Goal: Task Accomplishment & Management: Manage account settings

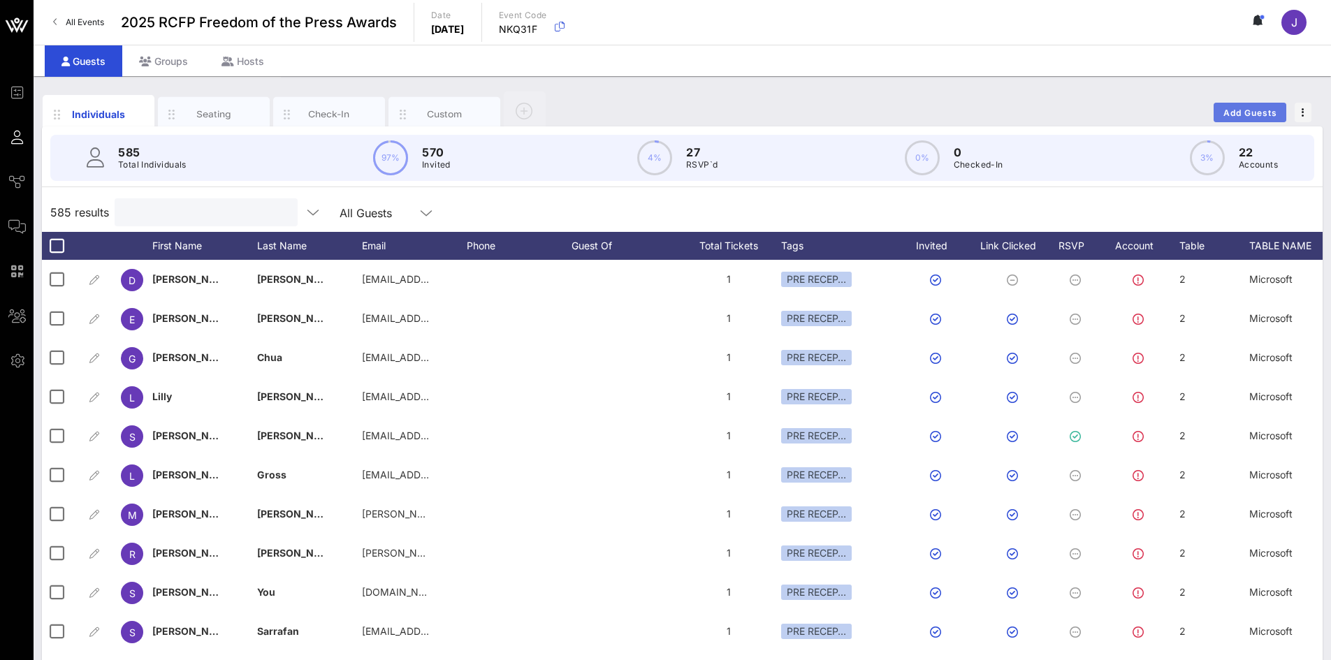
click at [1242, 108] on span "Add Guests" at bounding box center [1250, 113] width 55 height 10
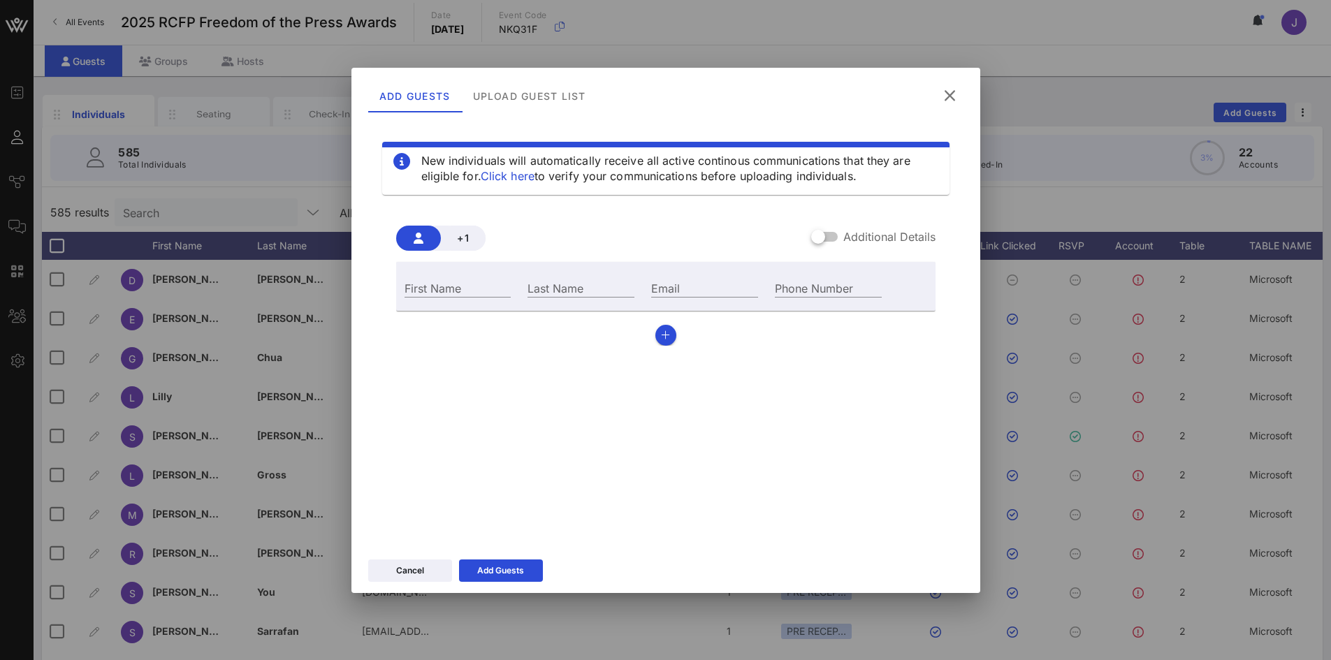
click at [841, 235] on div "Additional Details" at bounding box center [873, 236] width 124 height 17
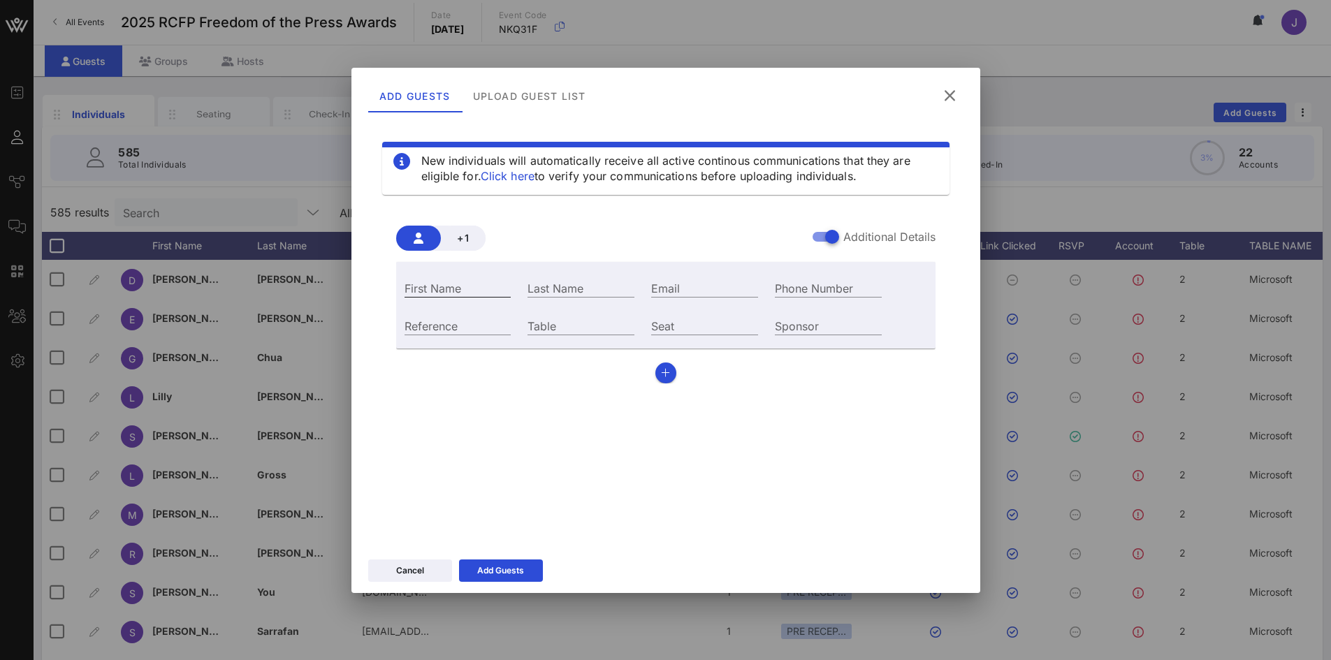
click at [421, 284] on input "First Name" at bounding box center [458, 288] width 107 height 18
type input "[PERSON_NAME]"
paste input "[EMAIL_ADDRESS][DOMAIN_NAME]"
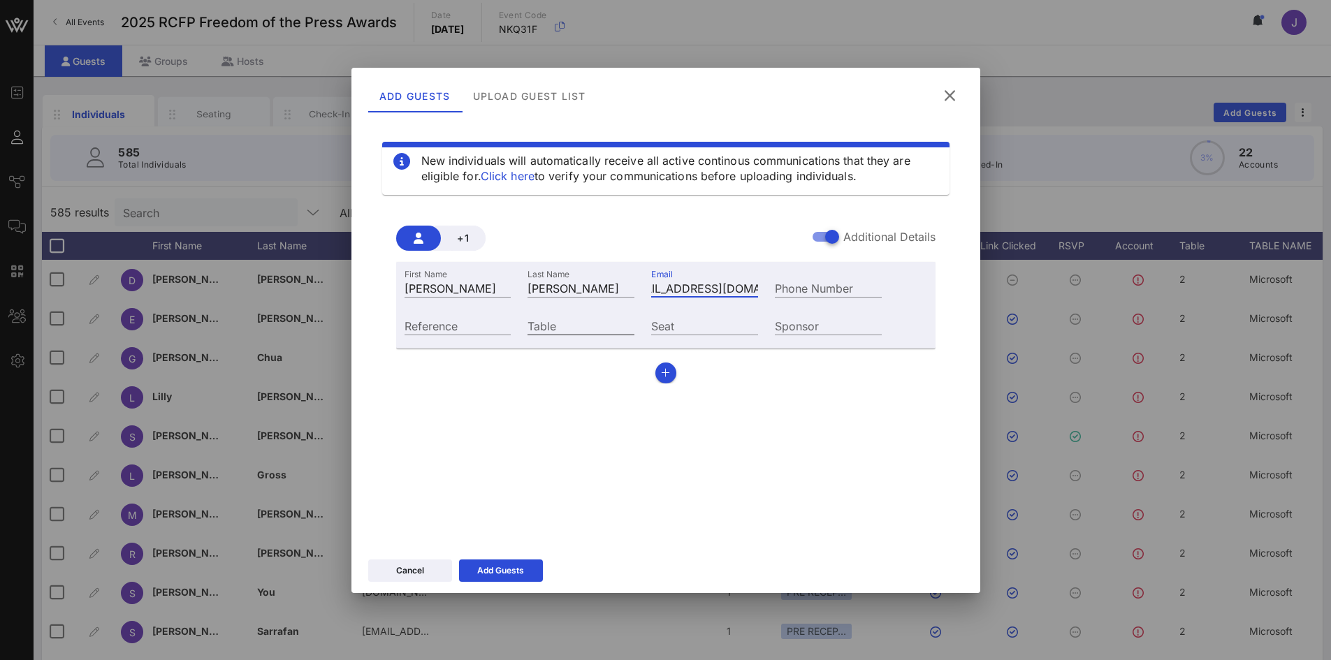
type input "[EMAIL_ADDRESS][DOMAIN_NAME]"
click at [536, 329] on input "Table" at bounding box center [580, 325] width 107 height 18
type input "36"
click at [495, 572] on button "Add Guests" at bounding box center [501, 571] width 84 height 22
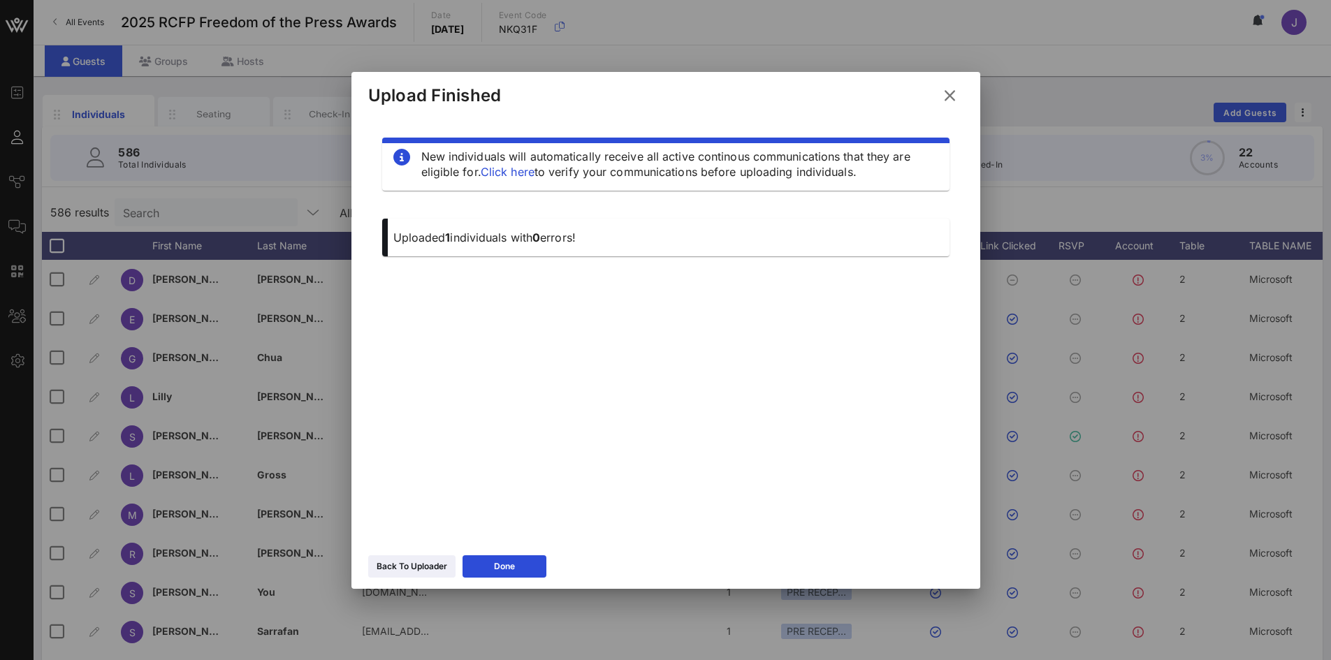
click at [949, 94] on icon at bounding box center [949, 96] width 21 height 20
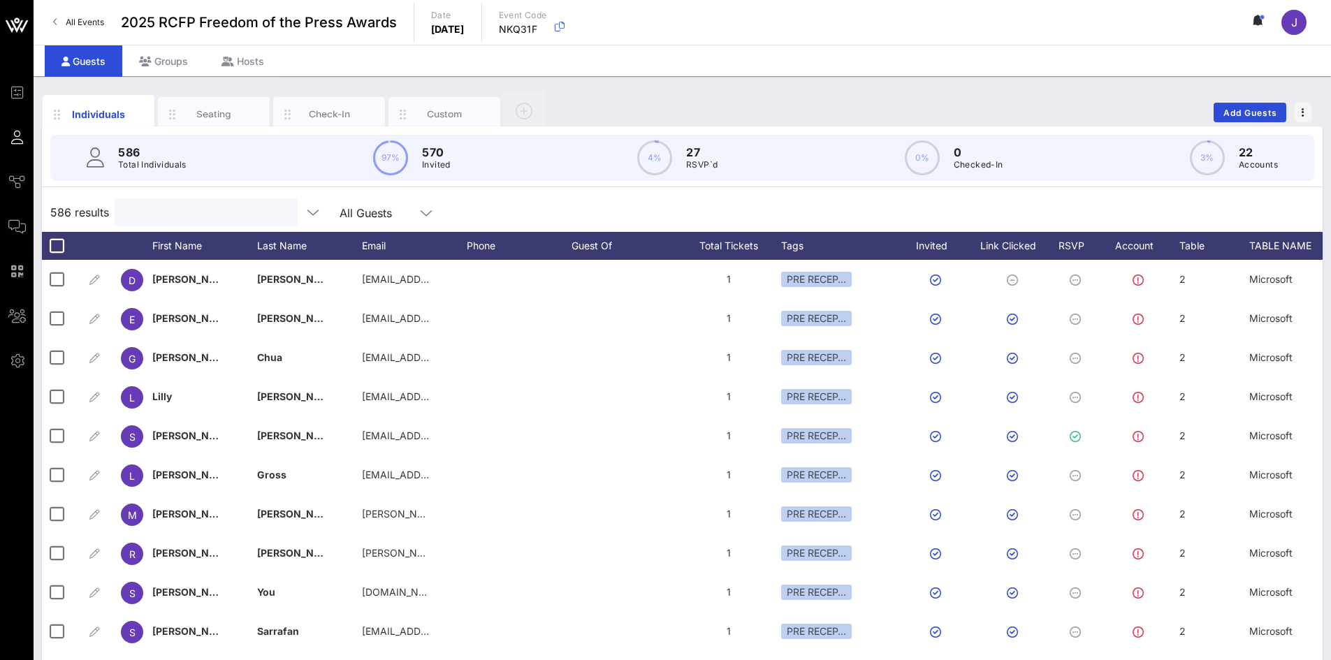
click at [182, 214] on input "text" at bounding box center [204, 212] width 163 height 18
type input "[PERSON_NAME]"
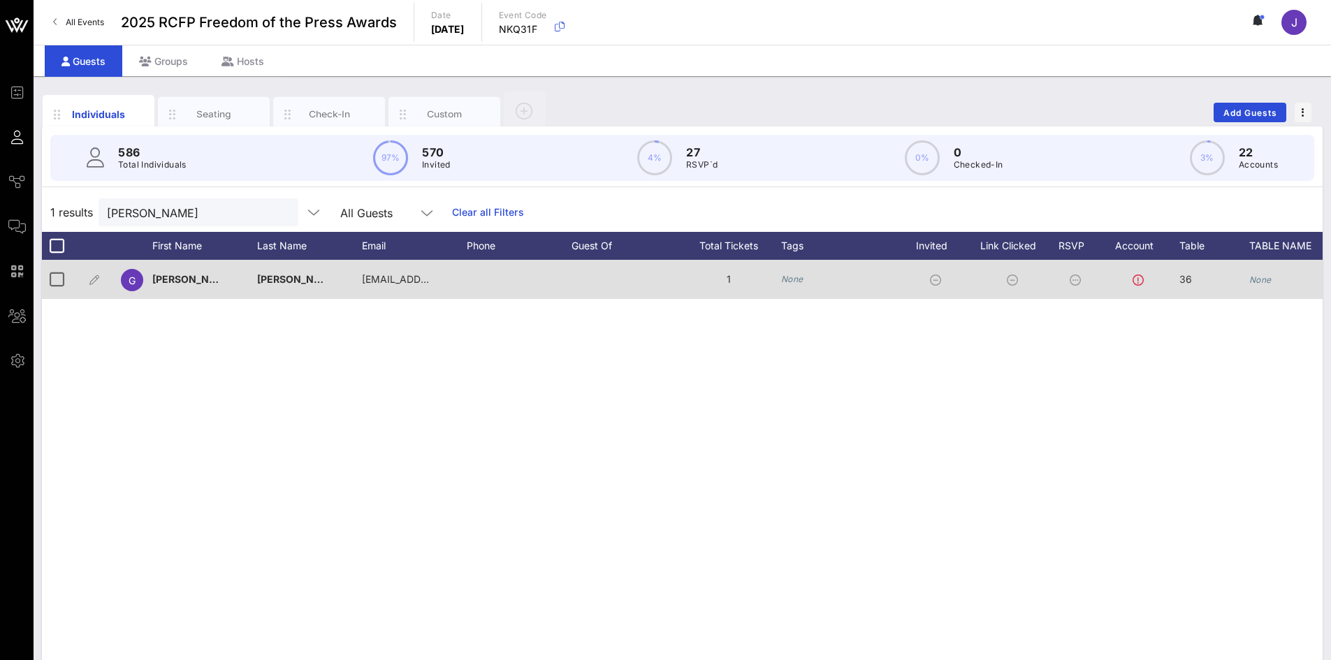
click at [1262, 284] on icon "None" at bounding box center [1260, 280] width 22 height 10
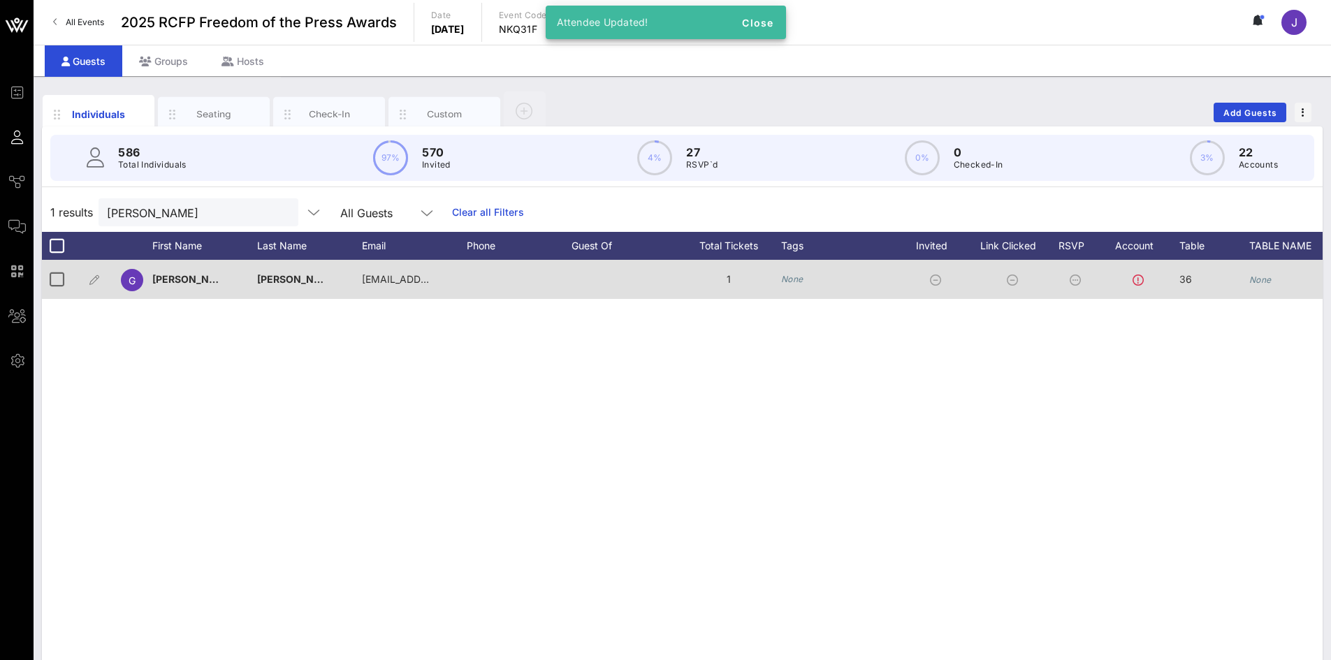
click at [1179, 281] on div "G [PERSON_NAME] [EMAIL_ADDRESS][DOMAIN_NAME] 1 None 36 None None None None None" at bounding box center [960, 279] width 1836 height 39
click at [1254, 282] on icon "None" at bounding box center [1260, 280] width 22 height 10
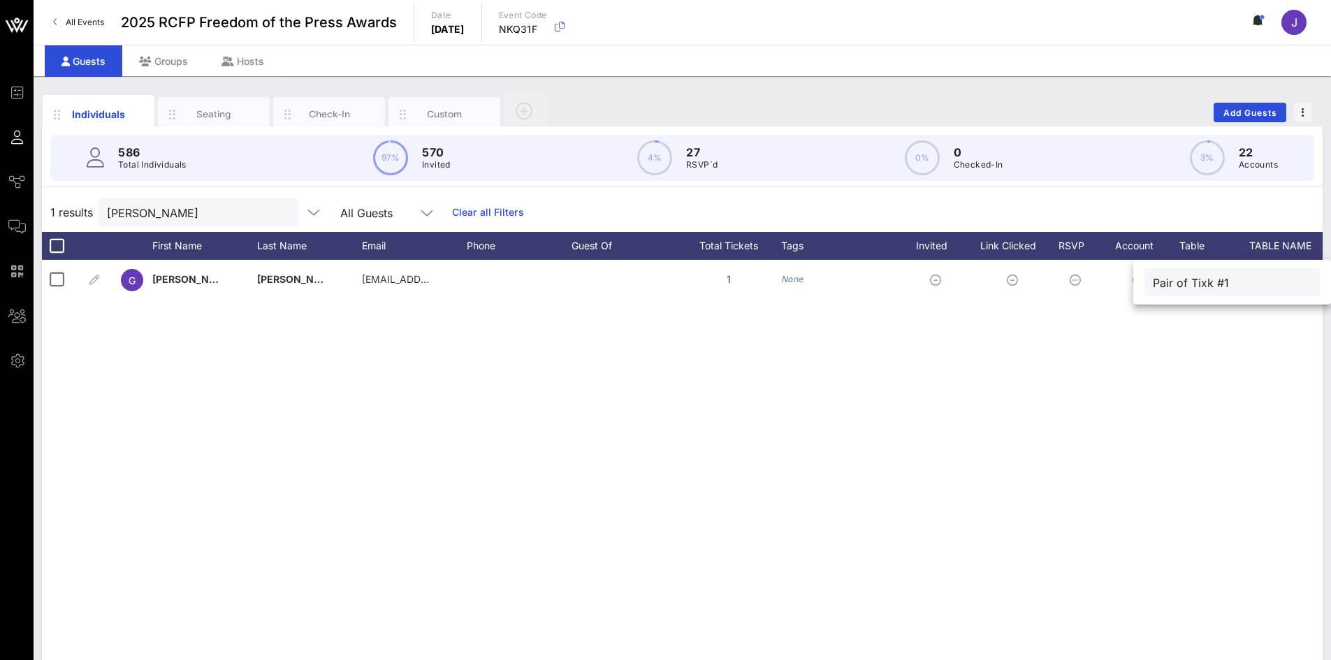
type input "Pair of Tixk #1"
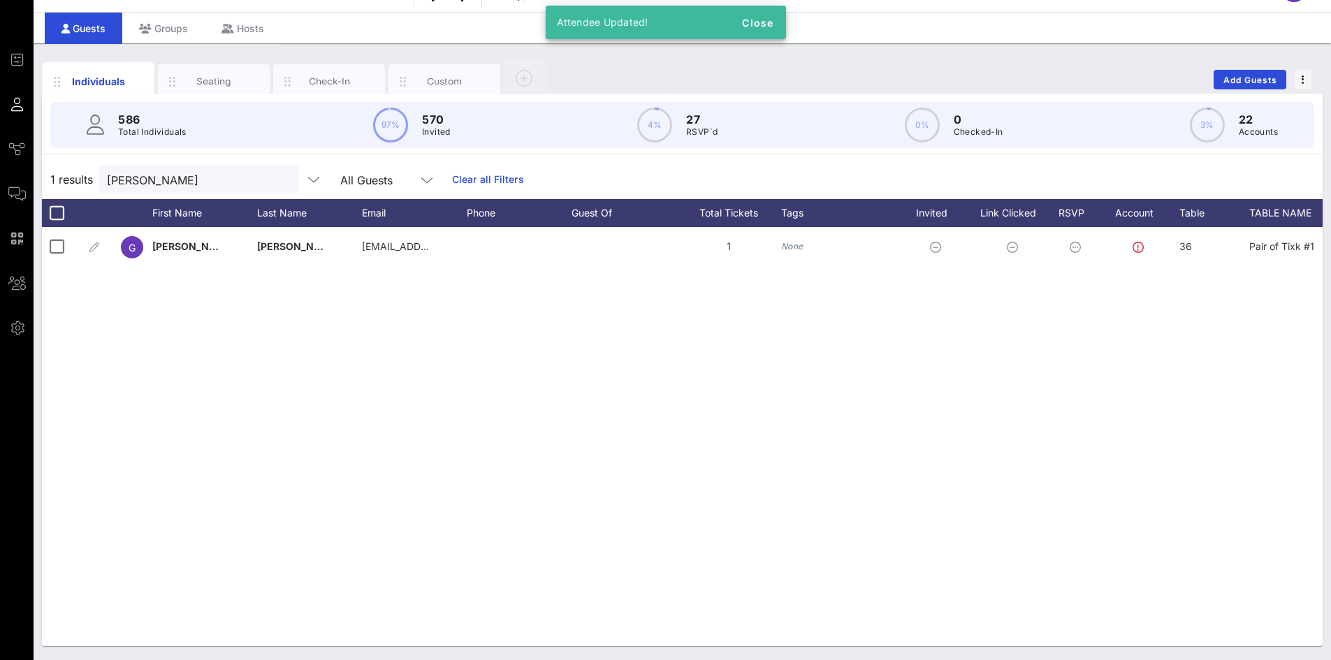
scroll to position [0, 555]
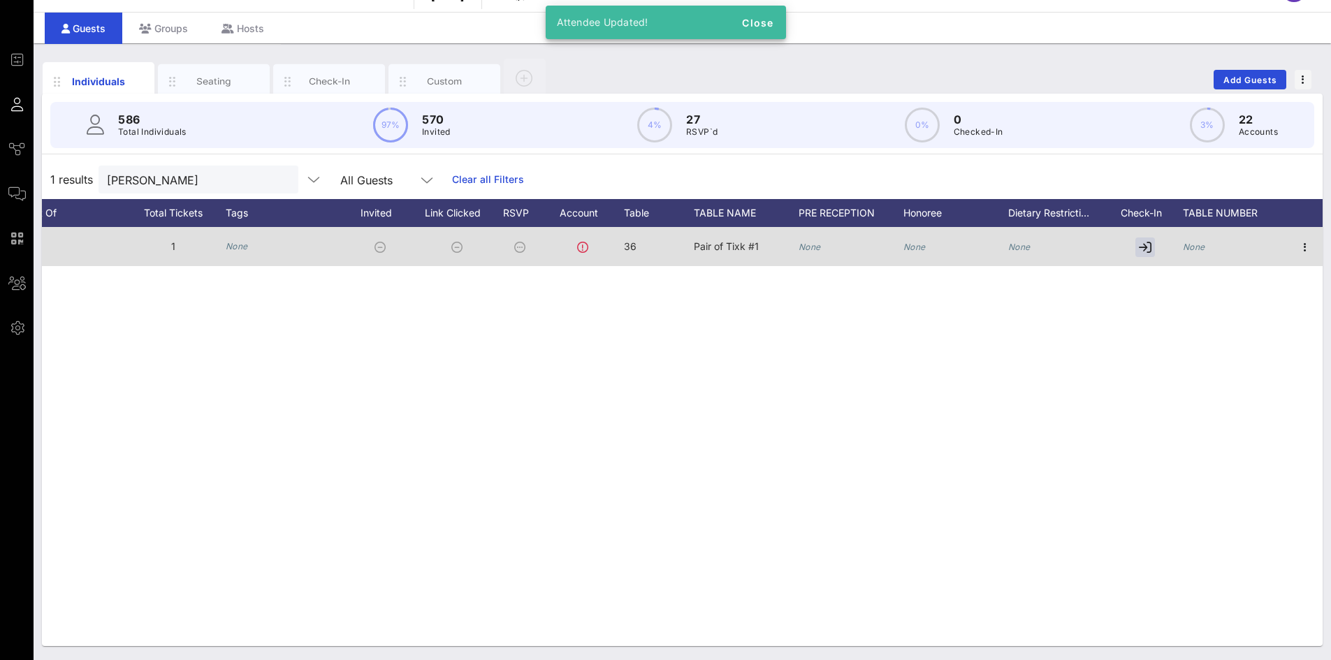
click at [1198, 238] on div "None" at bounding box center [1194, 246] width 22 height 39
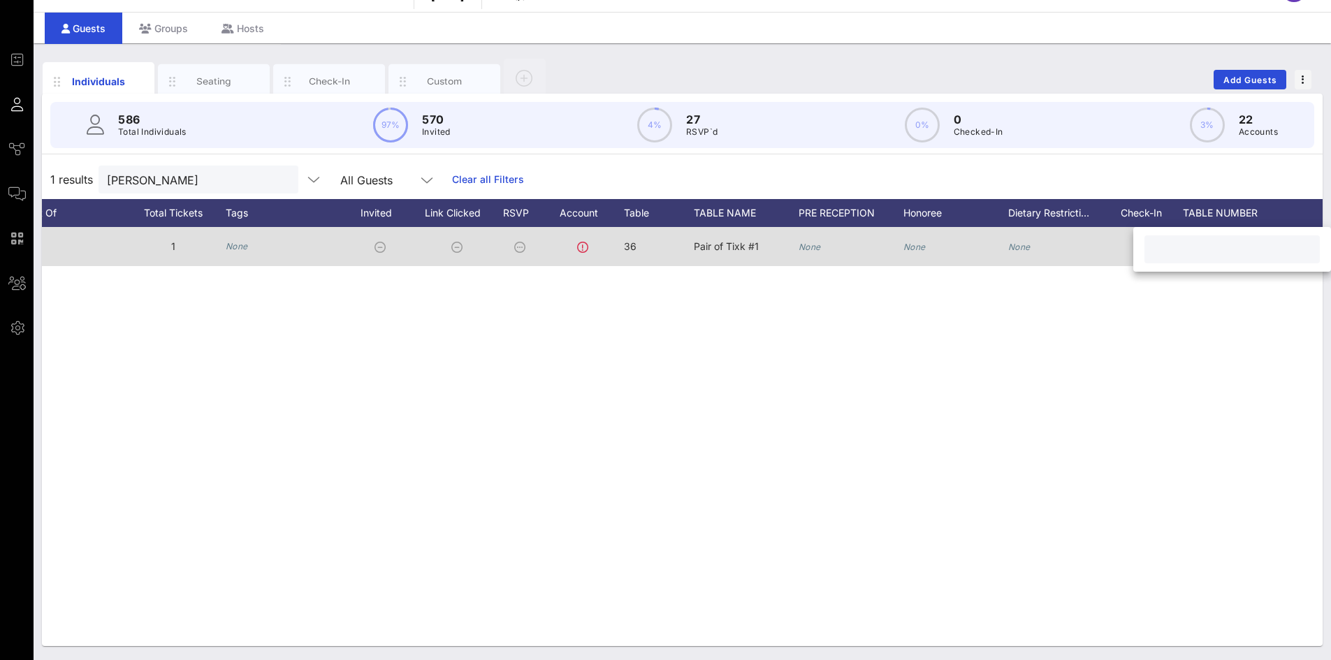
type input "2"
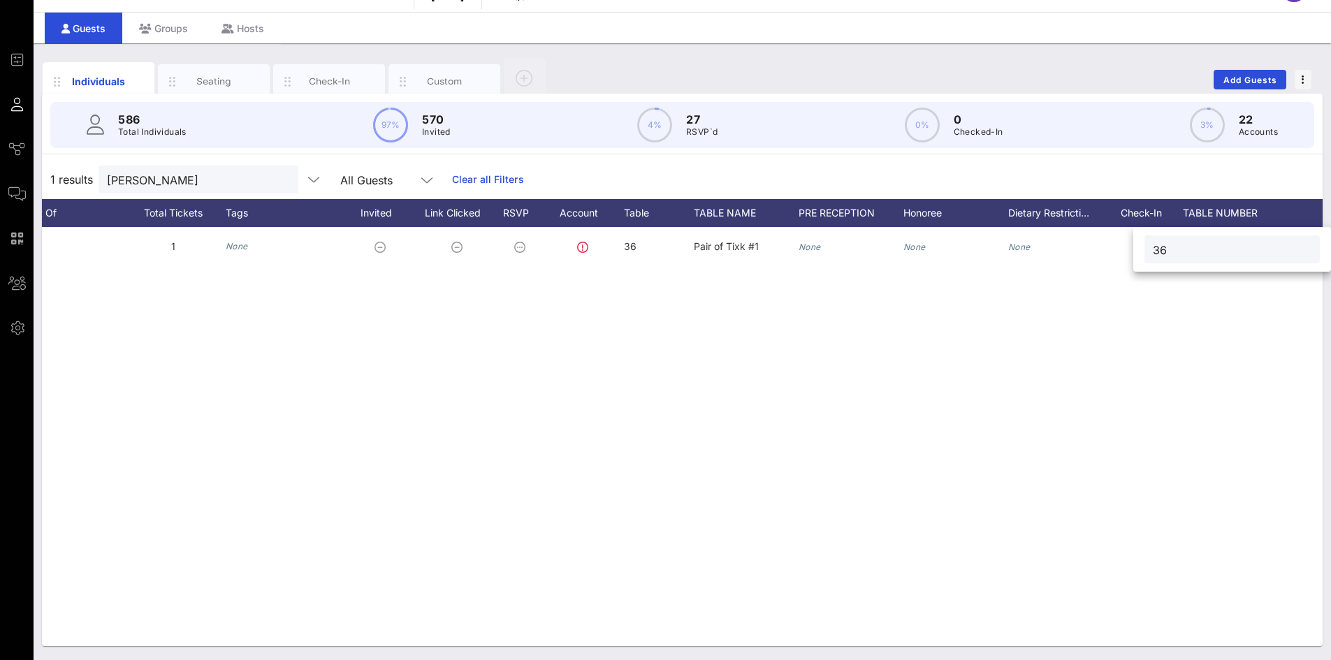
type input "36"
click at [238, 191] on div "[PERSON_NAME]" at bounding box center [188, 180] width 163 height 28
click at [217, 182] on input "[PERSON_NAME]" at bounding box center [188, 179] width 163 height 18
click at [216, 182] on input "[PERSON_NAME]" at bounding box center [188, 179] width 163 height 18
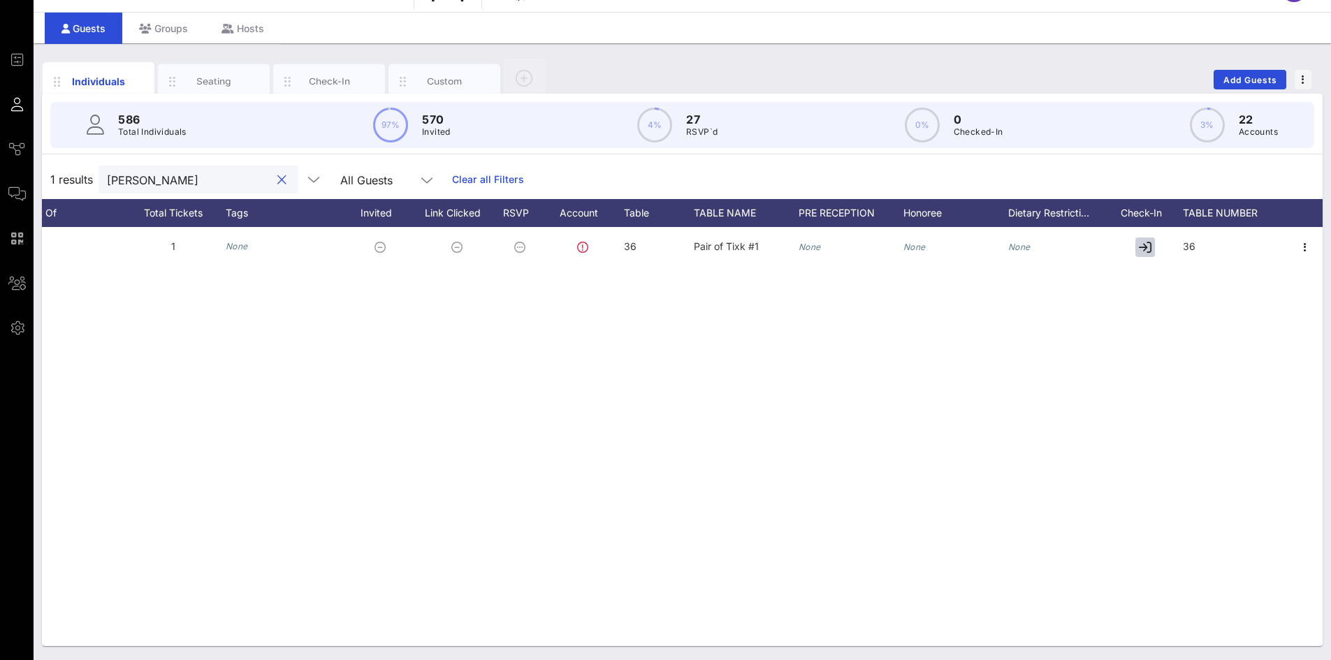
type input "[PERSON_NAME]"
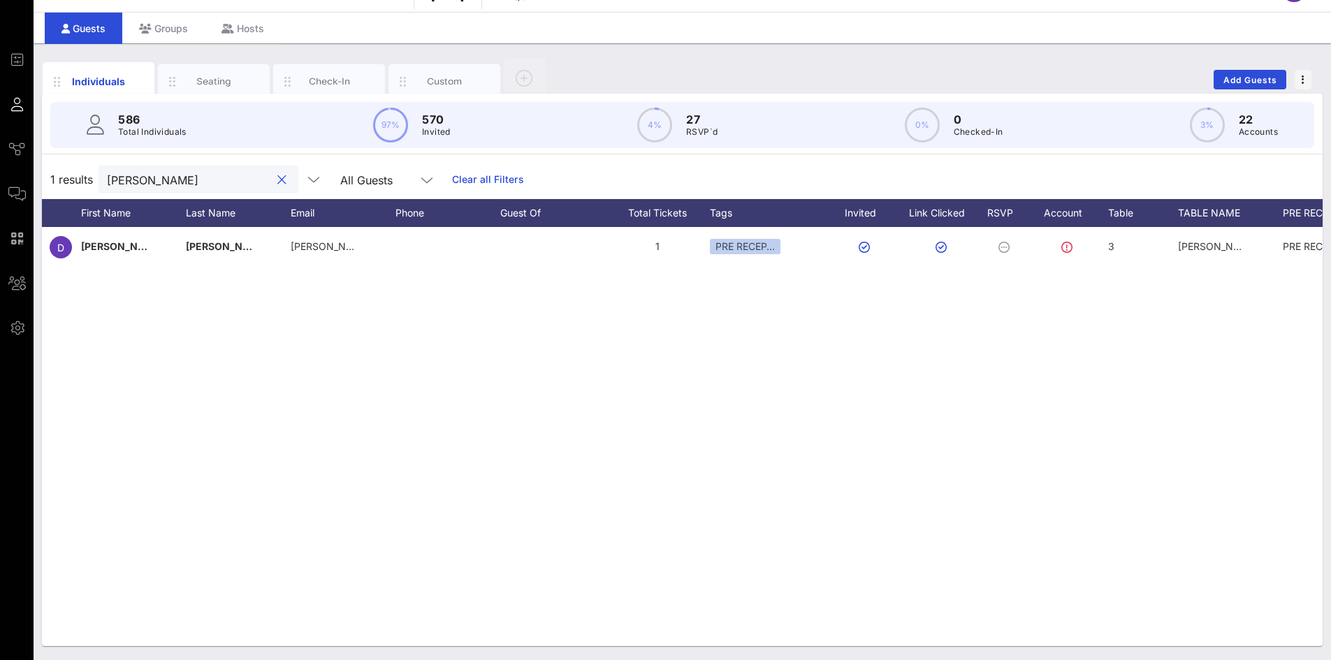
scroll to position [0, 0]
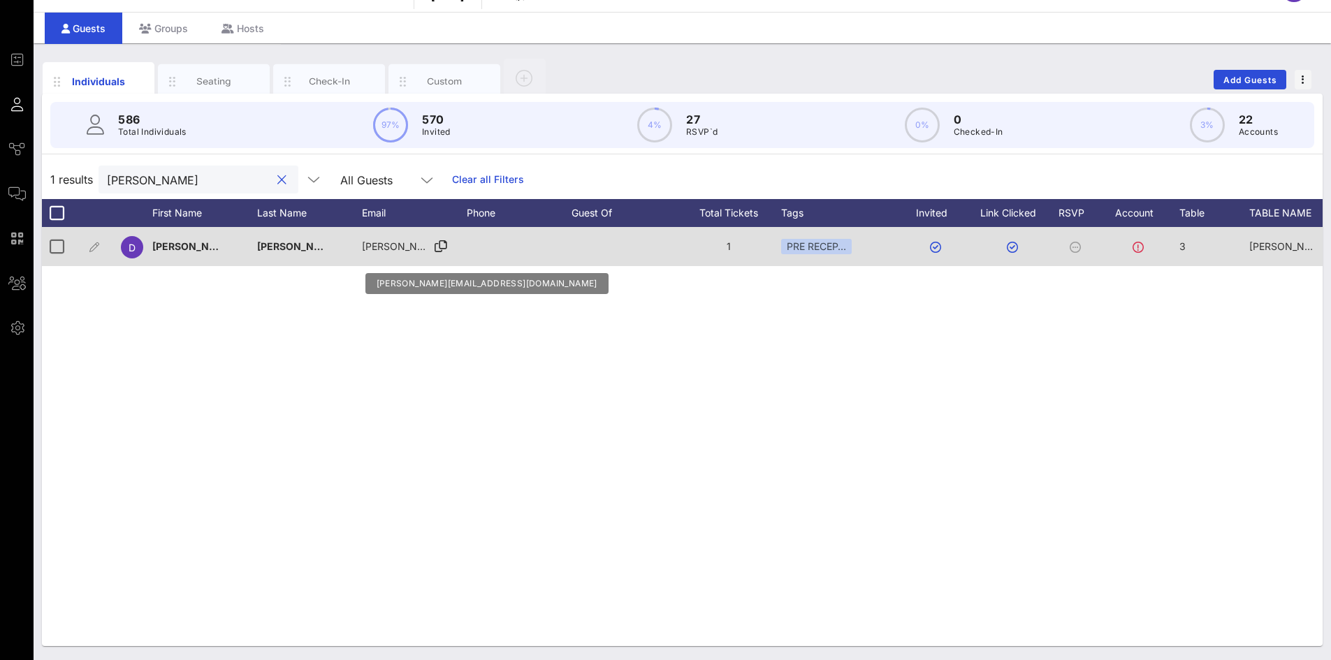
click at [402, 248] on span "[PERSON_NAME][EMAIL_ADDRESS][DOMAIN_NAME]" at bounding box center [486, 246] width 249 height 12
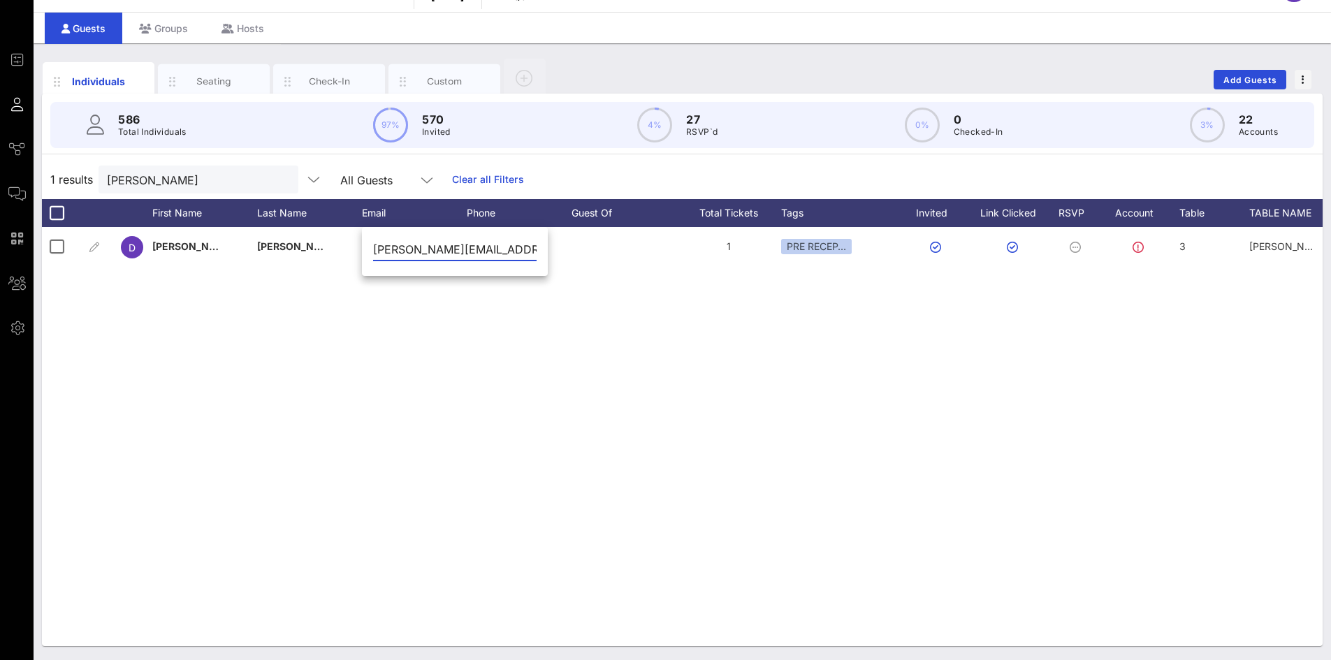
click at [492, 252] on input "[PERSON_NAME][EMAIL_ADDRESS][DOMAIN_NAME]" at bounding box center [454, 249] width 163 height 22
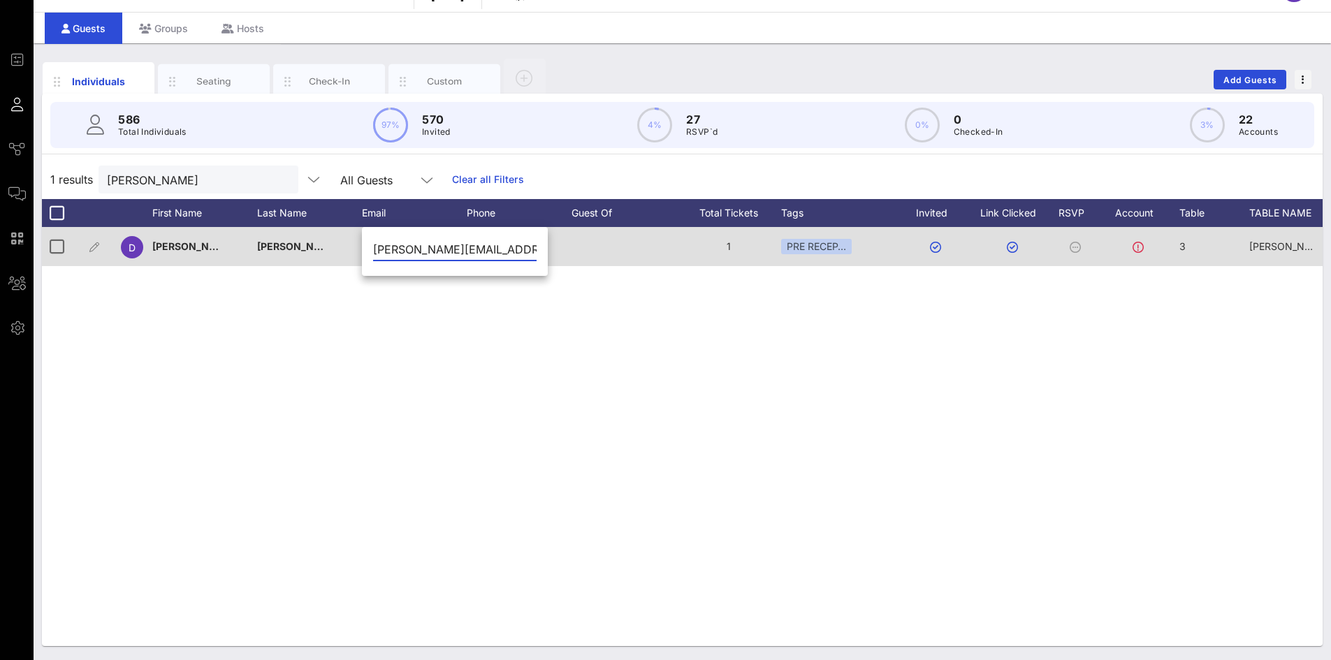
drag, startPoint x: 485, startPoint y: 241, endPoint x: 297, endPoint y: 227, distance: 188.5
click at [297, 227] on div "Event Builder Guests Journeys Comms QR Scanner Team Settings 2025 RCFP Freedom …" at bounding box center [665, 313] width 1331 height 693
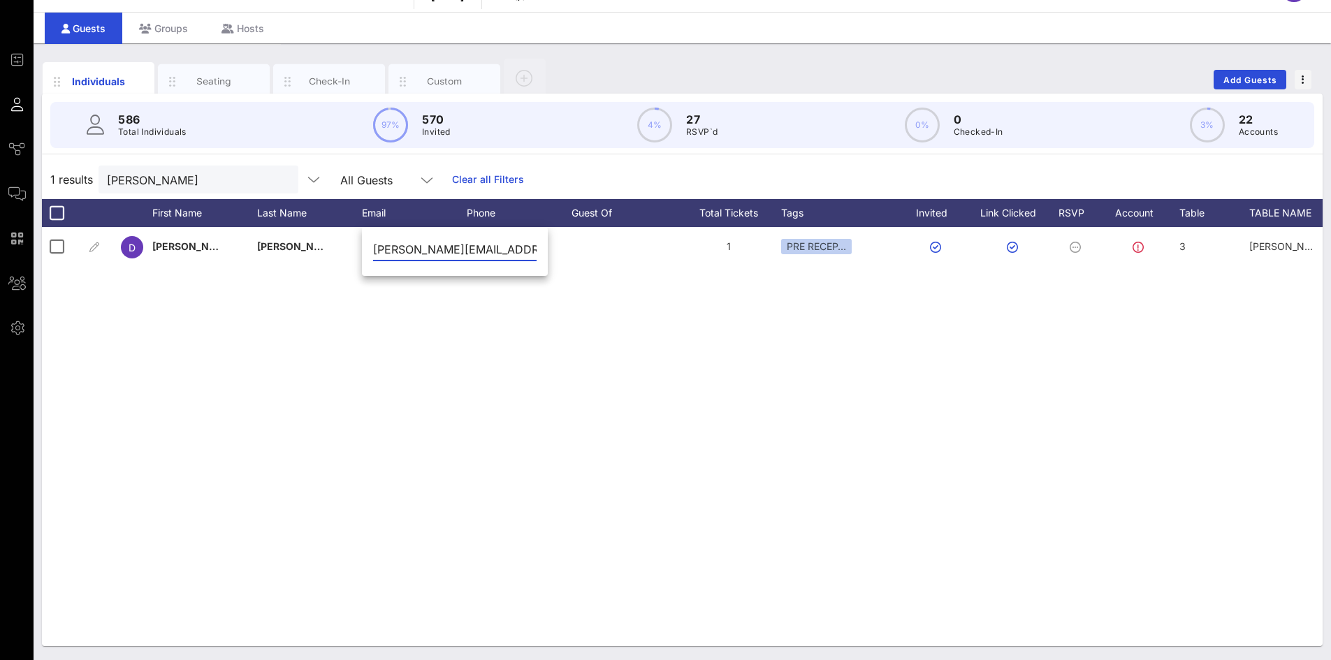
paste input "text"
type input "[PERSON_NAME][EMAIL_ADDRESS][DOMAIN_NAME]"
click at [509, 363] on div "D [PERSON_NAME] [PERSON_NAME][EMAIL_ADDRESS][DOMAIN_NAME] 1 PRE RECEP… 3 [PERSO…" at bounding box center [682, 436] width 1281 height 419
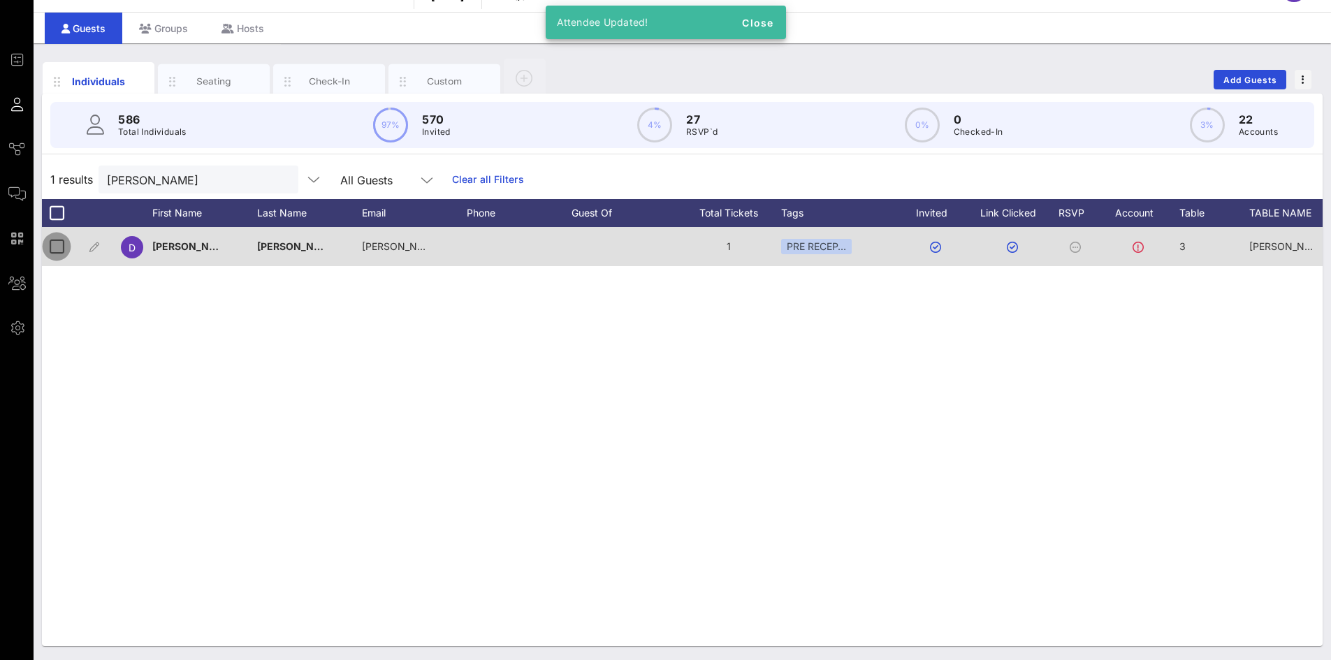
click at [54, 246] on div at bounding box center [57, 247] width 24 height 24
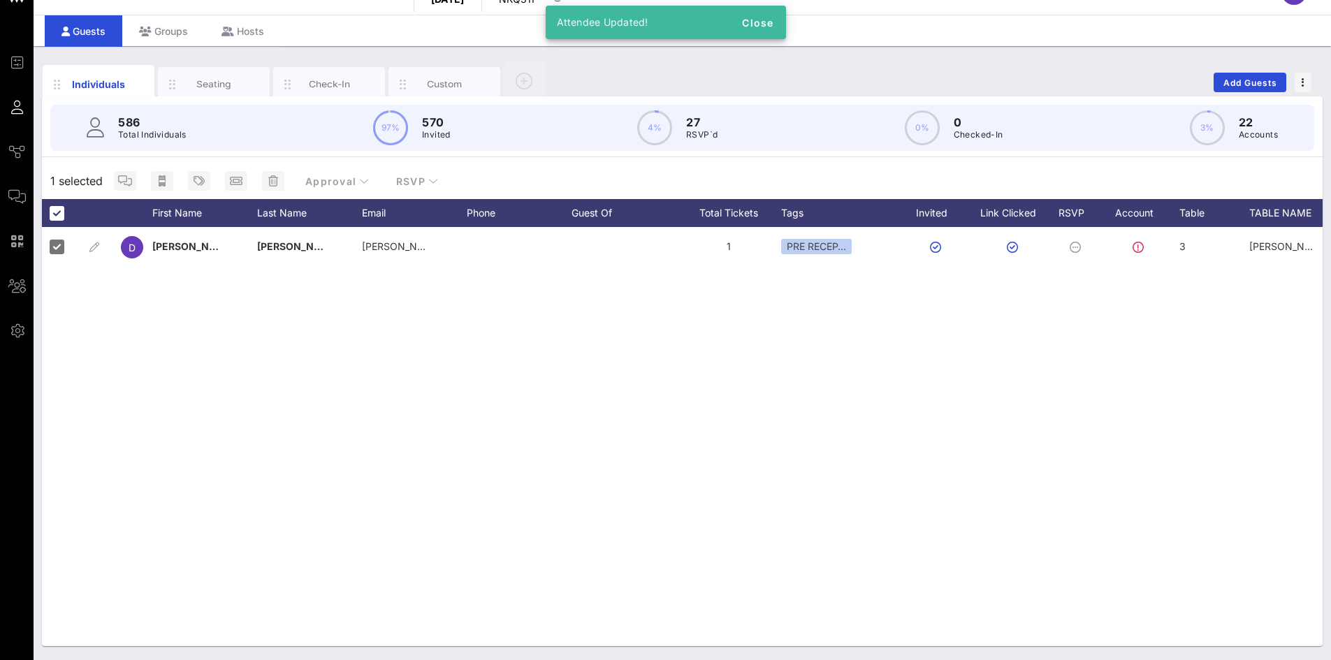
click at [288, 398] on div "D [PERSON_NAME] [PERSON_NAME][EMAIL_ADDRESS][DOMAIN_NAME] 1 PRE RECEP… 3 [PERSO…" at bounding box center [682, 436] width 1281 height 419
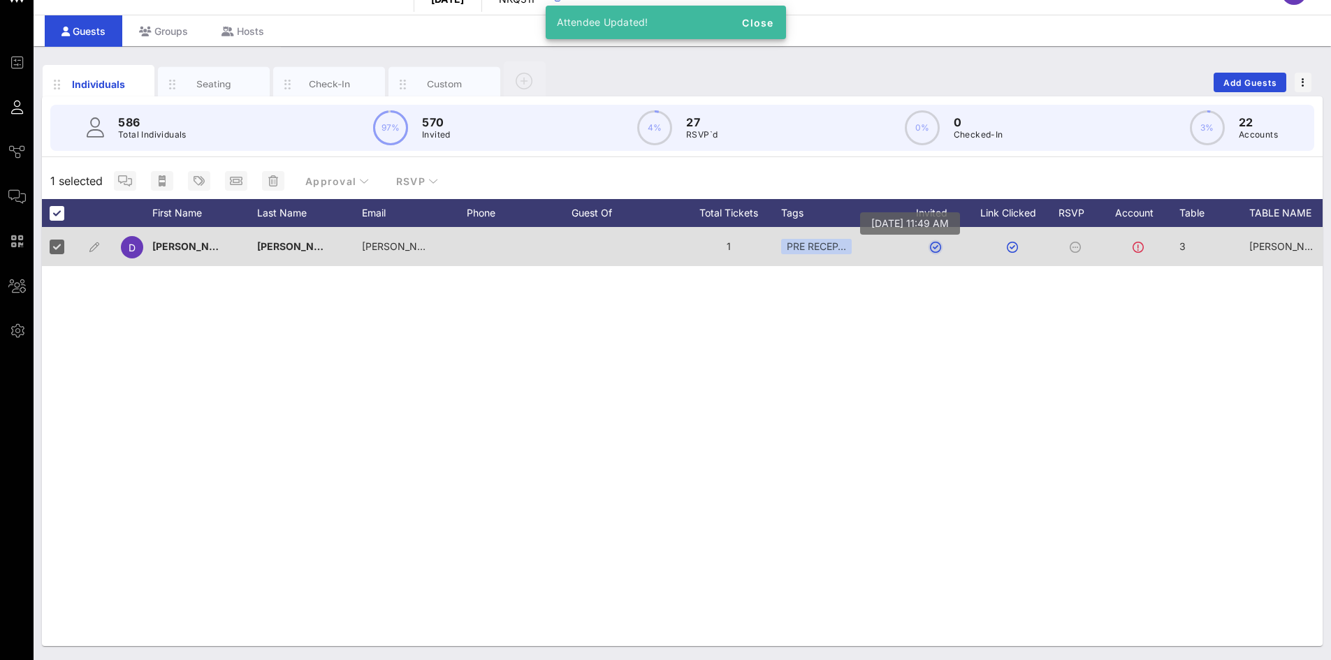
click at [933, 246] on button "button" at bounding box center [935, 247] width 11 height 11
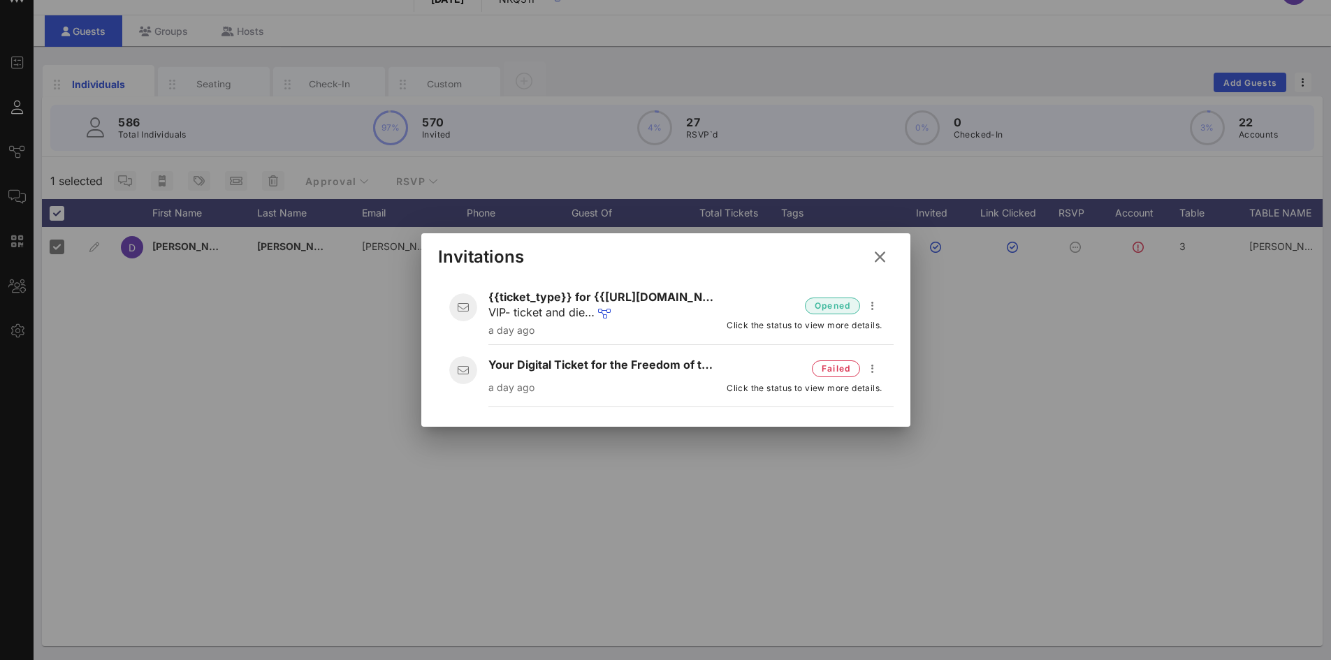
click at [881, 256] on icon at bounding box center [879, 256] width 22 height 21
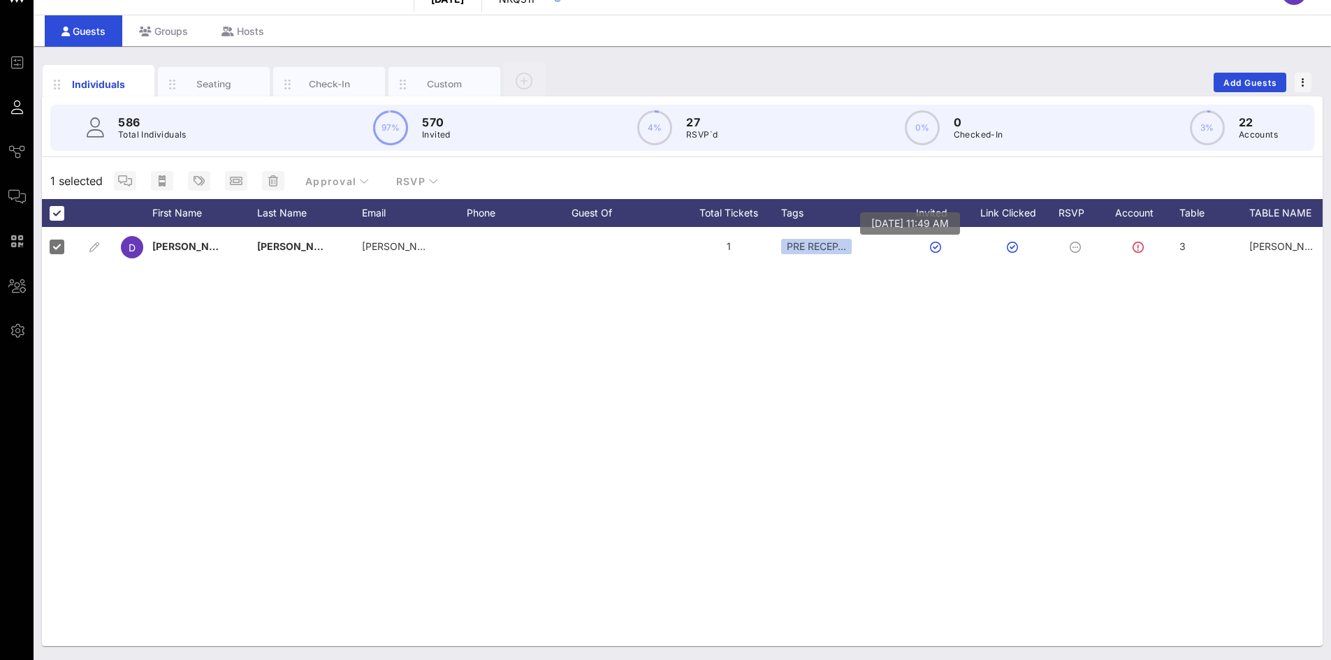
click at [930, 465] on div "D [PERSON_NAME] [PERSON_NAME][EMAIL_ADDRESS][DOMAIN_NAME] 1 PRE RECEP… 3 [PERSO…" at bounding box center [682, 436] width 1281 height 419
click at [50, 213] on div at bounding box center [57, 213] width 24 height 24
click at [59, 245] on div at bounding box center [57, 247] width 24 height 24
click at [52, 217] on div at bounding box center [57, 213] width 24 height 24
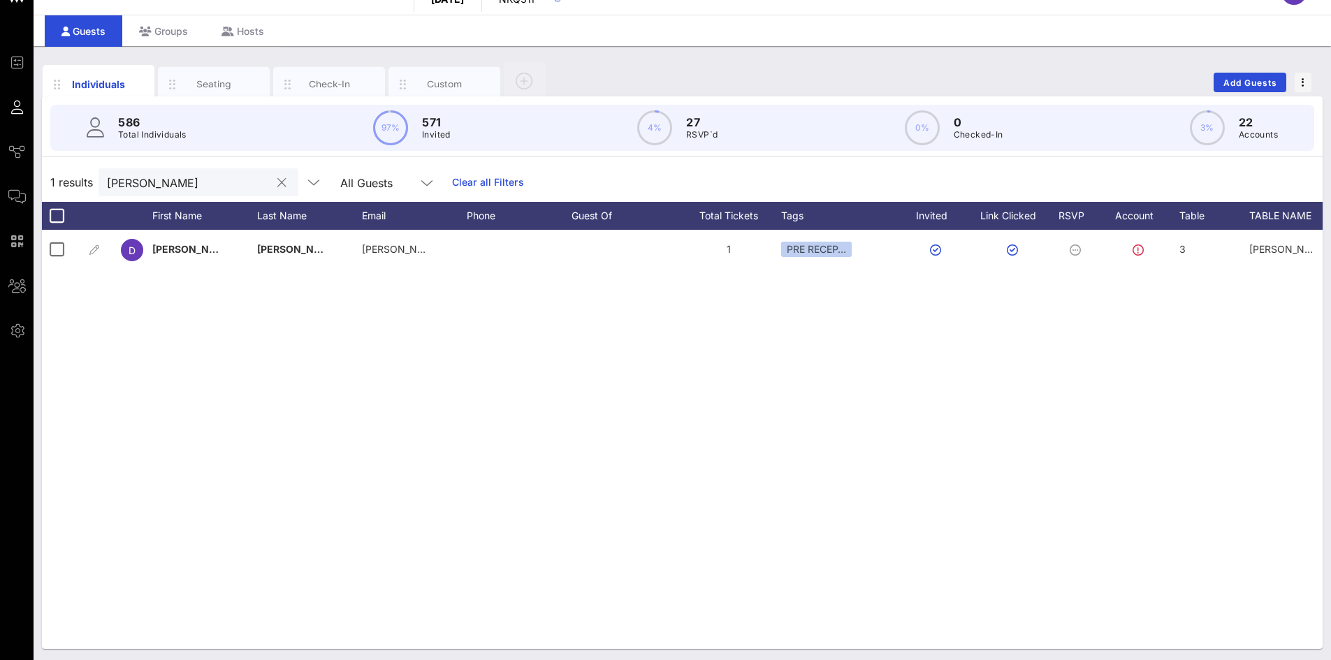
click at [152, 190] on input "[PERSON_NAME]" at bounding box center [188, 182] width 163 height 18
drag, startPoint x: 115, startPoint y: 187, endPoint x: 96, endPoint y: 185, distance: 18.3
click at [76, 189] on div "1 results [PERSON_NAME] All Guests Clear all Filters" at bounding box center [682, 182] width 1281 height 39
drag, startPoint x: 143, startPoint y: 177, endPoint x: 149, endPoint y: 185, distance: 10.5
click at [141, 177] on input "[PERSON_NAME]" at bounding box center [188, 182] width 163 height 18
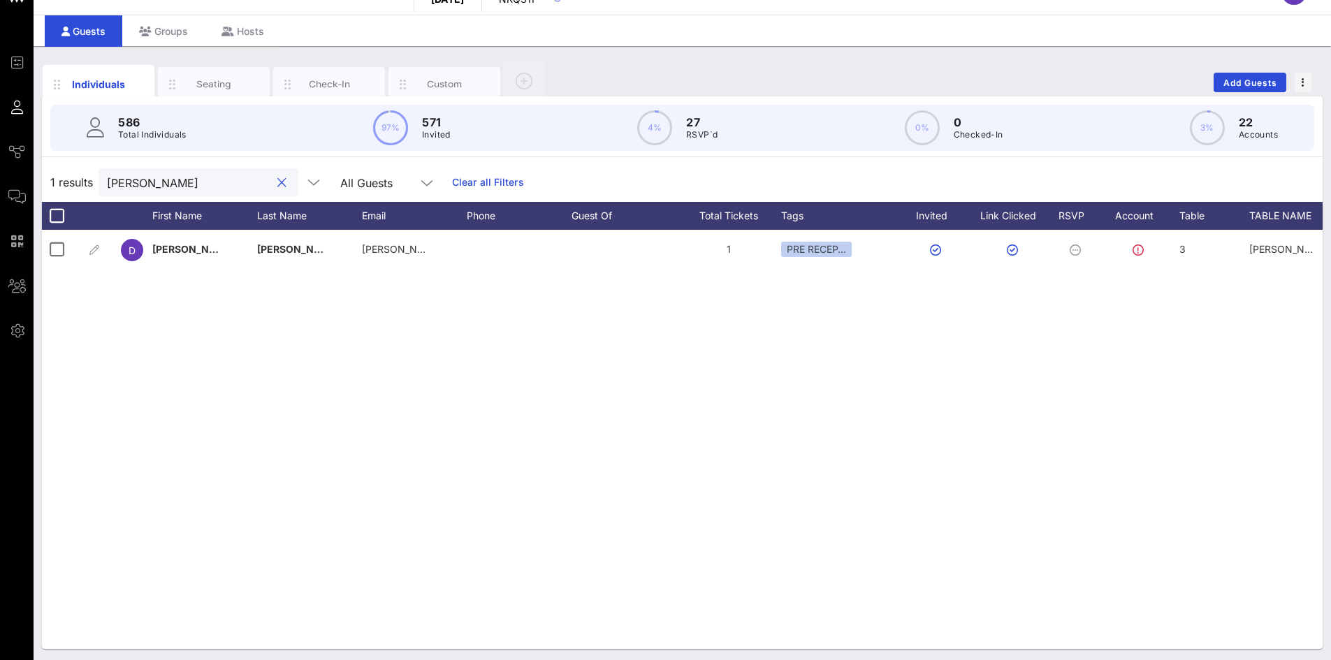
drag, startPoint x: 151, startPoint y: 185, endPoint x: 102, endPoint y: 180, distance: 49.2
click at [102, 180] on div "[PERSON_NAME]" at bounding box center [199, 182] width 200 height 28
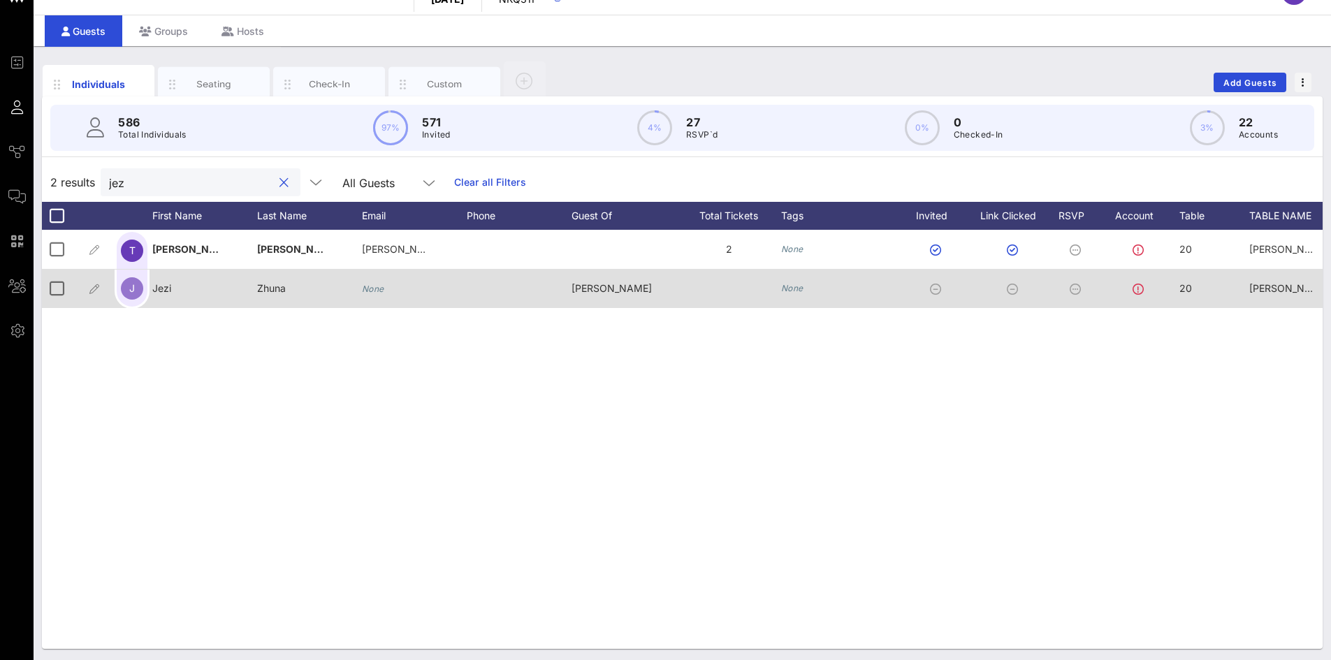
type input "jez"
click at [381, 296] on div "None" at bounding box center [373, 288] width 22 height 39
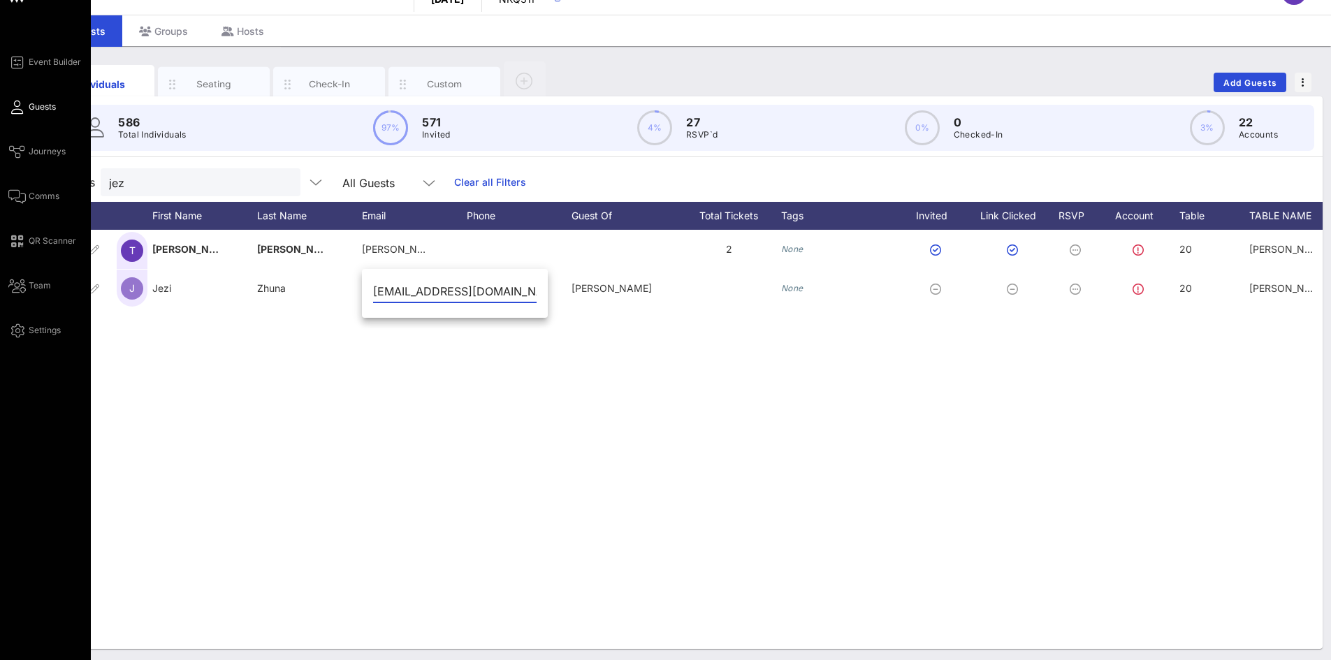
type input "[EMAIL_ADDRESS][DOMAIN_NAME]"
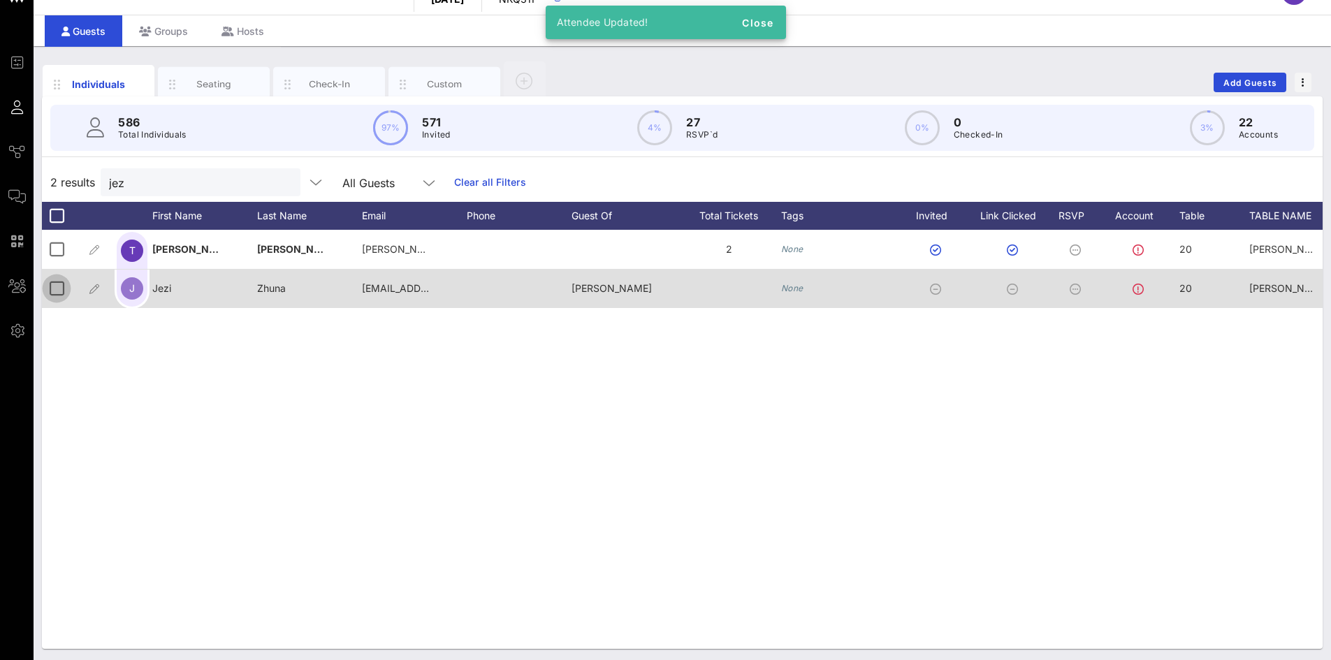
click at [57, 292] on div at bounding box center [57, 289] width 24 height 24
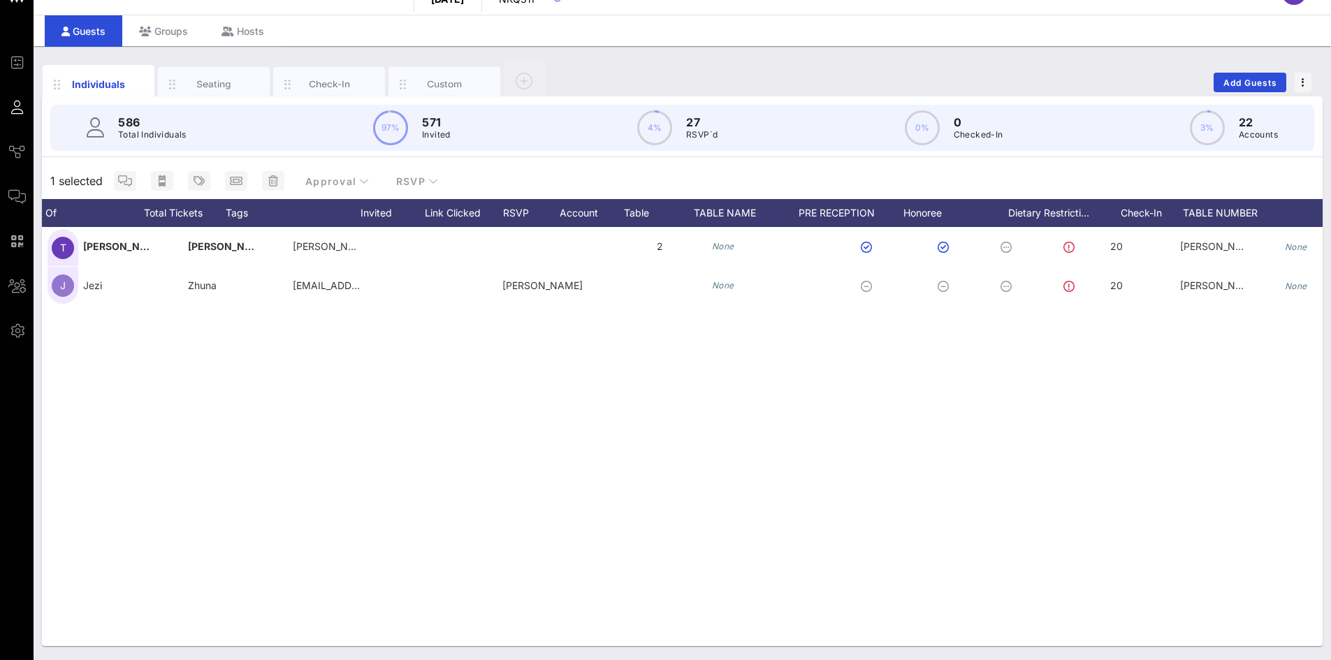
scroll to position [0, 0]
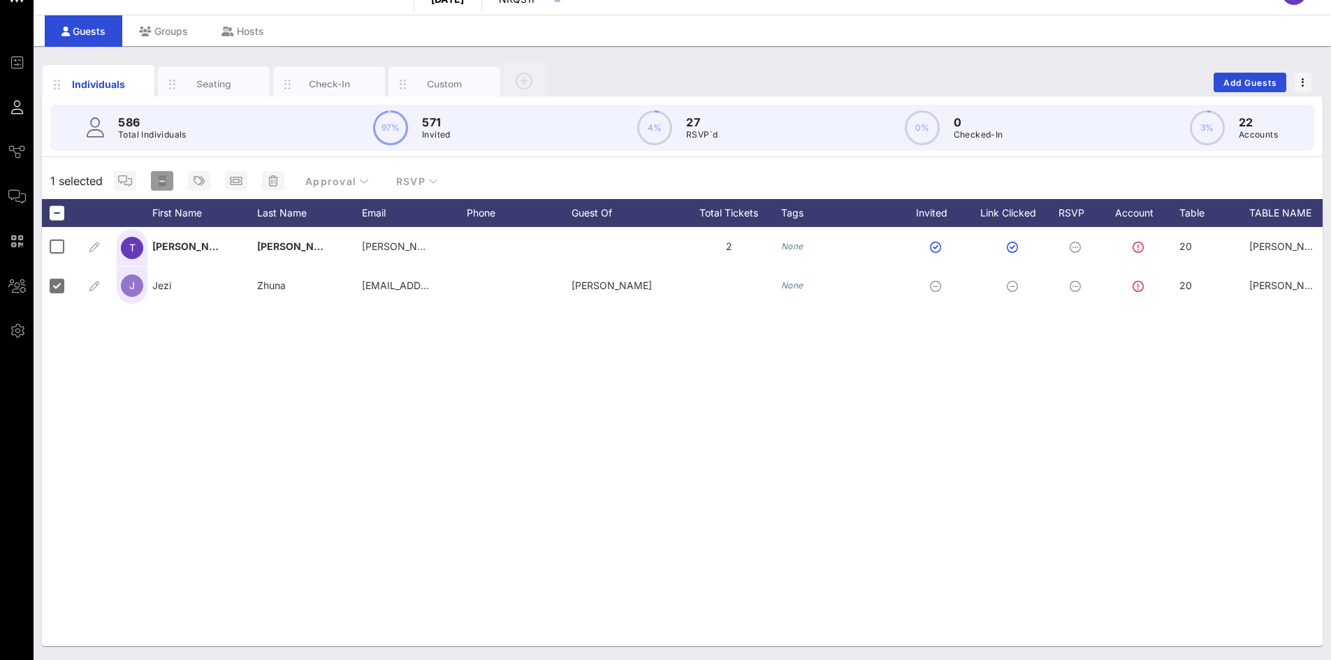
click at [165, 186] on icon "button" at bounding box center [162, 180] width 11 height 11
type input "{{ticket_type}} for {{[URL][DOMAIN_NAME]}}"
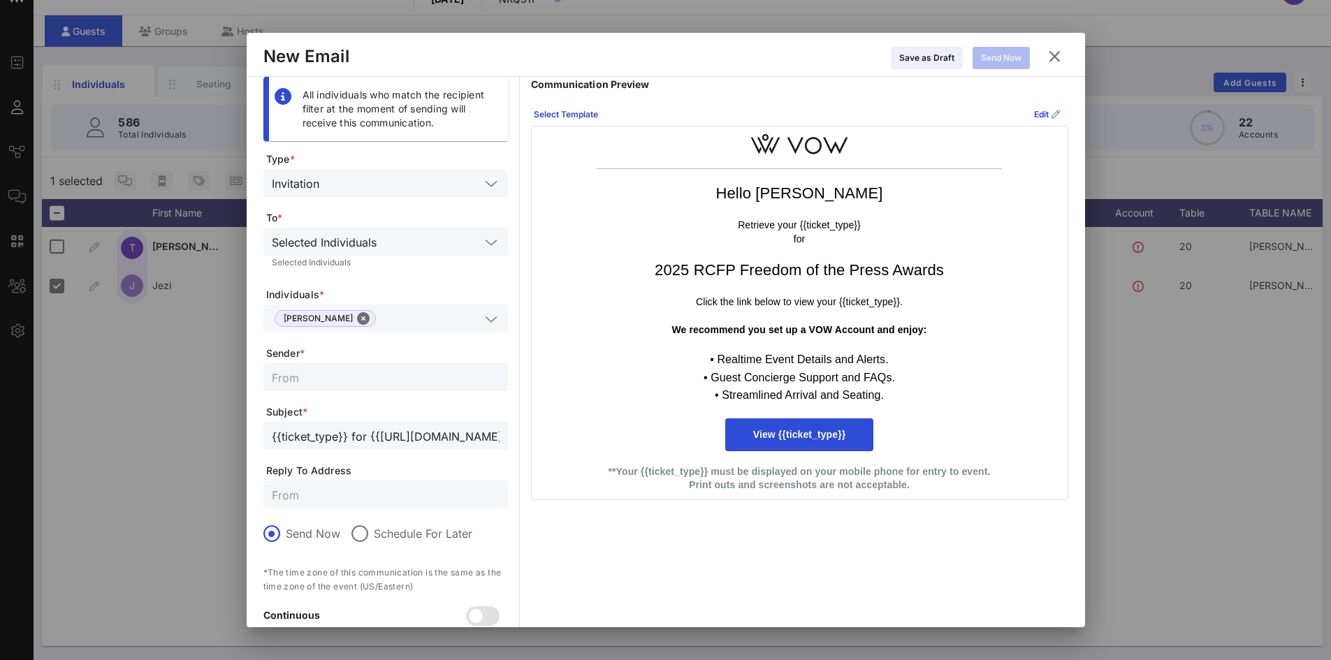
click at [349, 242] on div "Selected Individuals" at bounding box center [324, 242] width 105 height 13
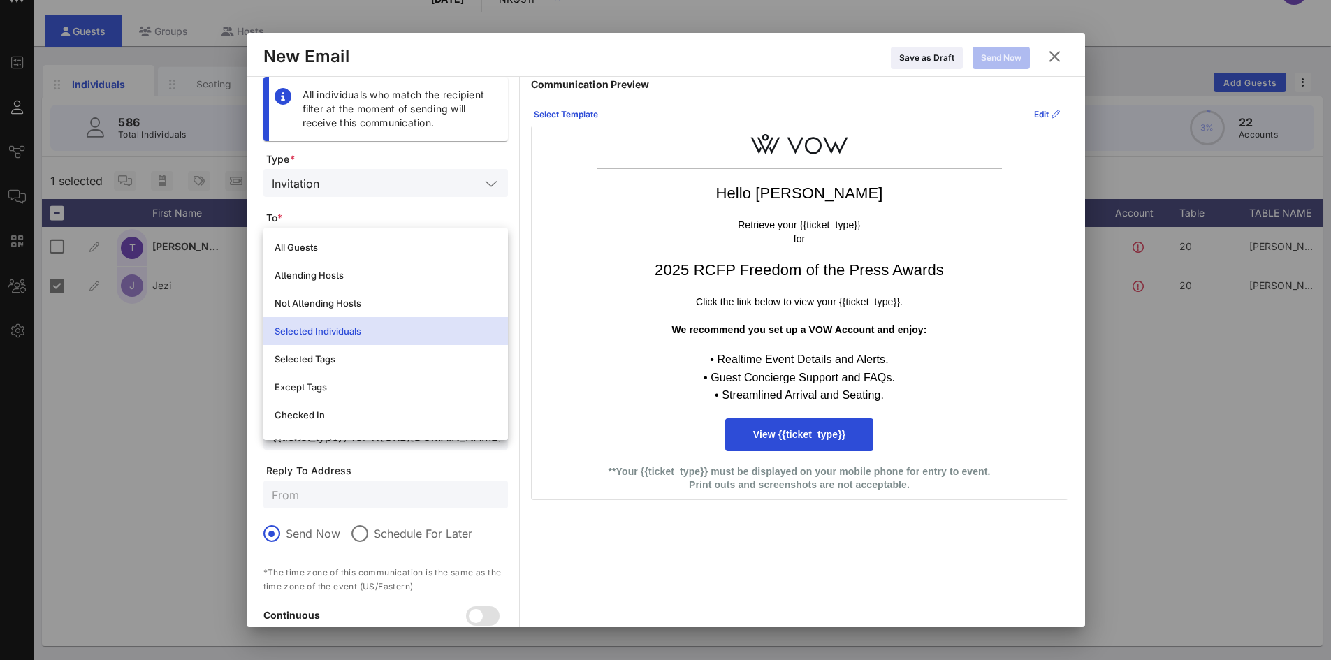
click at [565, 245] on div "Hello [PERSON_NAME] Retrieve your {{ticket_type}} for 2025 RCFP Freedom of the …" at bounding box center [800, 312] width 536 height 373
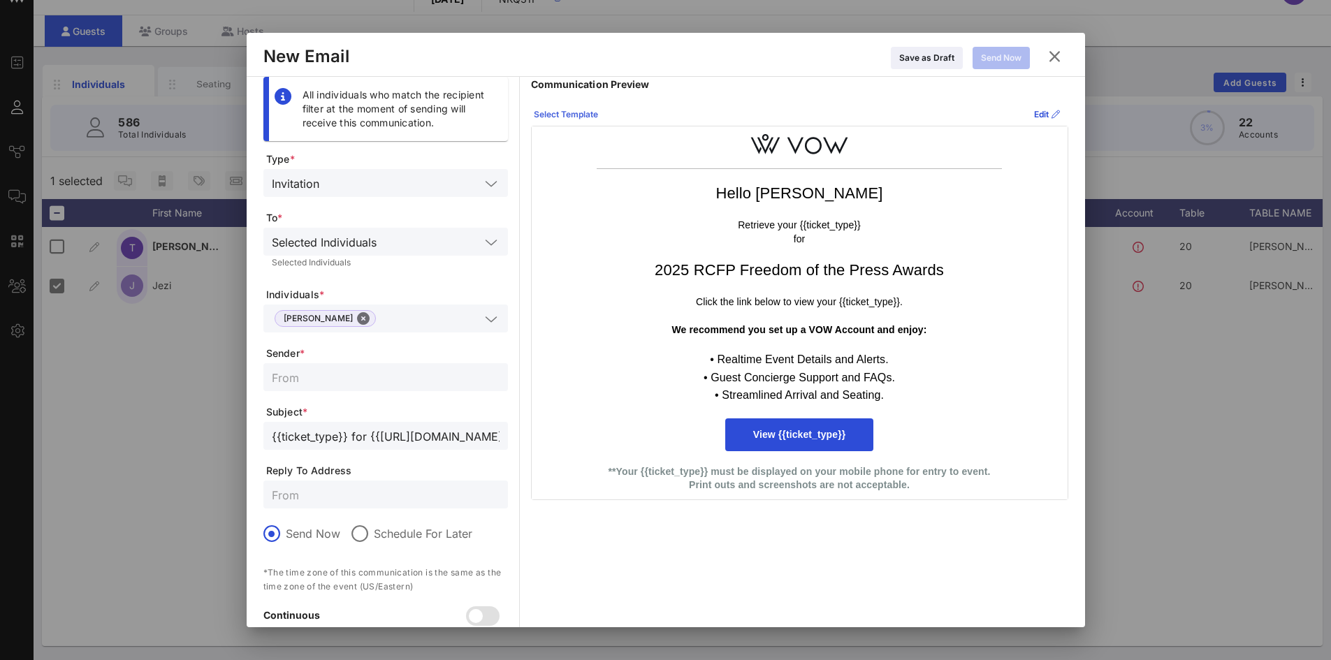
click at [570, 116] on icon at bounding box center [565, 114] width 10 height 9
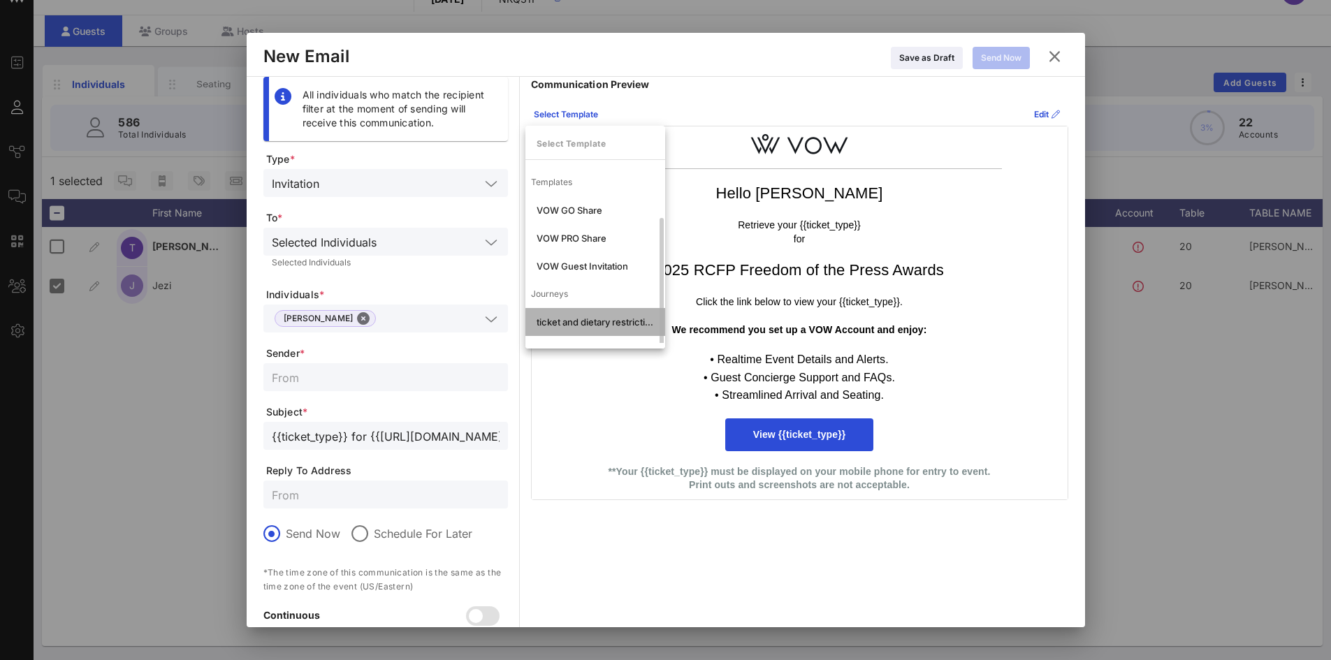
click at [569, 316] on div "ticket and dietary restrictions" at bounding box center [595, 321] width 117 height 11
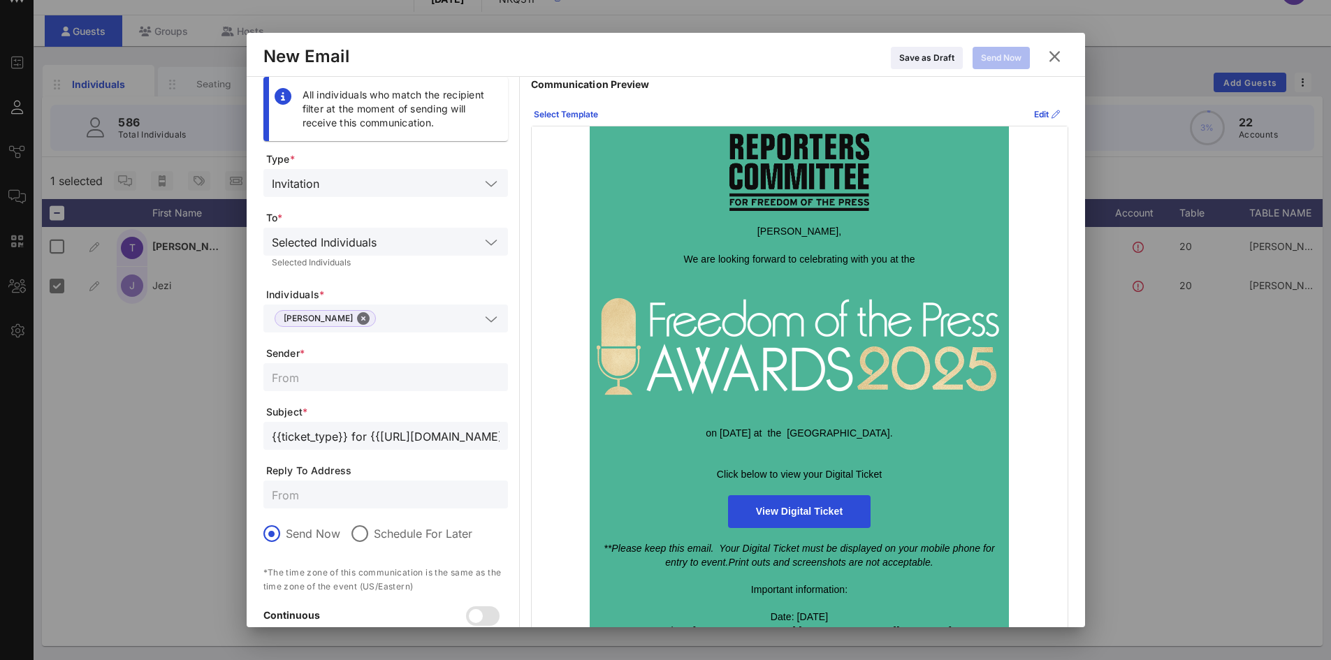
click at [325, 381] on input "text" at bounding box center [386, 377] width 228 height 18
type input "Reporters Committee for Freedom of the Press"
click at [293, 498] on input "text" at bounding box center [386, 495] width 228 height 18
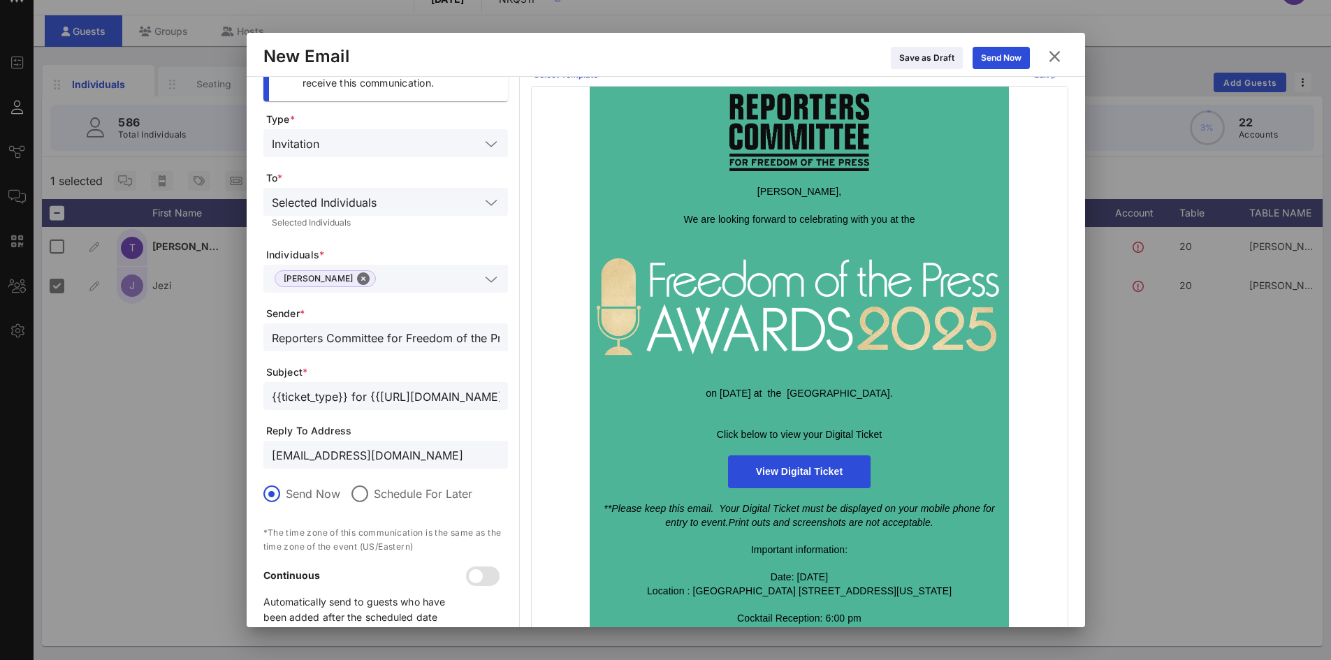
scroll to position [0, 0]
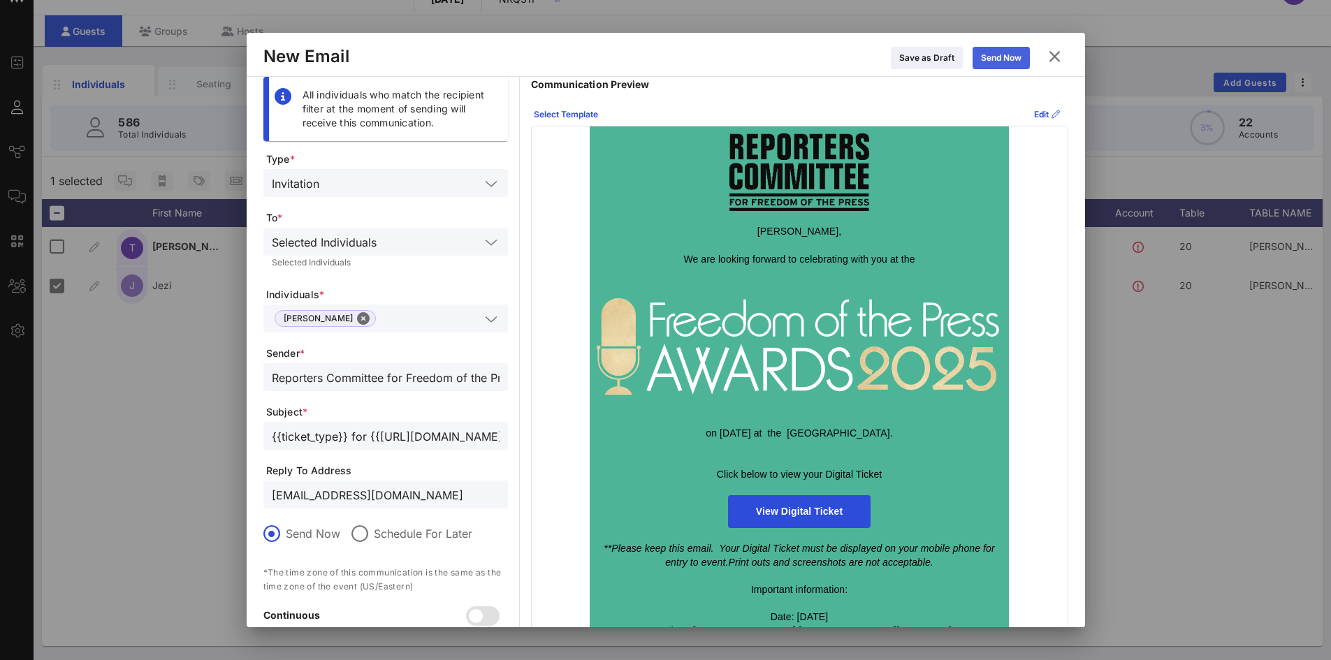
type input "[EMAIL_ADDRESS][DOMAIN_NAME]"
click at [987, 57] on div "Send Now" at bounding box center [1001, 58] width 41 height 14
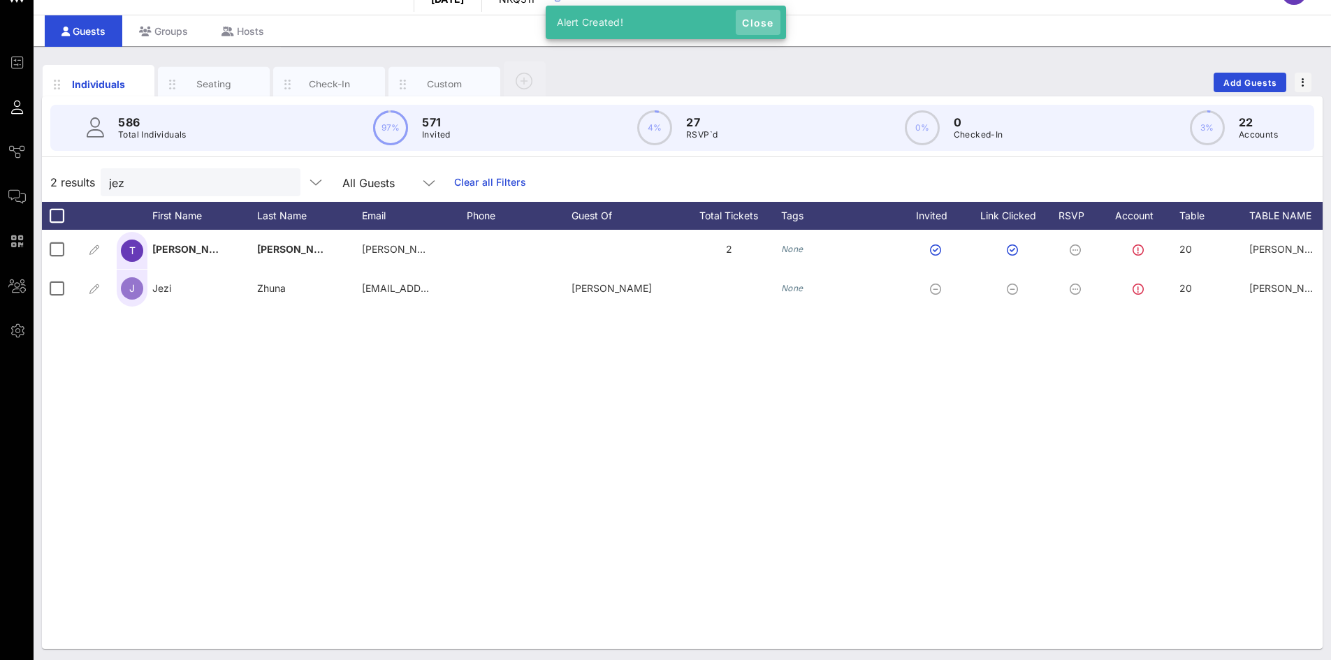
click at [767, 23] on span "Close" at bounding box center [758, 23] width 34 height 12
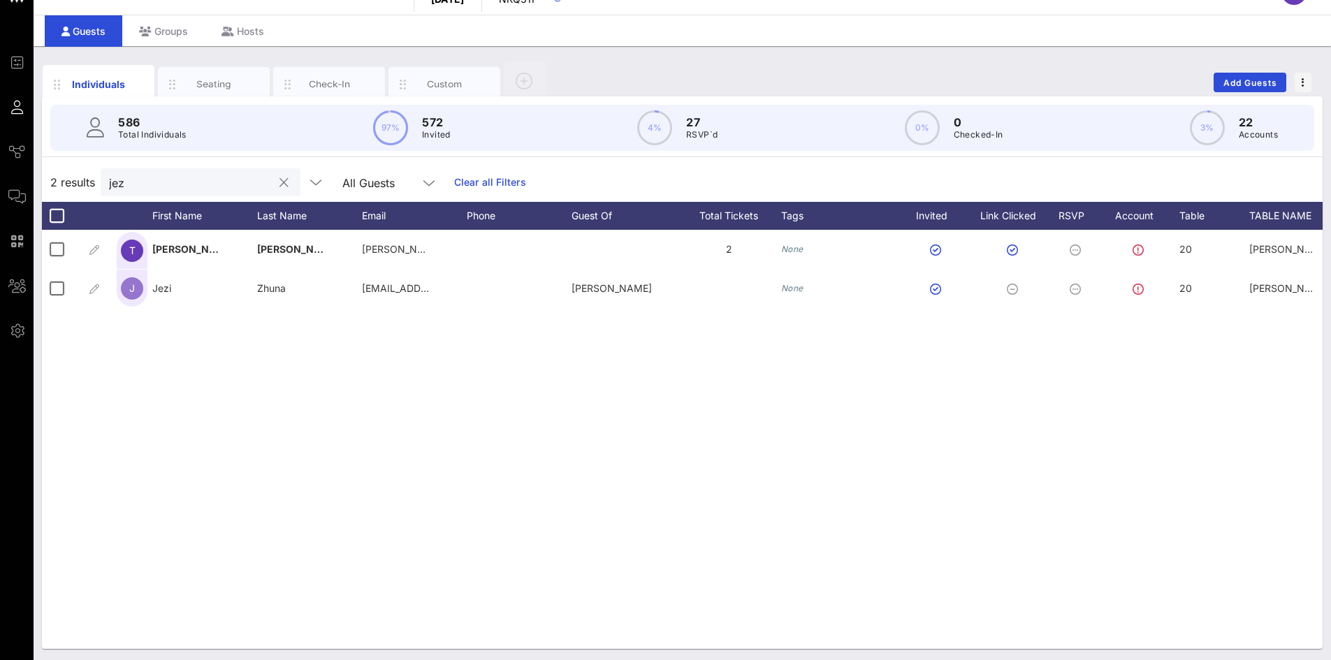
click at [224, 180] on input "jez" at bounding box center [190, 182] width 163 height 18
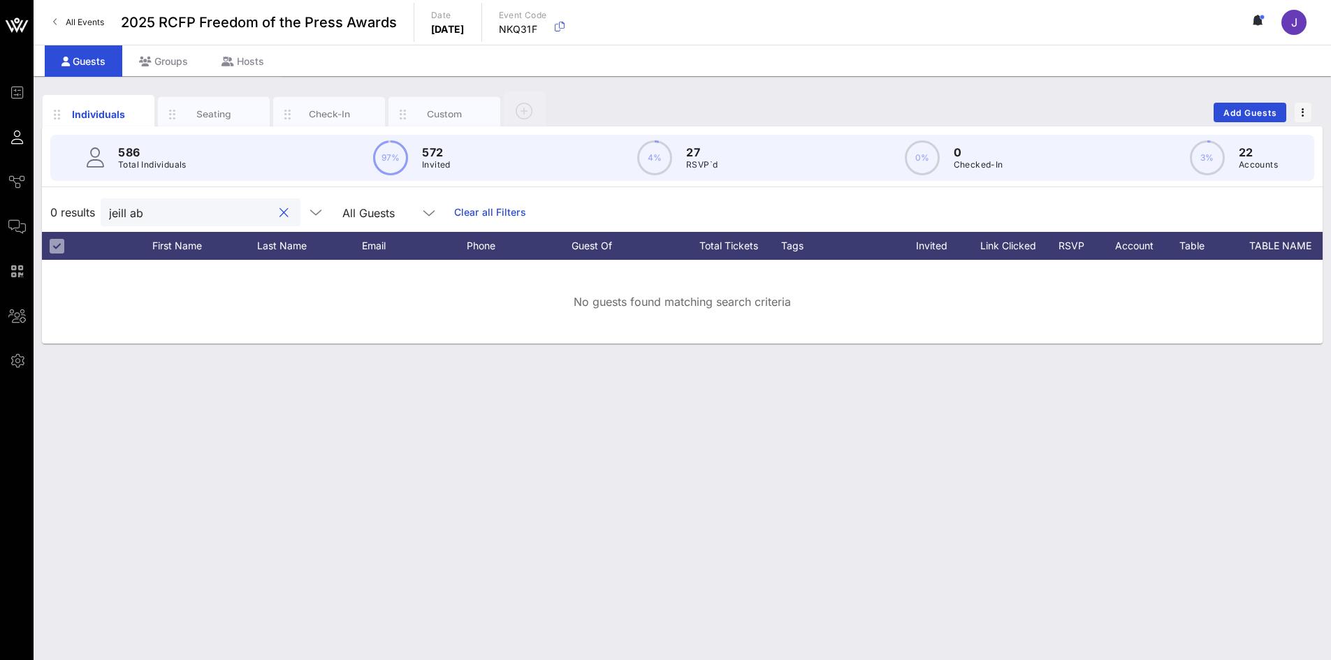
click at [118, 211] on input "jeill ab" at bounding box center [190, 212] width 163 height 18
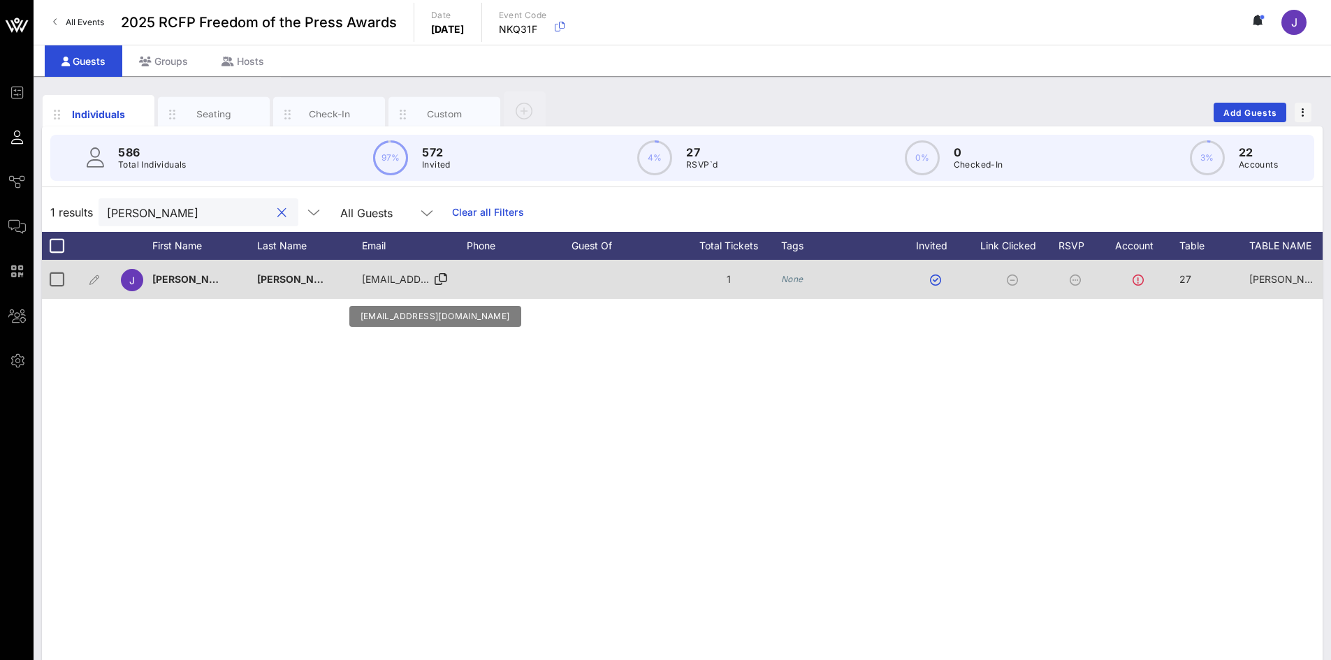
type input "[PERSON_NAME]"
click at [379, 275] on span "[EMAIL_ADDRESS][DOMAIN_NAME]" at bounding box center [446, 279] width 168 height 12
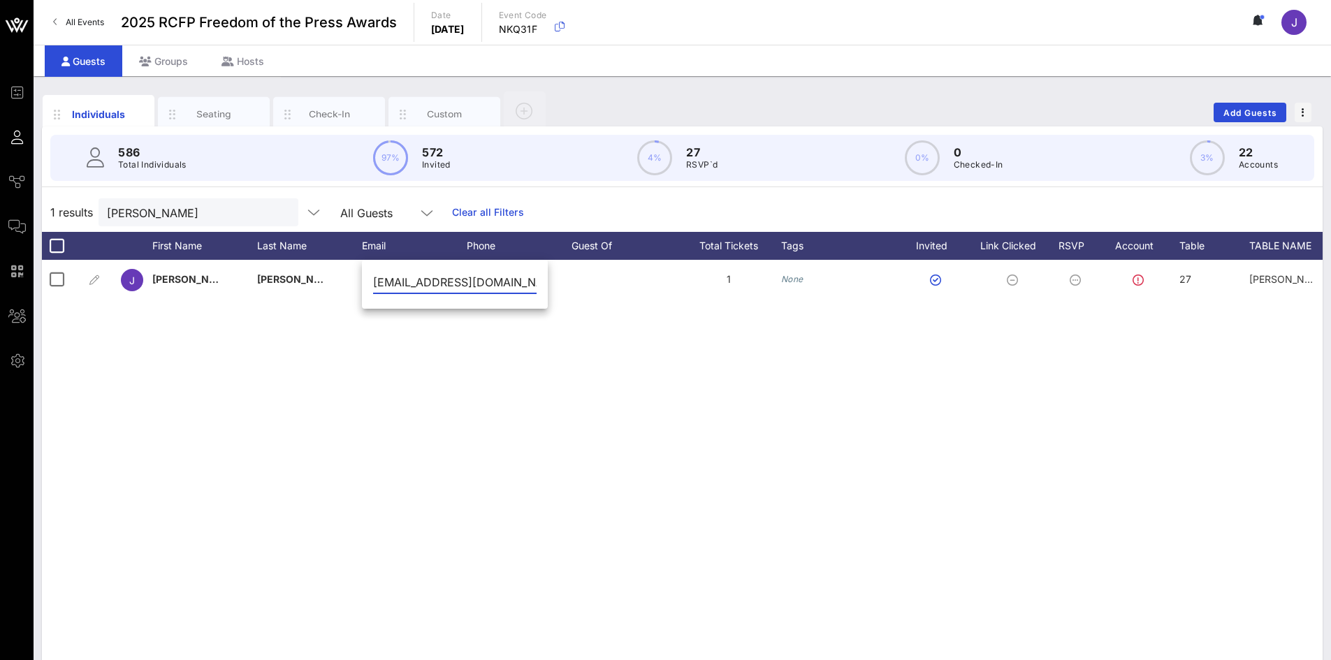
click at [414, 283] on input "[EMAIL_ADDRESS][DOMAIN_NAME]" at bounding box center [454, 282] width 163 height 22
paste input "."
type input "[EMAIL_ADDRESS][DOMAIN_NAME]"
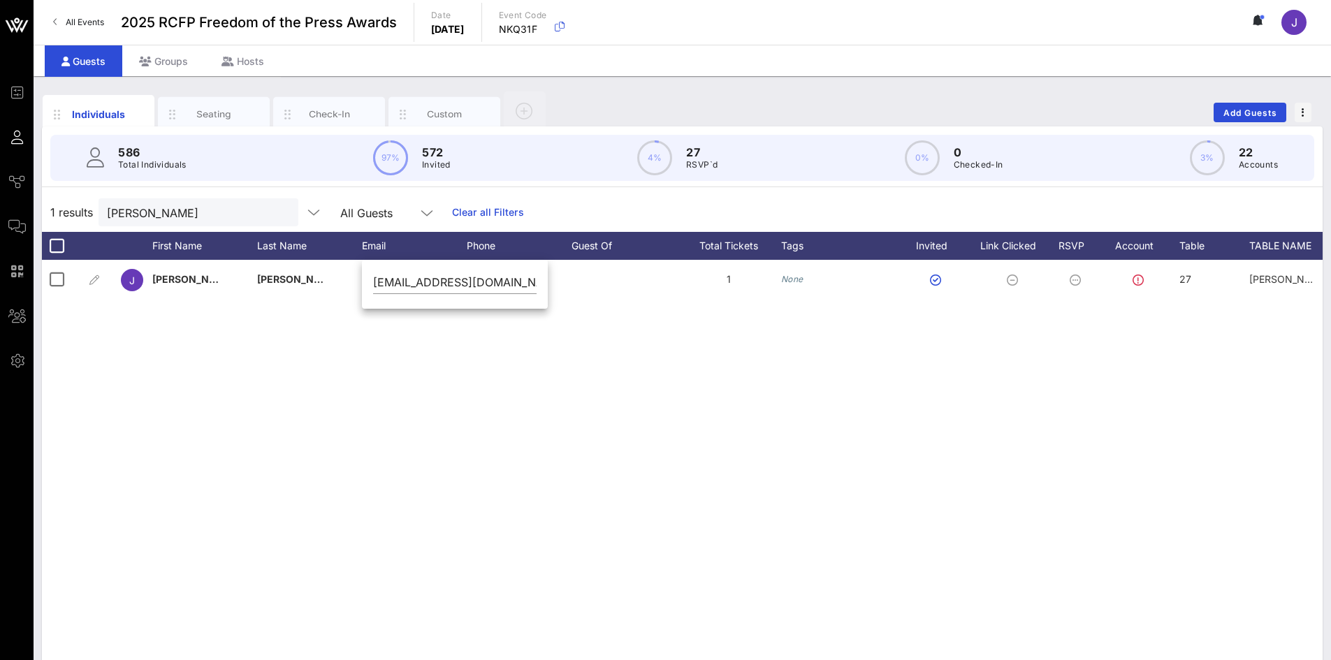
click at [534, 369] on div "J [PERSON_NAME] [EMAIL_ADDRESS][DOMAIN_NAME] 1 None 27 [PERSON_NAME] #2 None No…" at bounding box center [682, 469] width 1281 height 419
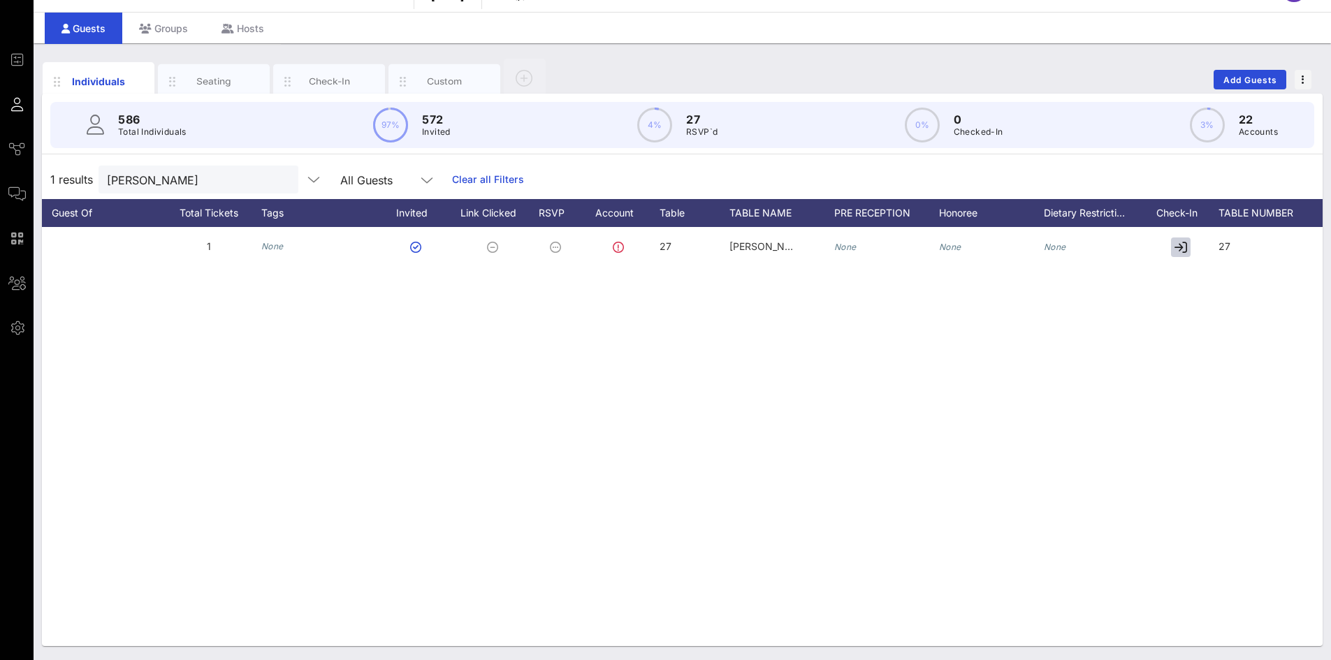
scroll to position [0, 555]
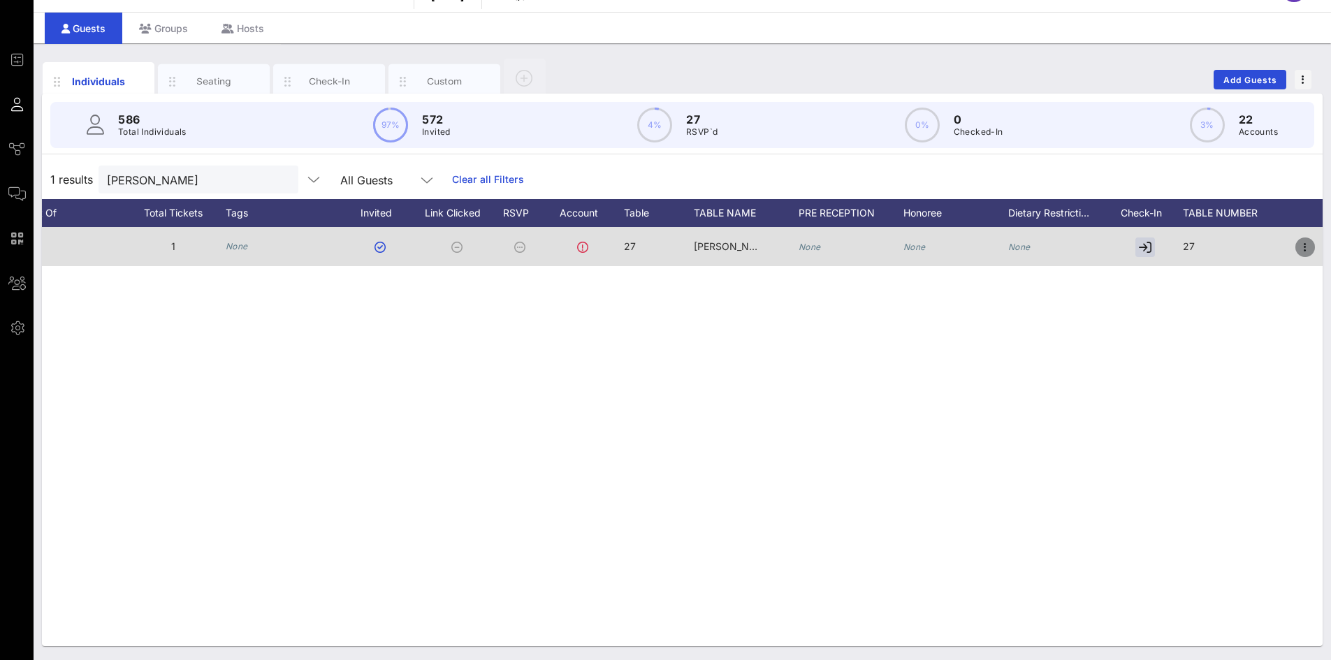
click at [1309, 252] on icon "button" at bounding box center [1305, 247] width 17 height 17
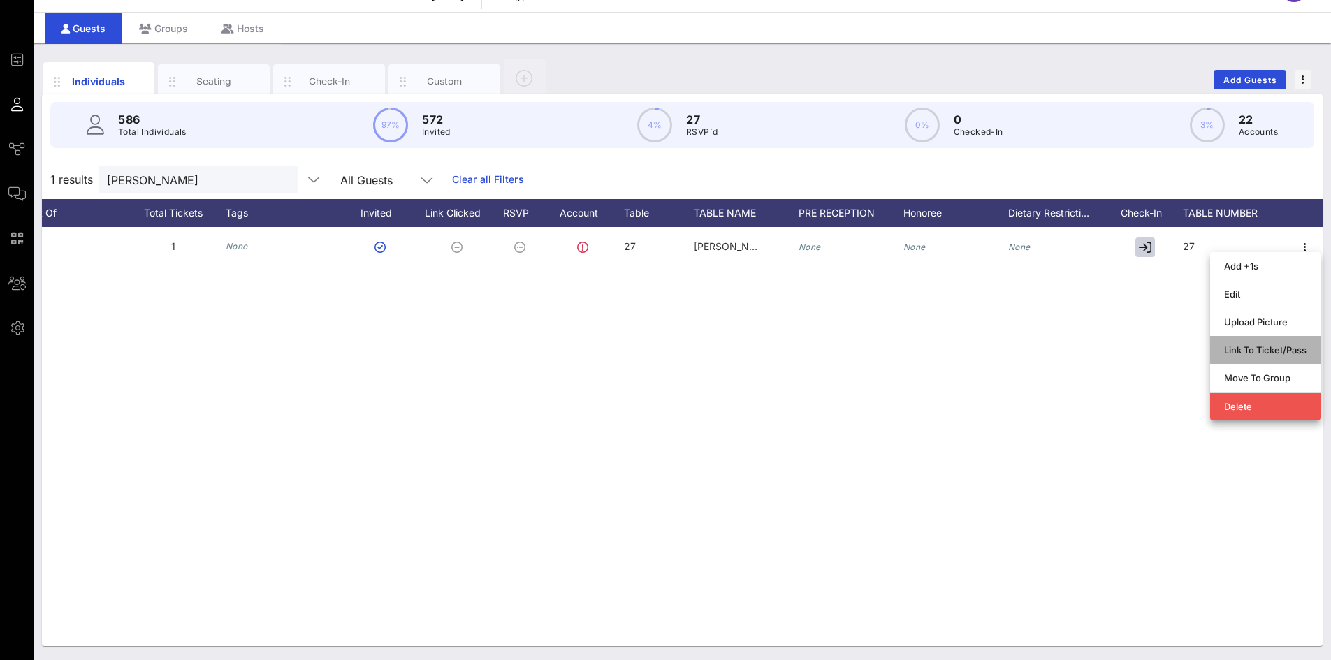
click at [1253, 351] on div "Link To Ticket/Pass" at bounding box center [1265, 349] width 82 height 11
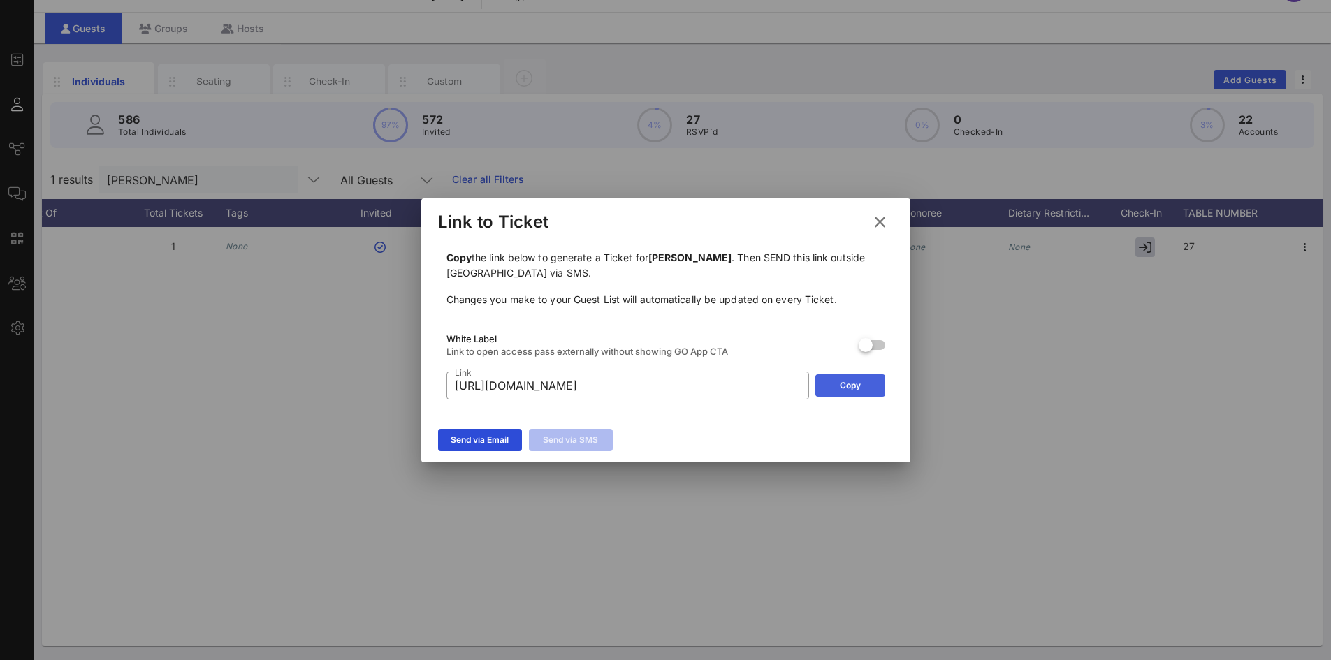
click at [844, 386] on button "Copy" at bounding box center [850, 385] width 70 height 22
click at [882, 222] on icon at bounding box center [880, 221] width 20 height 17
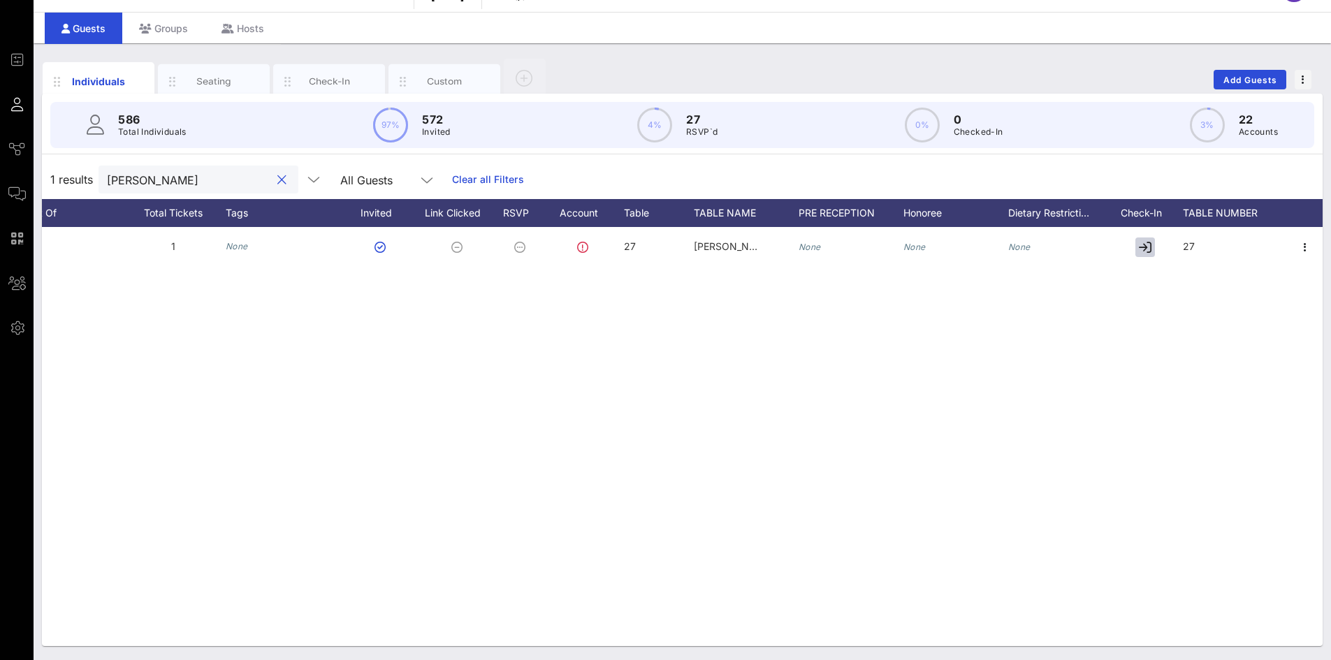
drag, startPoint x: 151, startPoint y: 178, endPoint x: 85, endPoint y: 179, distance: 65.7
click at [87, 177] on div "1 results [PERSON_NAME] ab All Guests Clear all Filters" at bounding box center [682, 179] width 1281 height 39
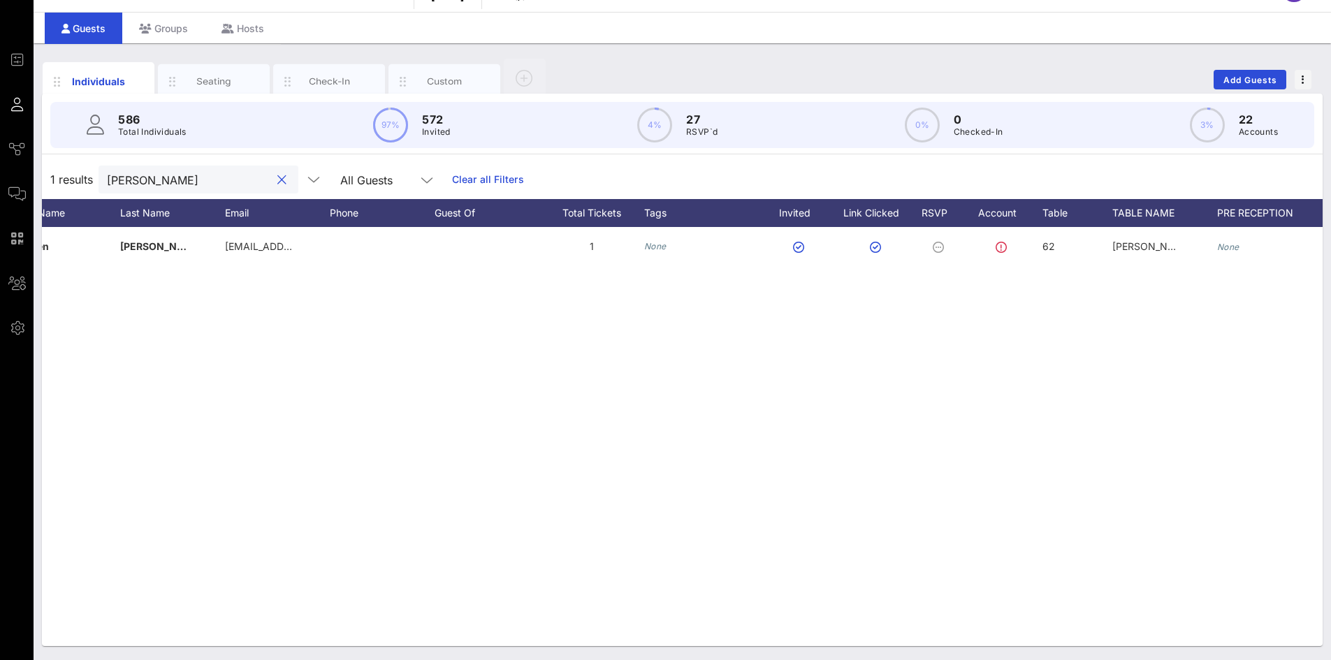
scroll to position [0, 115]
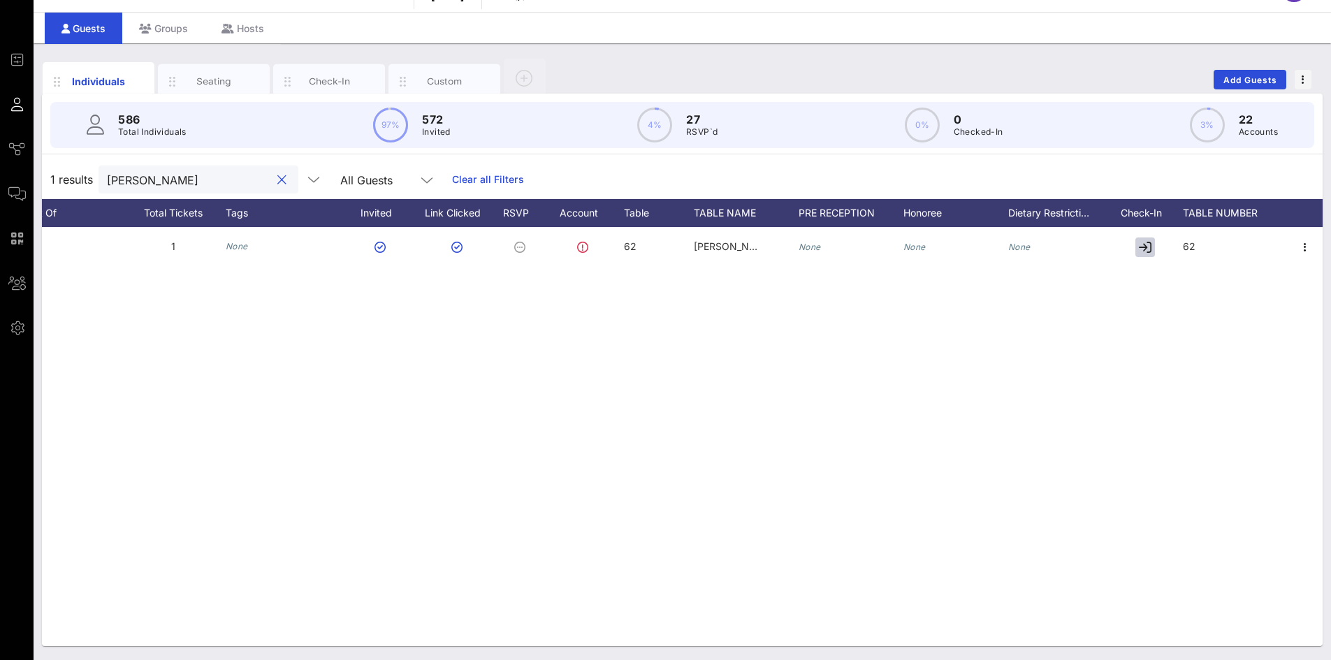
type input "[PERSON_NAME]"
click at [451, 638] on div "L [PERSON_NAME] [EMAIL_ADDRESS][DOMAIN_NAME] 1 None 62 [PERSON_NAME] and [PERSO…" at bounding box center [682, 436] width 1281 height 419
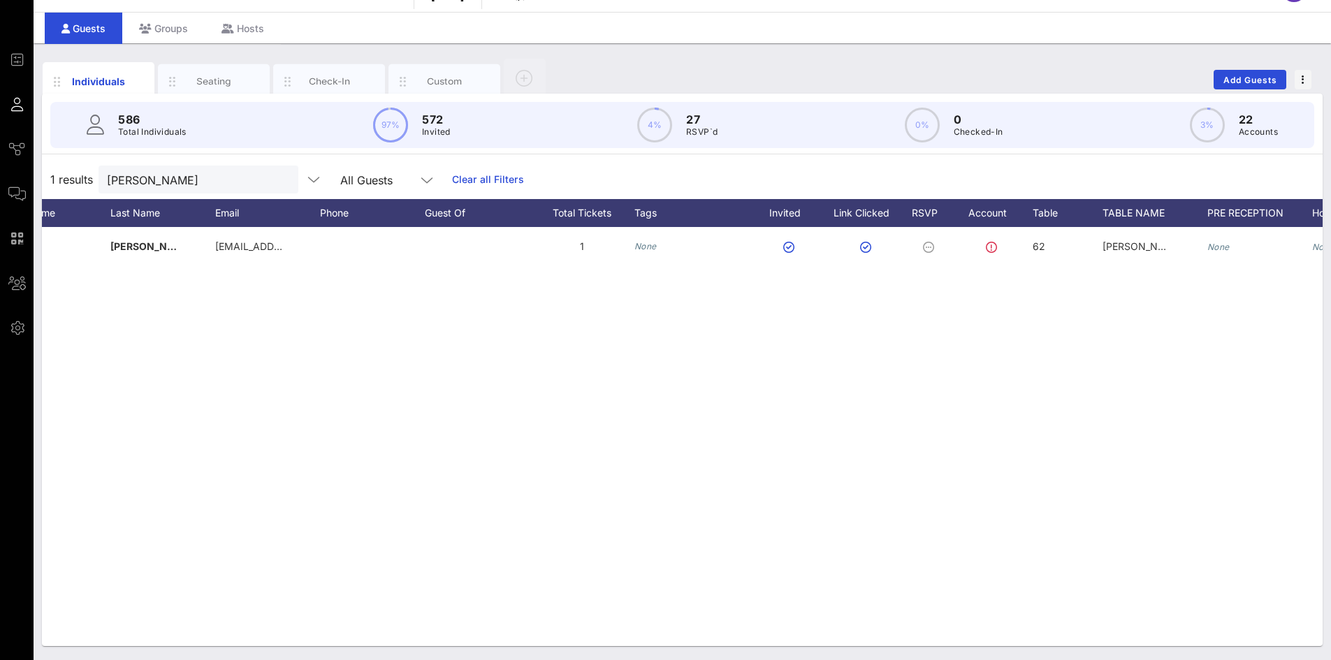
scroll to position [0, 97]
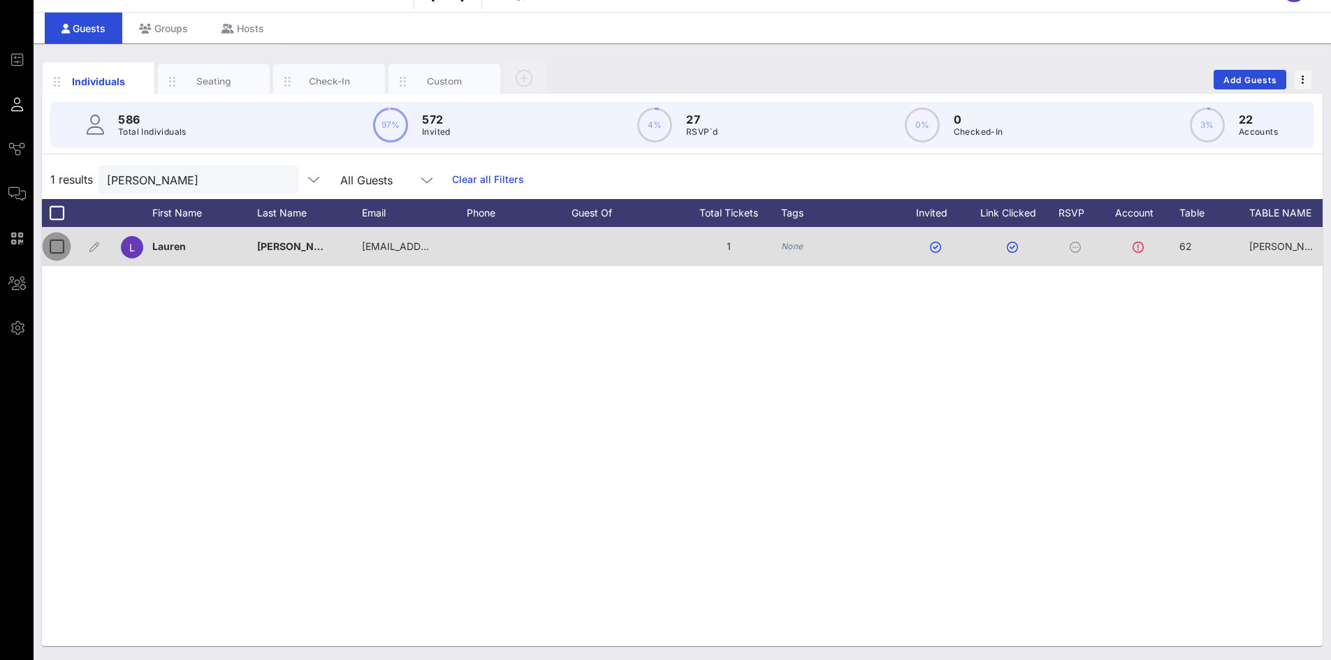
click at [59, 248] on div at bounding box center [57, 247] width 24 height 24
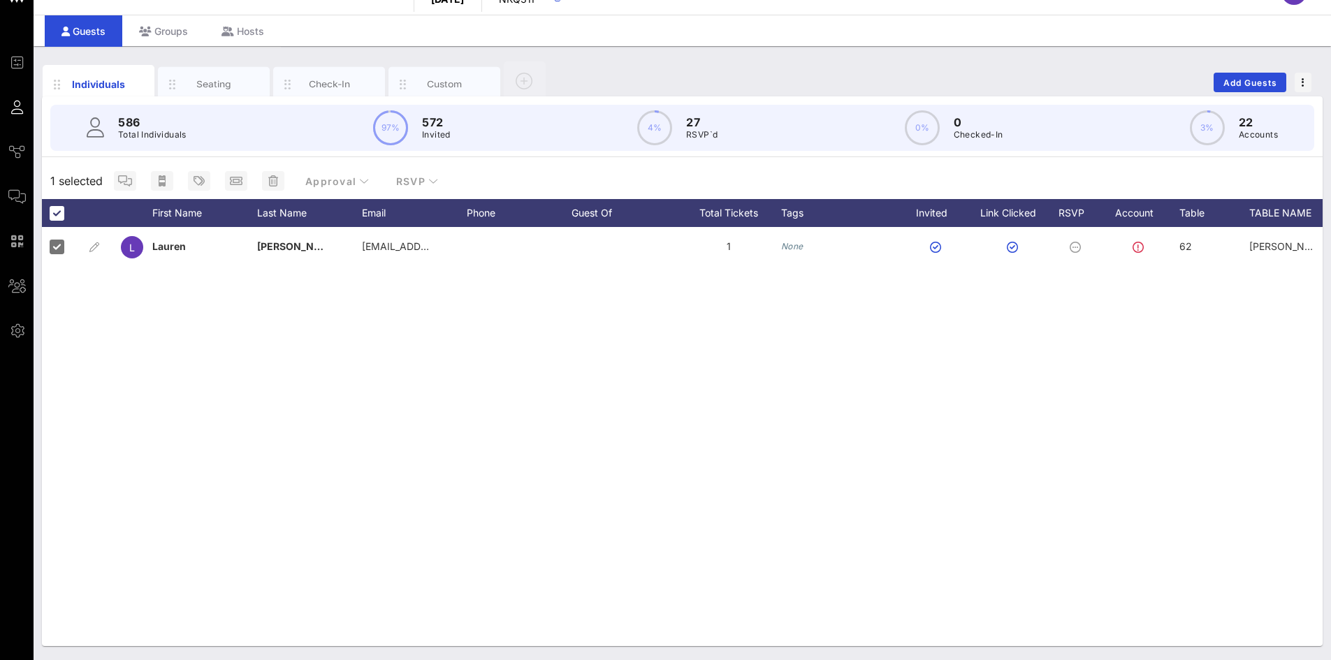
scroll to position [30, 0]
click at [268, 180] on icon "button" at bounding box center [273, 180] width 10 height 11
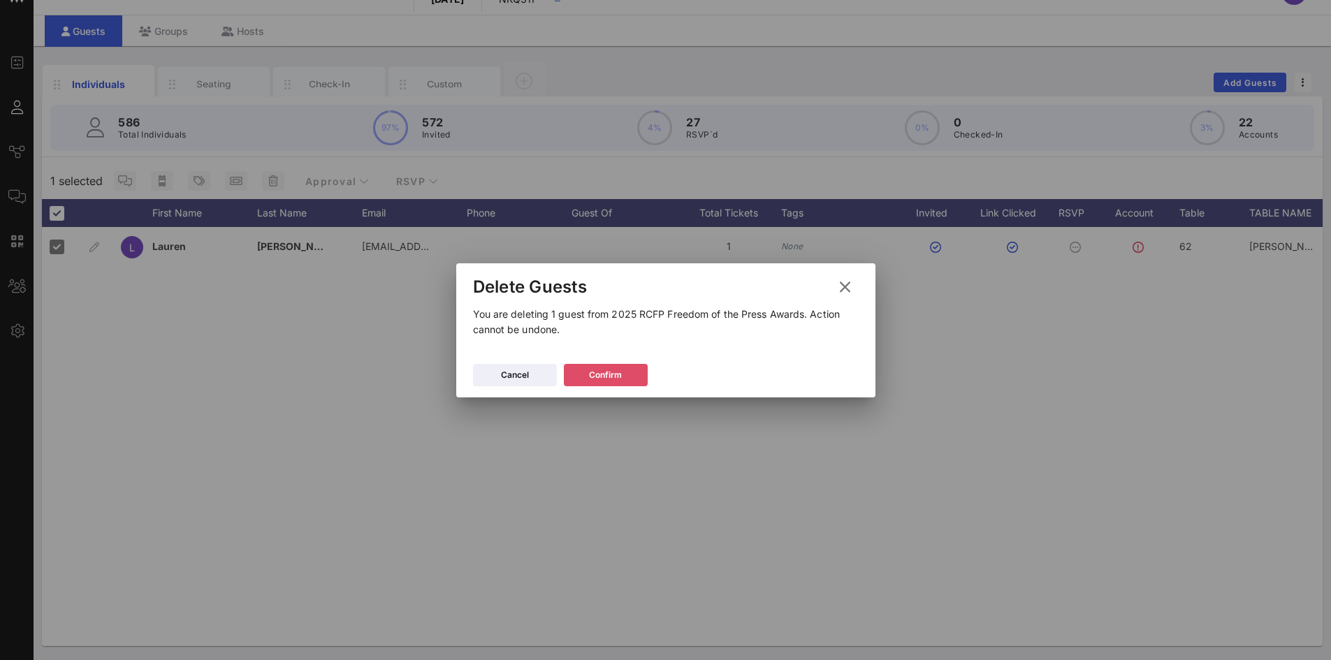
click at [602, 374] on icon at bounding box center [605, 374] width 10 height 9
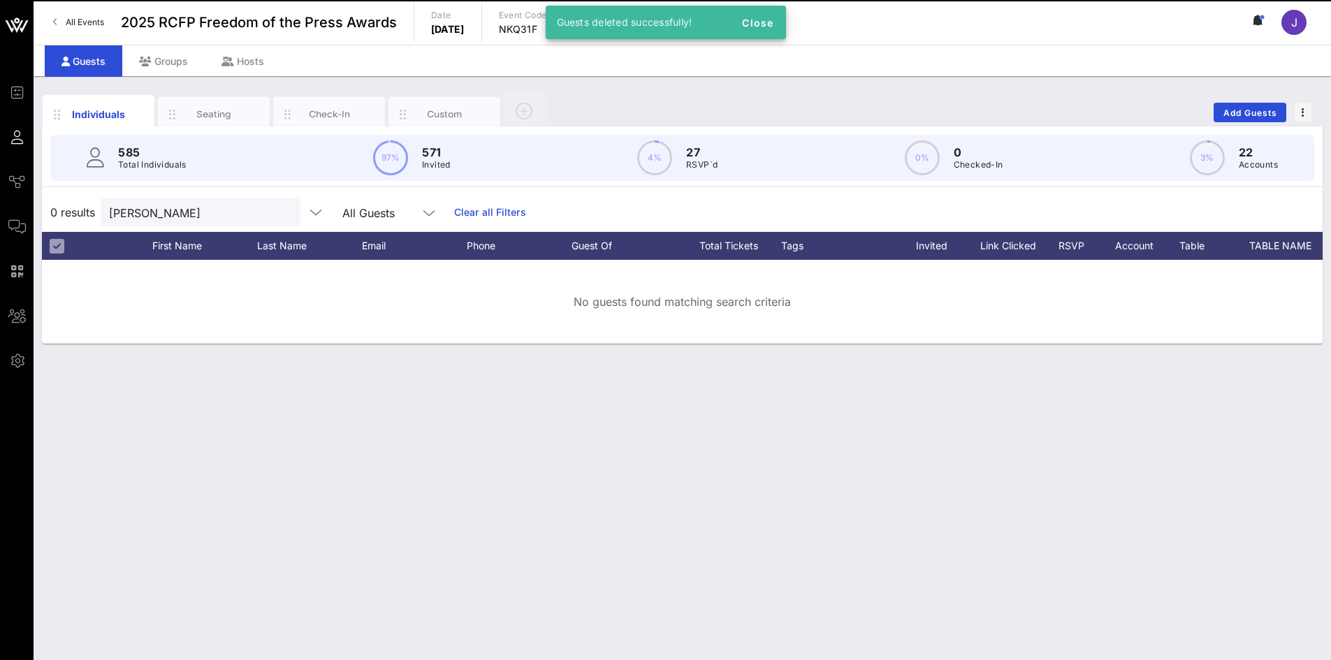
scroll to position [0, 0]
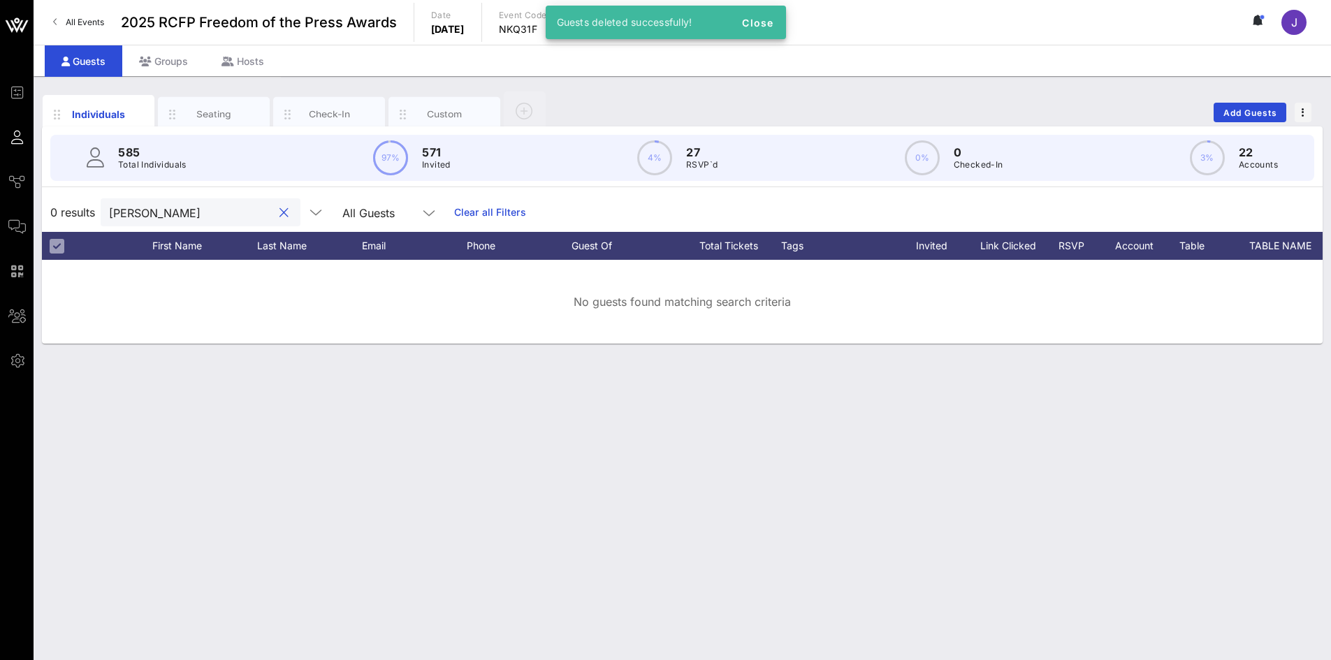
click at [159, 210] on input "[PERSON_NAME]" at bounding box center [190, 212] width 163 height 18
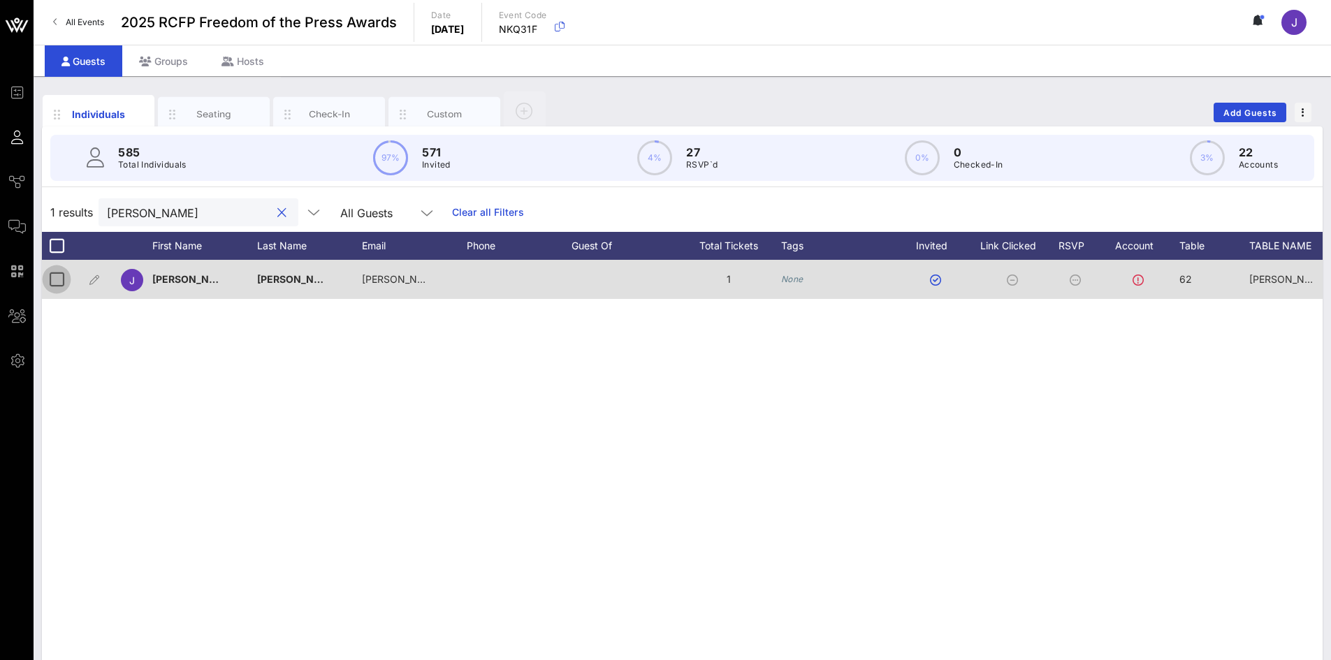
type input "[PERSON_NAME]"
click at [59, 282] on div at bounding box center [57, 280] width 24 height 24
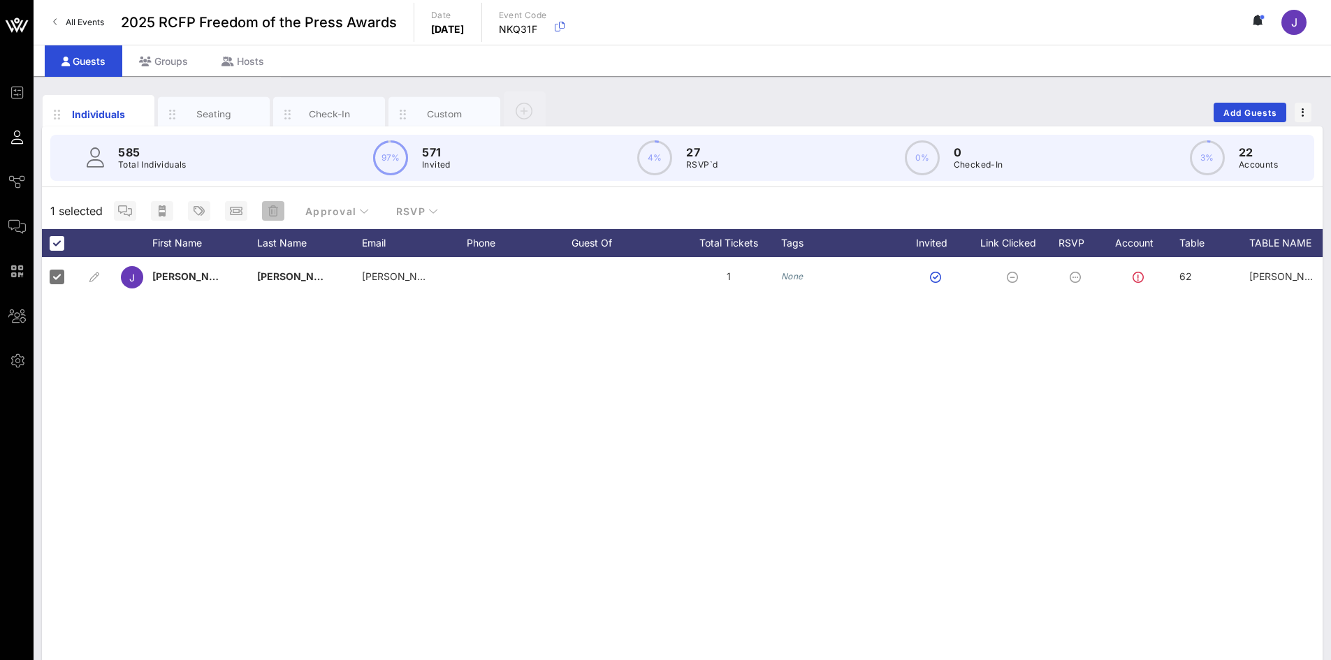
click at [270, 214] on icon "button" at bounding box center [273, 210] width 10 height 11
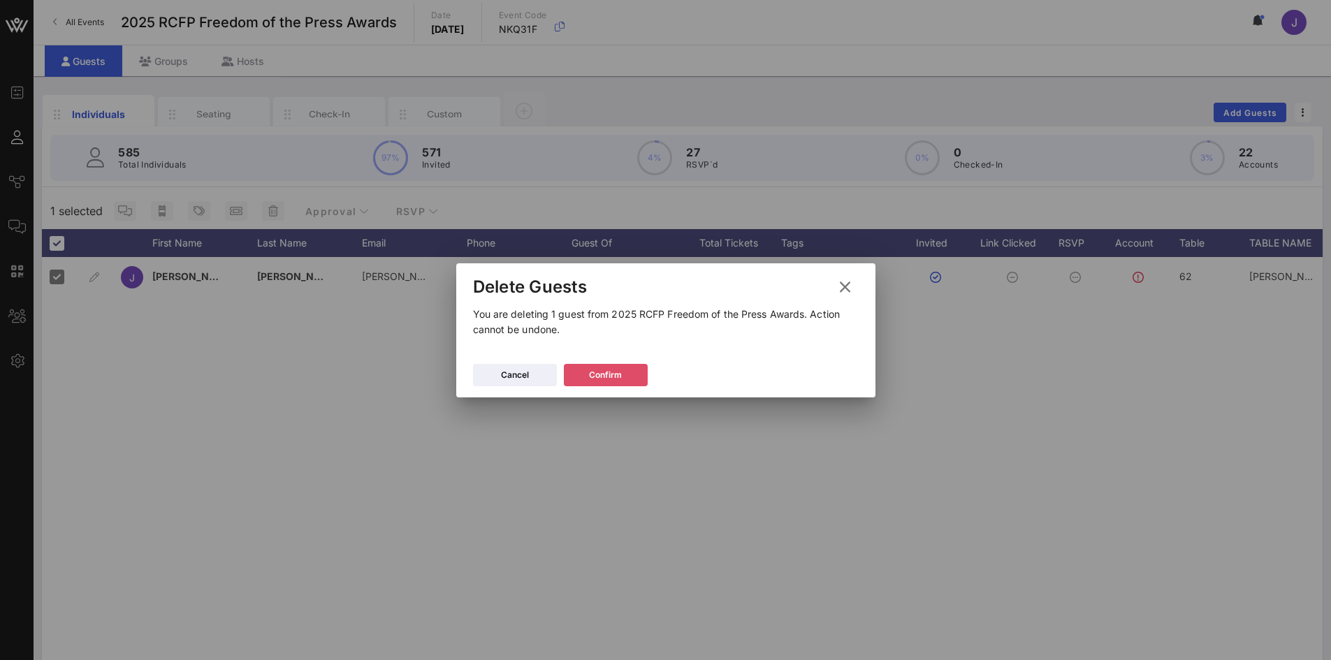
click at [635, 377] on button "Confirm" at bounding box center [606, 375] width 84 height 22
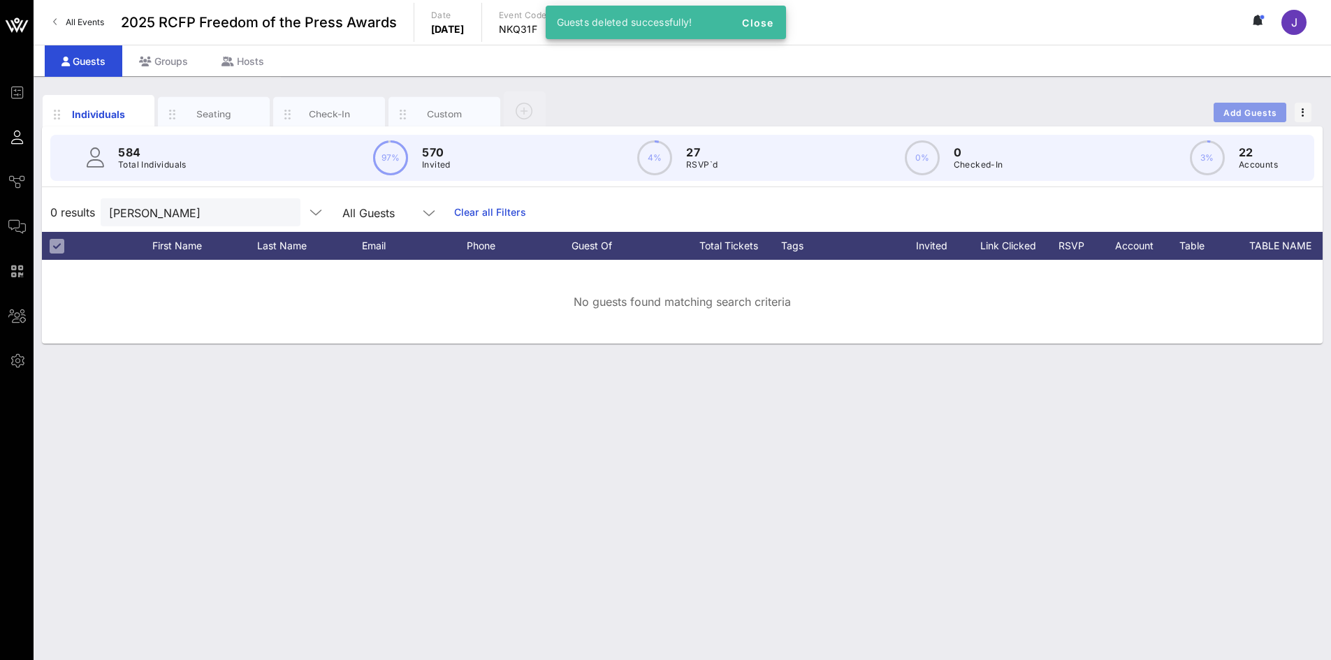
click at [1268, 113] on span "Add Guests" at bounding box center [1250, 113] width 55 height 10
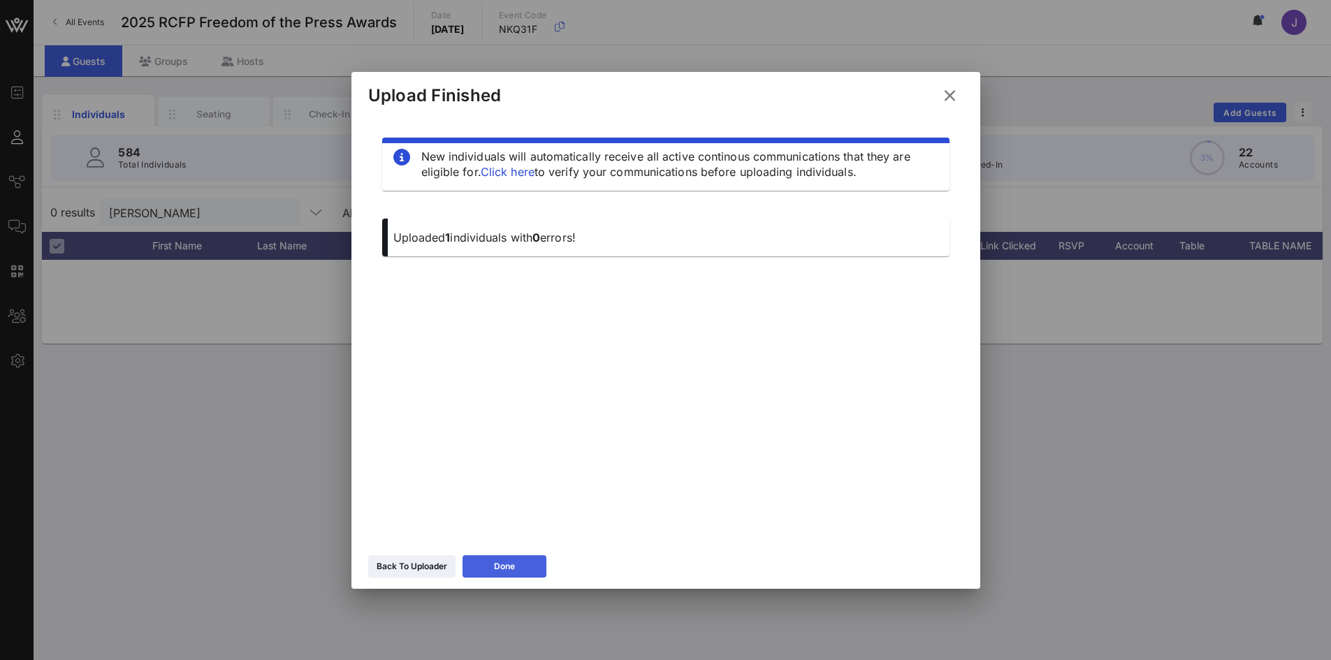
click at [504, 565] on icon at bounding box center [504, 566] width 10 height 9
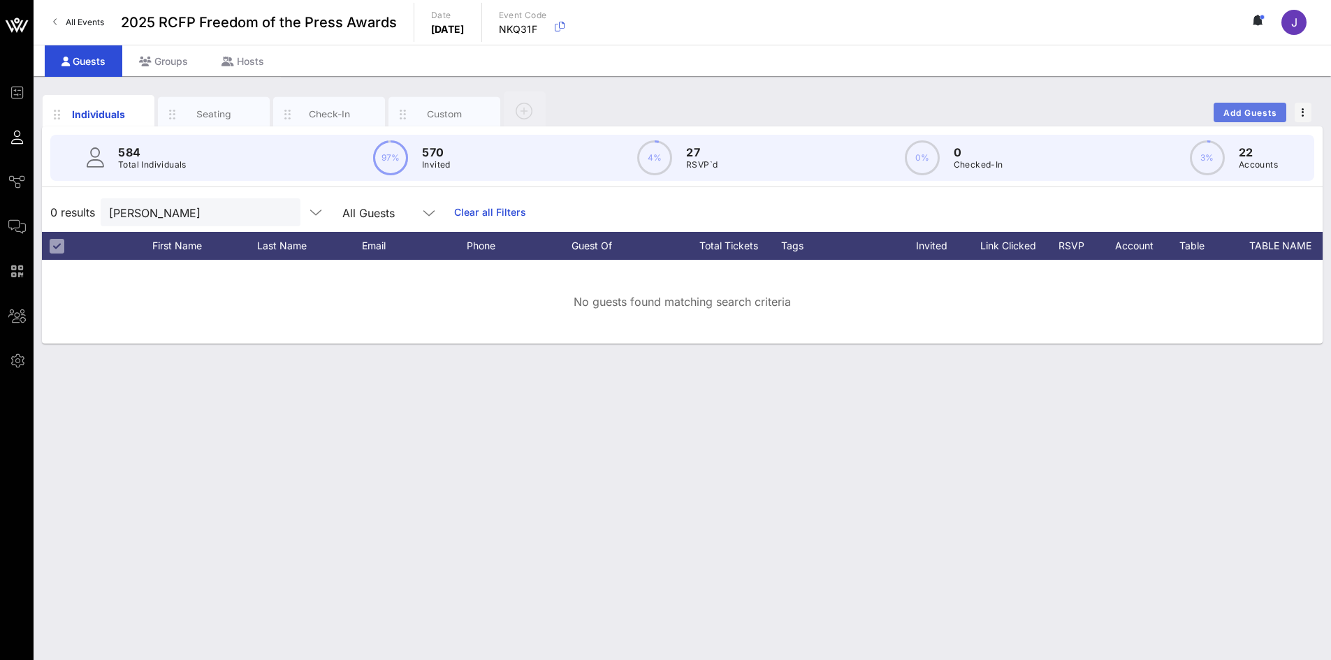
click at [1254, 115] on span "Add Guests" at bounding box center [1250, 113] width 55 height 10
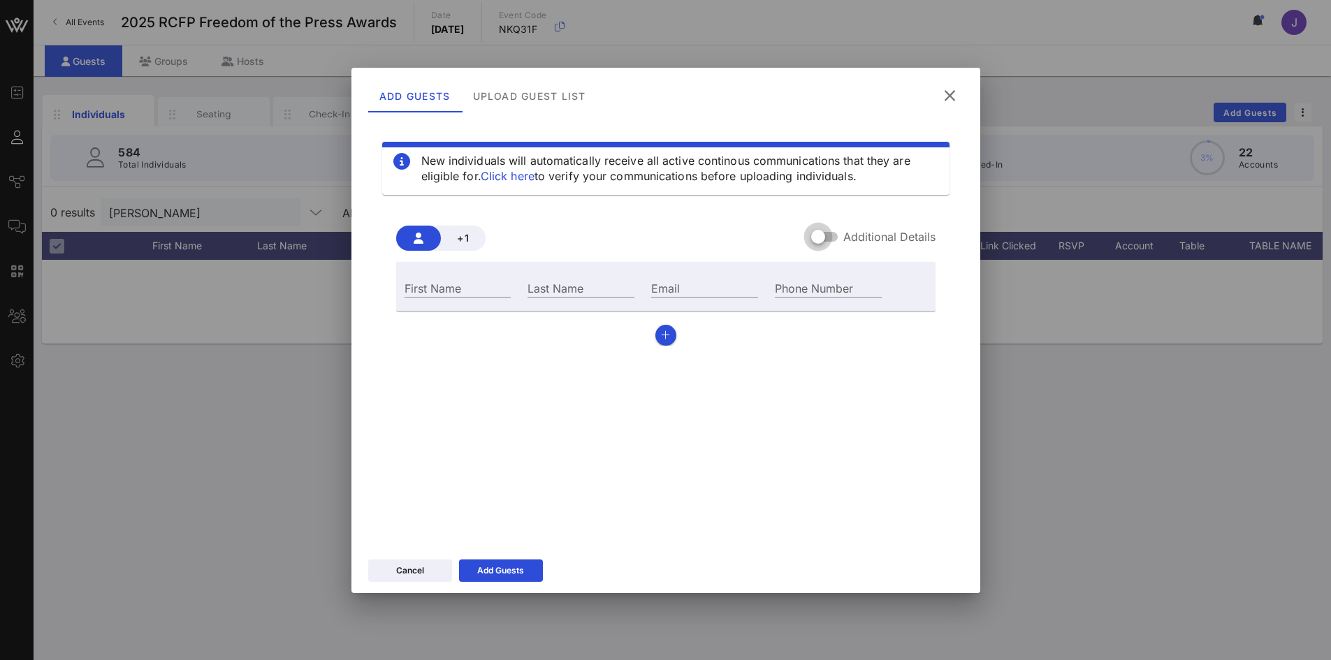
click at [826, 237] on div at bounding box center [818, 237] width 24 height 24
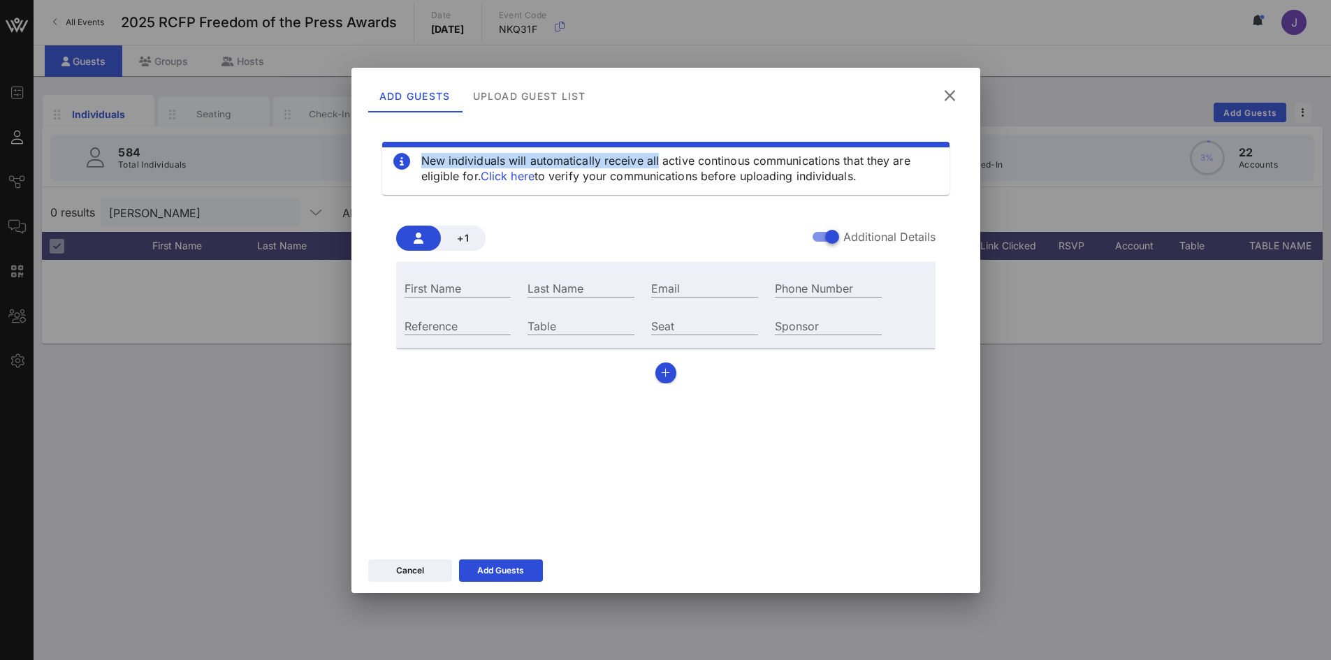
drag, startPoint x: 628, startPoint y: 99, endPoint x: 627, endPoint y: 162, distance: 62.9
click at [627, 162] on div "Add Guests Upload Guest List New individuals will automatically receive all act…" at bounding box center [665, 330] width 629 height 525
click at [596, 331] on input "Table" at bounding box center [580, 325] width 107 height 18
type input "62"
click at [493, 279] on input "First Name" at bounding box center [458, 288] width 107 height 18
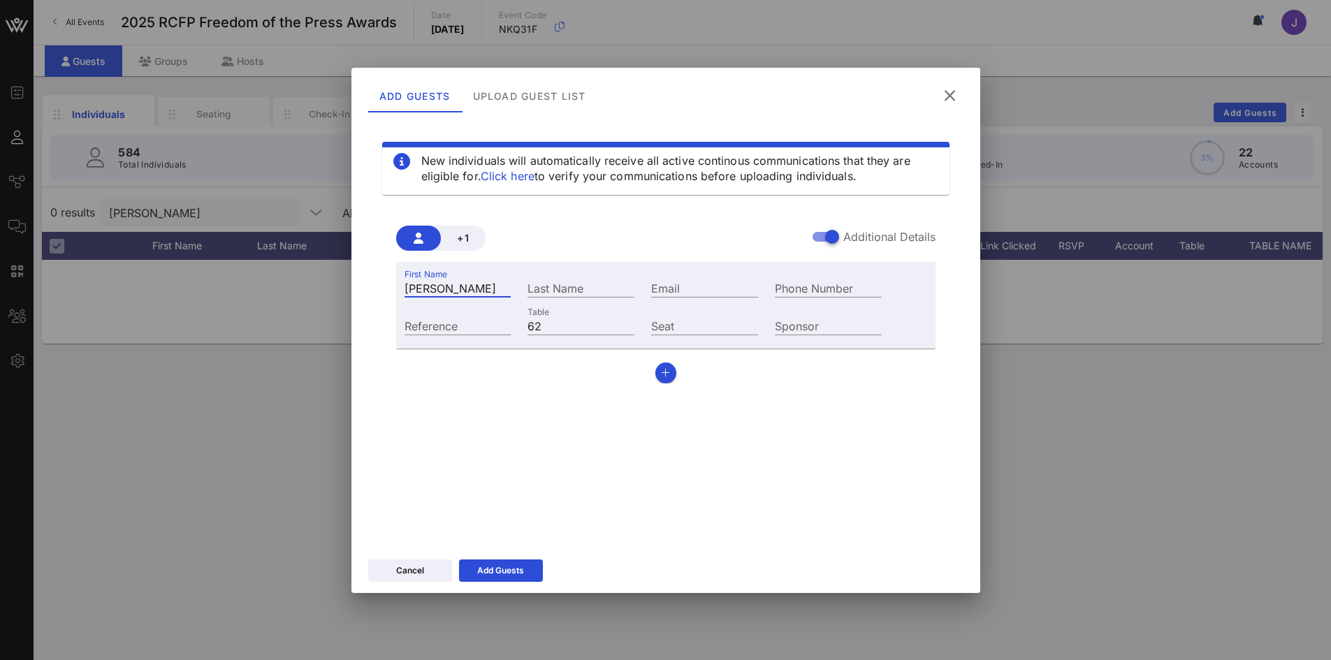
type input "[PERSON_NAME]"
type input "Tu"
click at [676, 296] on input "Email" at bounding box center [704, 288] width 107 height 18
type input "[EMAIL_ADDRESS][DOMAIN_NAME]"
click at [520, 569] on div "Add Guests" at bounding box center [500, 571] width 47 height 14
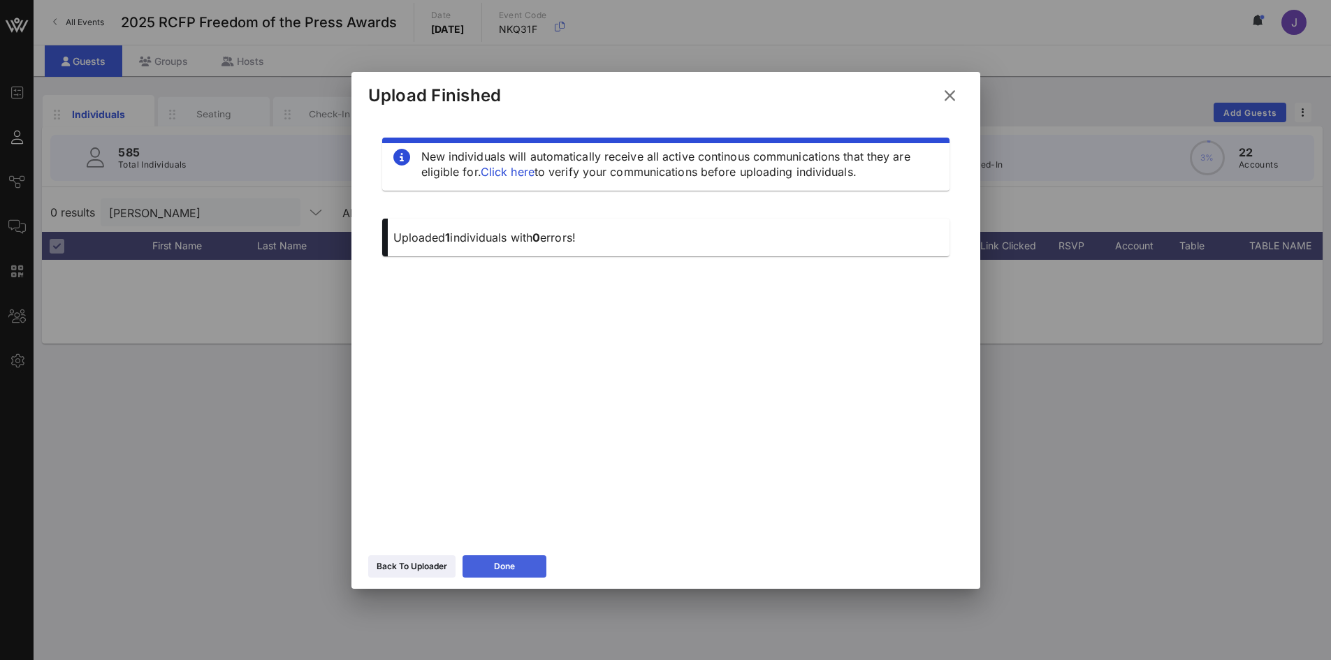
click at [496, 576] on button "Done" at bounding box center [505, 566] width 84 height 22
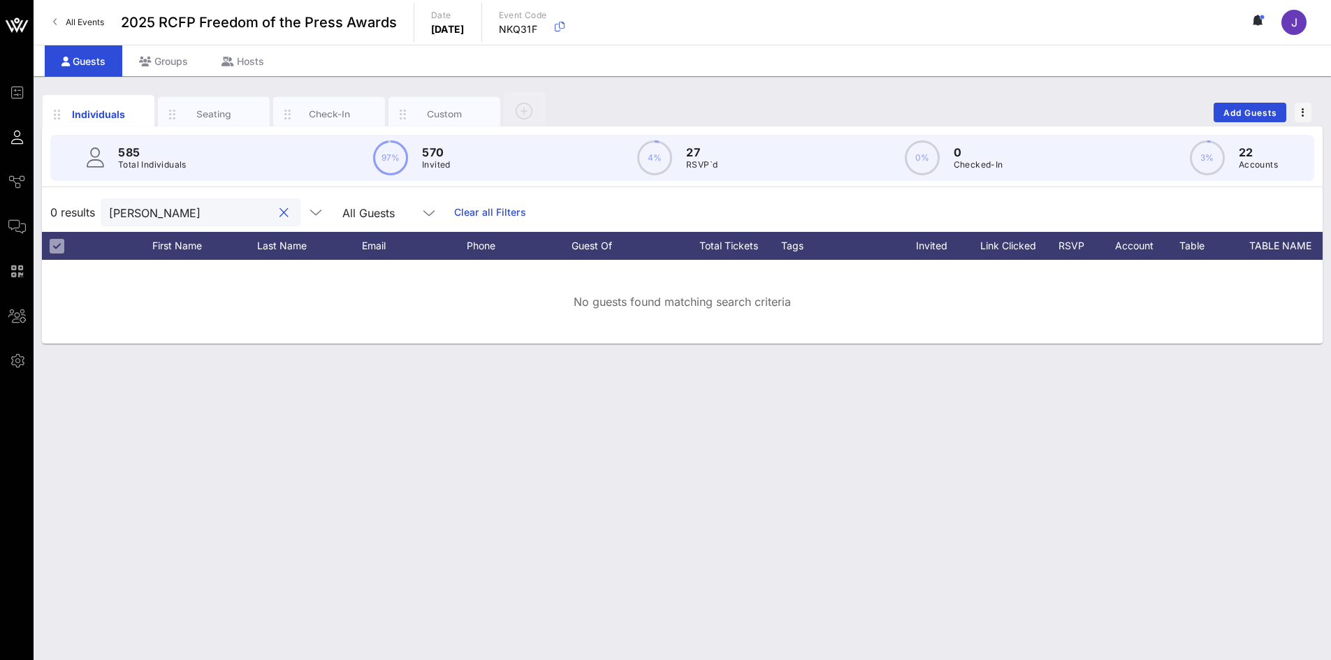
click at [191, 210] on input "[PERSON_NAME]" at bounding box center [190, 212] width 163 height 18
type input "tu"
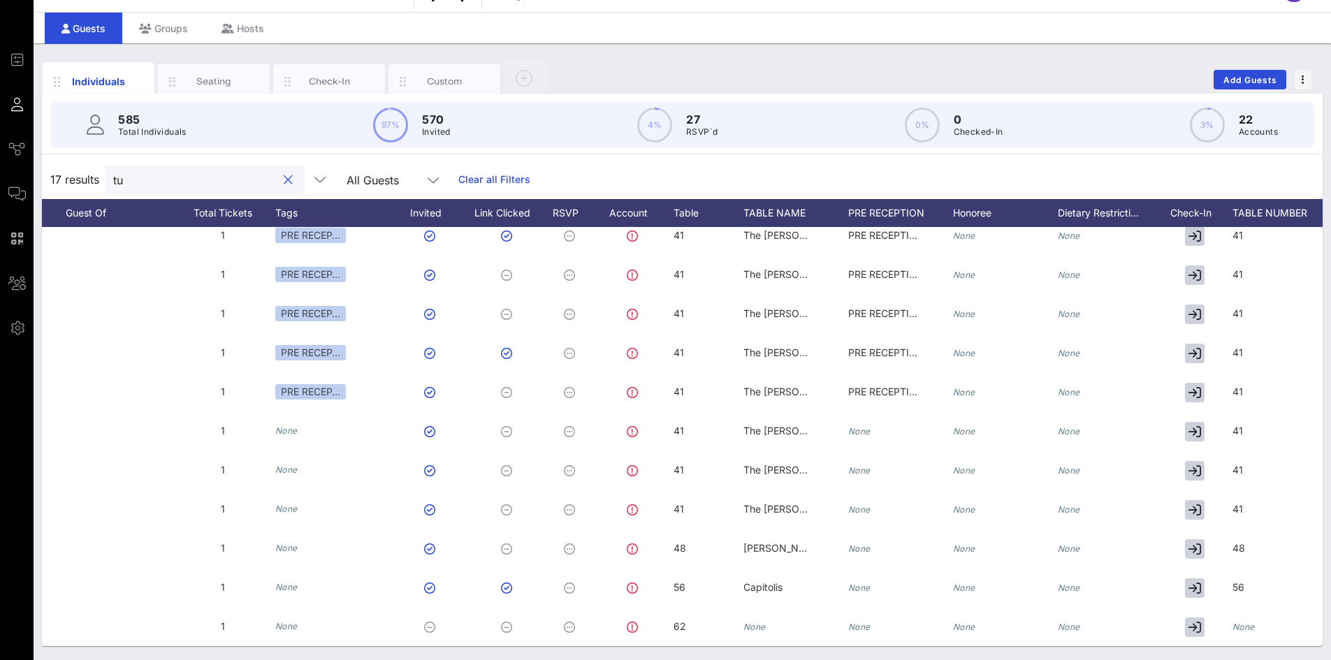
scroll to position [0, 444]
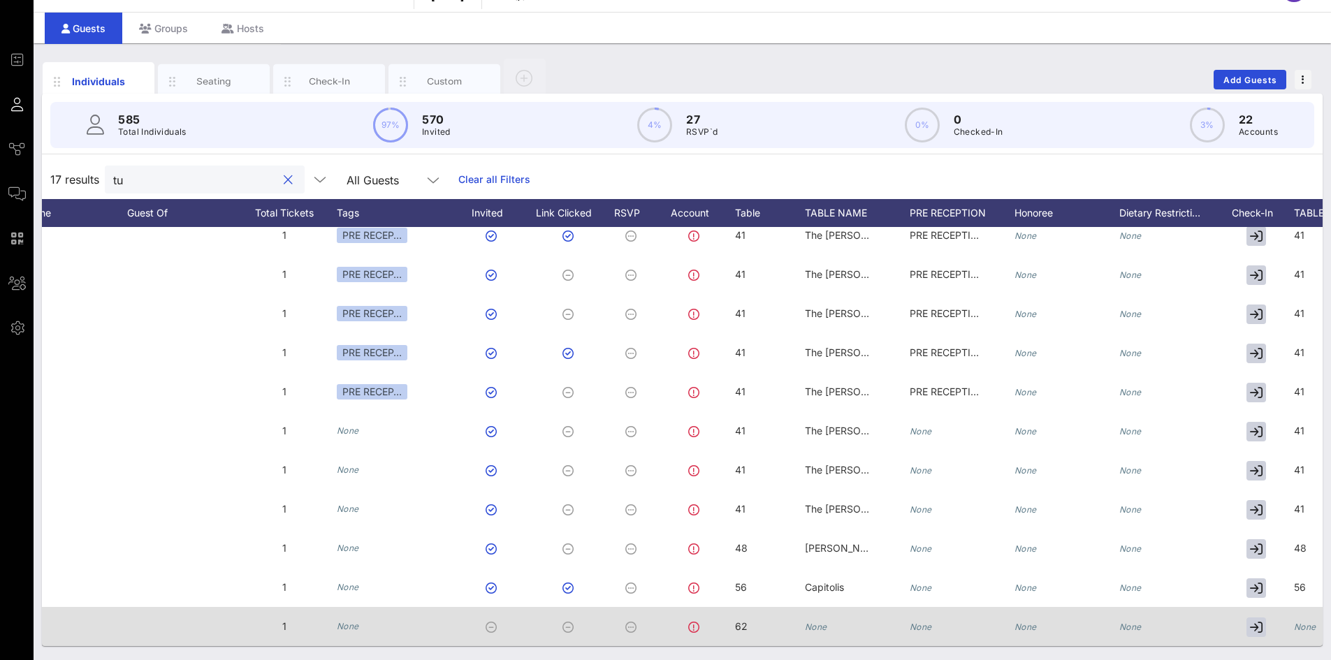
click at [815, 622] on icon "None" at bounding box center [816, 627] width 22 height 10
type input "[PERSON_NAME] and [PERSON_NAME]"
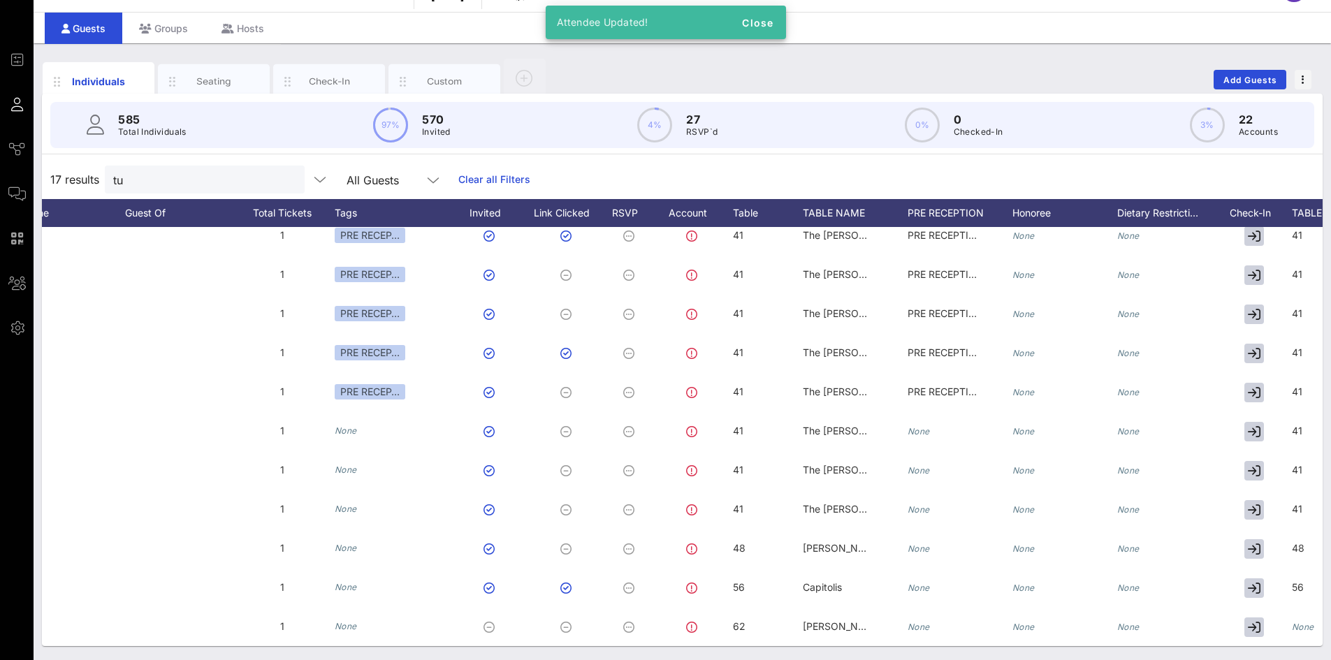
scroll to position [0, 555]
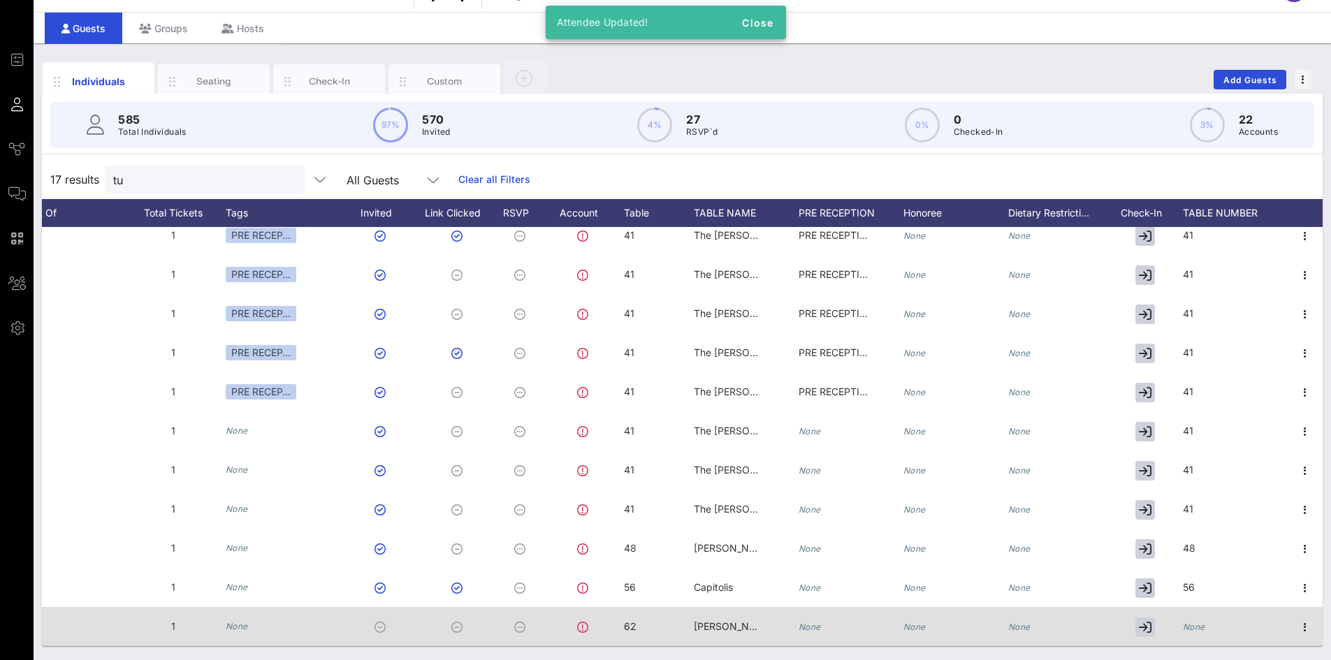
click at [1184, 622] on icon "None" at bounding box center [1194, 627] width 22 height 10
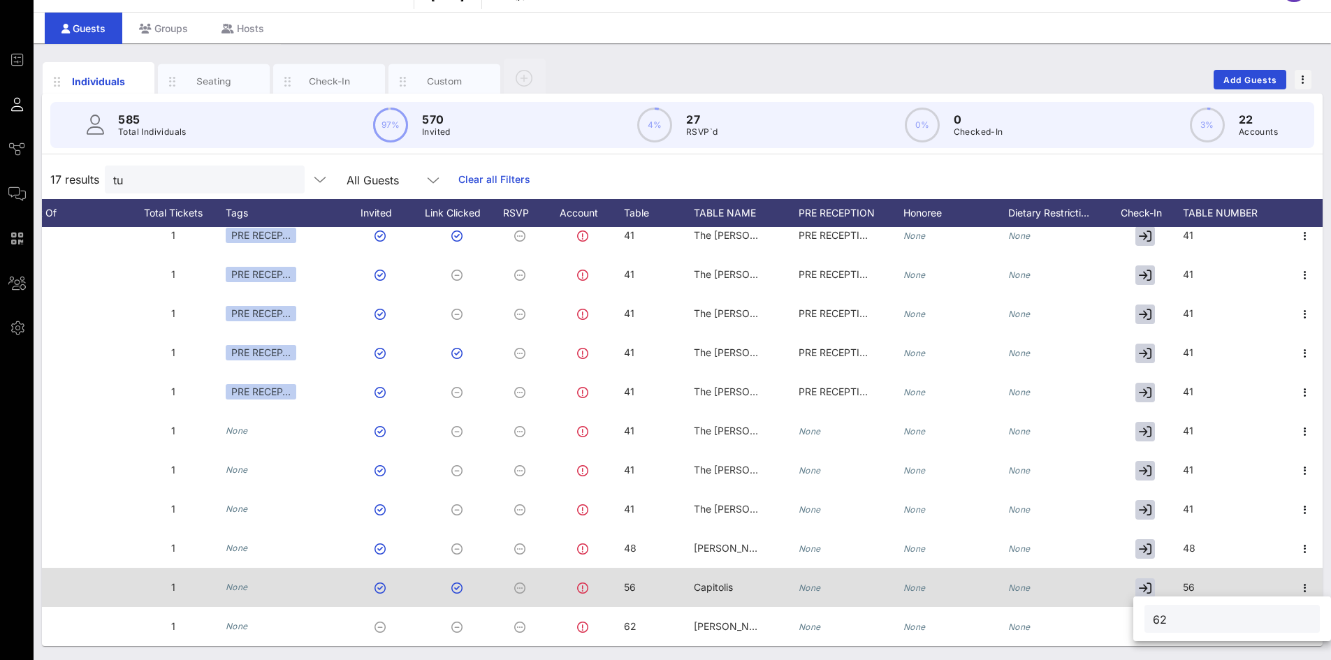
type input "62"
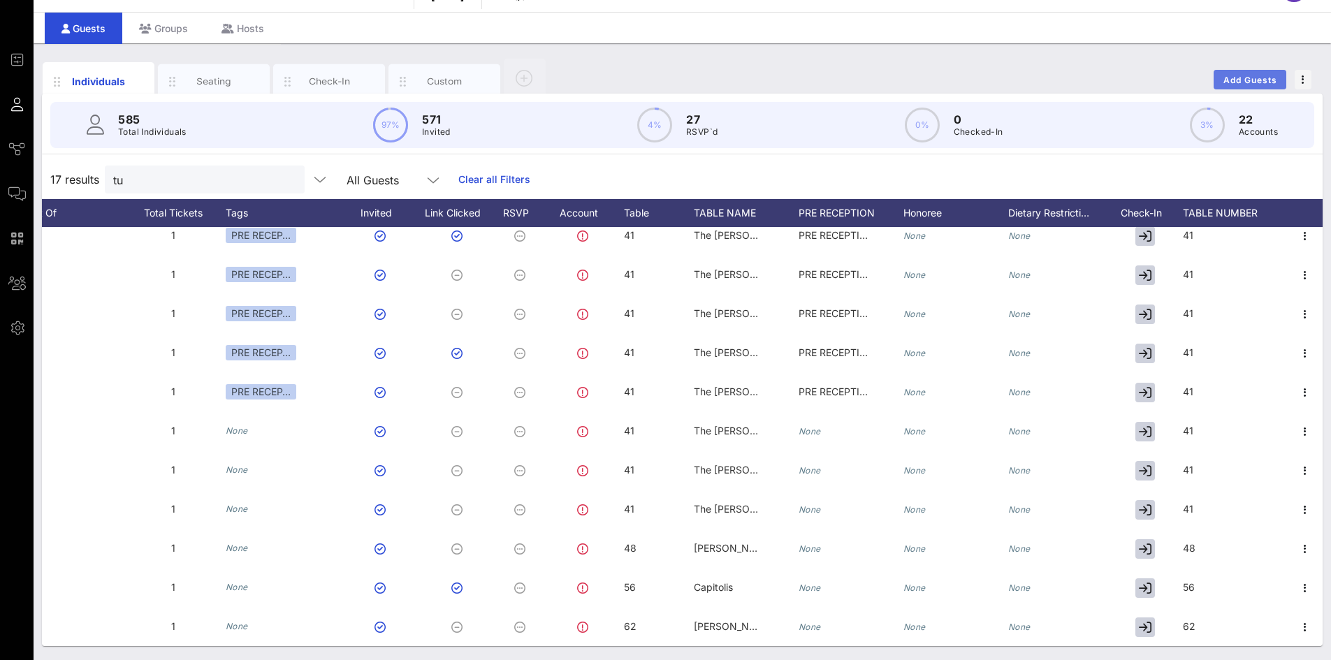
click at [1227, 80] on span "Add Guests" at bounding box center [1250, 80] width 55 height 10
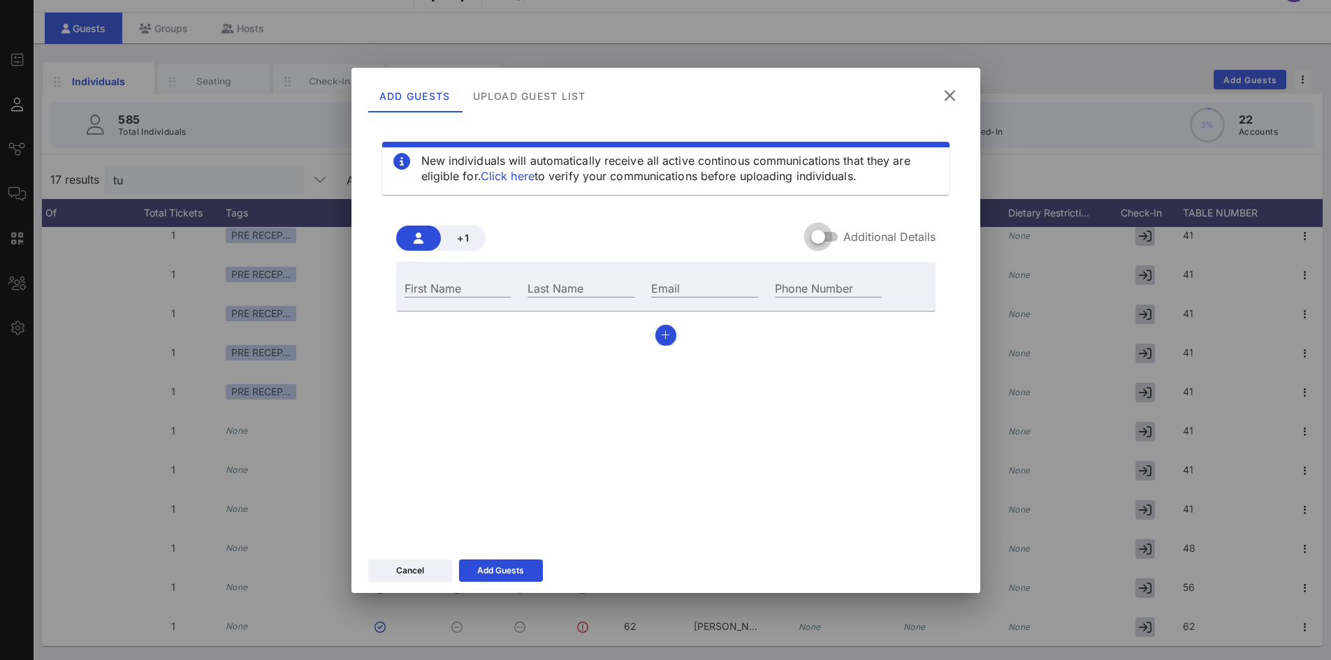
click at [830, 235] on div at bounding box center [818, 237] width 24 height 24
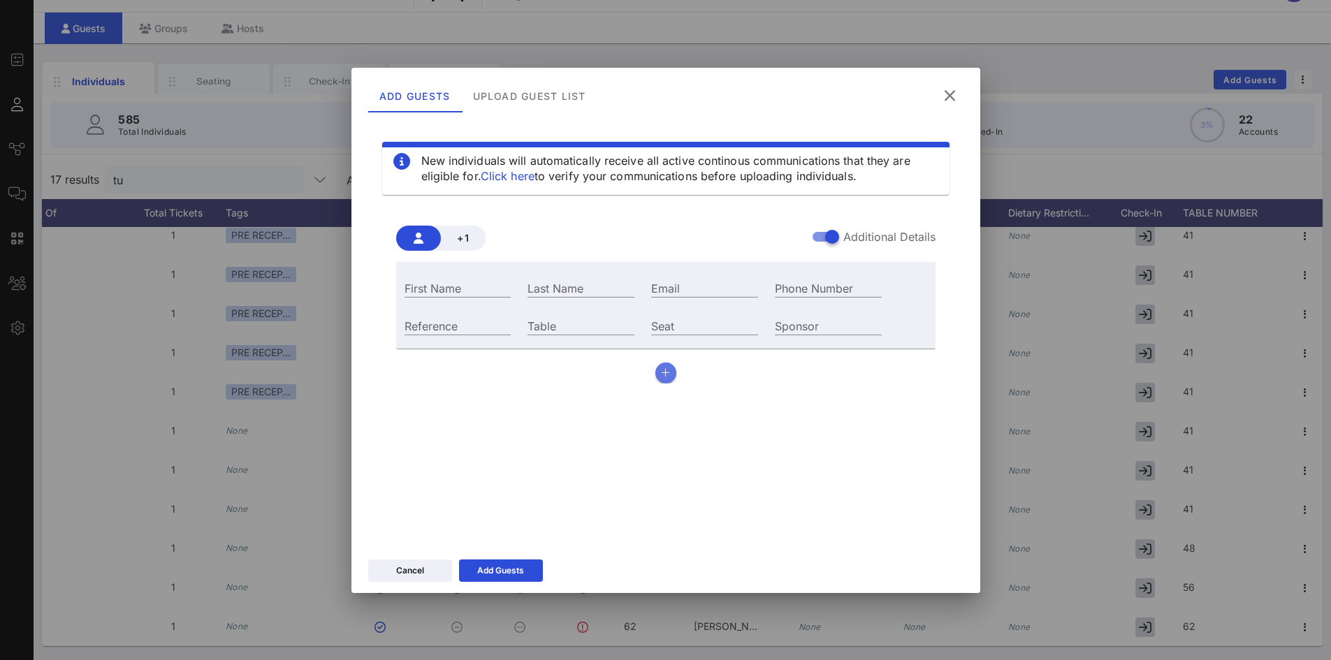
click at [667, 376] on icon "button" at bounding box center [665, 373] width 9 height 10
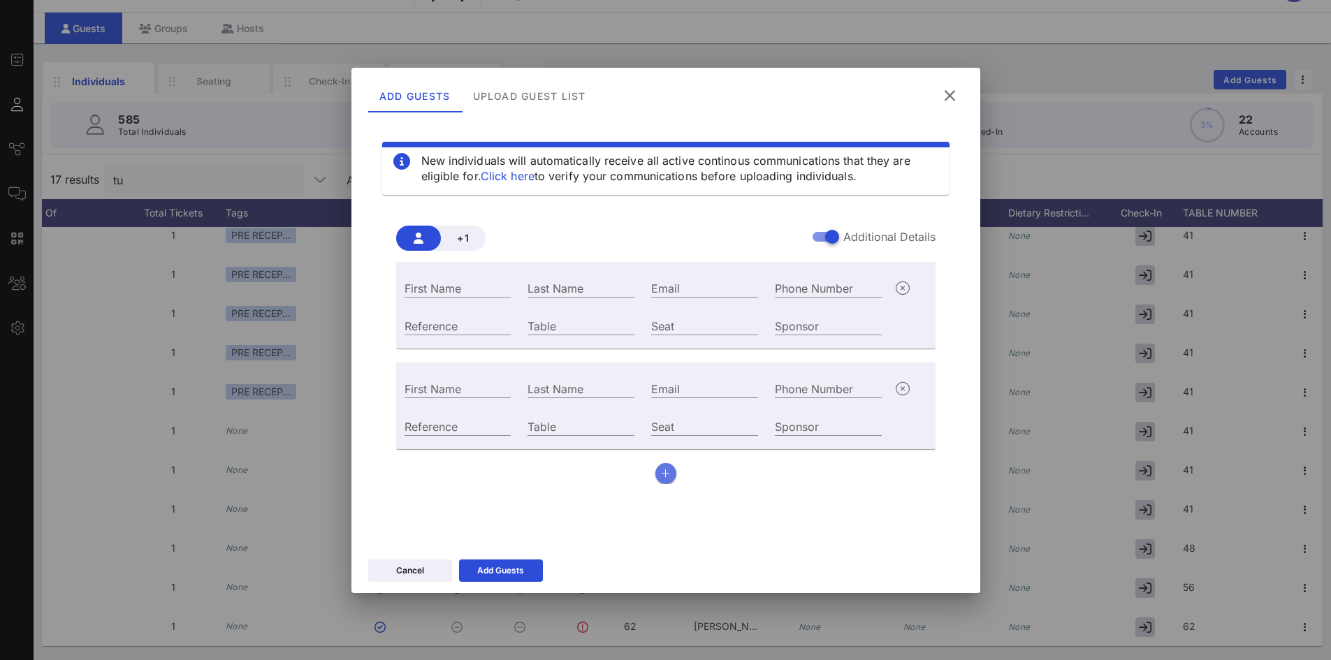
click at [670, 476] on button "button" at bounding box center [665, 473] width 21 height 21
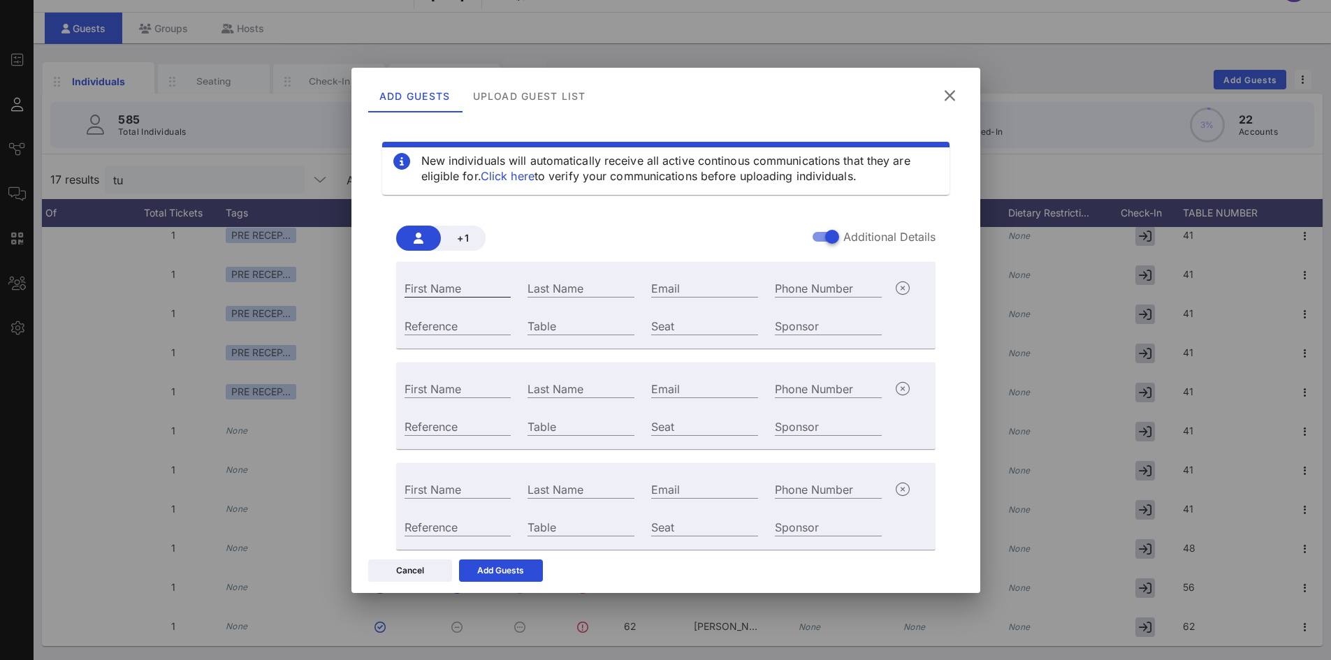
click at [448, 279] on div "First Name" at bounding box center [458, 288] width 107 height 18
paste input "[PERSON_NAME]"
type input "[PERSON_NAME]"
click at [431, 378] on div "First Name" at bounding box center [458, 387] width 124 height 38
click at [435, 388] on input "First Name" at bounding box center [458, 388] width 107 height 18
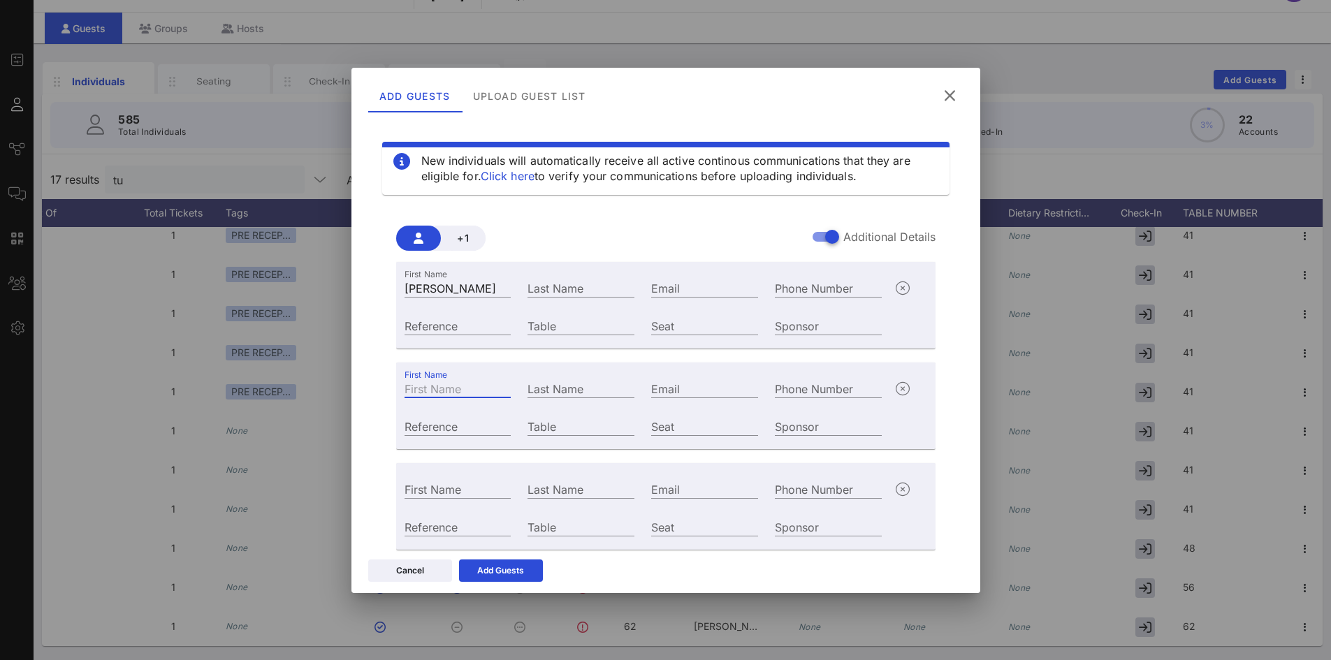
paste input "[PERSON_NAME]"
type input "[PERSON_NAME]"
click at [462, 483] on input "First Name" at bounding box center [458, 489] width 107 height 18
paste input "[PERSON_NAME]"
type input "[PERSON_NAME]"
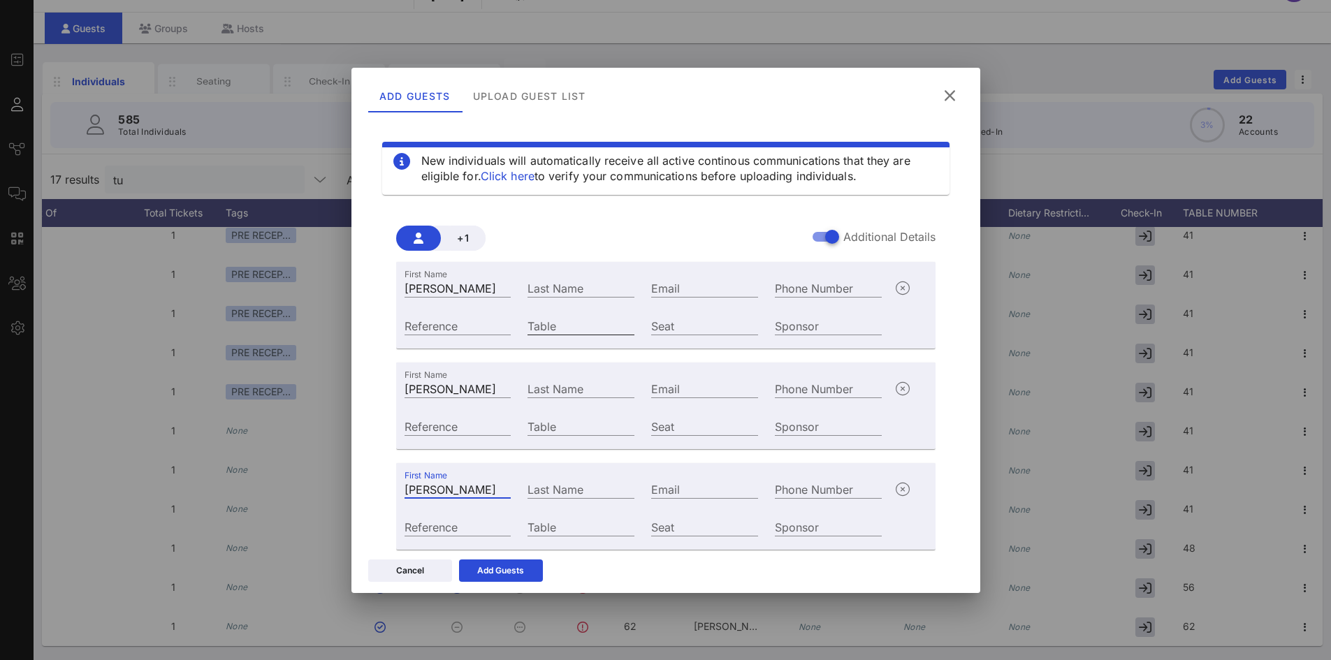
click at [567, 326] on input "Table" at bounding box center [580, 325] width 107 height 18
type input "12"
drag, startPoint x: 560, startPoint y: 420, endPoint x: 563, endPoint y: 439, distance: 19.2
click at [560, 420] on input "Table" at bounding box center [580, 426] width 107 height 18
type input "12"
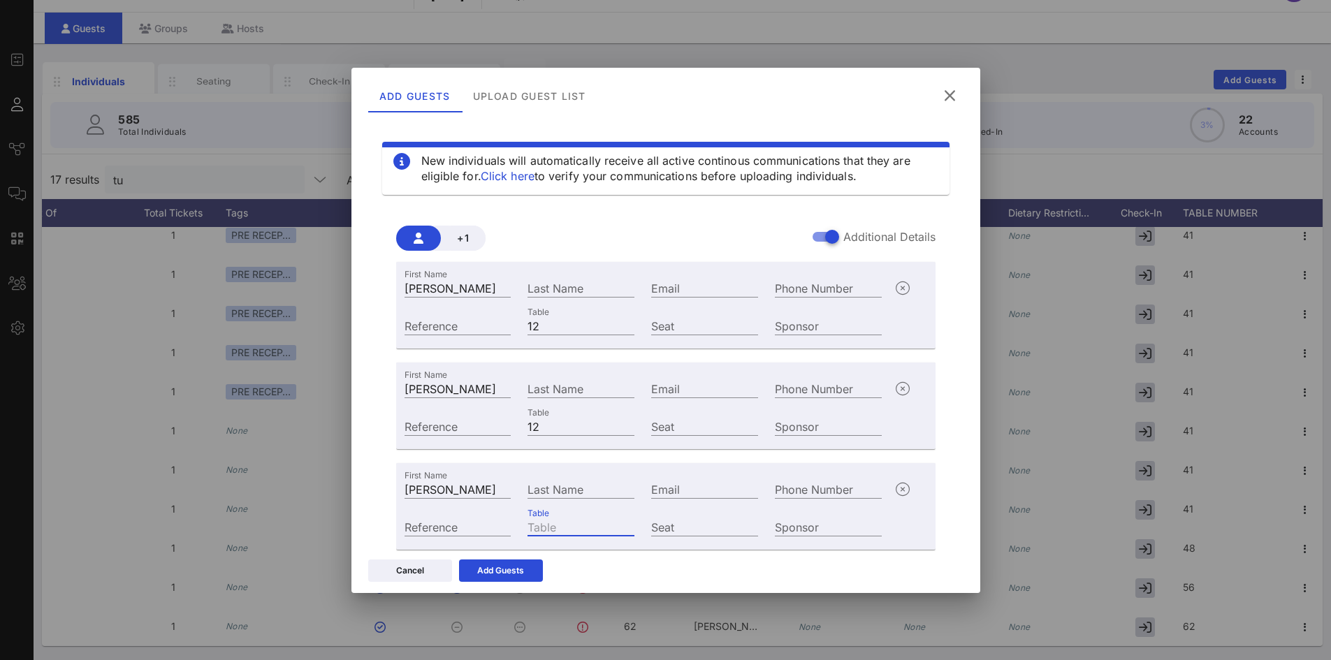
click at [569, 522] on input "Table" at bounding box center [580, 527] width 107 height 18
type input "12"
click at [694, 273] on div "Email" at bounding box center [705, 287] width 124 height 38
click at [687, 287] on input "Email" at bounding box center [704, 288] width 107 height 18
paste input "[EMAIL_ADDRESS][DOMAIN_NAME] [PERSON_NAME][EMAIL_ADDRESS][PERSON_NAME][DOMAIN_N…"
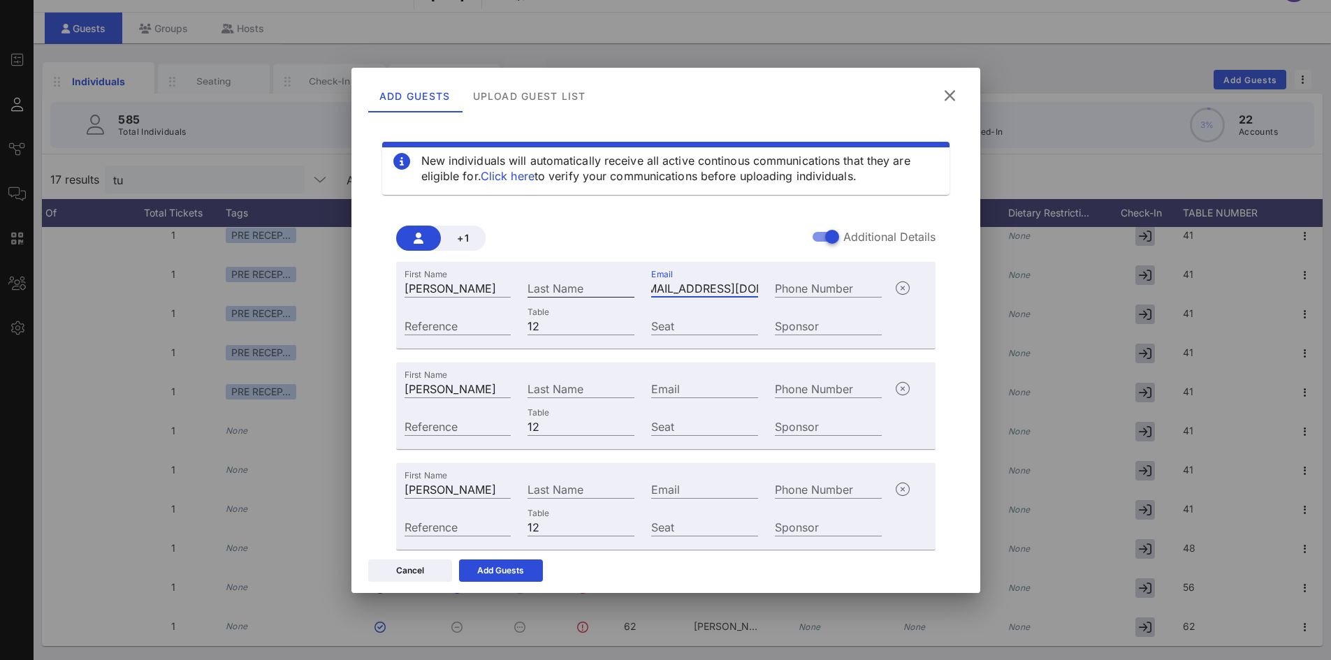
scroll to position [0, 0]
drag, startPoint x: 750, startPoint y: 288, endPoint x: 630, endPoint y: 291, distance: 119.5
click at [630, 291] on div "First Name [PERSON_NAME] Last Name Email [EMAIL_ADDRESS][DOMAIN_NAME] [PERSON_N…" at bounding box center [643, 287] width 495 height 38
click at [695, 279] on input "[EMAIL_ADDRESS][DOMAIN_NAME] [PERSON_NAME][EMAIL_ADDRESS][PERSON_NAME][DOMAIN_N…" at bounding box center [704, 288] width 107 height 18
drag, startPoint x: 744, startPoint y: 288, endPoint x: 757, endPoint y: 286, distance: 13.3
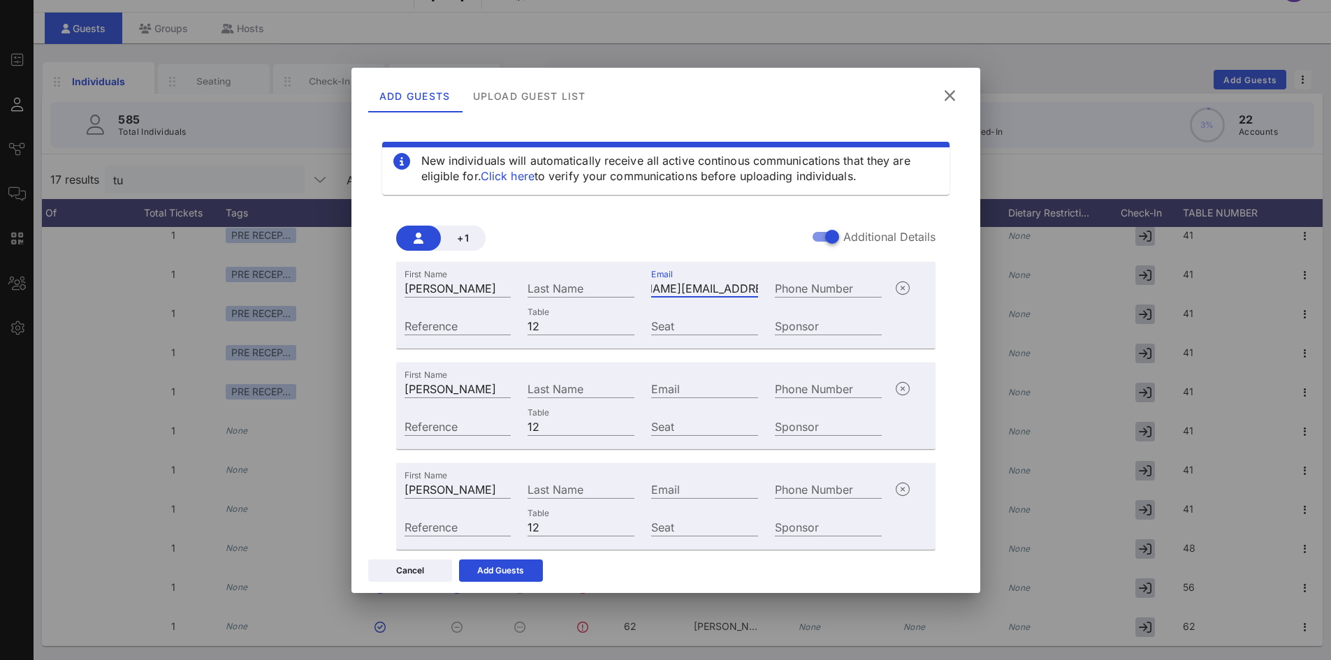
click at [757, 286] on div "Email [EMAIL_ADDRESS][DOMAIN_NAME] [PERSON_NAME][EMAIL_ADDRESS][PERSON_NAME][DO…" at bounding box center [705, 287] width 124 height 38
click at [680, 289] on input "[EMAIL_ADDRESS][DOMAIN_NAME] [PERSON_NAME][EMAIL_ADDRESS][PERSON_NAME][DOMAIN_N…" at bounding box center [704, 288] width 107 height 18
drag, startPoint x: 704, startPoint y: 323, endPoint x: 692, endPoint y: 299, distance: 26.6
click at [704, 321] on input "Seat" at bounding box center [704, 325] width 107 height 18
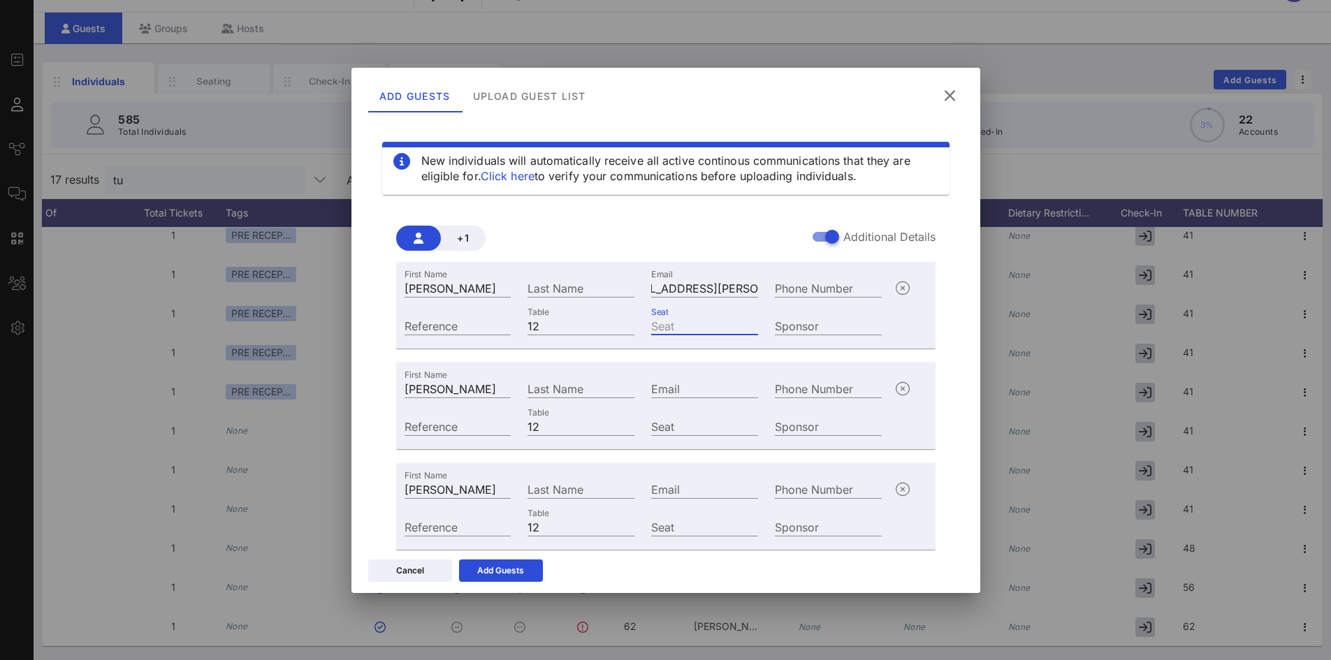
scroll to position [0, 0]
drag, startPoint x: 699, startPoint y: 287, endPoint x: 706, endPoint y: 286, distance: 7.0
click at [700, 287] on input "[EMAIL_ADDRESS][DOMAIN_NAME] [PERSON_NAME][EMAIL_ADDRESS][PERSON_NAME][DOMAIN_N…" at bounding box center [704, 288] width 107 height 18
click at [738, 283] on input "[EMAIL_ADDRESS][DOMAIN_NAME] [PERSON_NAME][EMAIL_ADDRESS][PERSON_NAME][DOMAIN_N…" at bounding box center [704, 288] width 107 height 18
drag, startPoint x: 741, startPoint y: 286, endPoint x: 553, endPoint y: 282, distance: 188.0
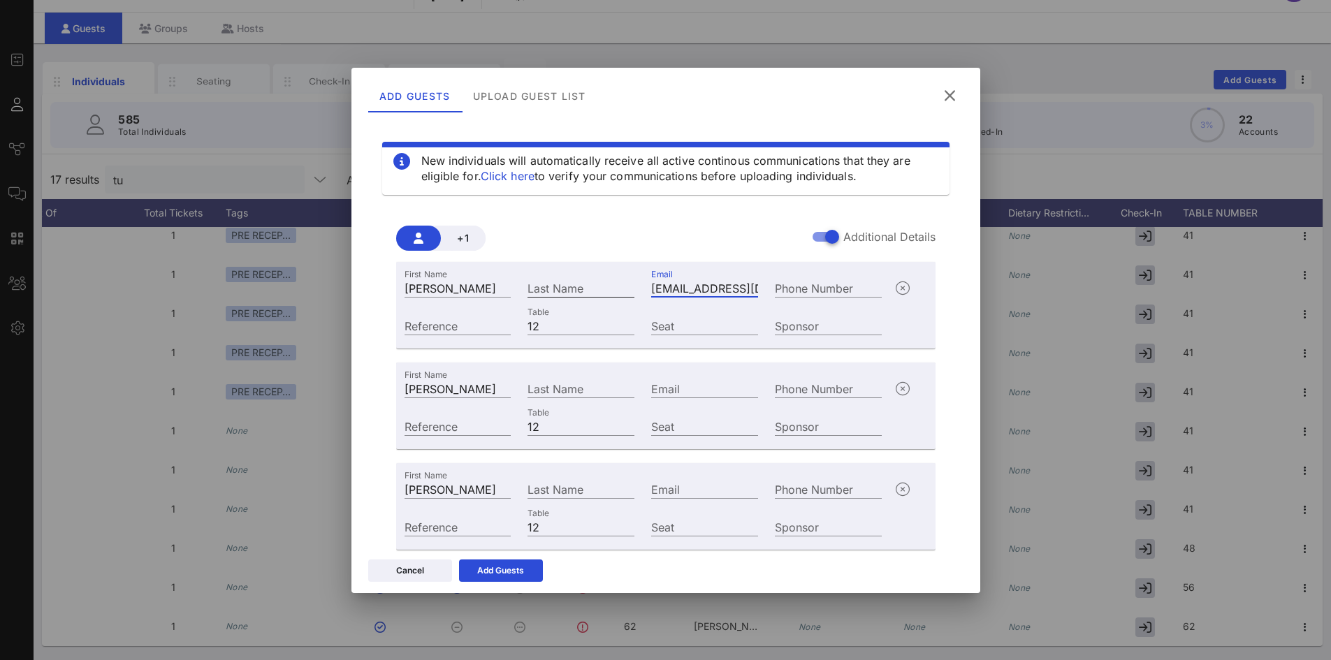
click at [553, 282] on div "First Name [PERSON_NAME] Last Name Email [EMAIL_ADDRESS][DOMAIN_NAME] [PERSON_N…" at bounding box center [643, 287] width 495 height 38
type input "[PERSON_NAME][EMAIL_ADDRESS][PERSON_NAME][DOMAIN_NAME] [EMAIL_ADDRESS][DOMAIN_N…"
click at [674, 491] on input "Email" at bounding box center [704, 489] width 107 height 18
paste input "[EMAIL_ADDRESS][DOMAIN_NAME]"
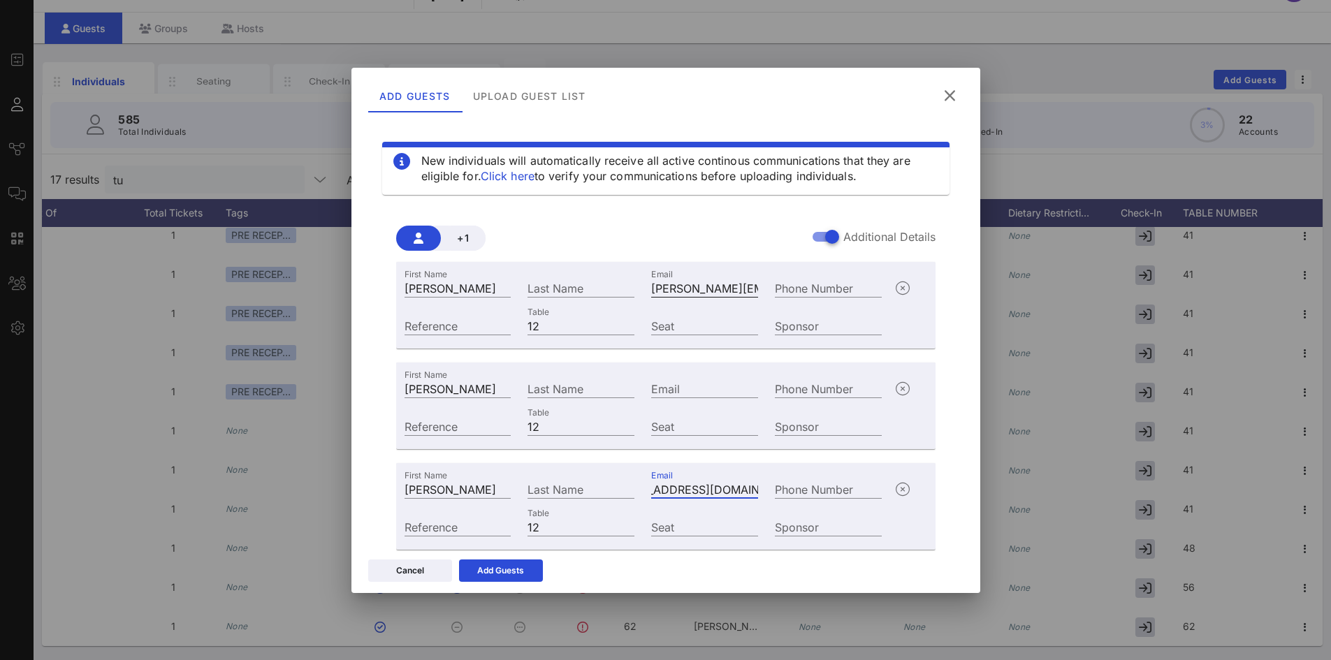
type input "[EMAIL_ADDRESS][DOMAIN_NAME]"
click at [724, 288] on input "[PERSON_NAME][EMAIL_ADDRESS][PERSON_NAME][DOMAIN_NAME] [EMAIL_ADDRESS][DOMAIN_N…" at bounding box center [704, 288] width 107 height 18
drag, startPoint x: 748, startPoint y: 291, endPoint x: 568, endPoint y: 286, distance: 180.3
click at [572, 284] on div "First Name [PERSON_NAME] Last Name Email [PERSON_NAME][EMAIL_ADDRESS][PERSON_NA…" at bounding box center [643, 287] width 495 height 38
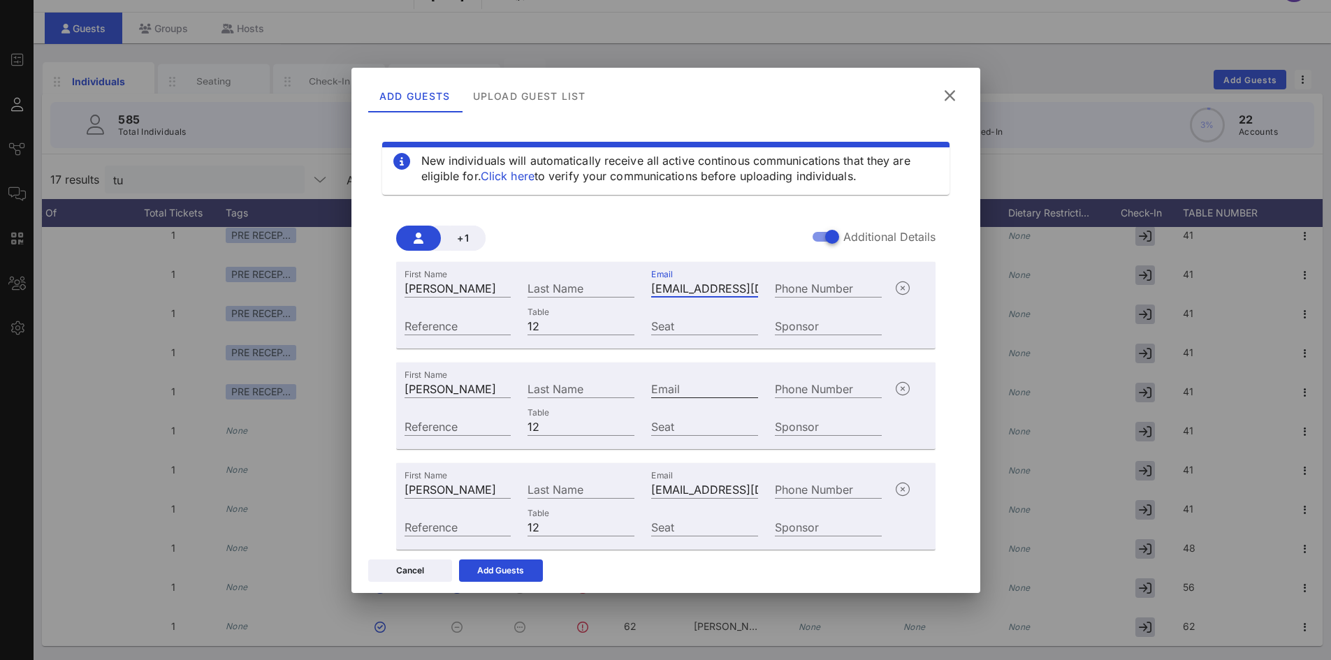
type input "[EMAIL_ADDRESS][DOMAIN_NAME]"
click at [671, 394] on input "Email" at bounding box center [704, 388] width 107 height 18
paste input "[PERSON_NAME][EMAIL_ADDRESS][PERSON_NAME][DOMAIN_NAME]"
type input "[PERSON_NAME][EMAIL_ADDRESS][PERSON_NAME][DOMAIN_NAME]"
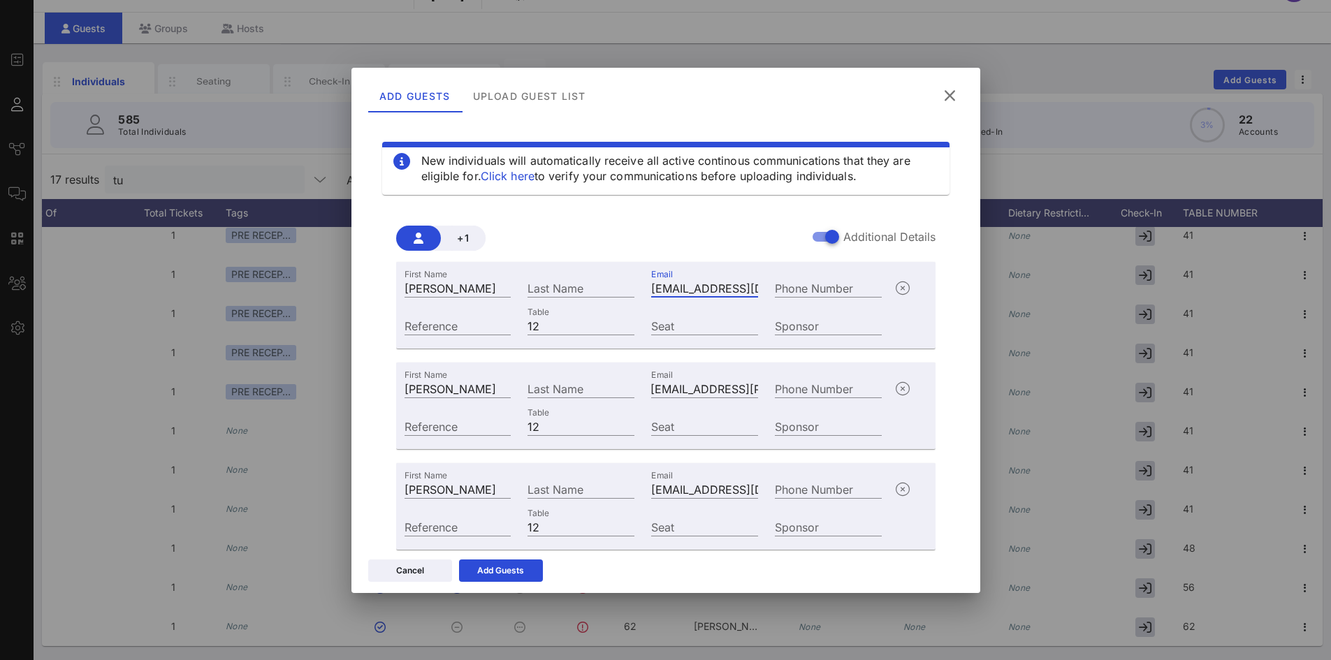
click at [670, 296] on div "Email [EMAIL_ADDRESS][DOMAIN_NAME]" at bounding box center [704, 288] width 107 height 18
click at [651, 286] on input "[EMAIL_ADDRESS][DOMAIN_NAME]" at bounding box center [704, 288] width 107 height 18
type input "[EMAIL_ADDRESS][DOMAIN_NAME]"
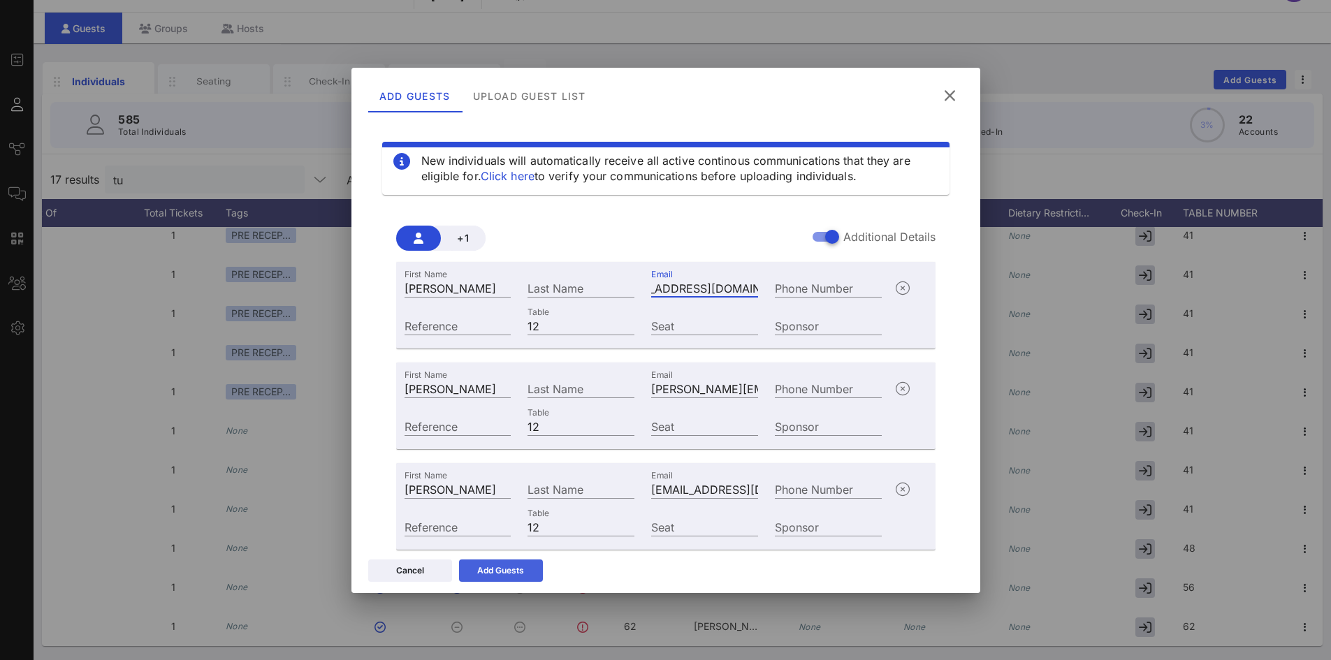
click at [512, 562] on button "Add Guests" at bounding box center [501, 571] width 84 height 22
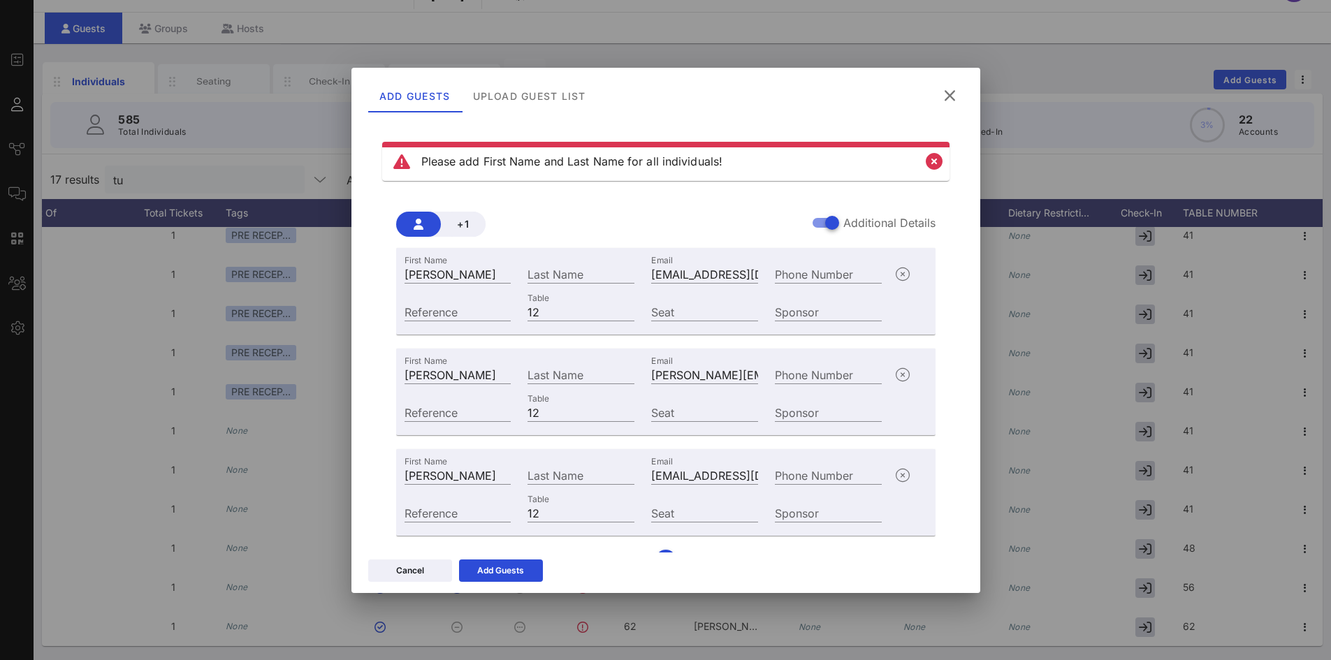
click at [472, 259] on div "First Name [PERSON_NAME]" at bounding box center [458, 273] width 124 height 38
click at [450, 276] on input "[PERSON_NAME]" at bounding box center [458, 274] width 107 height 18
drag, startPoint x: 436, startPoint y: 273, endPoint x: 500, endPoint y: 272, distance: 63.6
click at [500, 272] on input "[PERSON_NAME]" at bounding box center [458, 274] width 107 height 18
type input "[PERSON_NAME]"
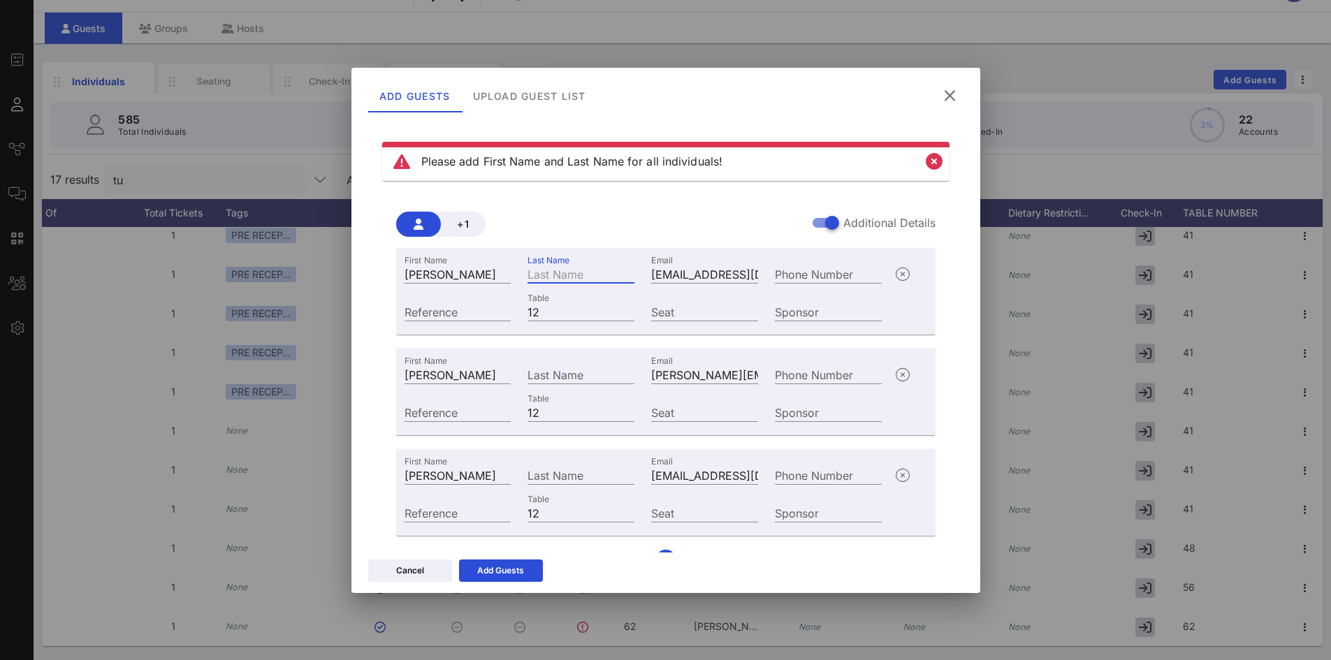
click at [572, 273] on input "Last Name" at bounding box center [580, 274] width 107 height 18
paste input "[PERSON_NAME]"
type input "[PERSON_NAME]"
click at [439, 368] on input "[PERSON_NAME]" at bounding box center [458, 374] width 107 height 18
drag, startPoint x: 425, startPoint y: 375, endPoint x: 512, endPoint y: 377, distance: 87.3
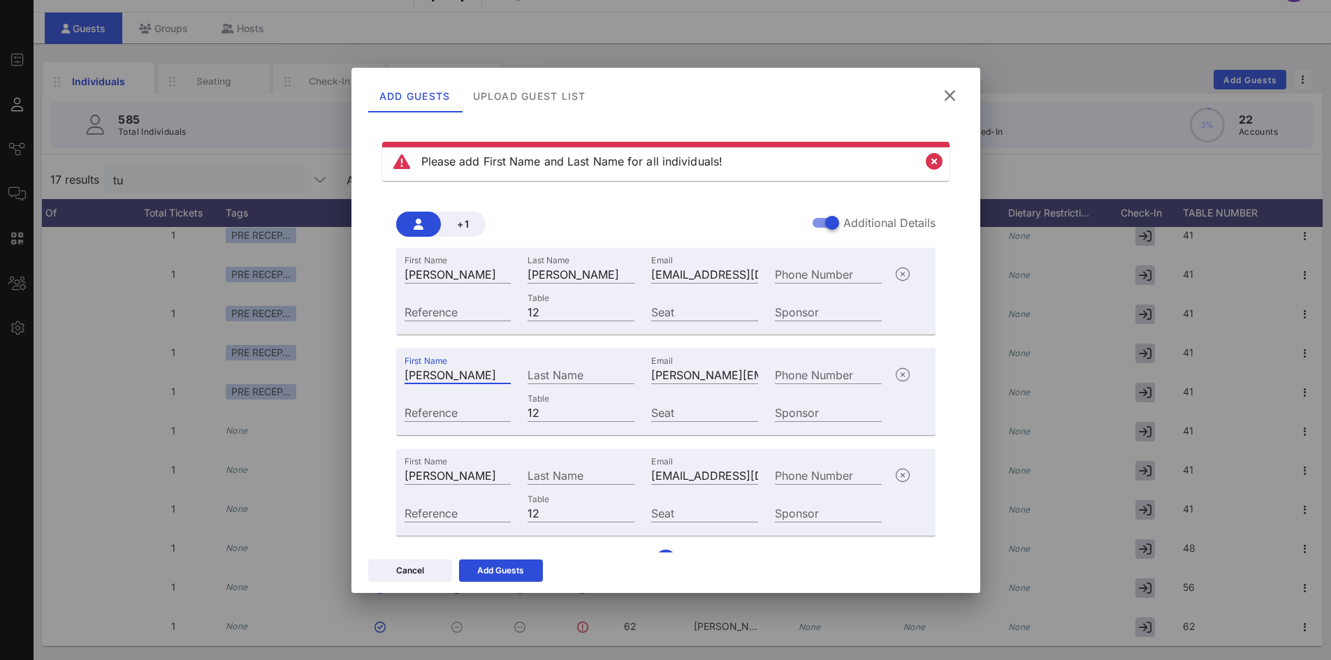
click at [512, 377] on div "First Name [PERSON_NAME]" at bounding box center [458, 373] width 124 height 38
type input "[PERSON_NAME]"
click at [542, 374] on input "Last Name" at bounding box center [580, 374] width 107 height 18
paste input "Rosenhouse"
click at [532, 379] on input "Rosenhouse" at bounding box center [580, 374] width 107 height 18
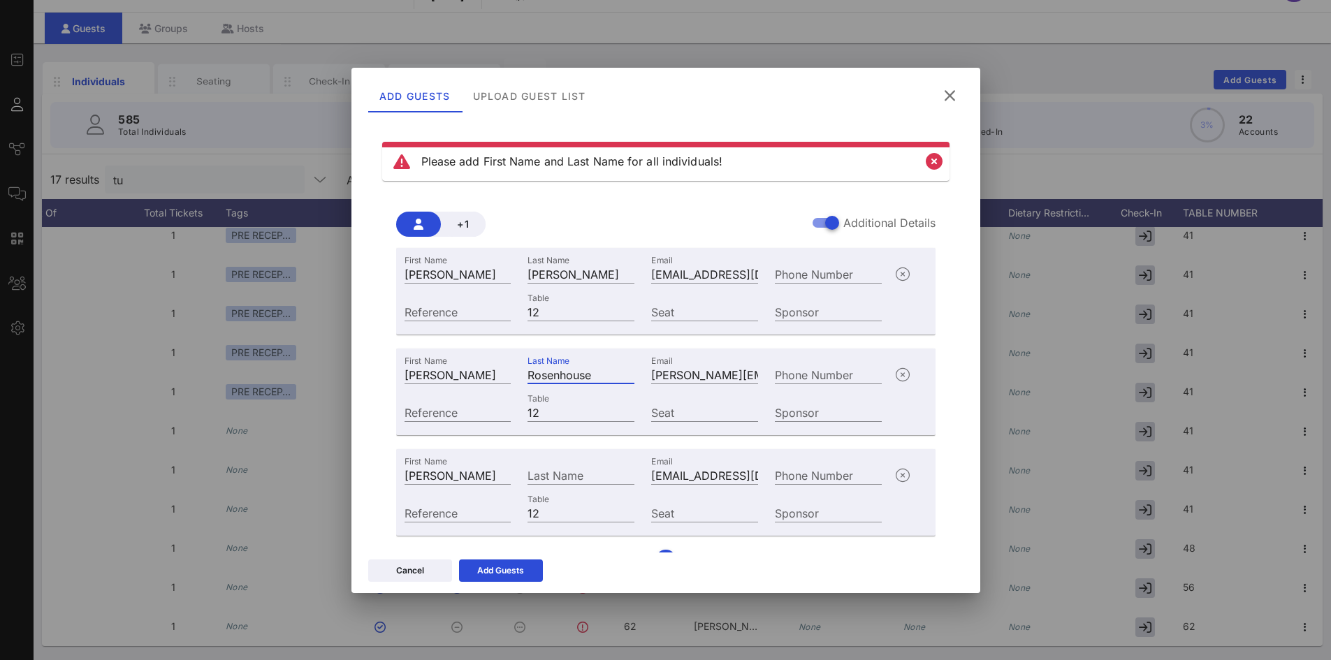
type input "Rosenhouse"
click at [456, 463] on div "First Name [PERSON_NAME]" at bounding box center [458, 474] width 124 height 38
click at [439, 476] on input "[PERSON_NAME]" at bounding box center [458, 475] width 107 height 18
drag, startPoint x: 437, startPoint y: 476, endPoint x: 534, endPoint y: 478, distance: 97.8
click at [518, 480] on div "First Name [PERSON_NAME] Last Name Email [EMAIL_ADDRESS][DOMAIN_NAME] Phone Num…" at bounding box center [643, 474] width 495 height 38
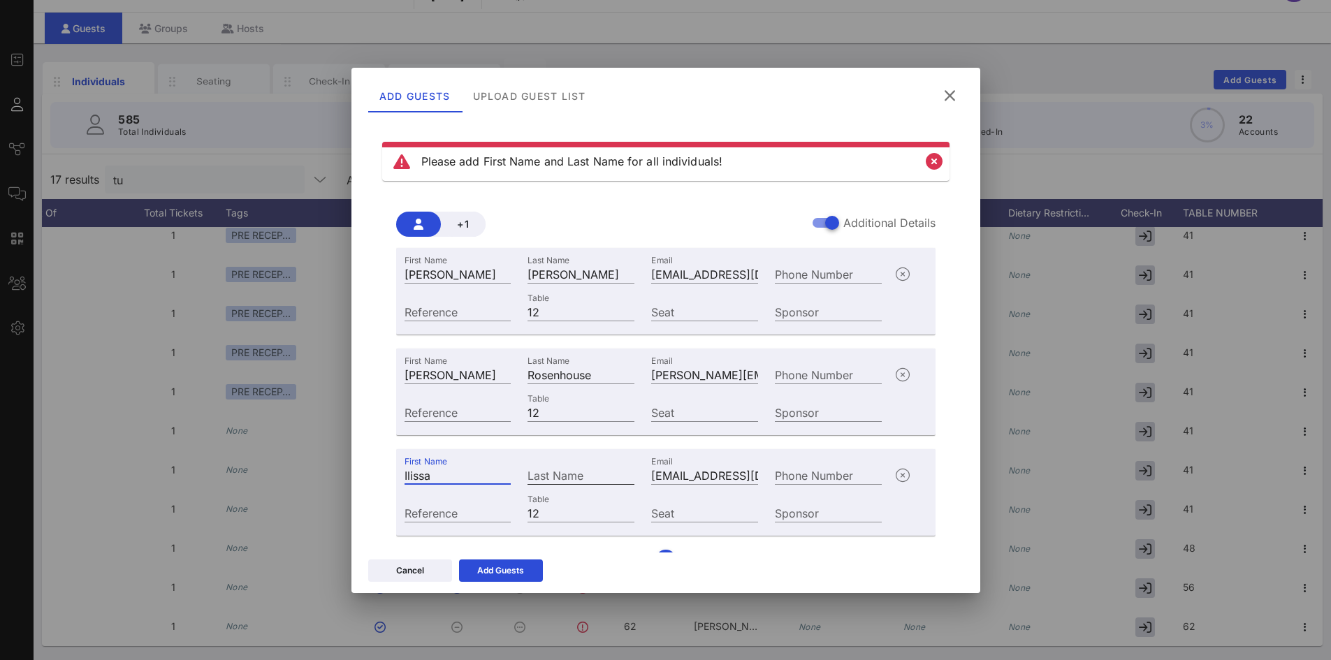
type input "Ilissa"
click at [553, 474] on input "Last Name" at bounding box center [580, 475] width 107 height 18
paste input "Samplin"
type input "Samplin"
click at [486, 474] on input "Ilissa" at bounding box center [458, 475] width 107 height 18
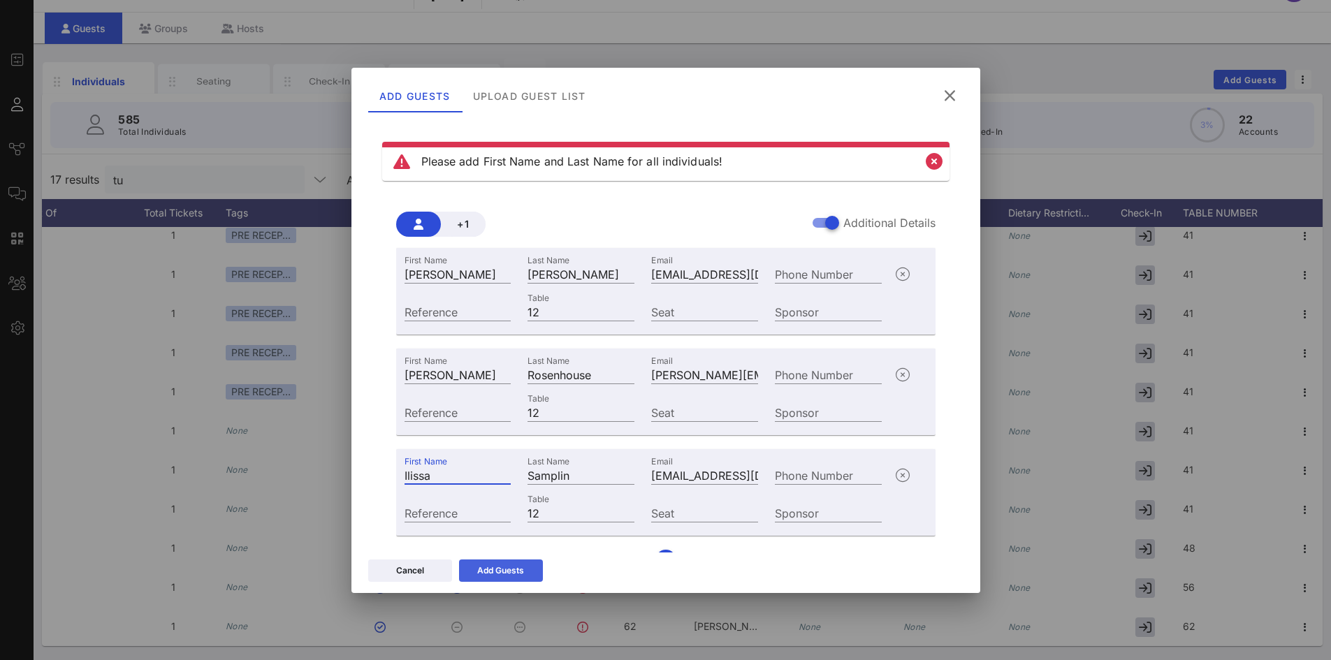
type input "Ilissa"
click at [500, 573] on icon at bounding box center [500, 570] width 10 height 9
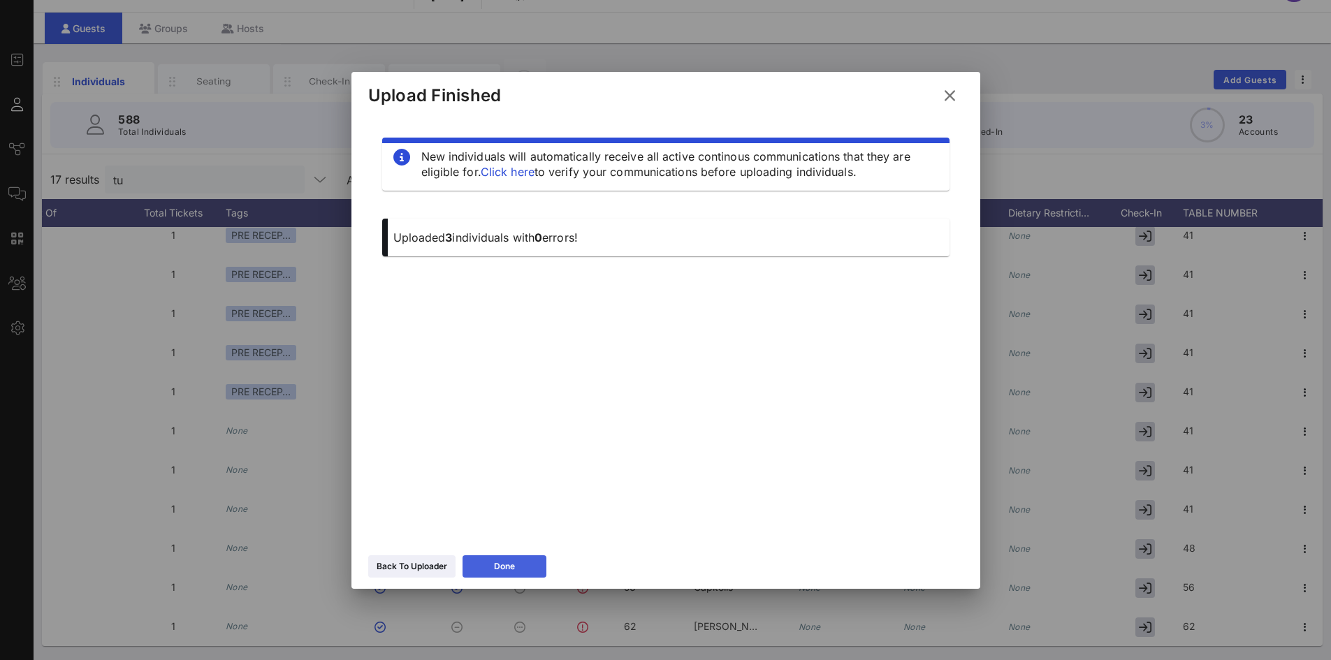
click at [518, 576] on button "Done" at bounding box center [505, 566] width 84 height 22
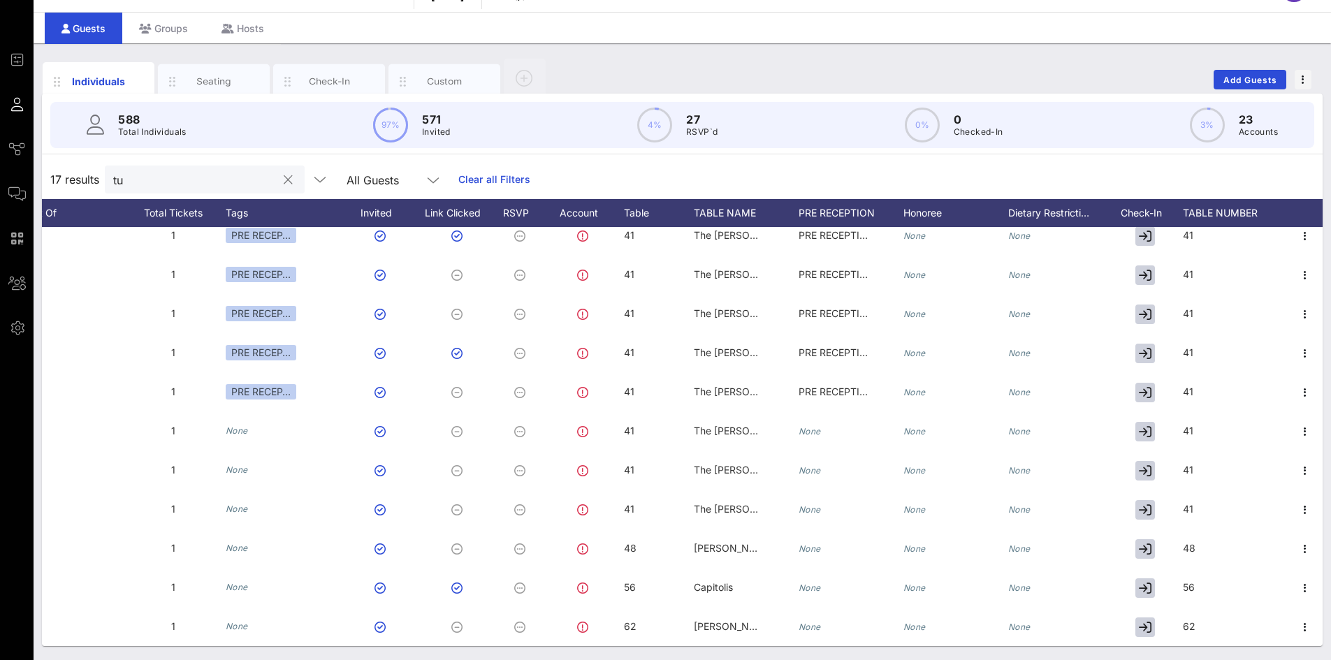
click at [233, 184] on input "tu" at bounding box center [194, 179] width 163 height 18
type input "t"
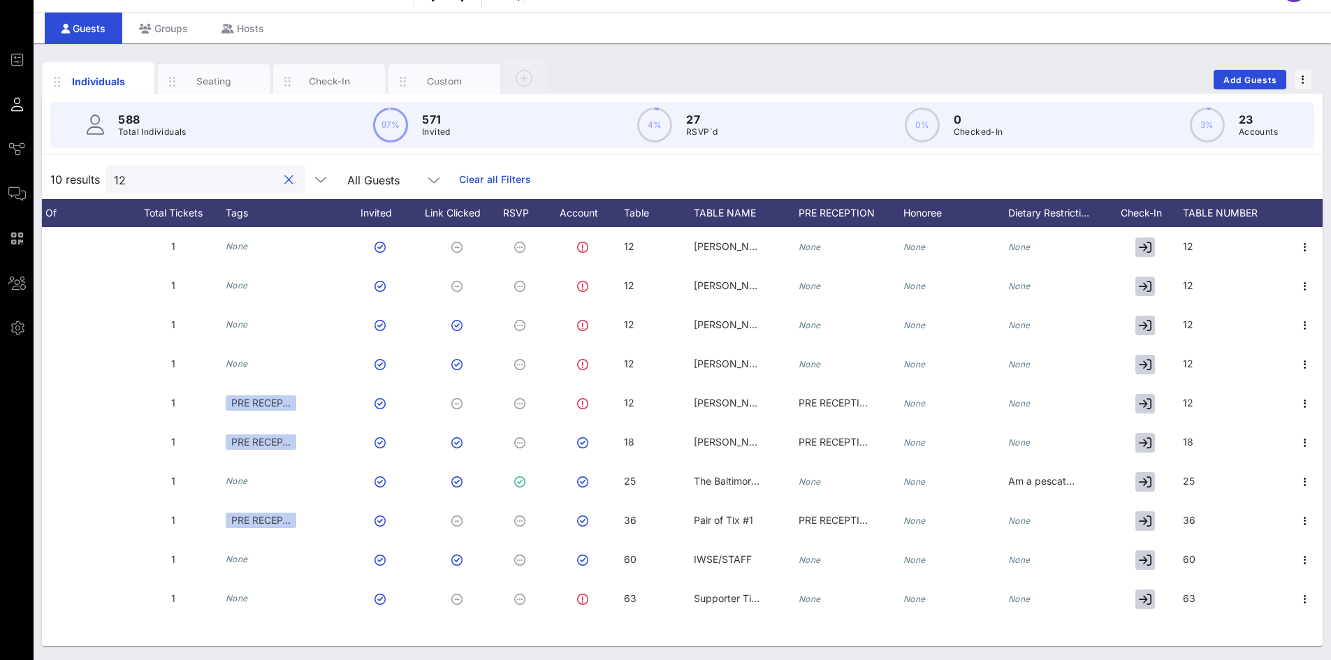
scroll to position [0, 555]
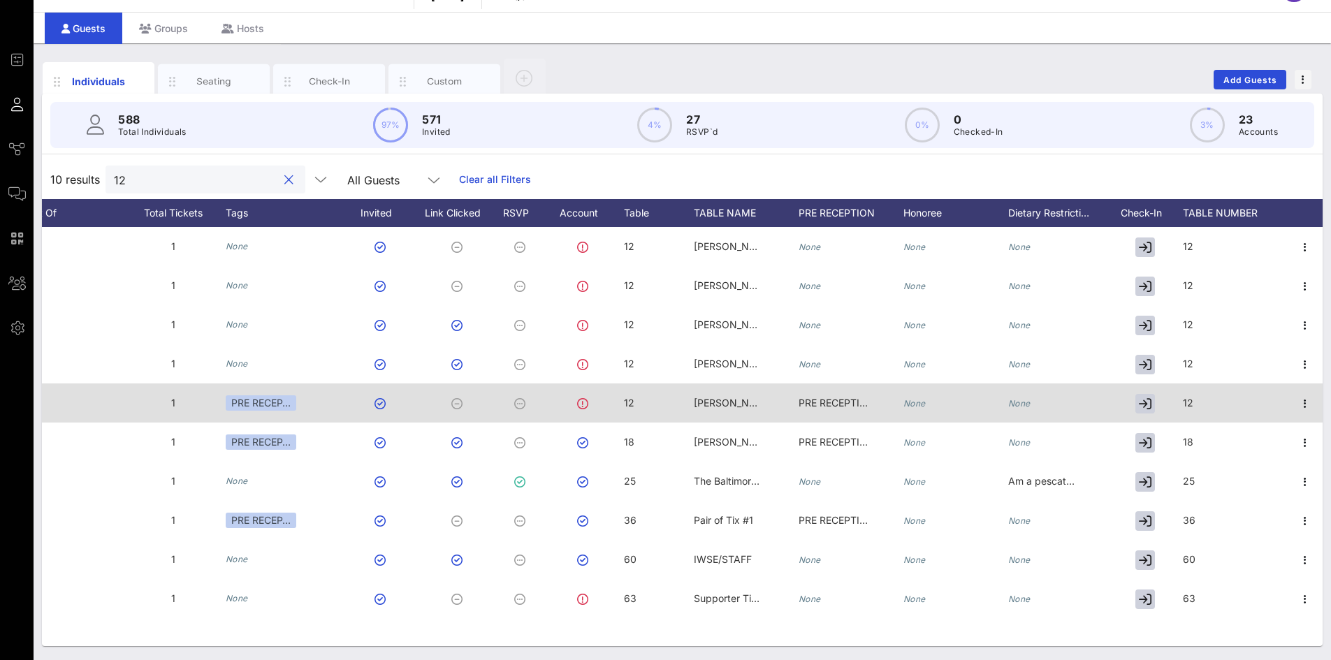
click at [731, 402] on span "[PERSON_NAME]" at bounding box center [734, 403] width 80 height 12
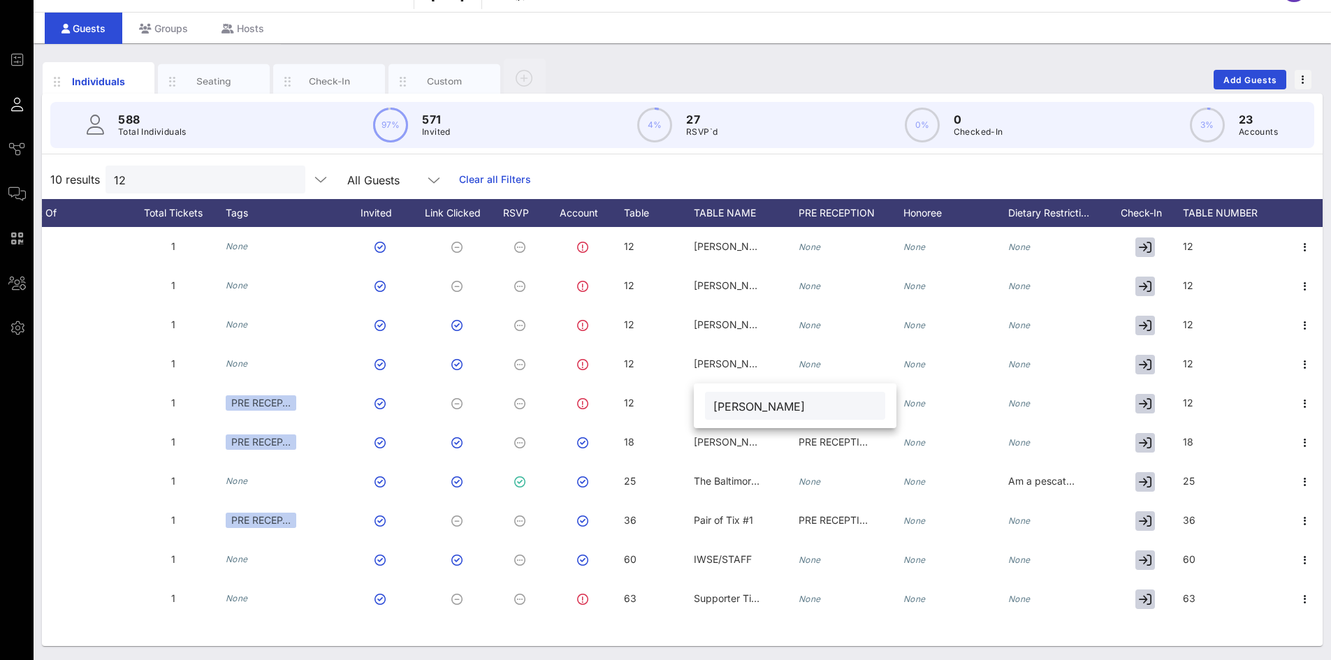
click at [734, 406] on input "[PERSON_NAME]" at bounding box center [794, 406] width 163 height 18
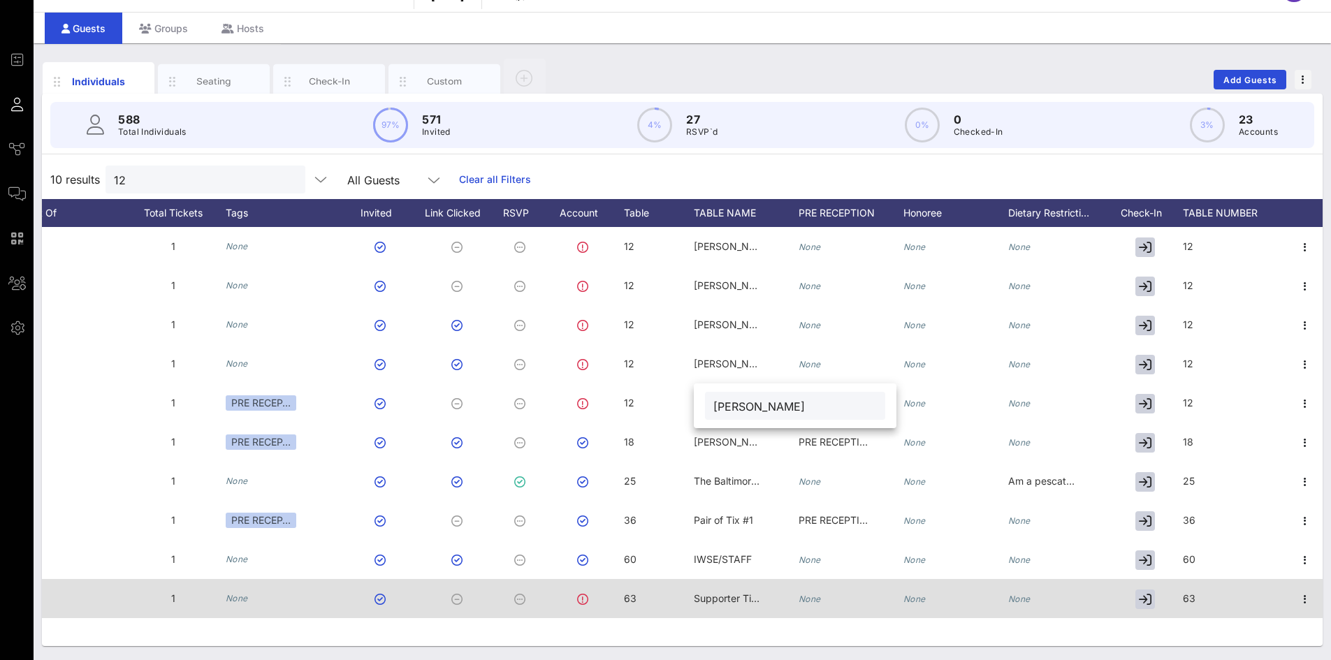
click at [787, 592] on div "Supporter Tickets" at bounding box center [746, 606] width 105 height 55
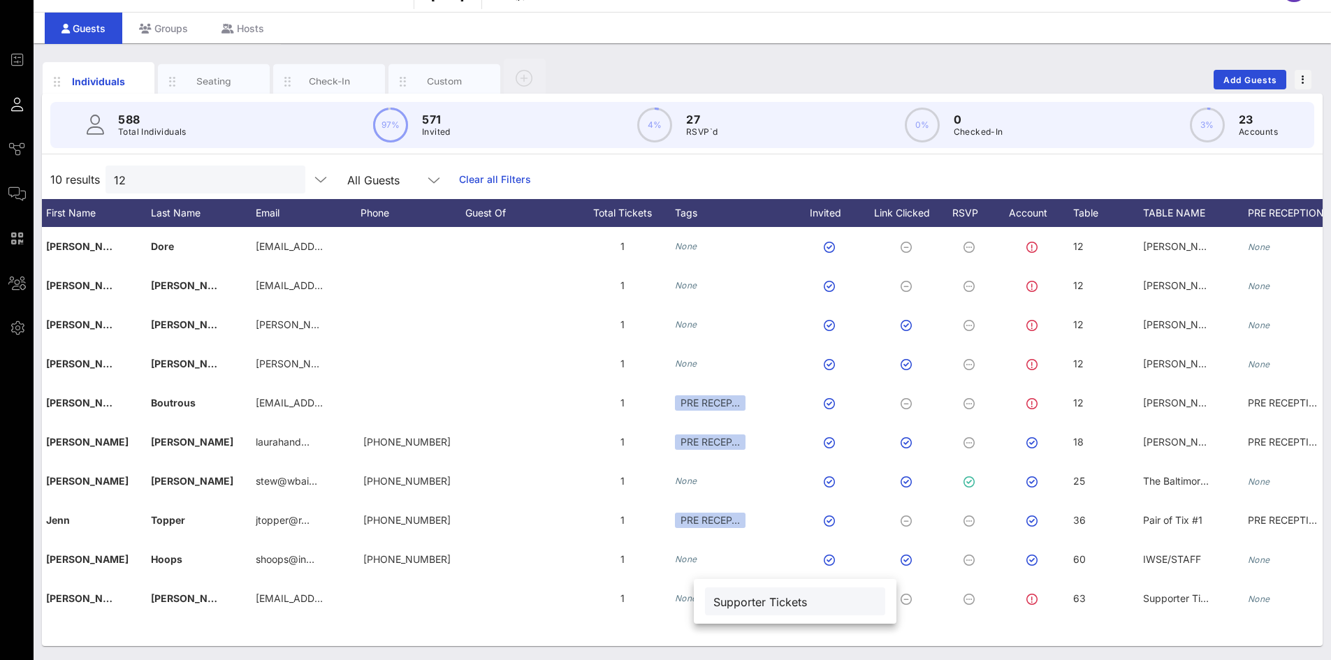
scroll to position [0, 45]
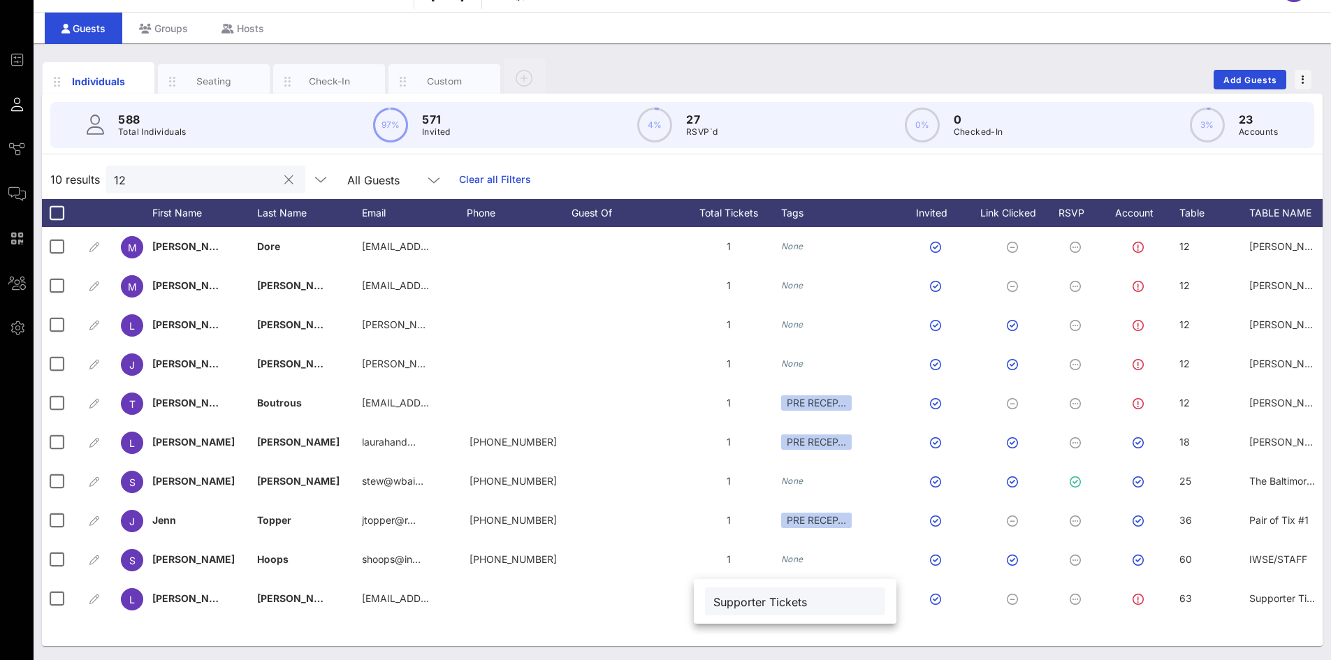
click at [160, 178] on input "12" at bounding box center [195, 179] width 163 height 18
drag, startPoint x: 156, startPoint y: 178, endPoint x: 89, endPoint y: 169, distance: 67.7
click at [89, 169] on div "10 results 12 All Guests Clear all Filters" at bounding box center [682, 179] width 1281 height 39
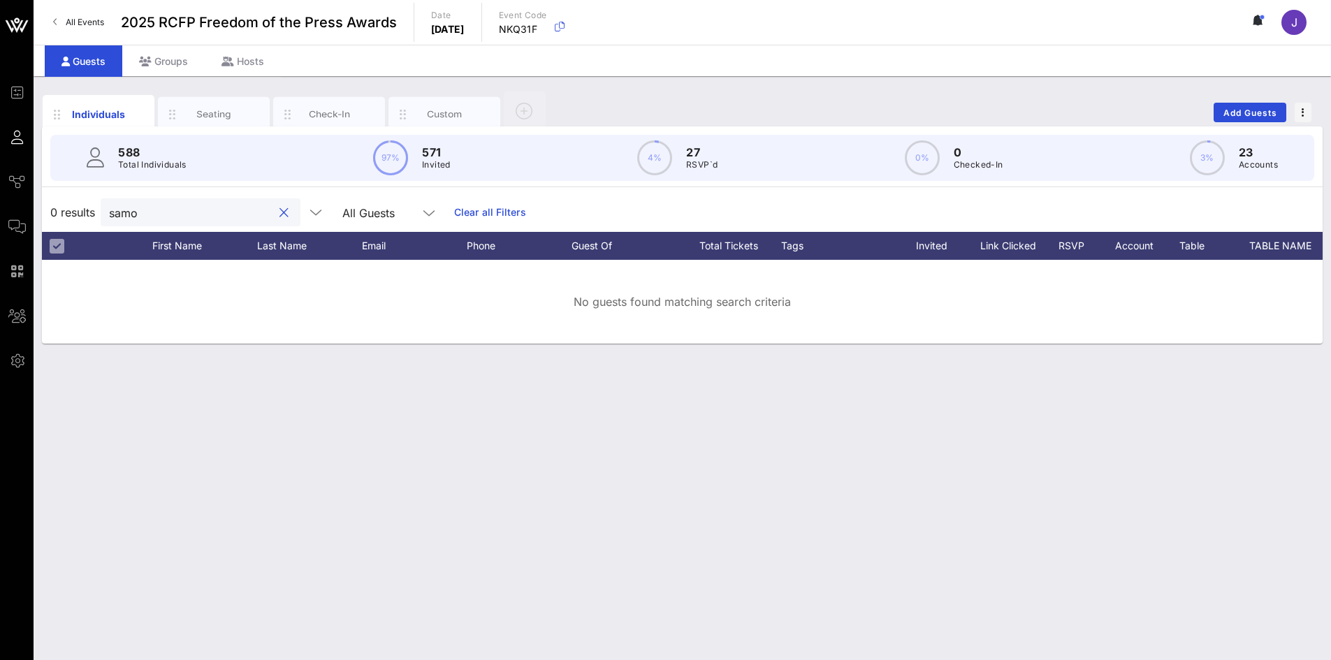
scroll to position [0, 0]
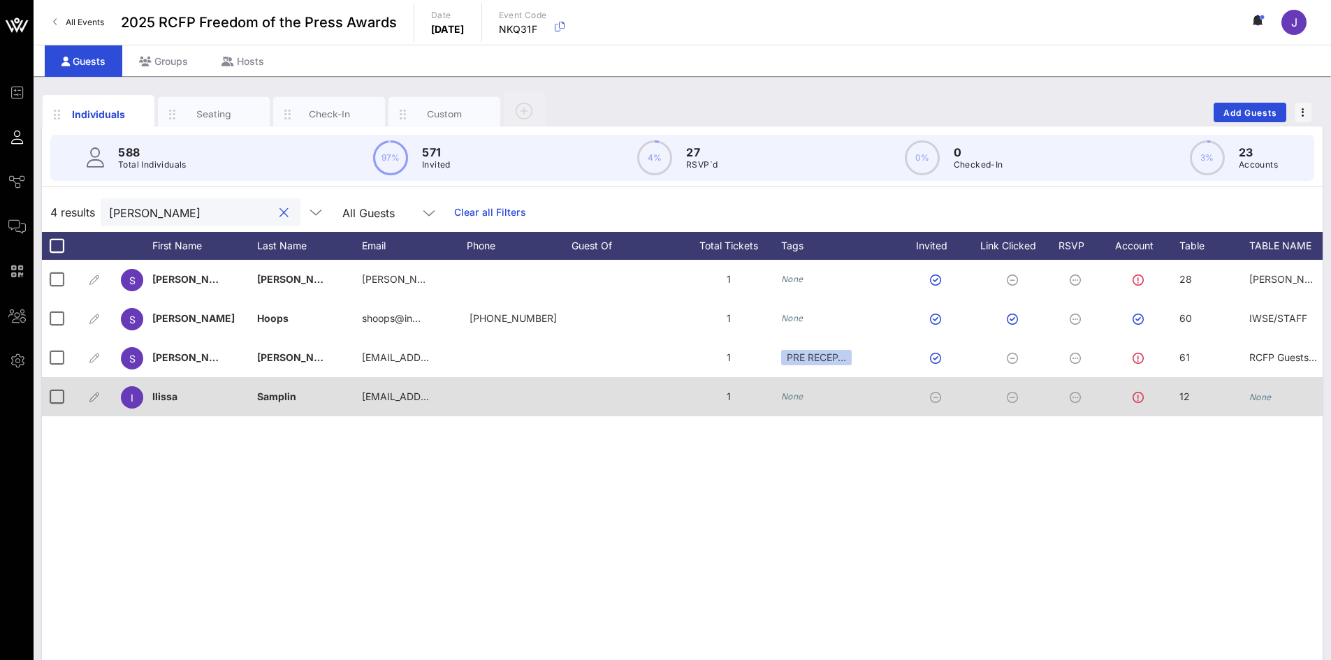
type input "[PERSON_NAME]"
click at [1262, 394] on icon "None" at bounding box center [1260, 397] width 22 height 10
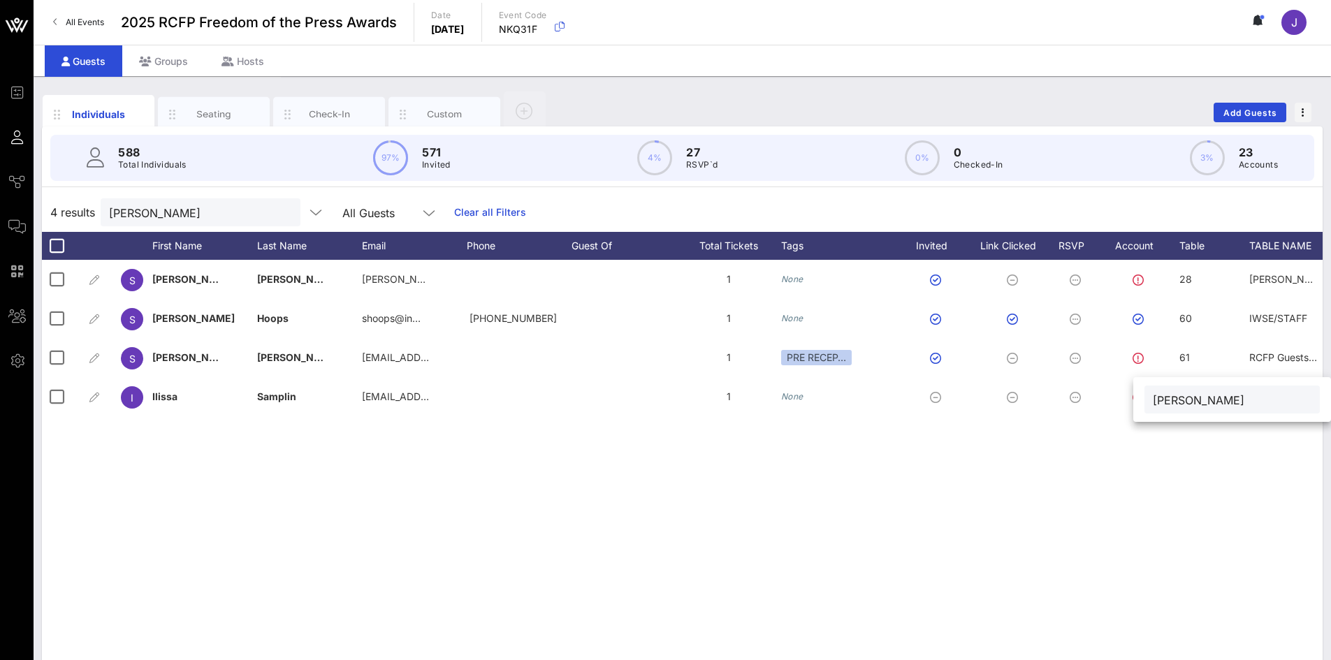
type input "[PERSON_NAME]\"
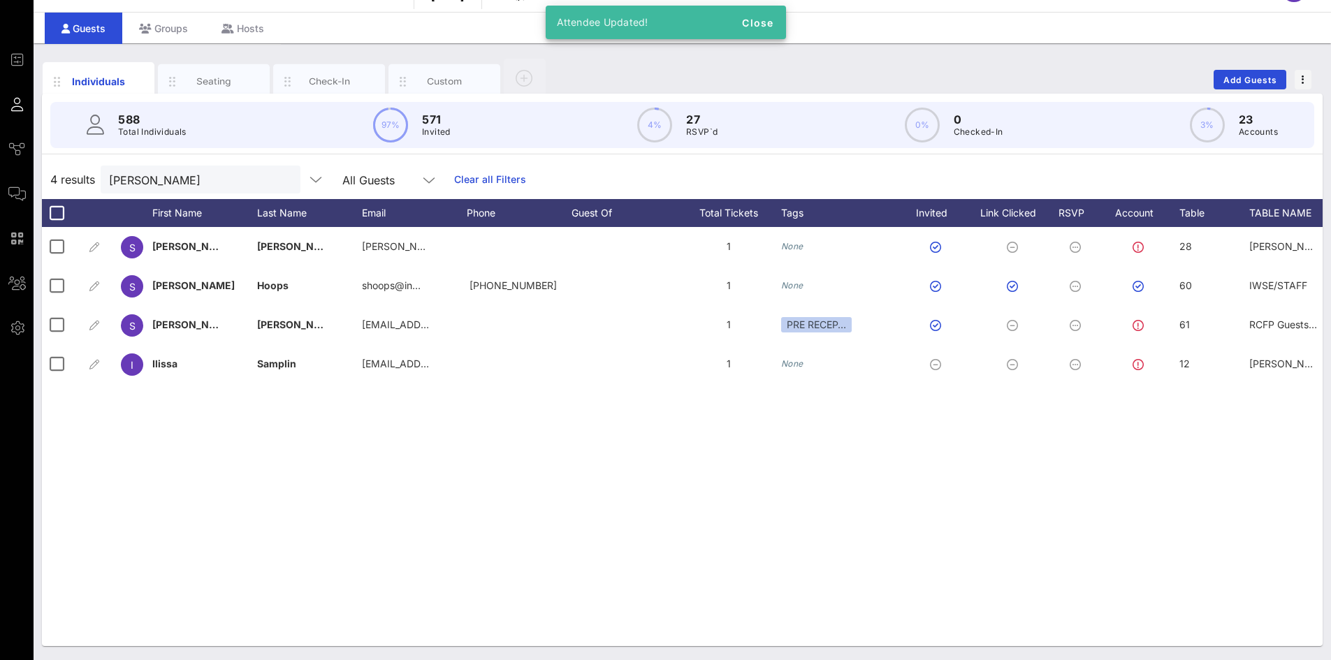
scroll to position [0, 555]
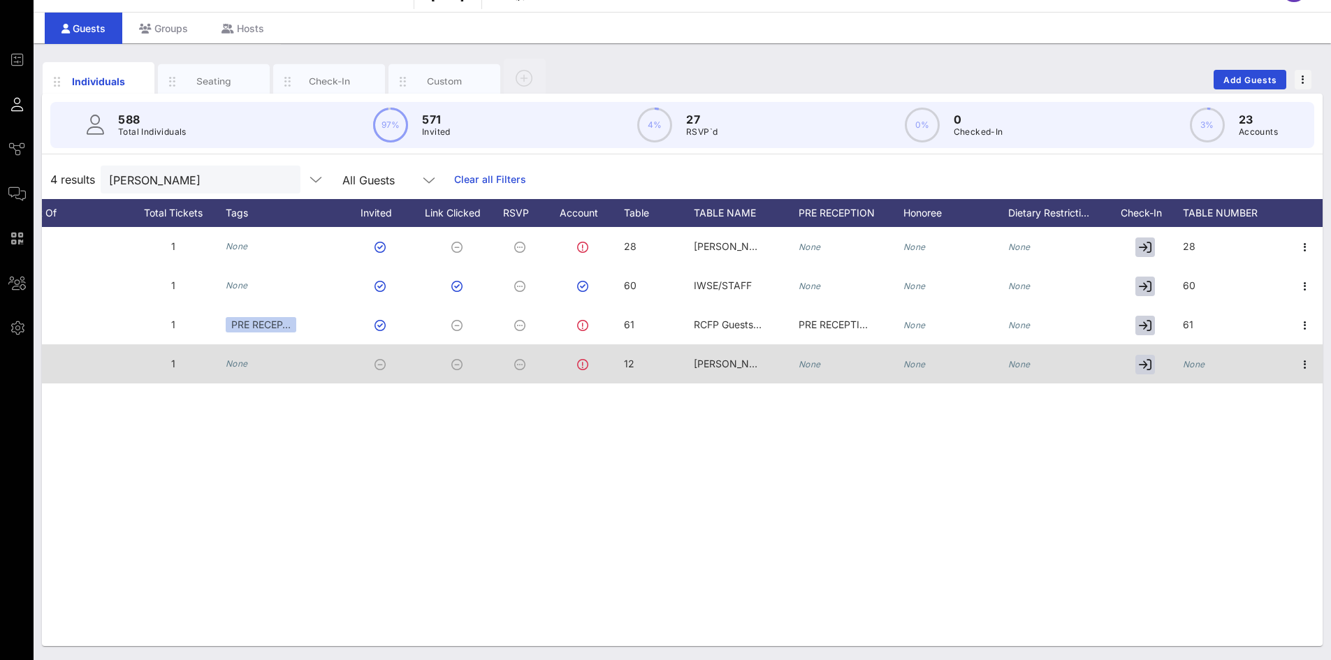
click at [1186, 365] on icon "None" at bounding box center [1194, 364] width 22 height 10
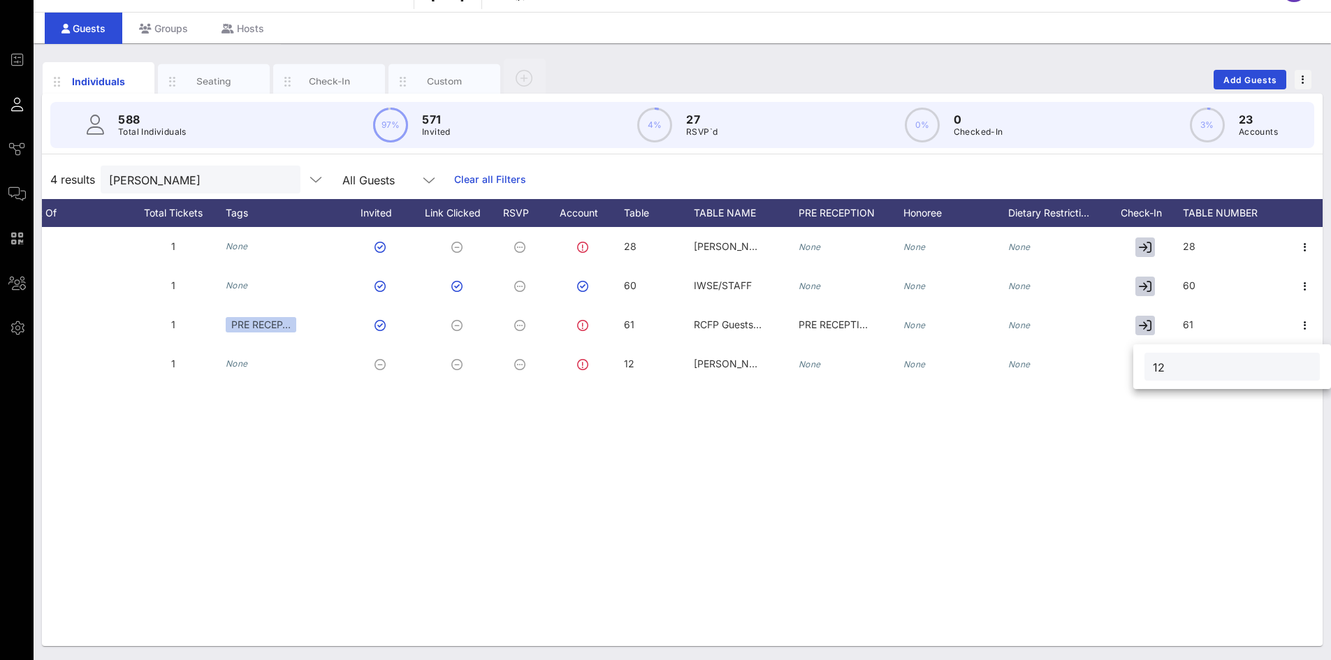
type input "12"
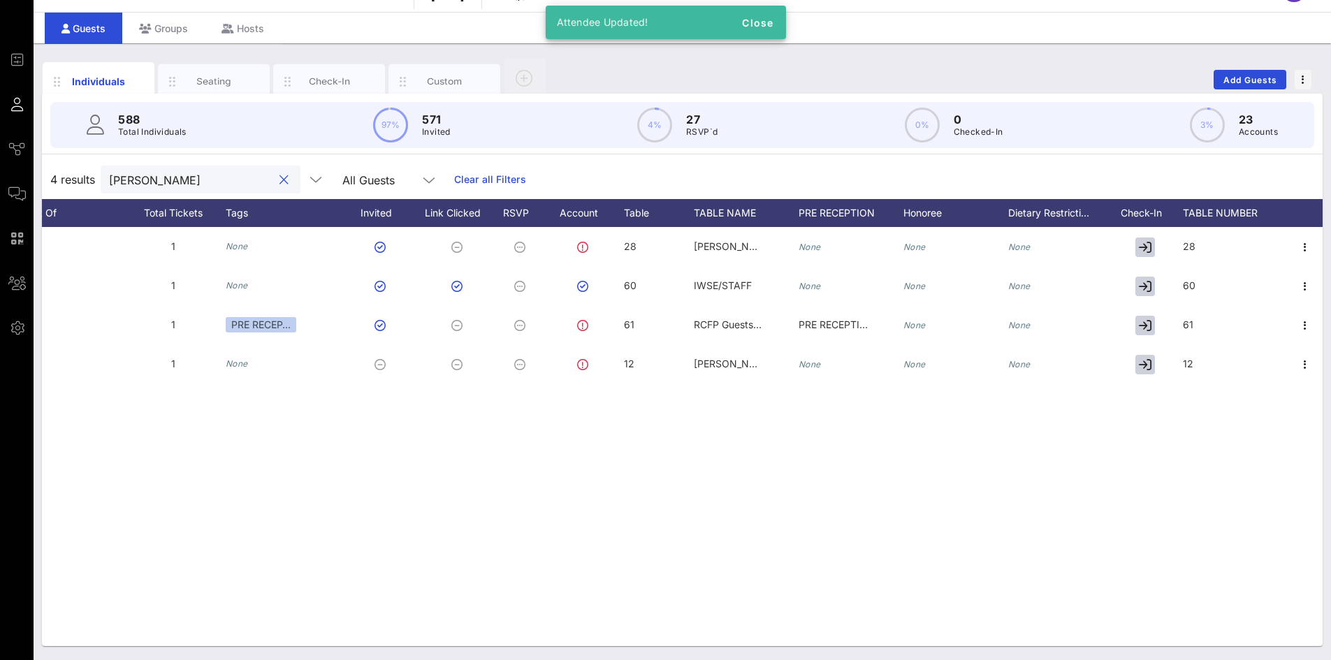
click at [156, 179] on input "[PERSON_NAME]" at bounding box center [190, 179] width 163 height 18
type input "s"
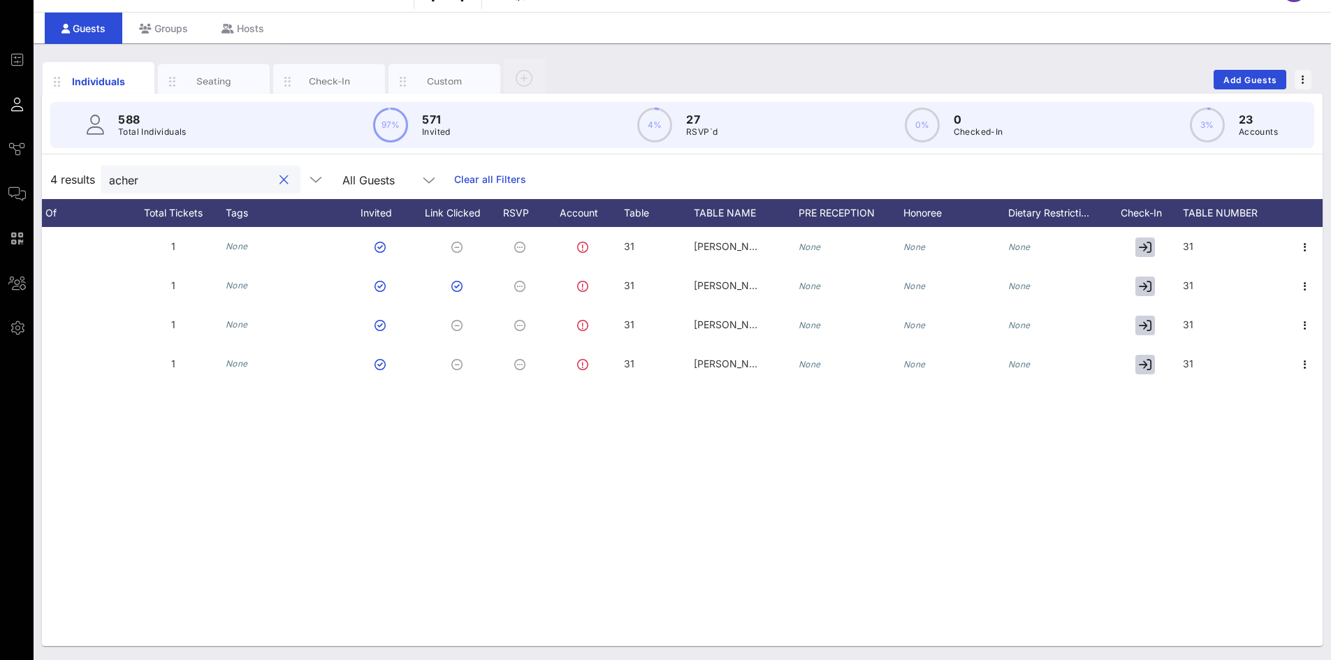
drag, startPoint x: 152, startPoint y: 185, endPoint x: 59, endPoint y: 180, distance: 93.1
click at [59, 180] on div "4 results acher All Guests Clear all Filters" at bounding box center [682, 179] width 1281 height 39
type input "a"
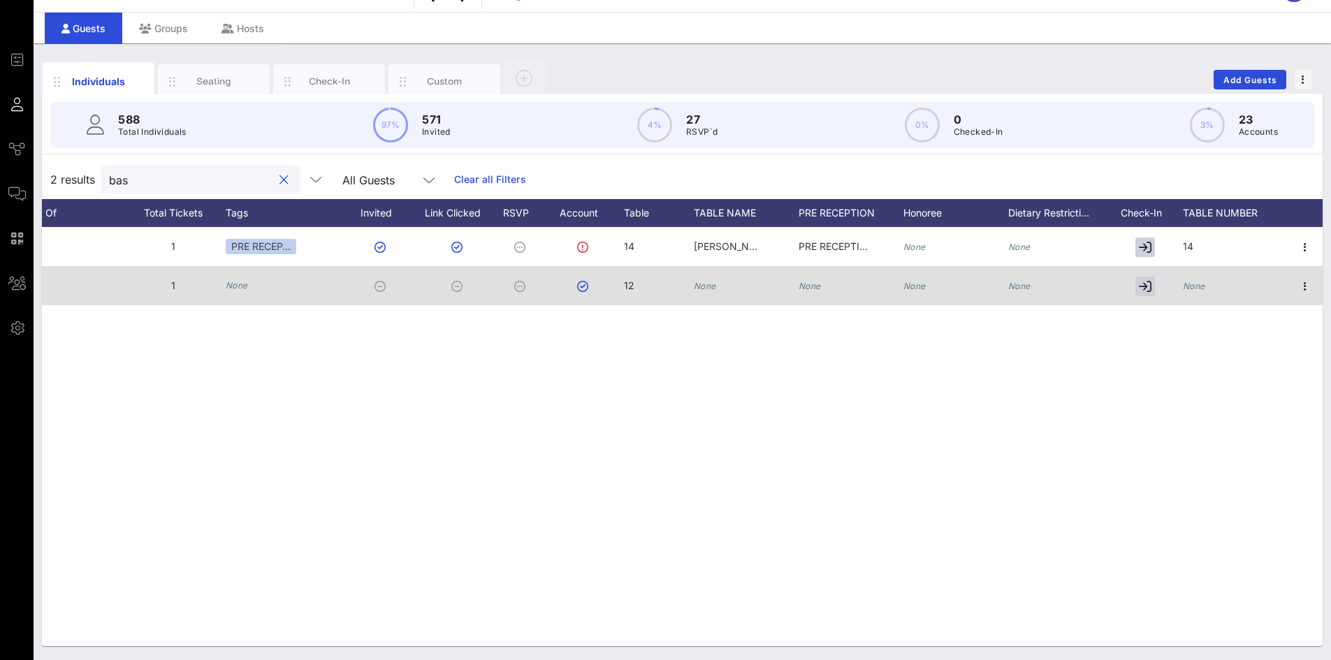
type input "bas"
click at [687, 282] on div "12" at bounding box center [659, 293] width 70 height 55
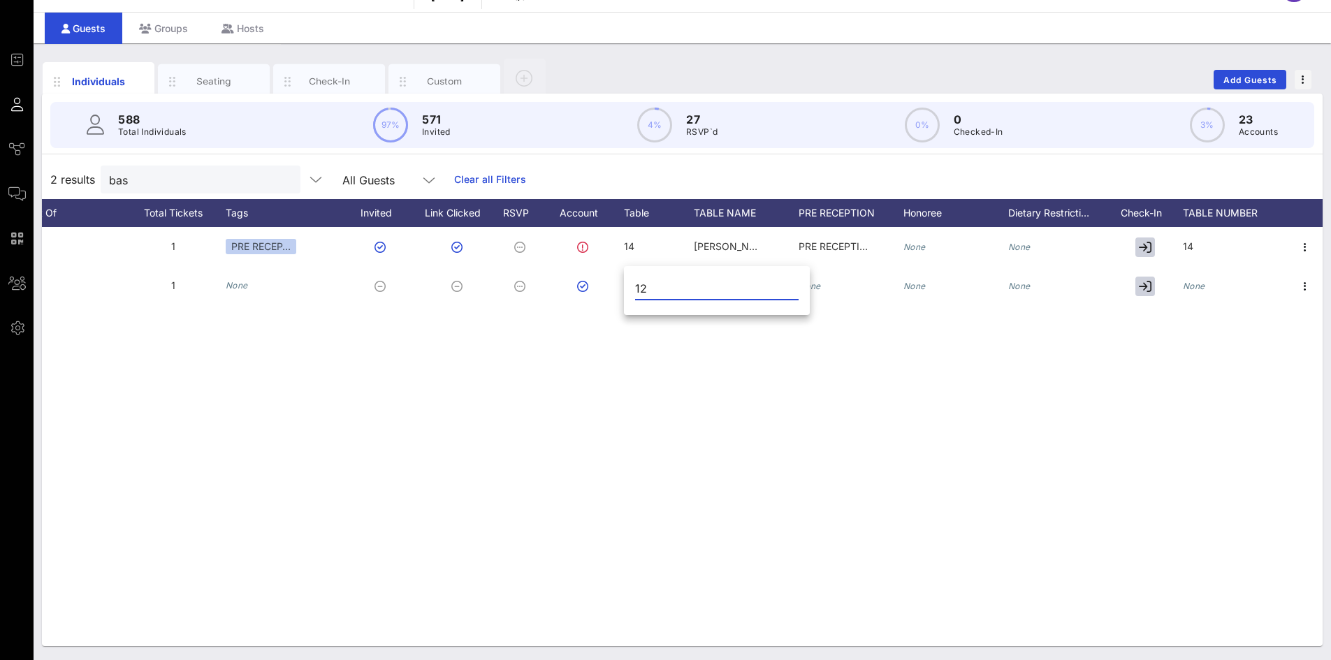
click at [701, 284] on input "12" at bounding box center [716, 288] width 163 height 22
click at [856, 346] on div "M [PERSON_NAME] [PERSON_NAME][EMAIL_ADDRESS][DOMAIN_NAME] 1 PRE RECEP… 14 [PERS…" at bounding box center [682, 436] width 1281 height 419
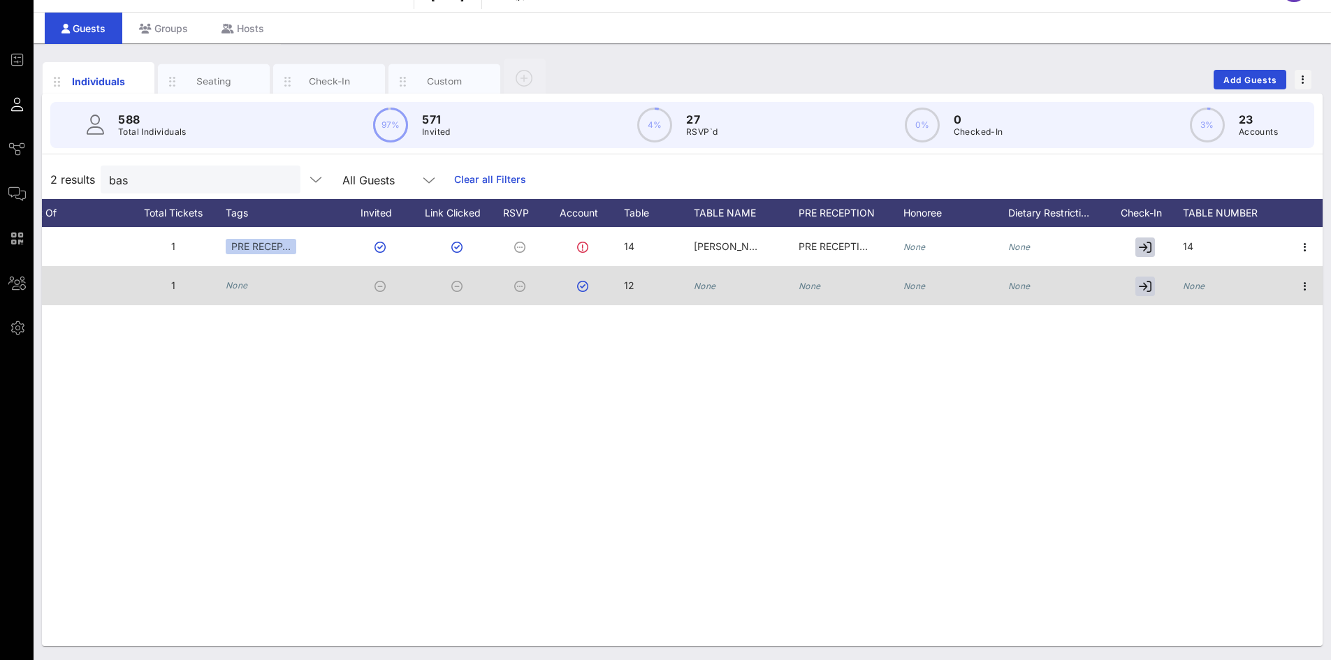
click at [705, 281] on icon "None" at bounding box center [705, 286] width 22 height 10
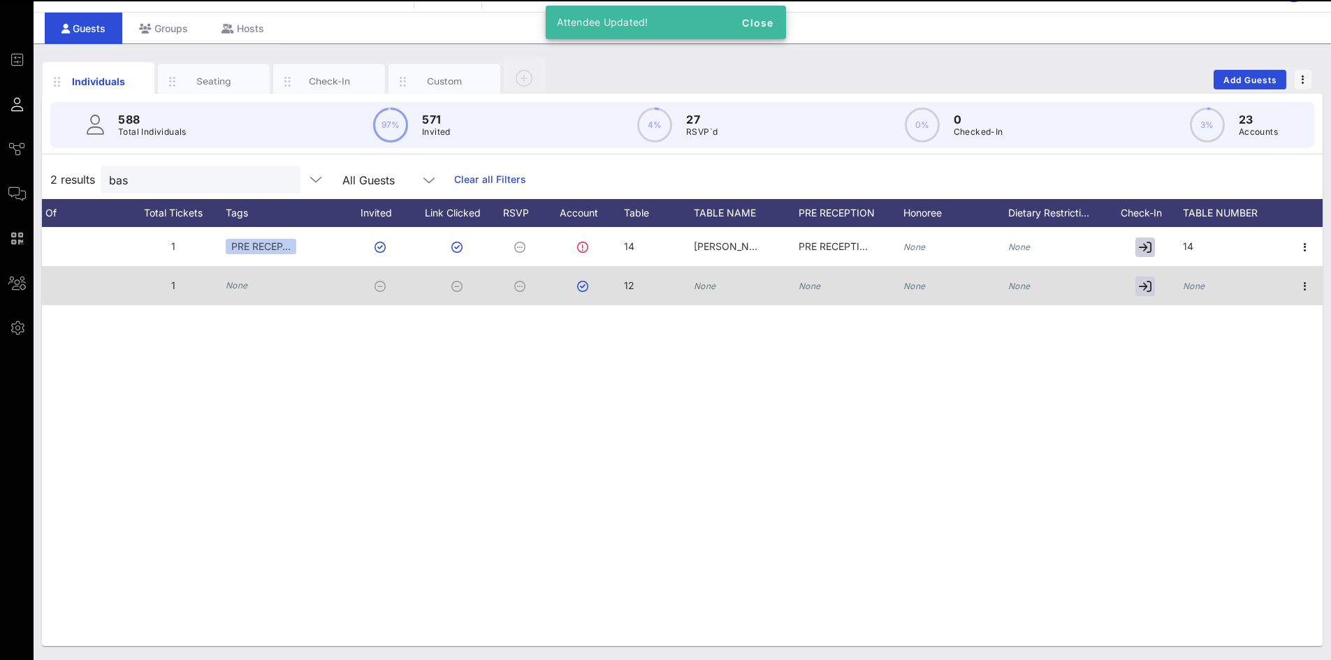
click at [696, 281] on icon "None" at bounding box center [705, 286] width 22 height 10
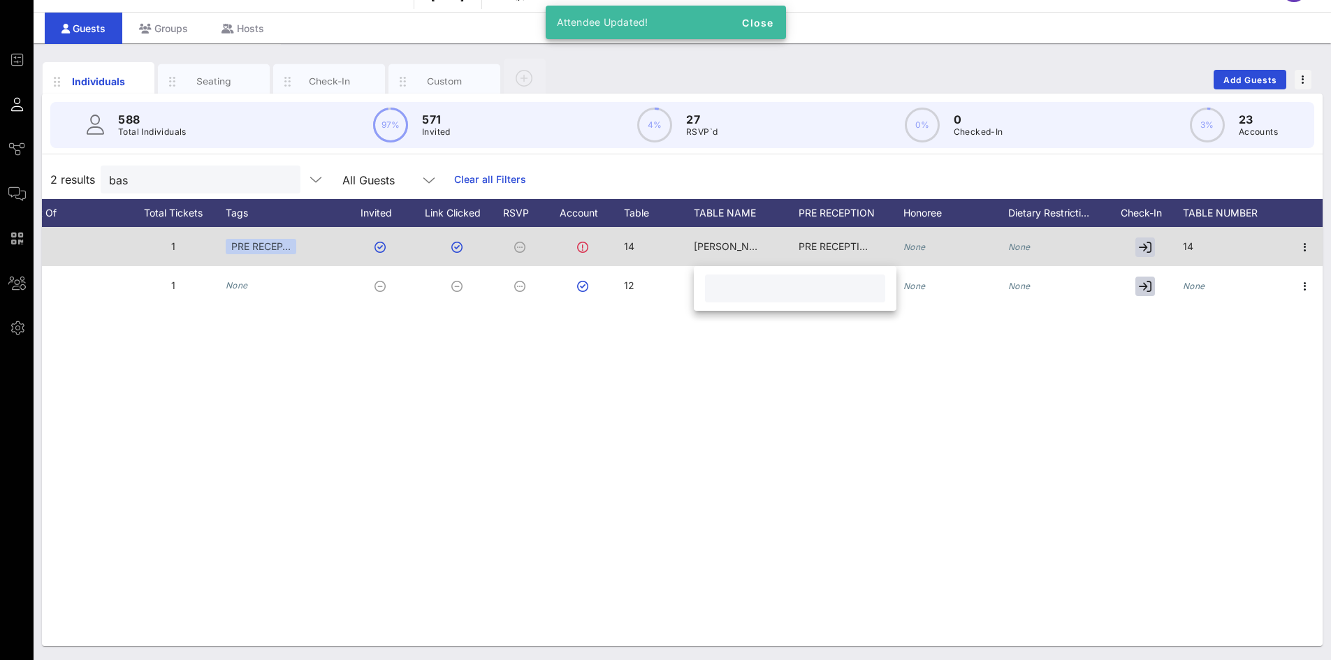
paste input "[PERSON_NAME]"
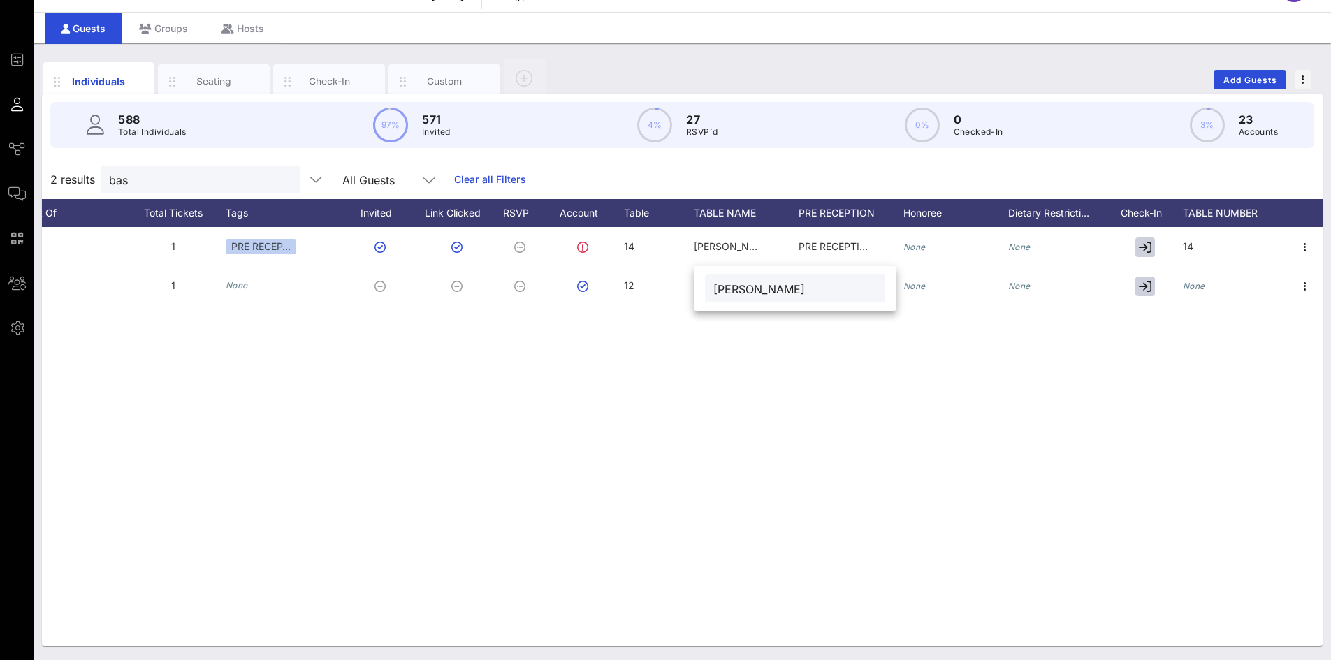
click at [715, 286] on input "[PERSON_NAME]" at bounding box center [794, 288] width 163 height 18
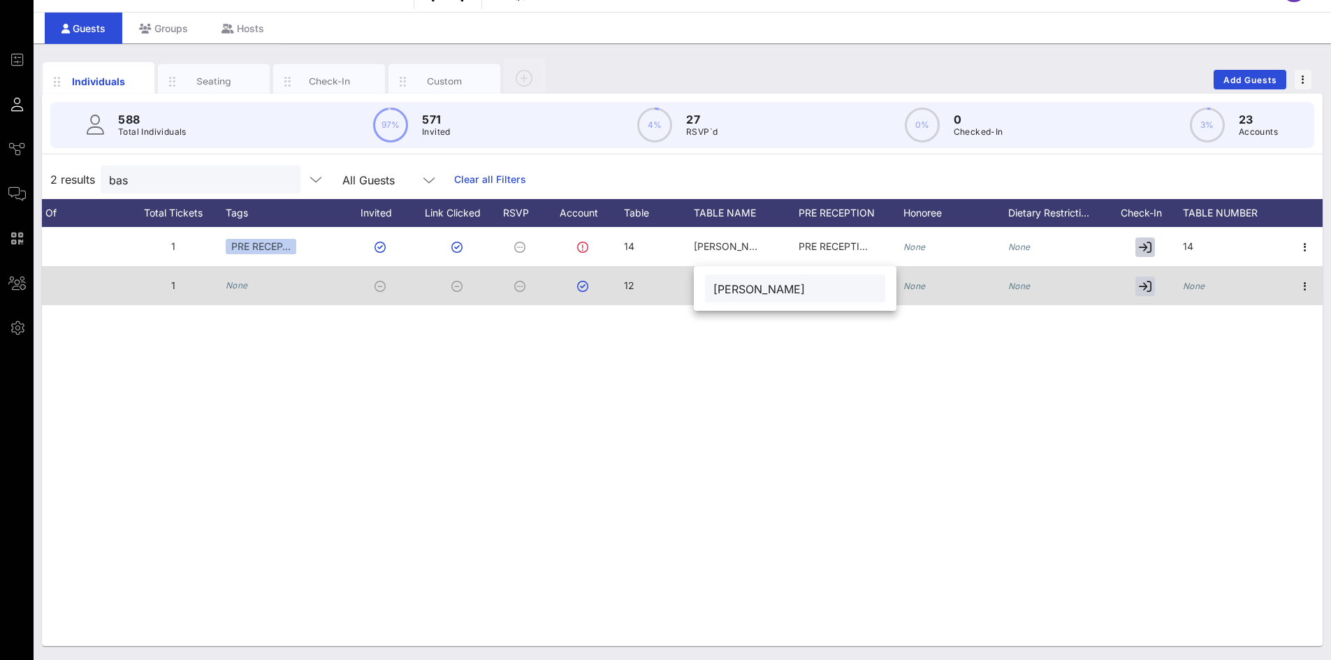
type input "[PERSON_NAME]"
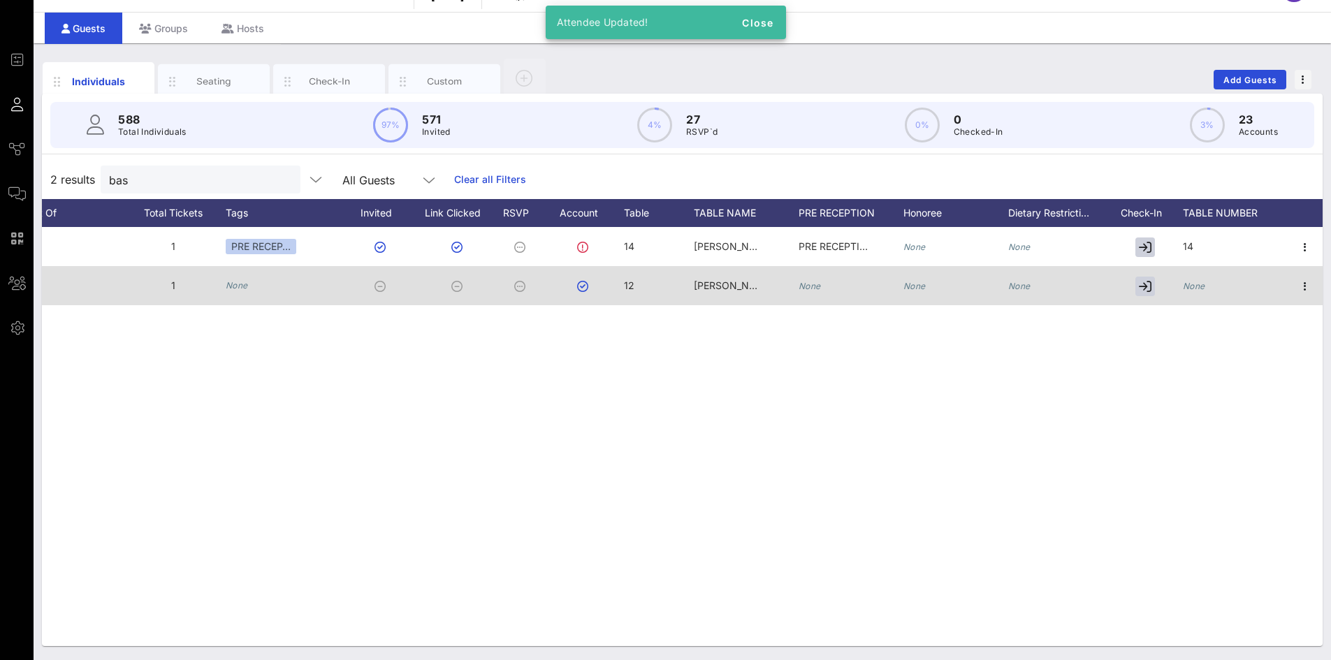
click at [1187, 292] on div "None" at bounding box center [1194, 285] width 22 height 39
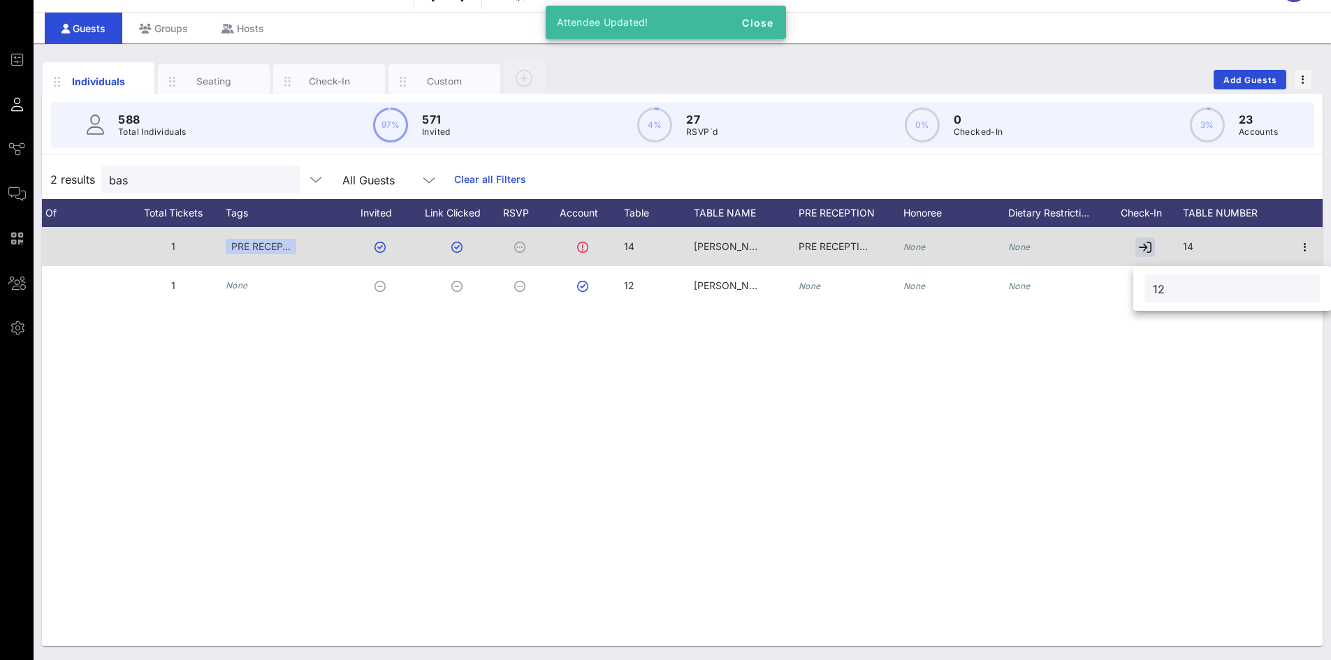
type input "12"
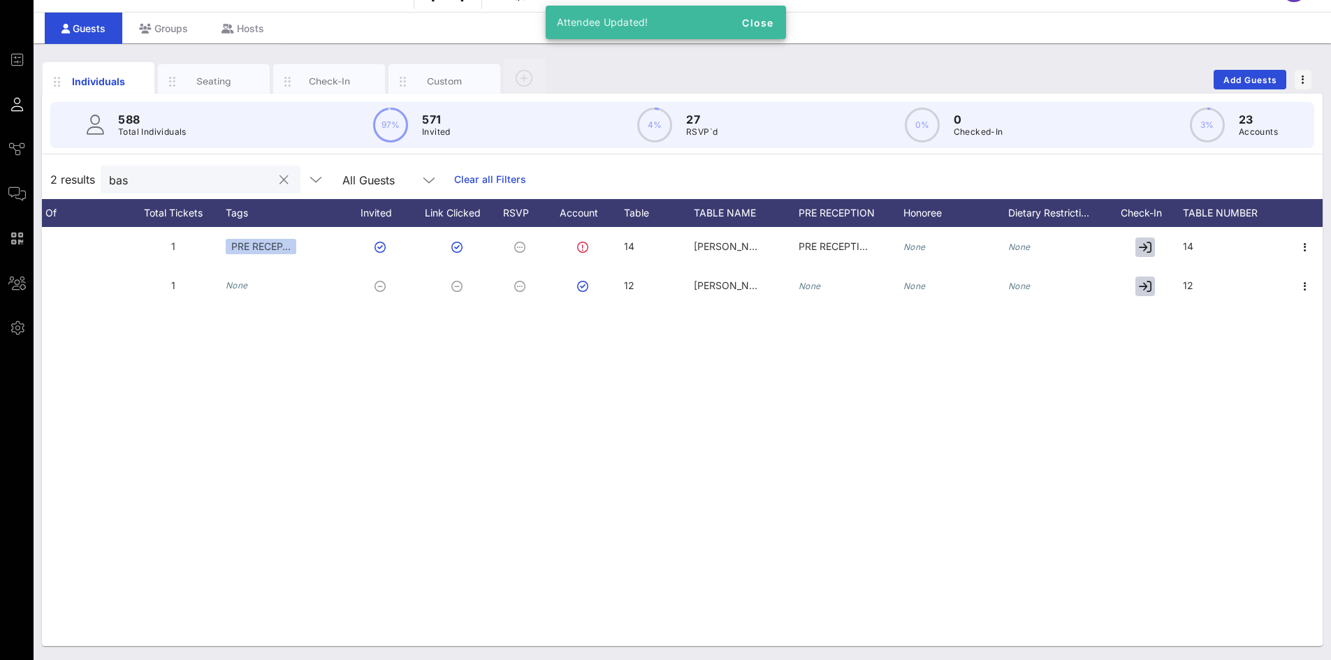
click at [198, 175] on input "bas" at bounding box center [190, 179] width 163 height 18
type input "b"
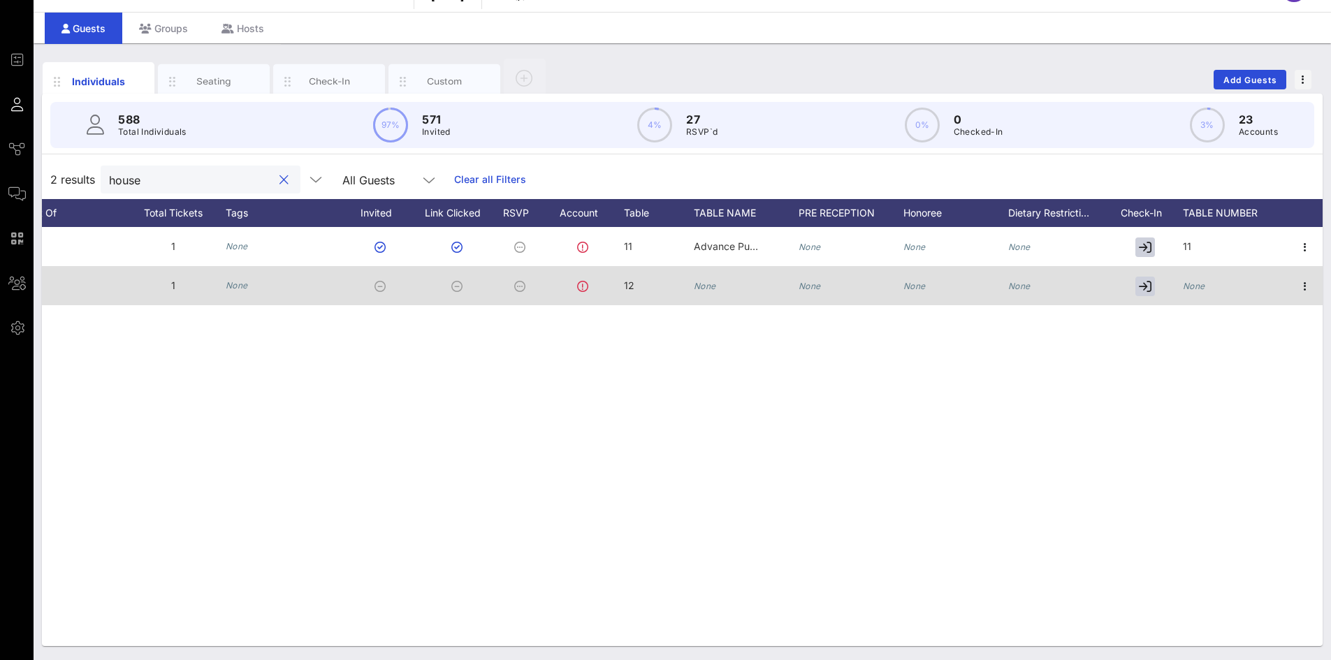
type input "house"
click at [713, 289] on icon "None" at bounding box center [705, 286] width 22 height 10
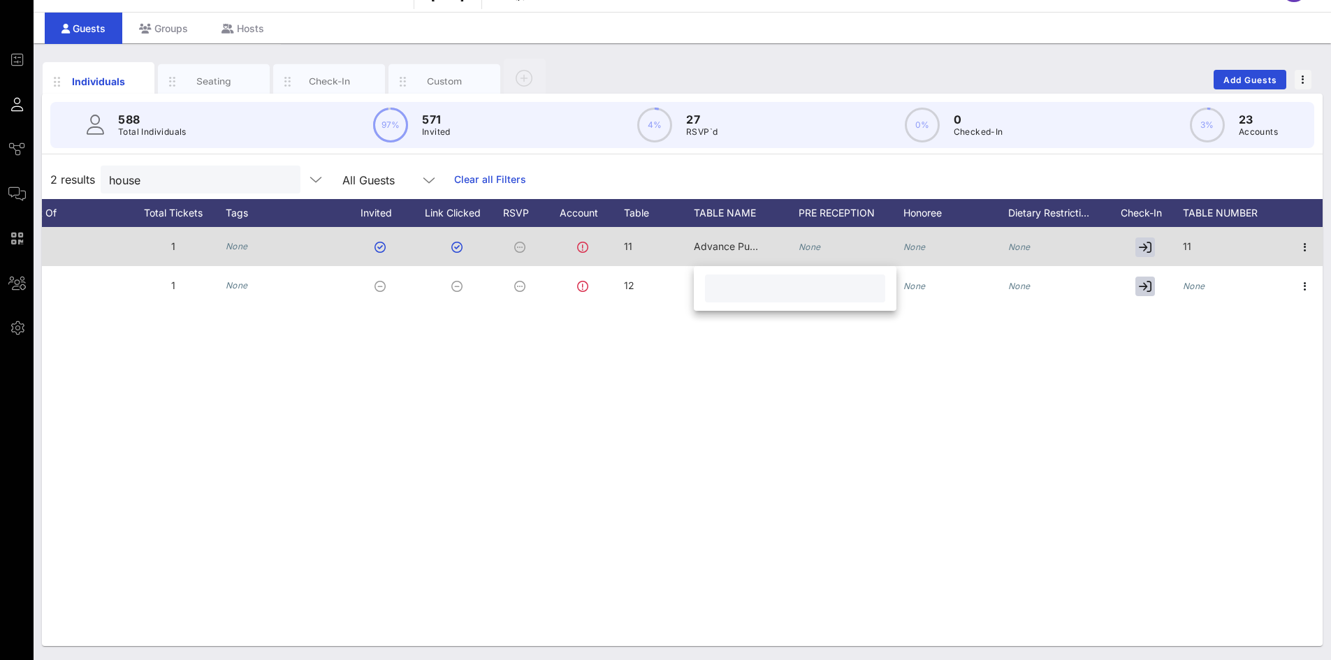
paste input "[PERSON_NAME]"
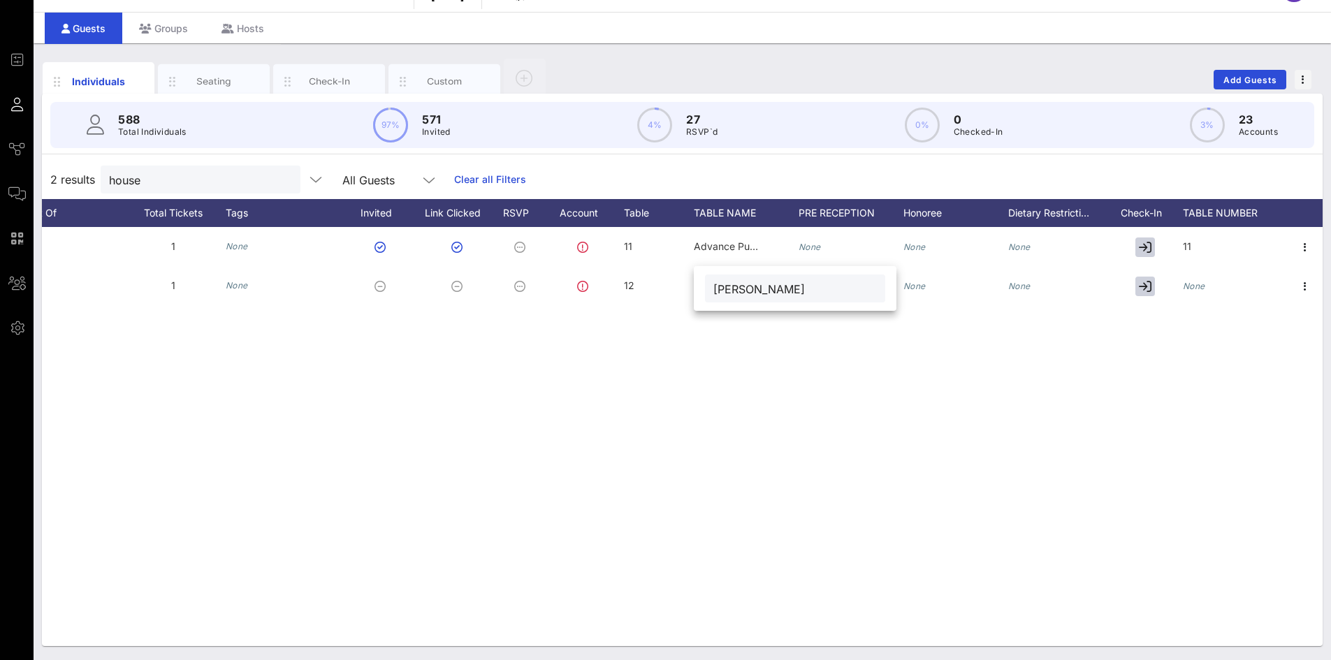
type input "[PERSON_NAME]"
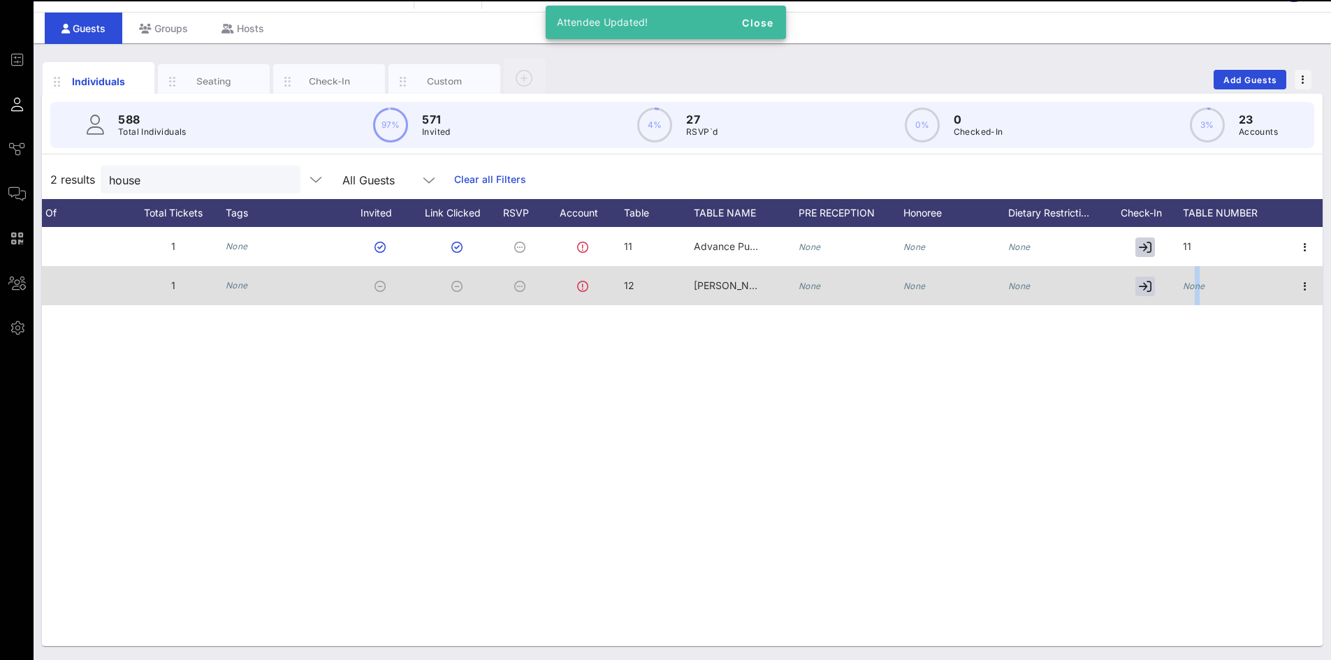
click at [1198, 279] on div "None" at bounding box center [1194, 285] width 22 height 39
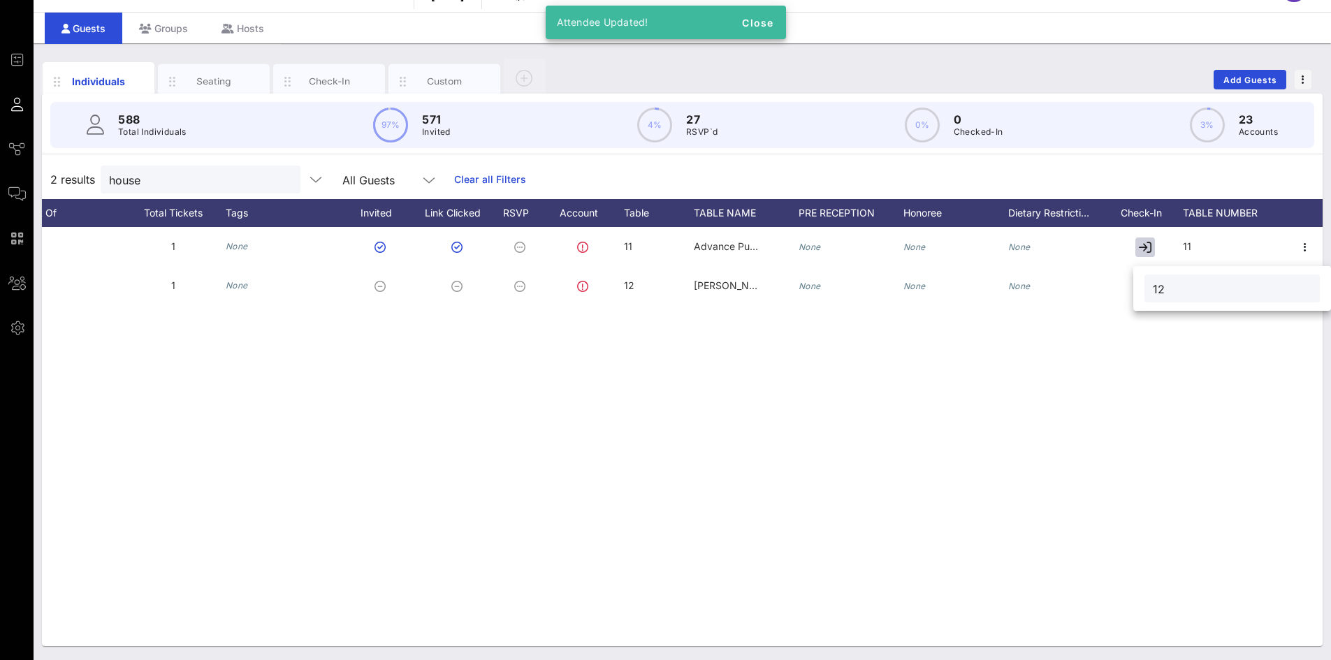
type input "12"
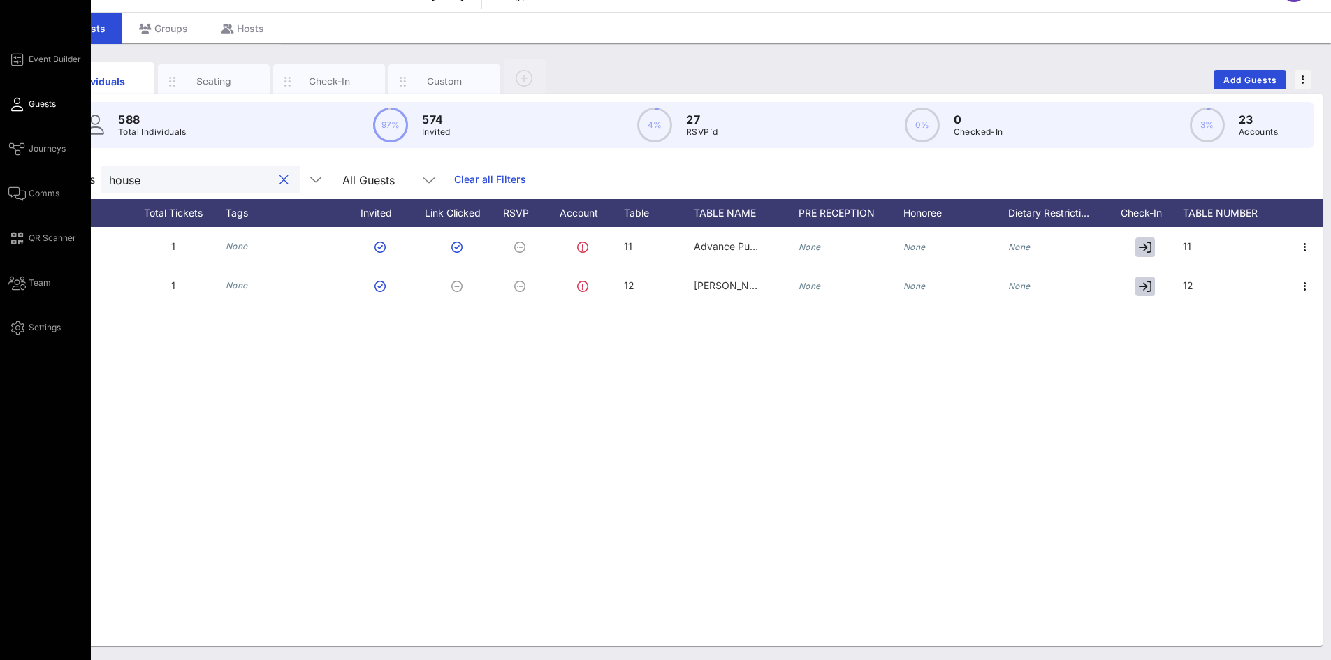
drag, startPoint x: 213, startPoint y: 174, endPoint x: 0, endPoint y: 157, distance: 213.8
click at [0, 157] on div "Event Builder Guests Journeys Comms QR Scanner Team Settings 2025 RCFP Freedom …" at bounding box center [665, 313] width 1331 height 693
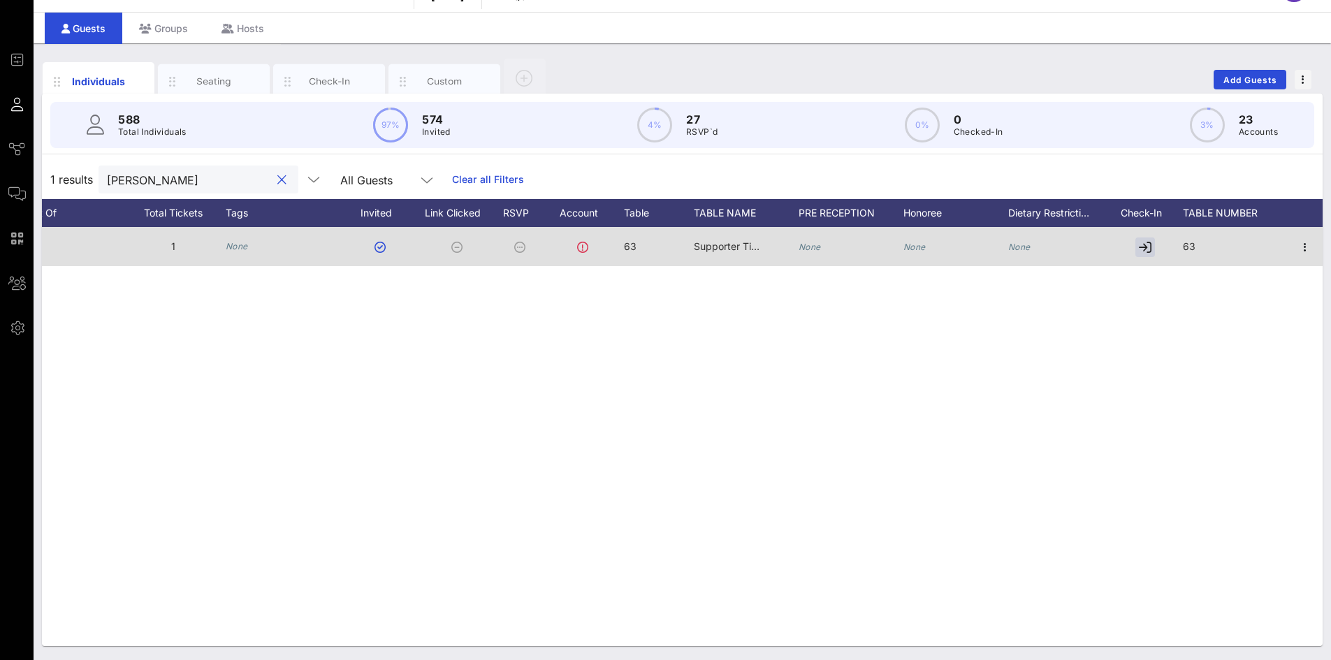
type input "[PERSON_NAME]"
click at [636, 245] on span "63" at bounding box center [630, 246] width 13 height 12
drag, startPoint x: 659, startPoint y: 250, endPoint x: 616, endPoint y: 245, distance: 43.7
click at [616, 245] on div "Event Builder Guests Journeys Comms QR Scanner Team Settings 2025 RCFP Freedom …" at bounding box center [665, 313] width 1331 height 693
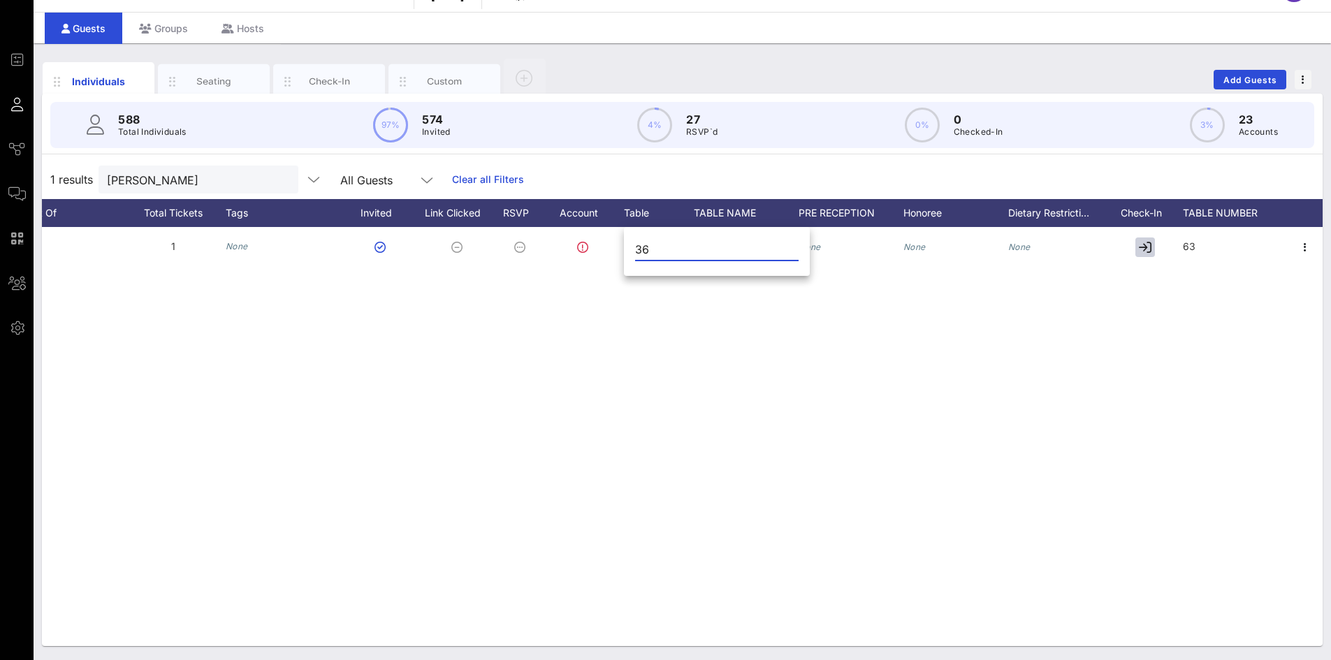
type input "36"
drag, startPoint x: 727, startPoint y: 314, endPoint x: 719, endPoint y: 268, distance: 46.7
click at [725, 310] on div "R [PERSON_NAME] [EMAIL_ADDRESS][DOMAIN_NAME] 1 None 63 Supporter Tickets None N…" at bounding box center [682, 436] width 1281 height 419
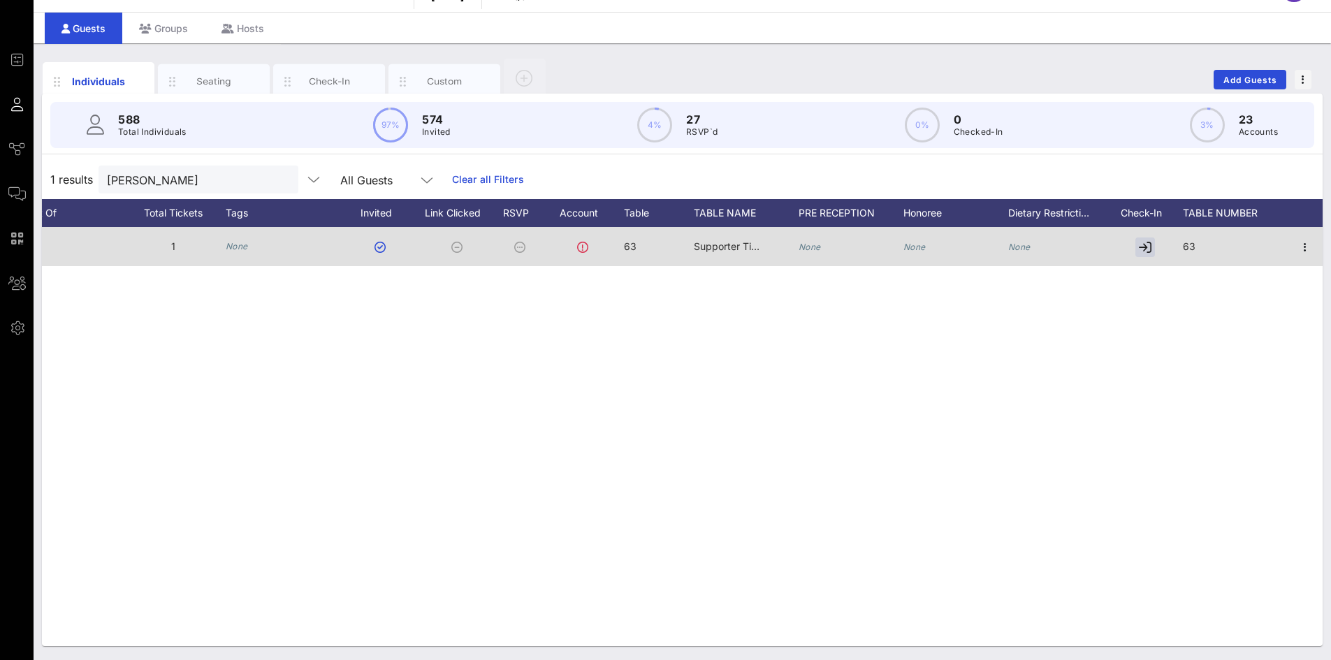
click at [734, 242] on span "Supporter Tickets" at bounding box center [735, 246] width 82 height 12
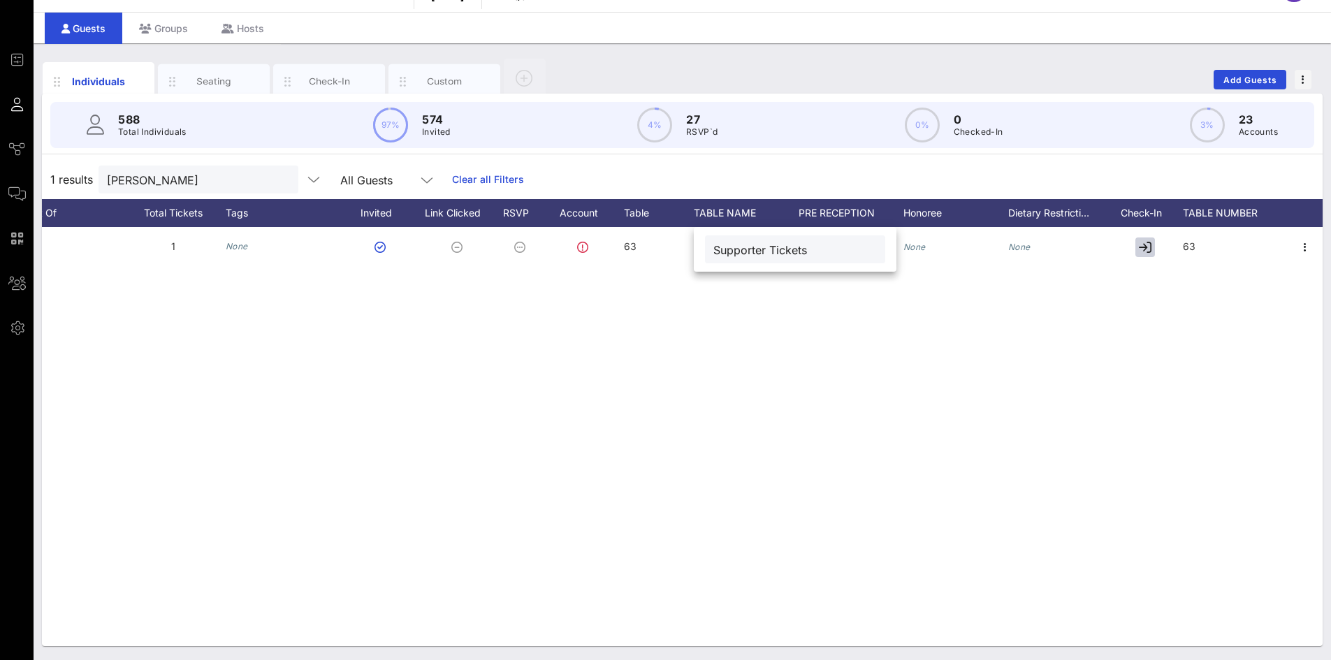
click at [732, 242] on input "Supporter Tickets" at bounding box center [794, 249] width 163 height 18
type input "Pair of Tix #1"
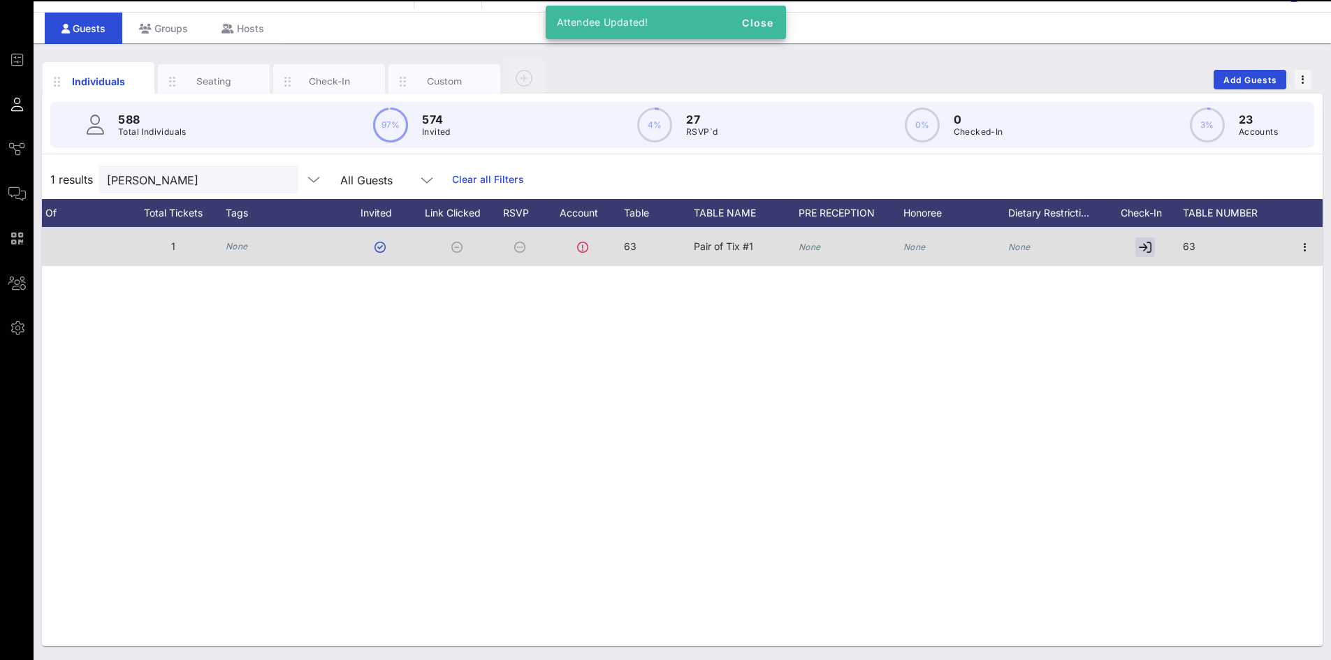
click at [1186, 244] on span "63" at bounding box center [1189, 246] width 13 height 12
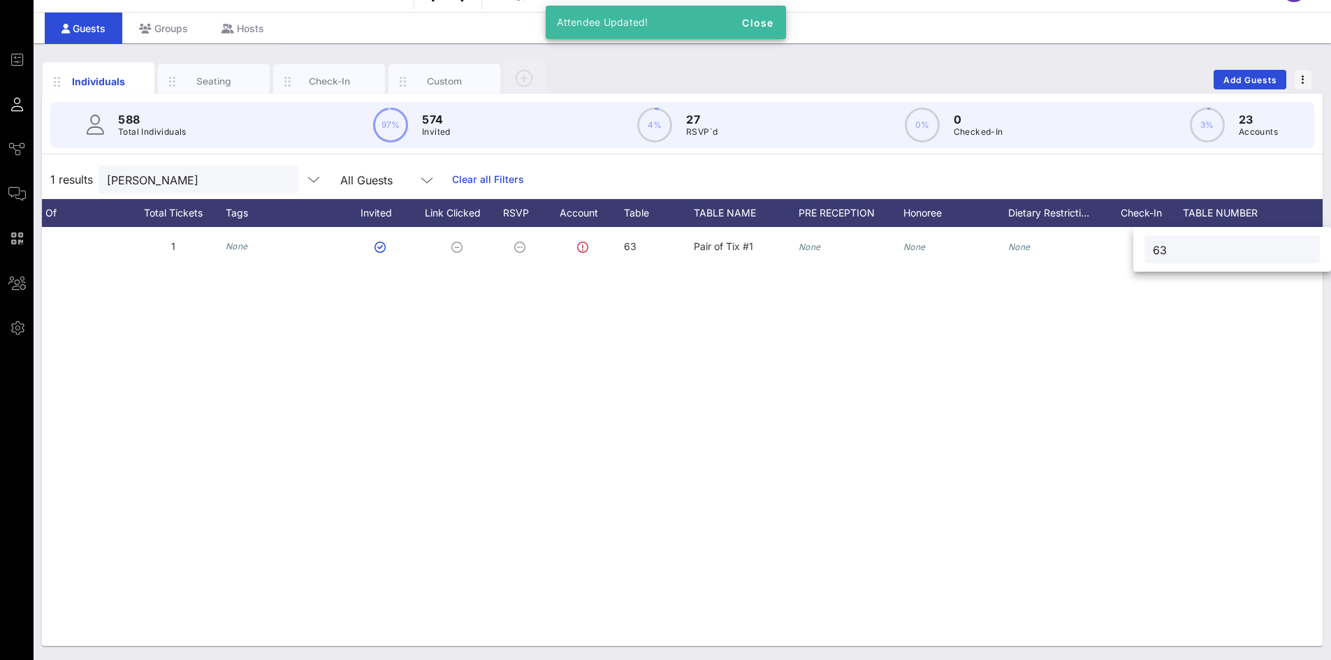
drag, startPoint x: 1222, startPoint y: 251, endPoint x: 1166, endPoint y: 240, distance: 57.0
click at [1166, 240] on div "63" at bounding box center [1232, 249] width 159 height 28
click at [1163, 248] on input "63" at bounding box center [1232, 249] width 159 height 18
type input "36"
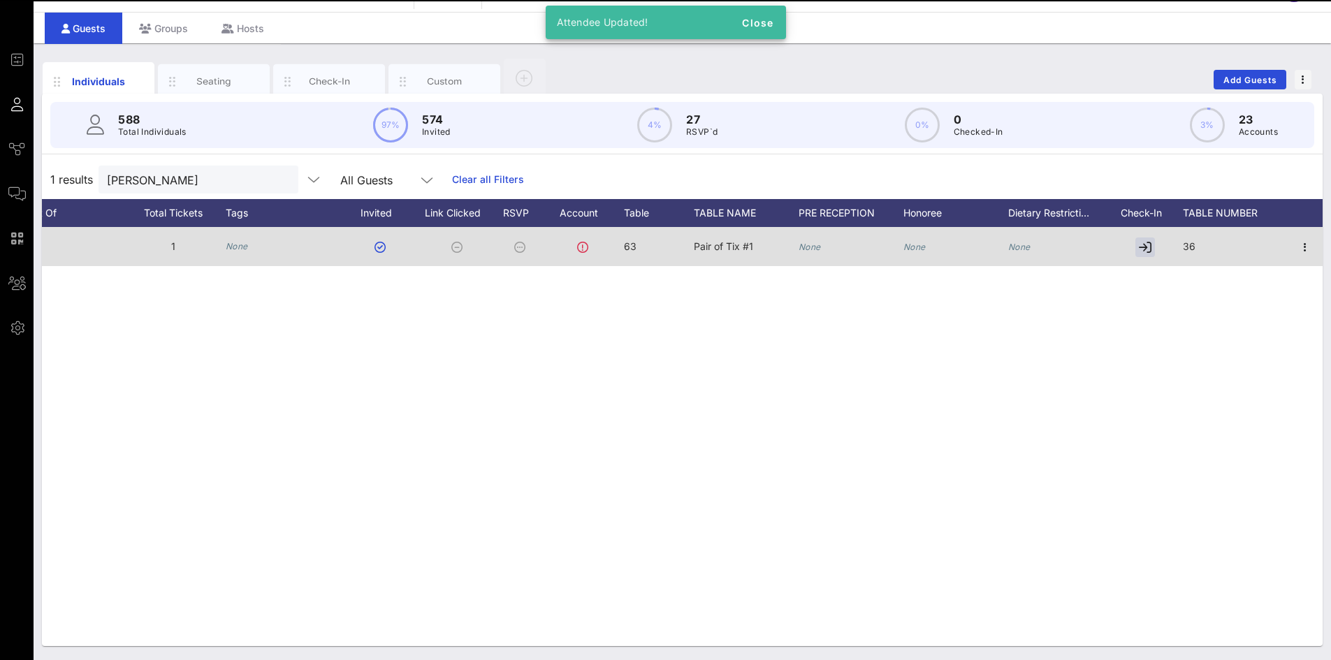
click at [627, 245] on span "63" at bounding box center [630, 246] width 13 height 12
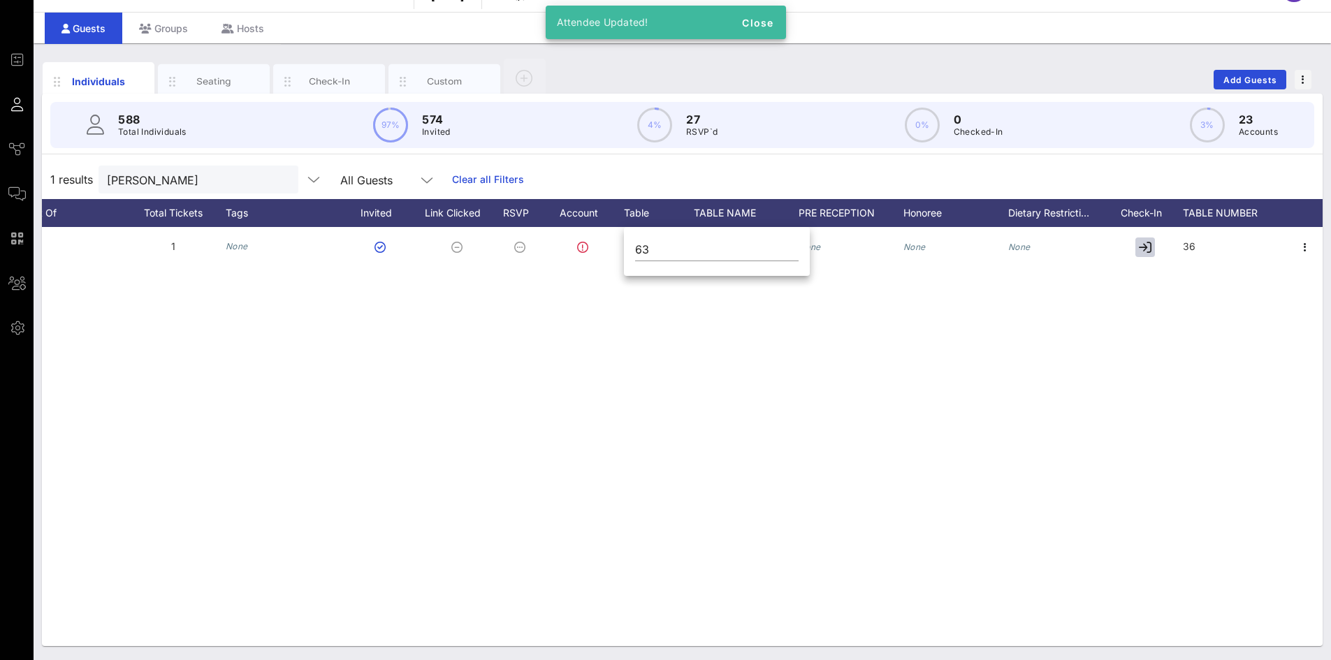
click at [634, 245] on div "63" at bounding box center [717, 253] width 186 height 46
click at [653, 248] on input "63" at bounding box center [716, 249] width 163 height 22
type input "36"
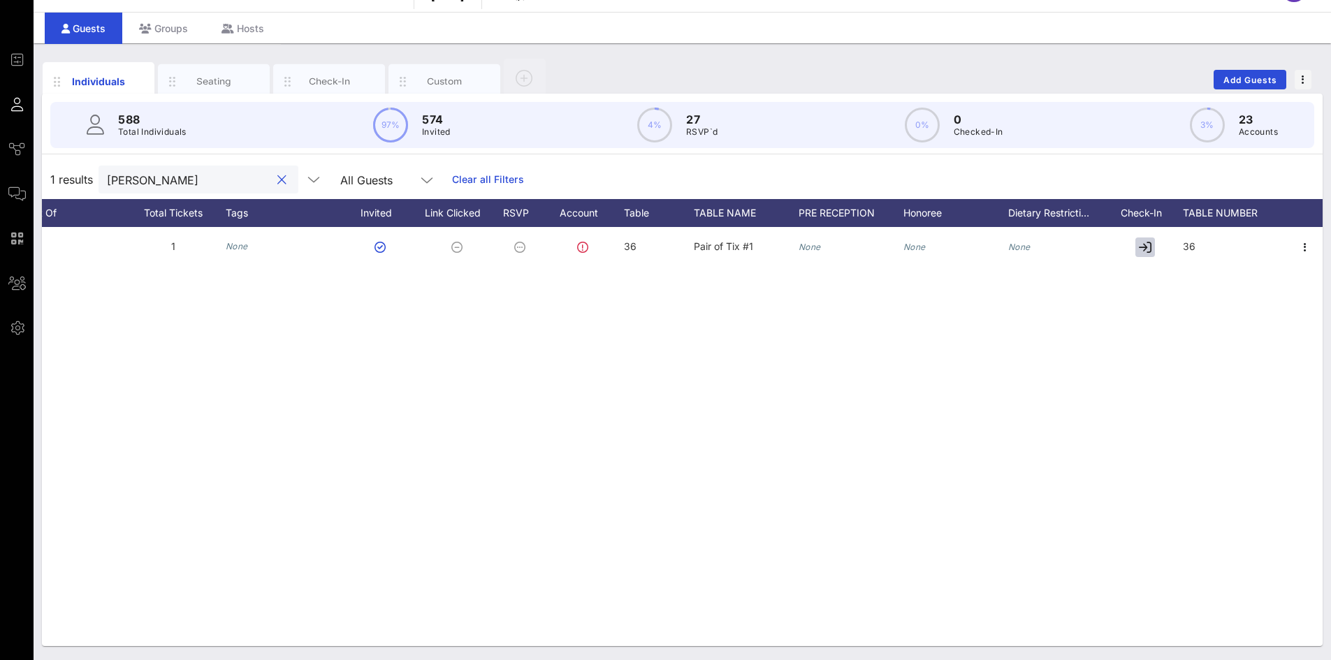
click at [180, 175] on input "[PERSON_NAME]" at bounding box center [188, 179] width 163 height 18
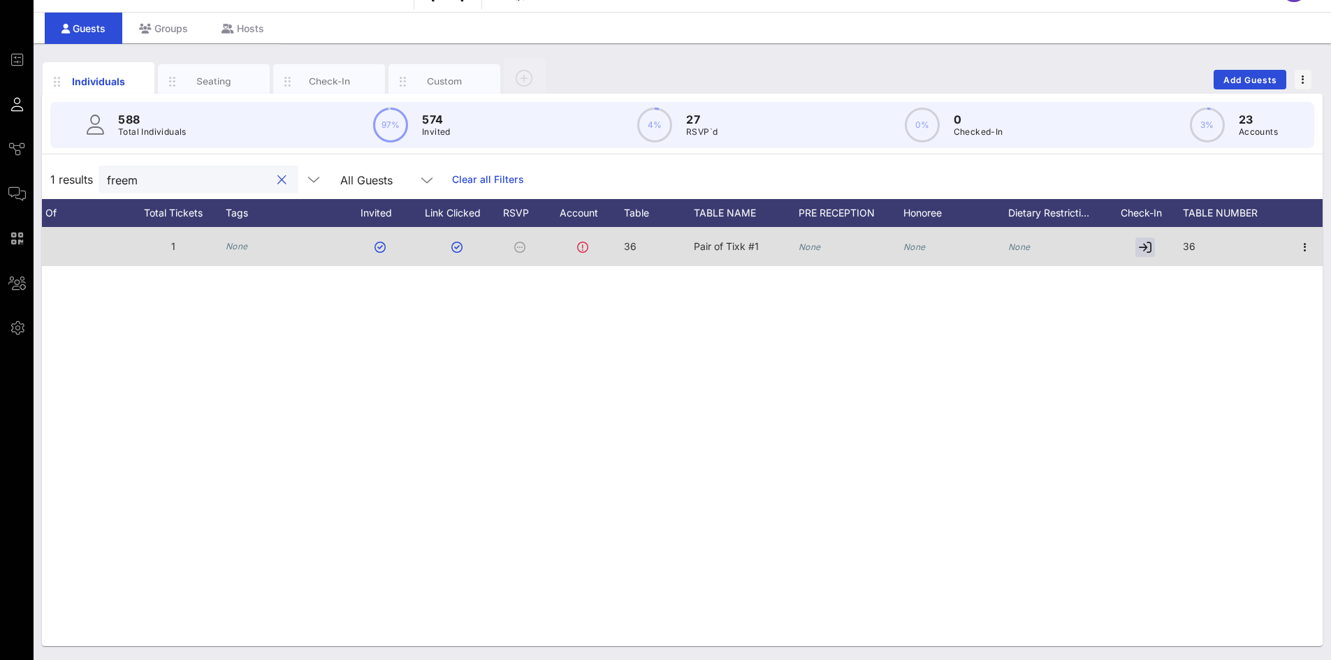
type input "freem"
click at [627, 247] on span "36" at bounding box center [630, 246] width 13 height 12
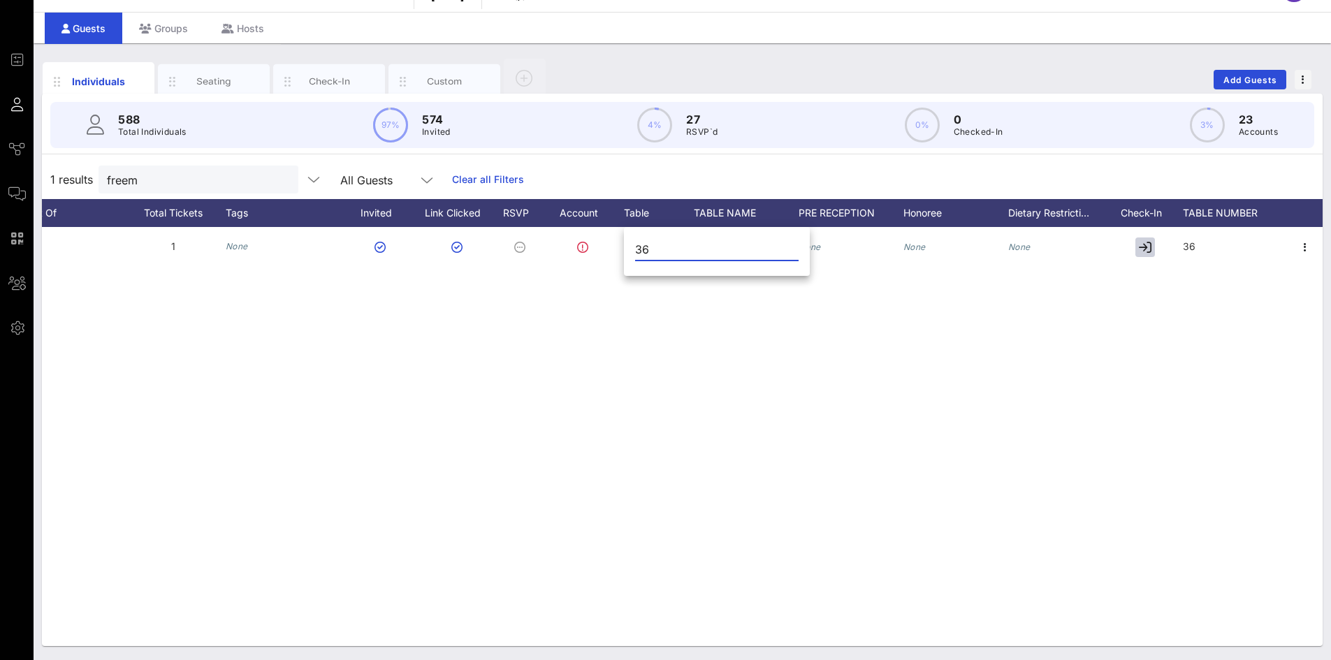
drag, startPoint x: 659, startPoint y: 249, endPoint x: 629, endPoint y: 255, distance: 30.0
click at [629, 255] on div "36" at bounding box center [717, 253] width 186 height 46
type input "63"
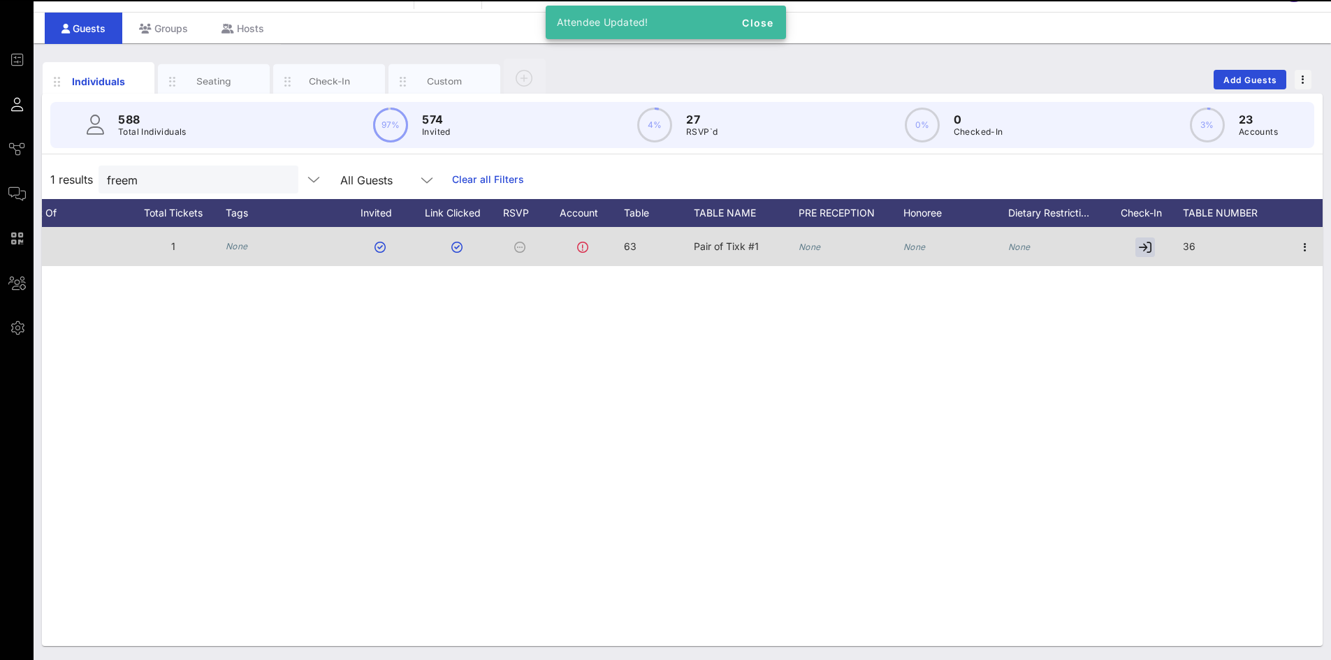
click at [705, 242] on span "Pair of Tixk #1" at bounding box center [726, 246] width 65 height 12
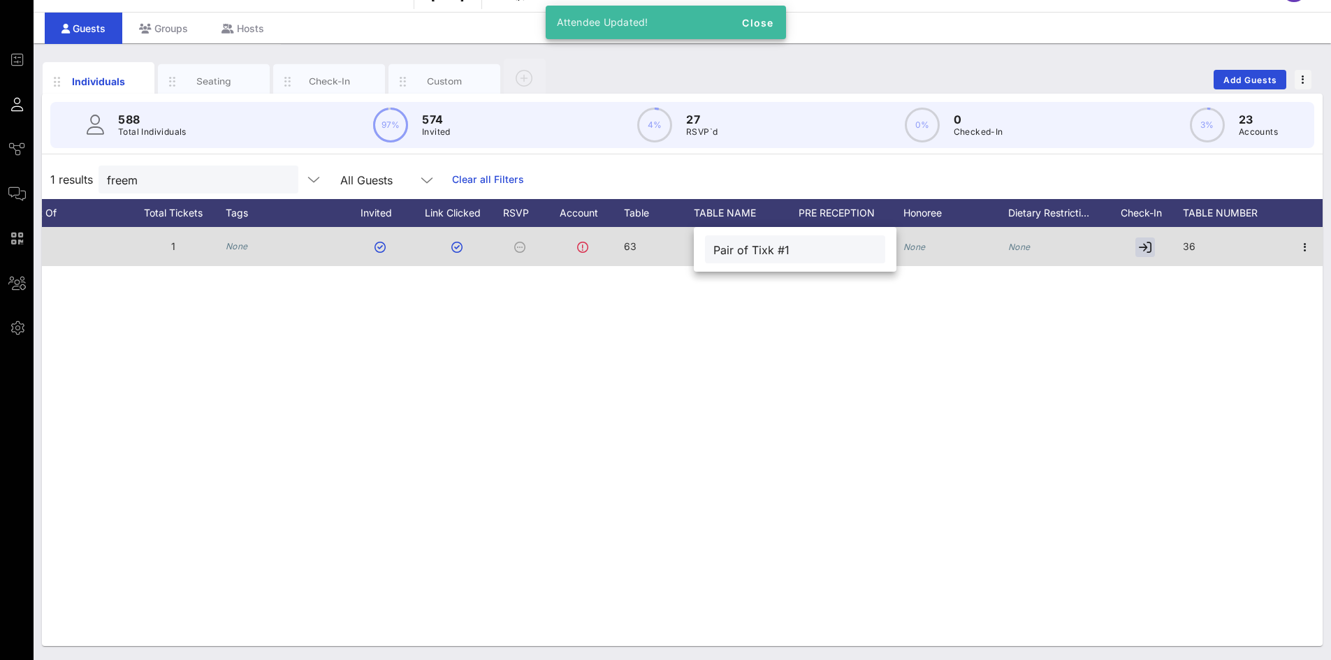
click at [705, 242] on div "Pair of Tixk #1" at bounding box center [795, 249] width 203 height 45
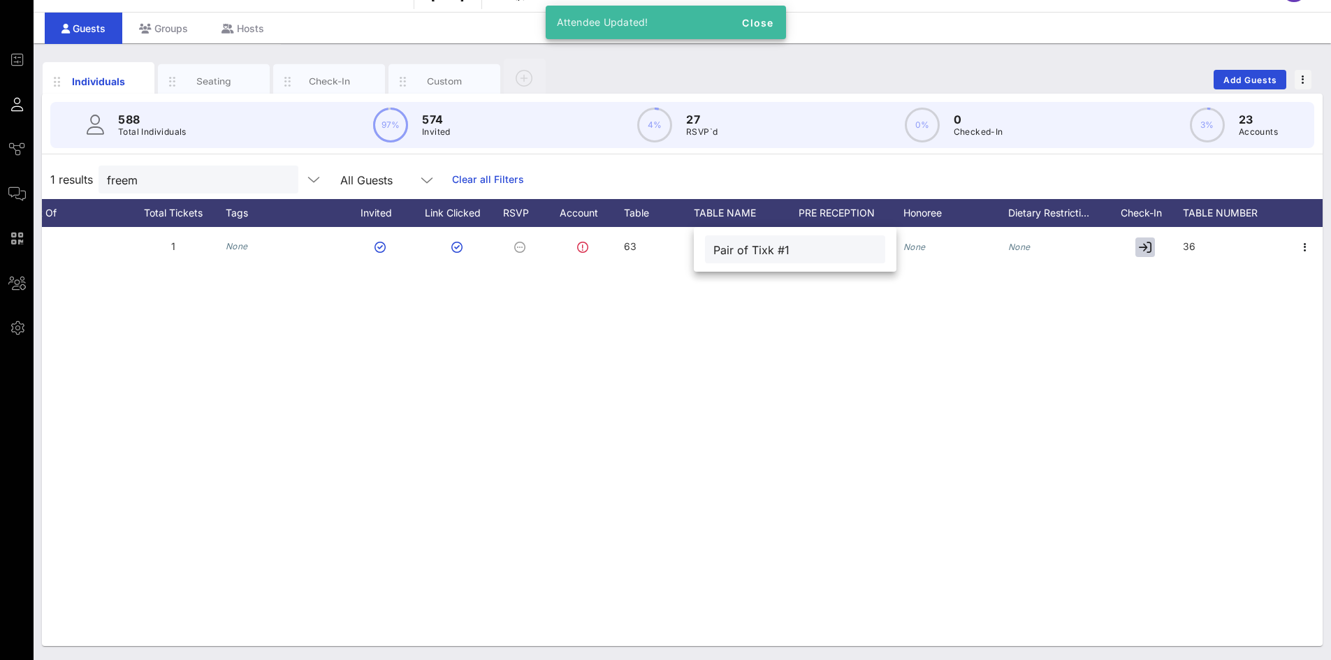
click at [716, 254] on input "Pair of Tixk #1" at bounding box center [794, 249] width 163 height 18
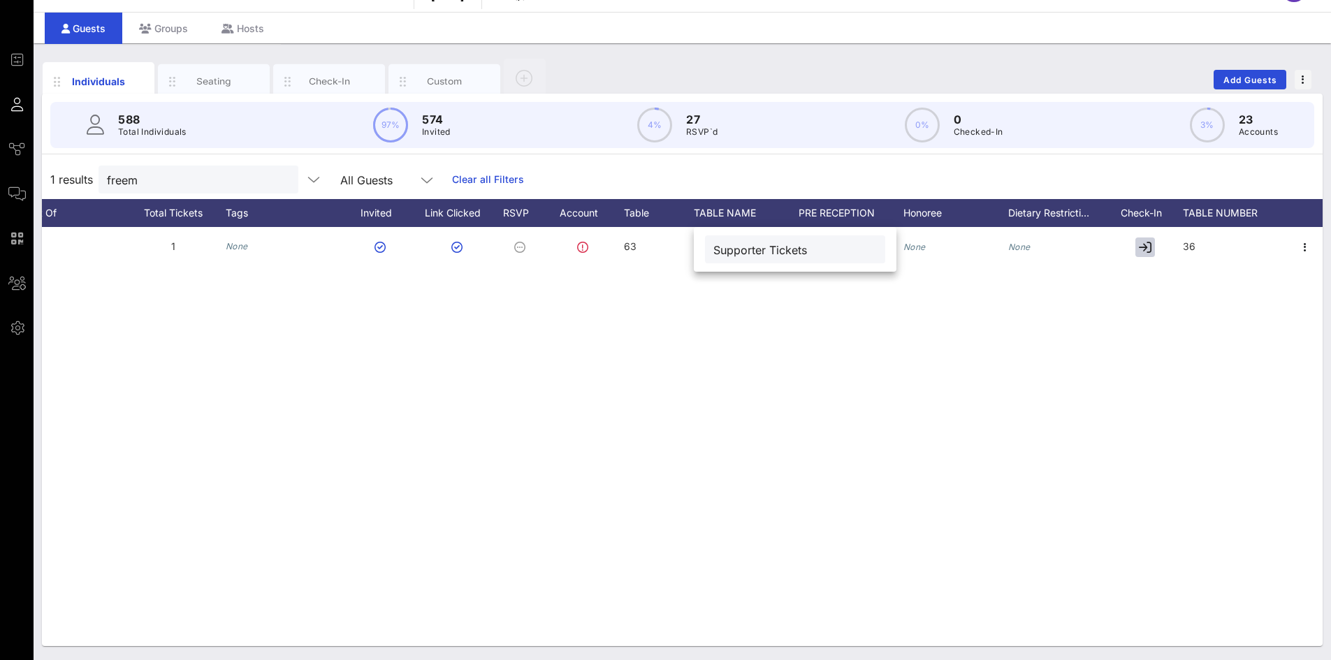
type input "Supporter Tickets"
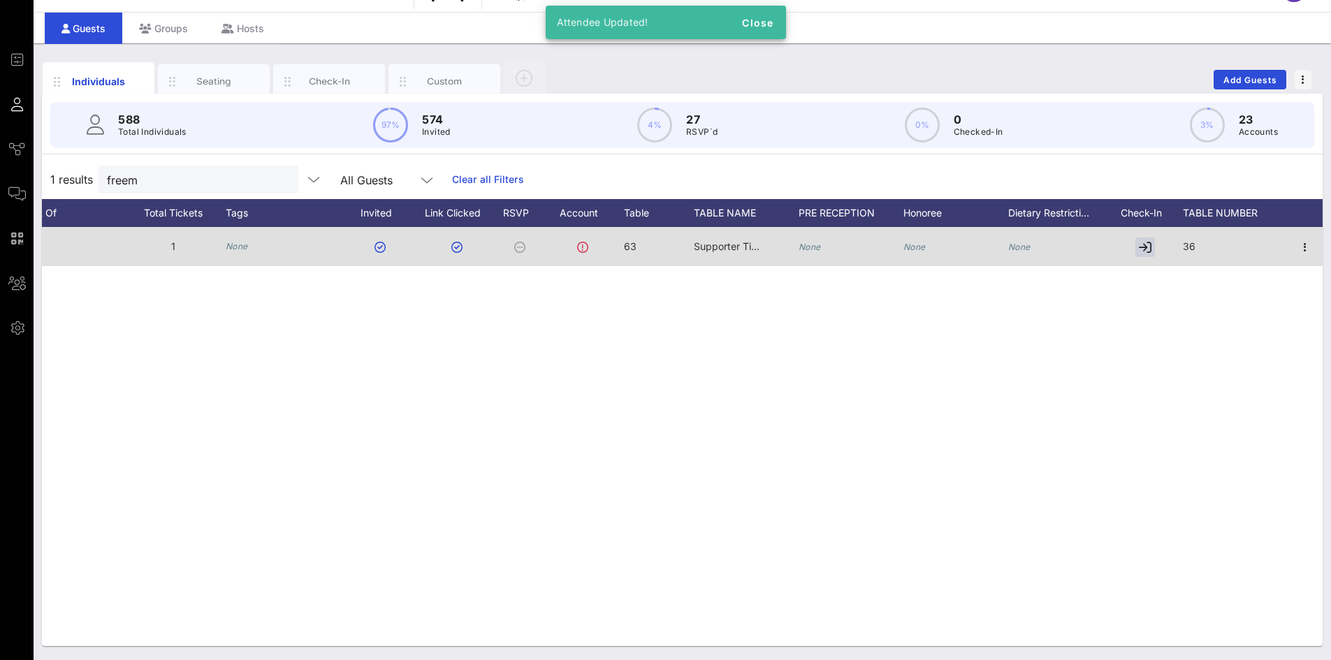
click at [1193, 246] on span "36" at bounding box center [1189, 246] width 13 height 12
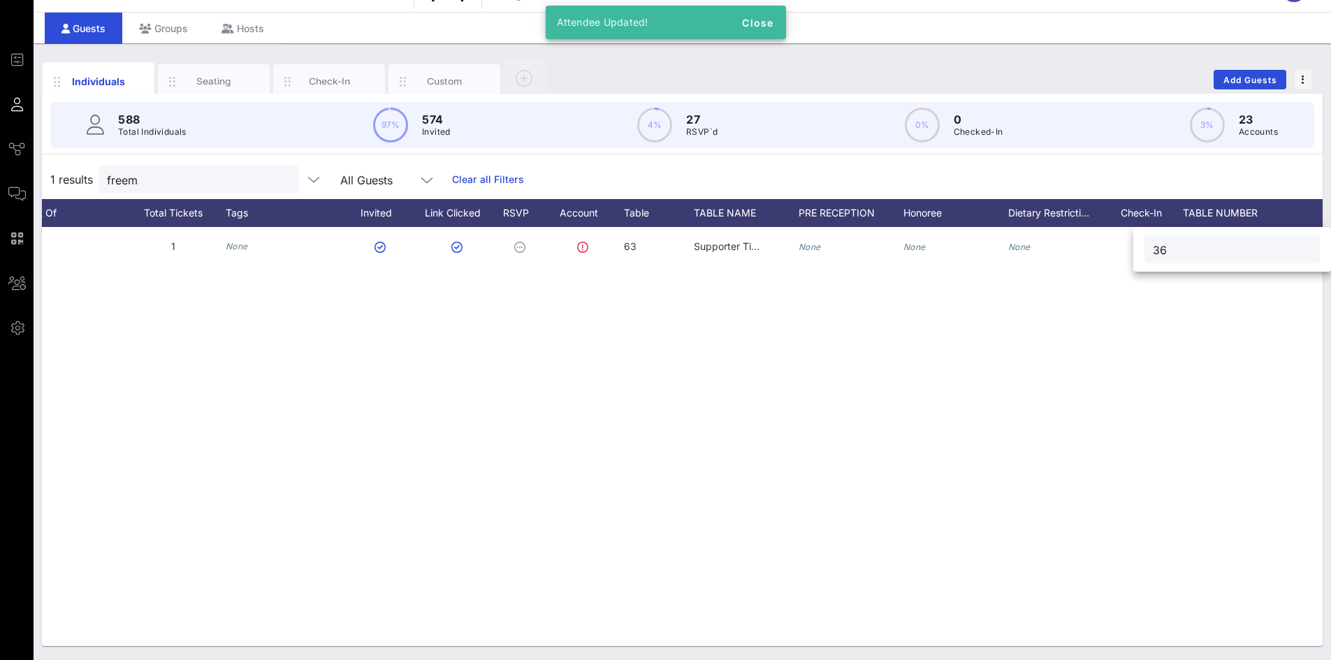
click at [1193, 245] on input "36" at bounding box center [1232, 249] width 159 height 18
type input "63"
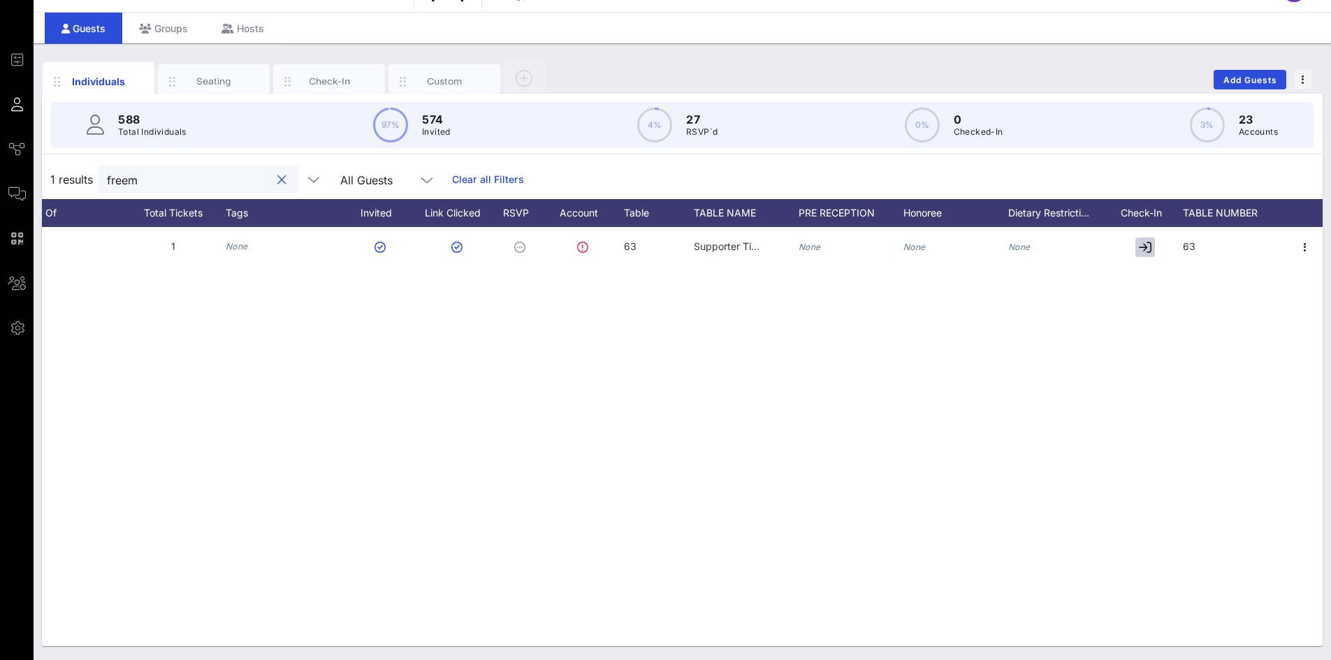
drag, startPoint x: 170, startPoint y: 183, endPoint x: 83, endPoint y: 191, distance: 87.0
click at [83, 191] on div "1 results freem All Guests Clear all Filters" at bounding box center [682, 179] width 1281 height 39
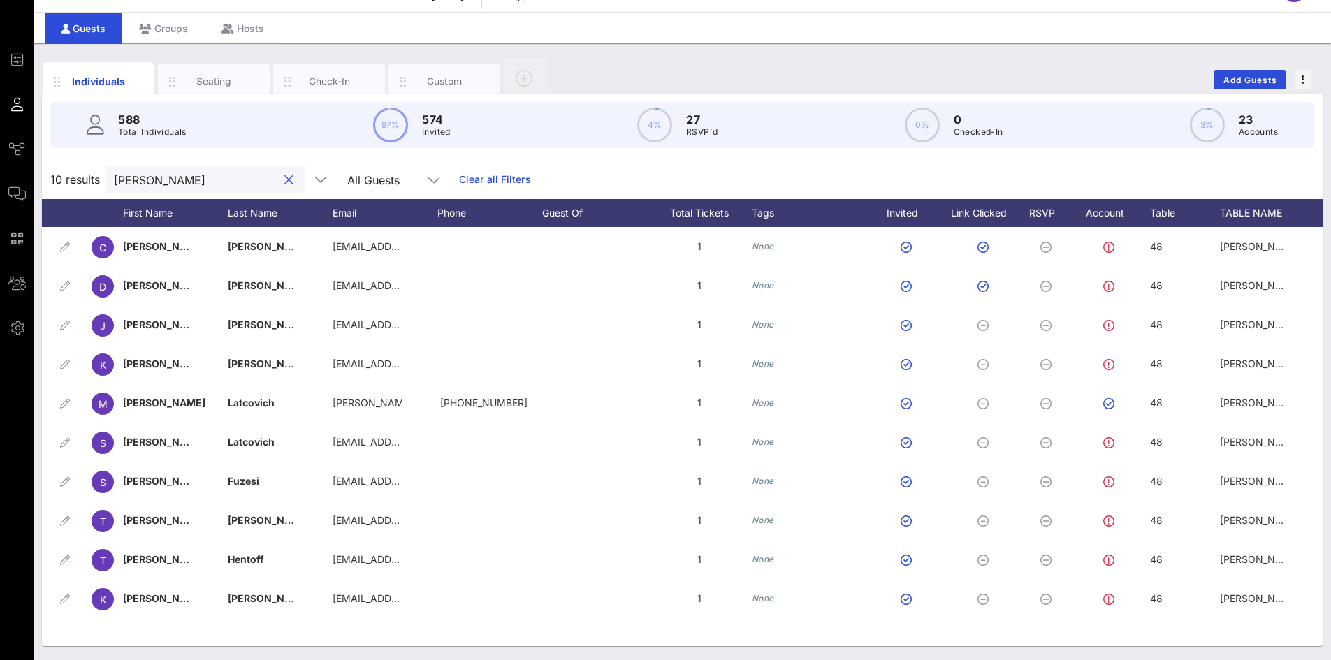
scroll to position [0, 0]
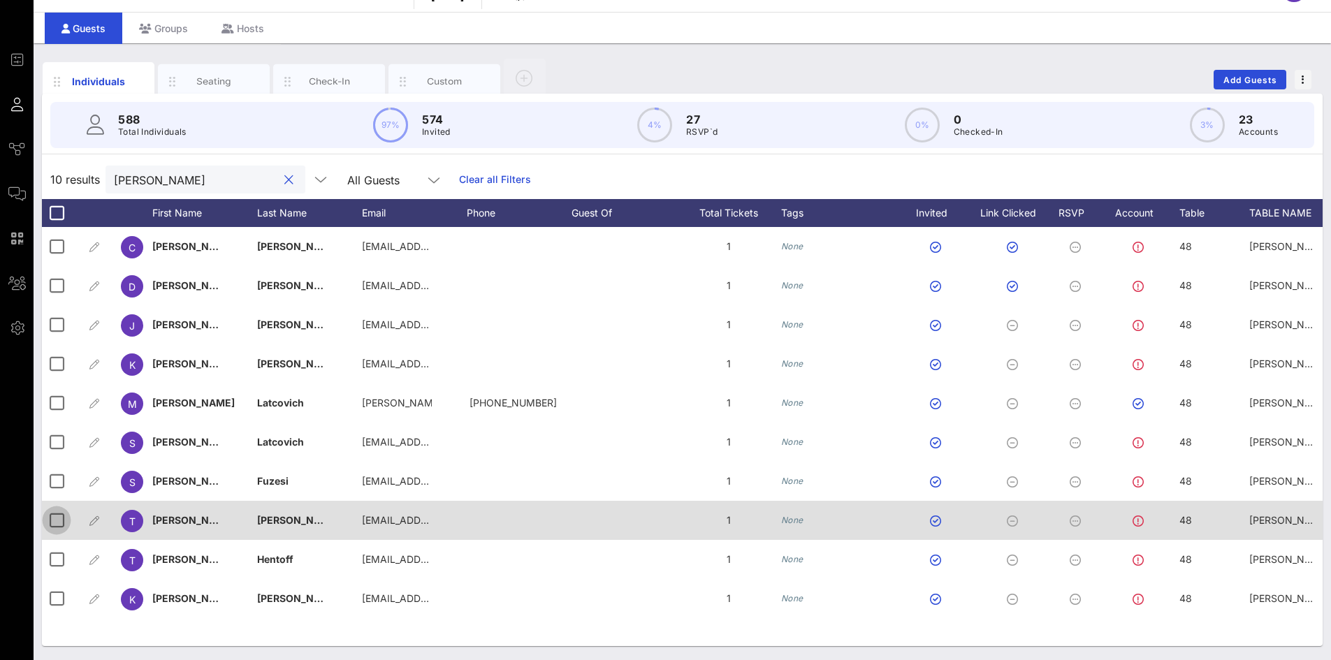
type input "[PERSON_NAME]"
click at [57, 524] on div at bounding box center [57, 521] width 24 height 24
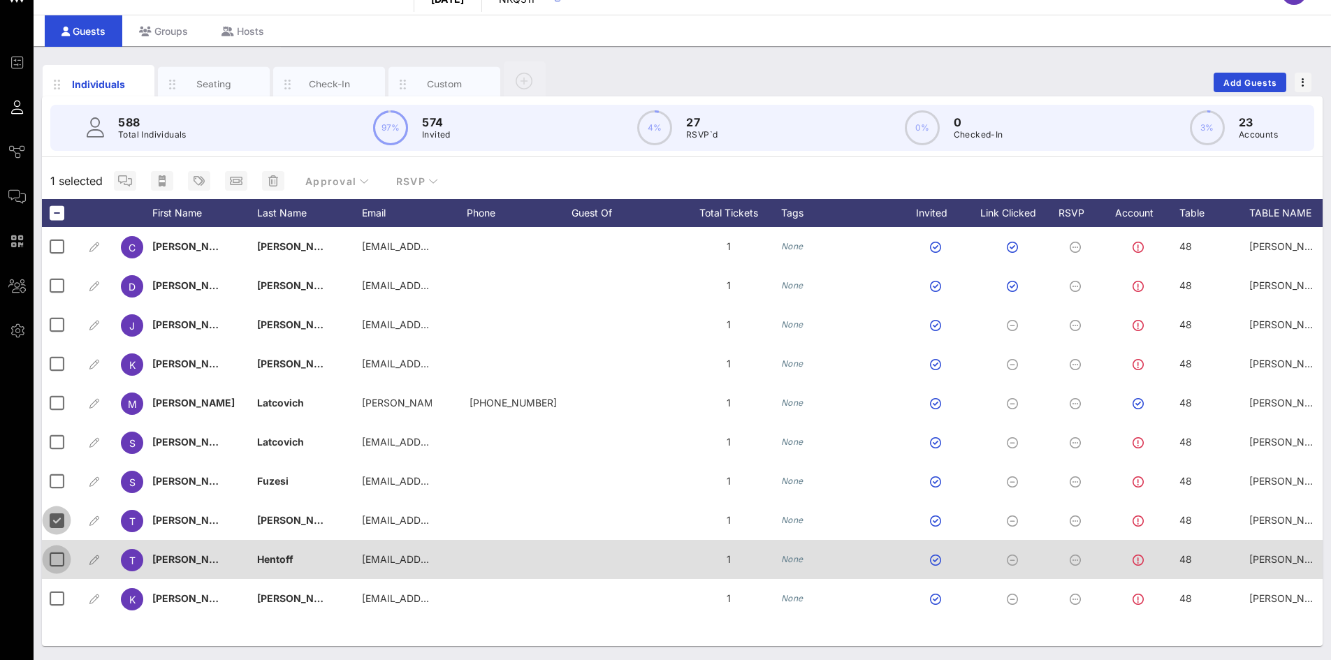
scroll to position [30, 0]
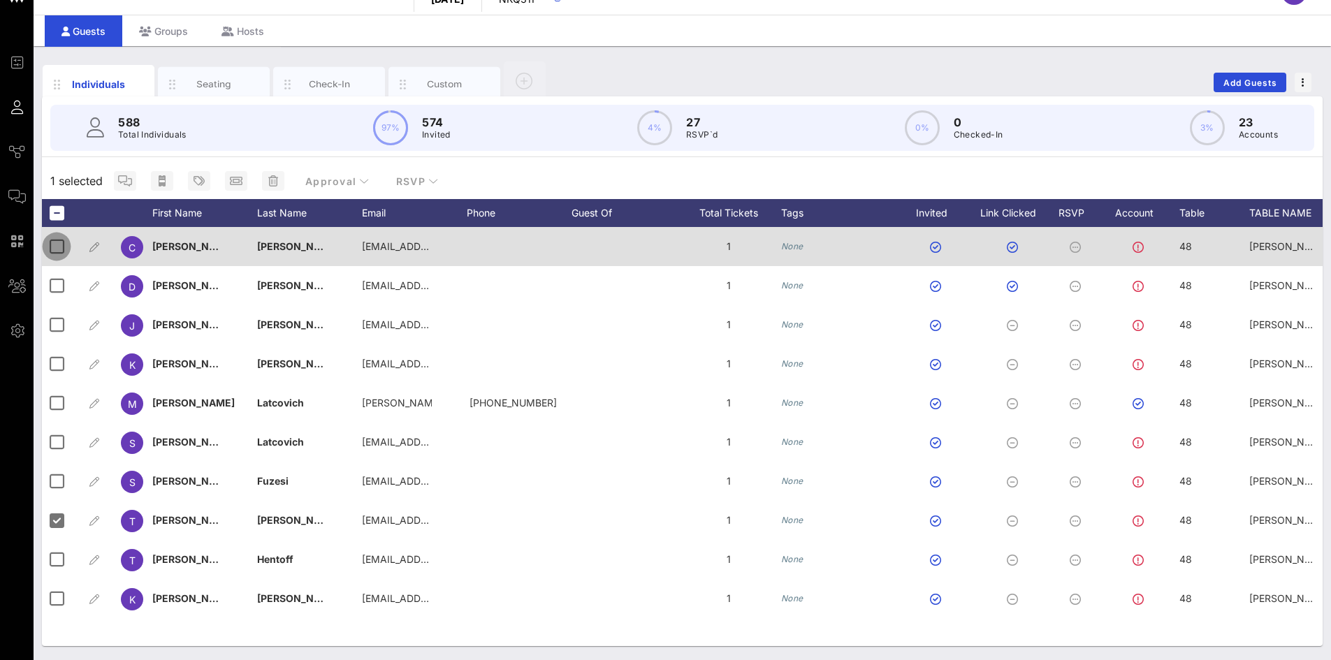
click at [57, 252] on div at bounding box center [57, 247] width 24 height 24
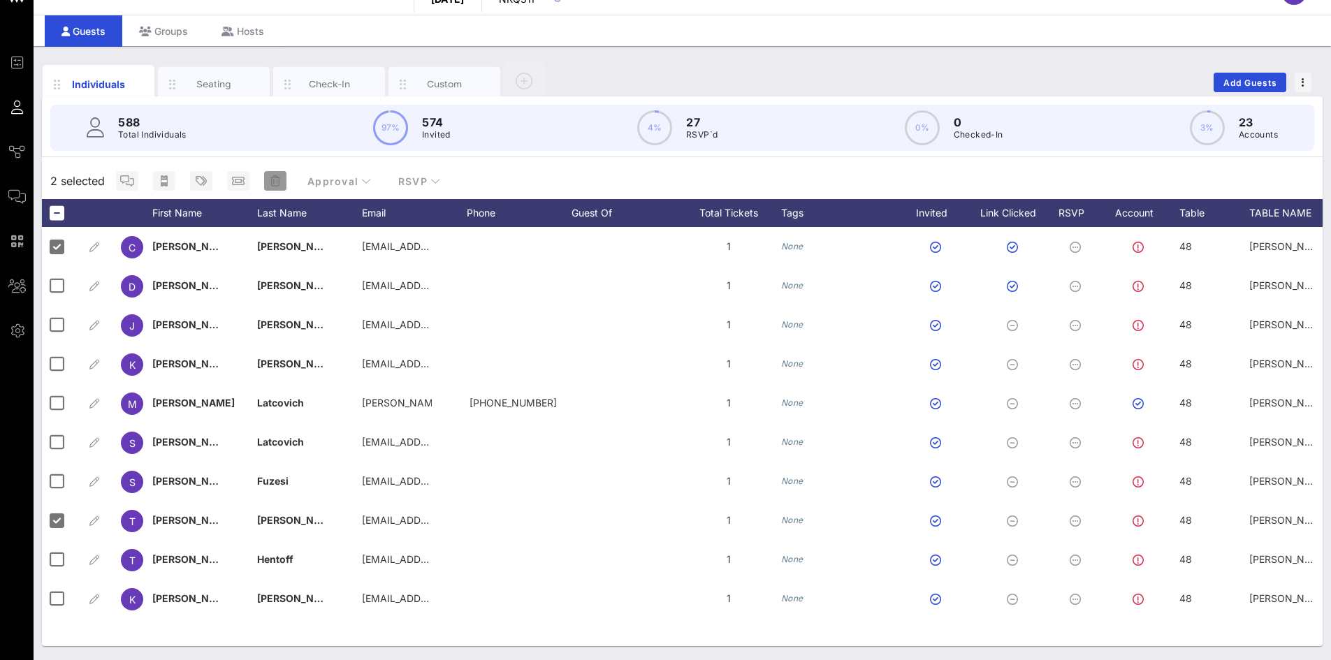
click at [274, 180] on icon "button" at bounding box center [275, 180] width 10 height 11
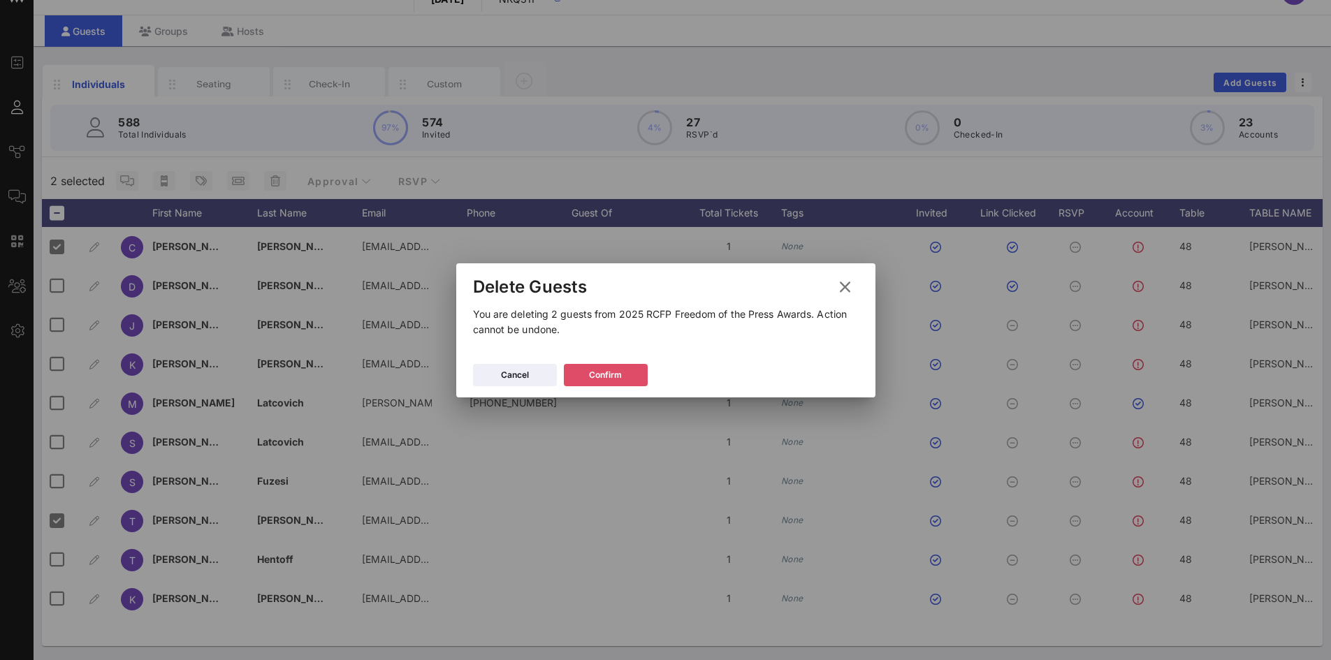
click at [623, 381] on button "Confirm" at bounding box center [606, 375] width 84 height 22
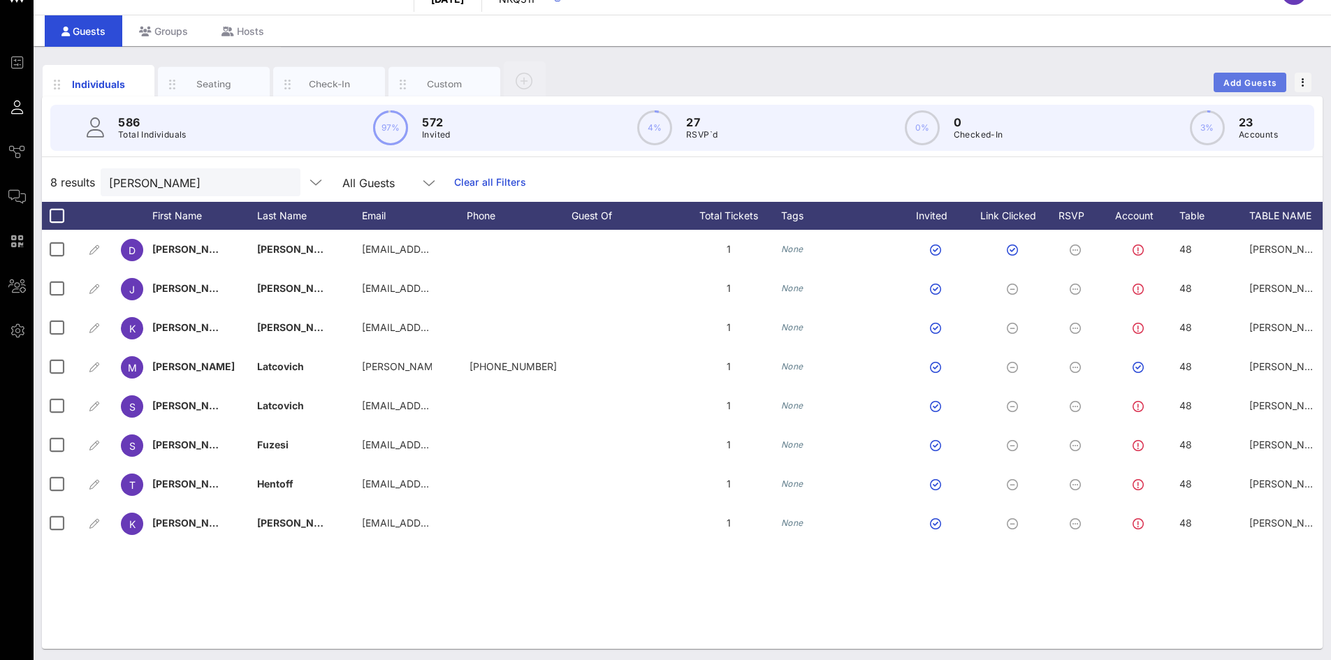
click at [1237, 84] on span "Add Guests" at bounding box center [1250, 83] width 55 height 10
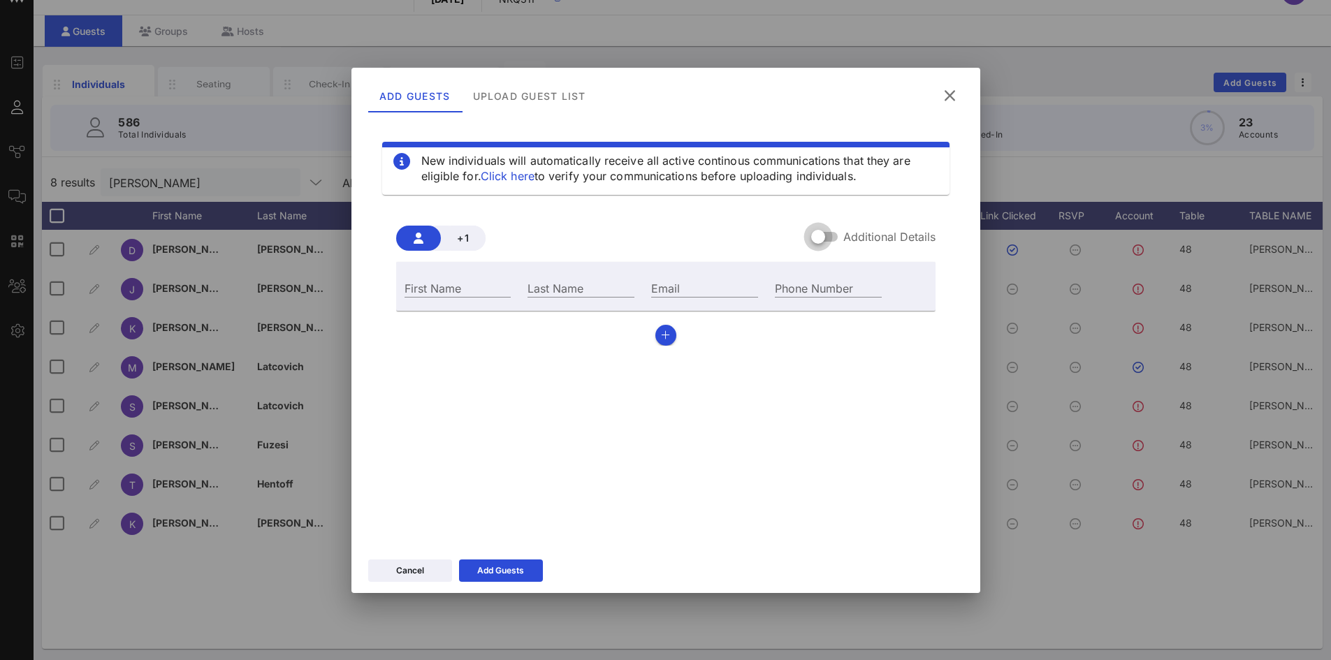
click at [827, 239] on div at bounding box center [818, 237] width 24 height 24
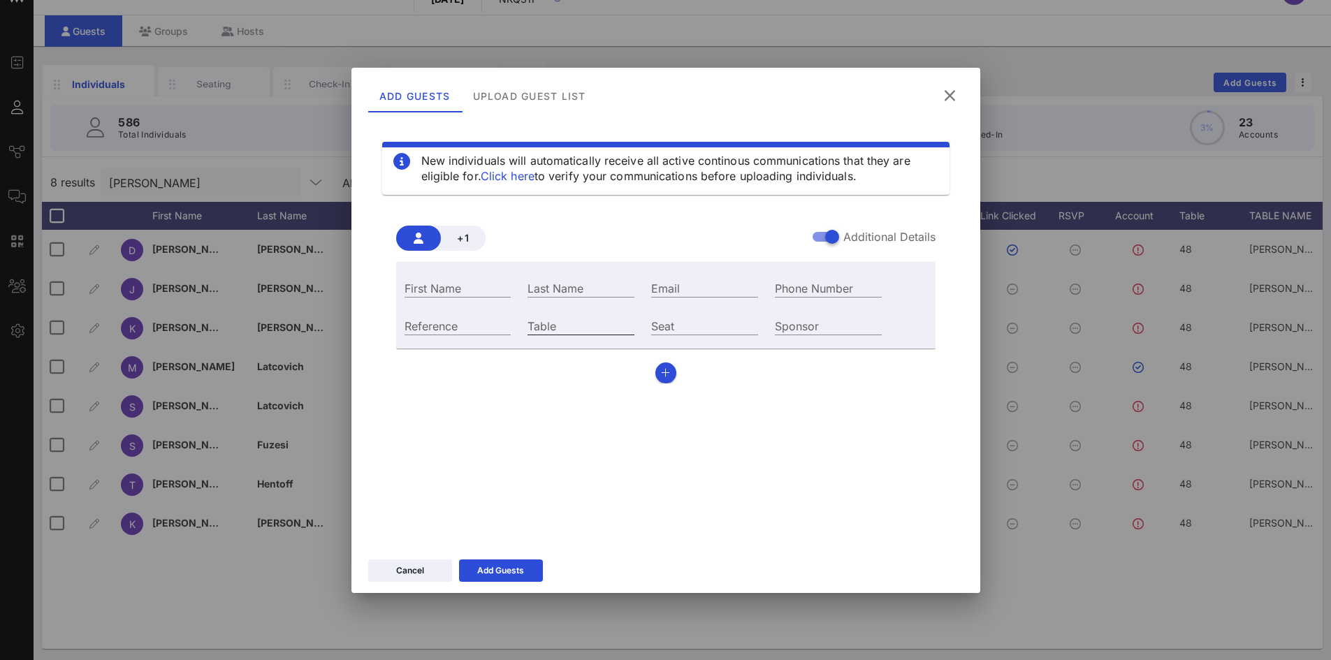
click at [588, 323] on input "Table" at bounding box center [580, 325] width 107 height 18
type input "48"
click at [490, 292] on input "First Name" at bounding box center [458, 288] width 107 height 18
click at [664, 285] on input "Email" at bounding box center [704, 288] width 107 height 18
paste input ", [EMAIL_ADDRESS][DOMAIN_NAME]"
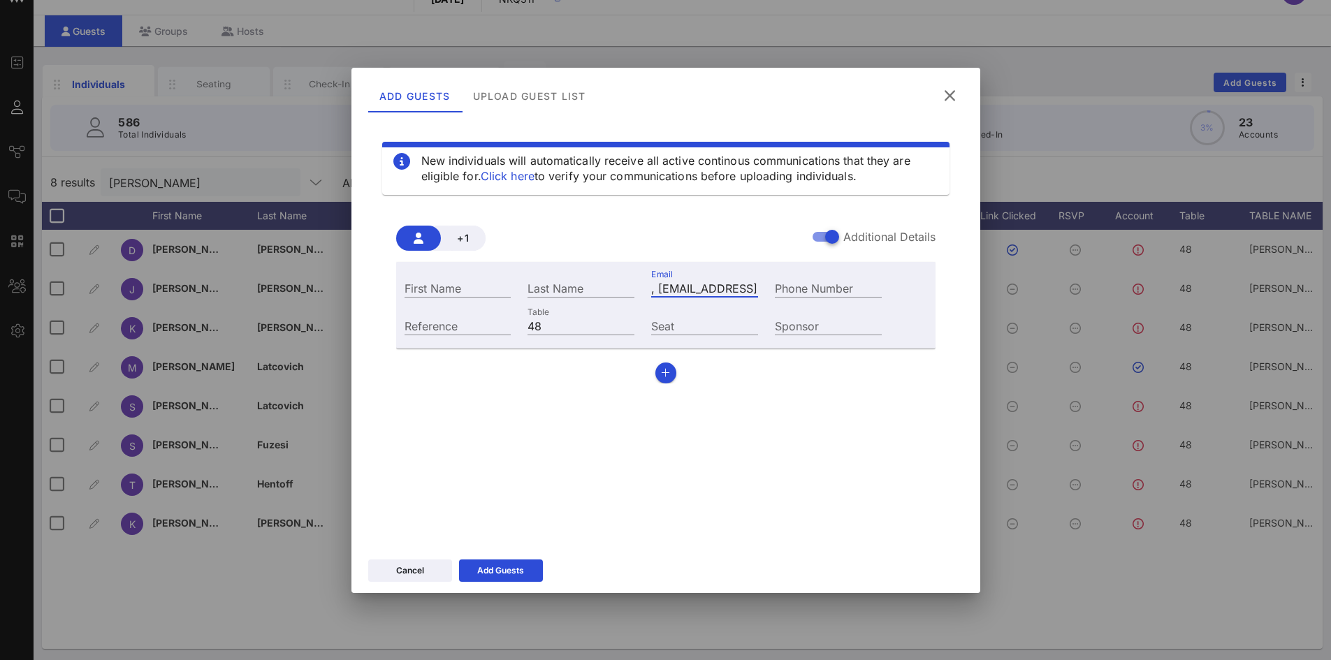
scroll to position [0, 6]
type input ", [EMAIL_ADDRESS][DOMAIN_NAME]"
click at [472, 290] on input "First Name" at bounding box center [458, 288] width 107 height 18
type input "[PERSON_NAME]"
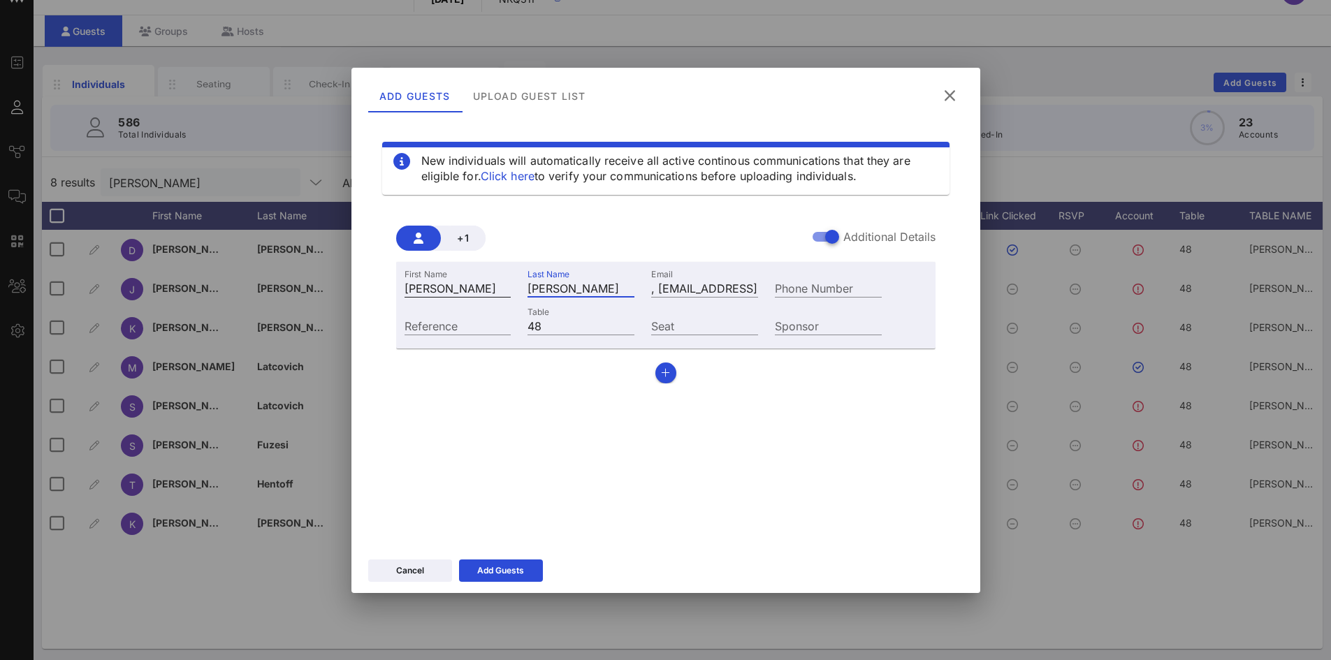
type input "[PERSON_NAME]"
click at [667, 296] on div "Email , [EMAIL_ADDRESS][DOMAIN_NAME]" at bounding box center [704, 288] width 107 height 18
click at [660, 291] on input ", [EMAIL_ADDRESS][DOMAIN_NAME]" at bounding box center [704, 288] width 107 height 18
type input "[EMAIL_ADDRESS][DOMAIN_NAME]"
click at [530, 567] on button "Add Guests" at bounding box center [501, 571] width 84 height 22
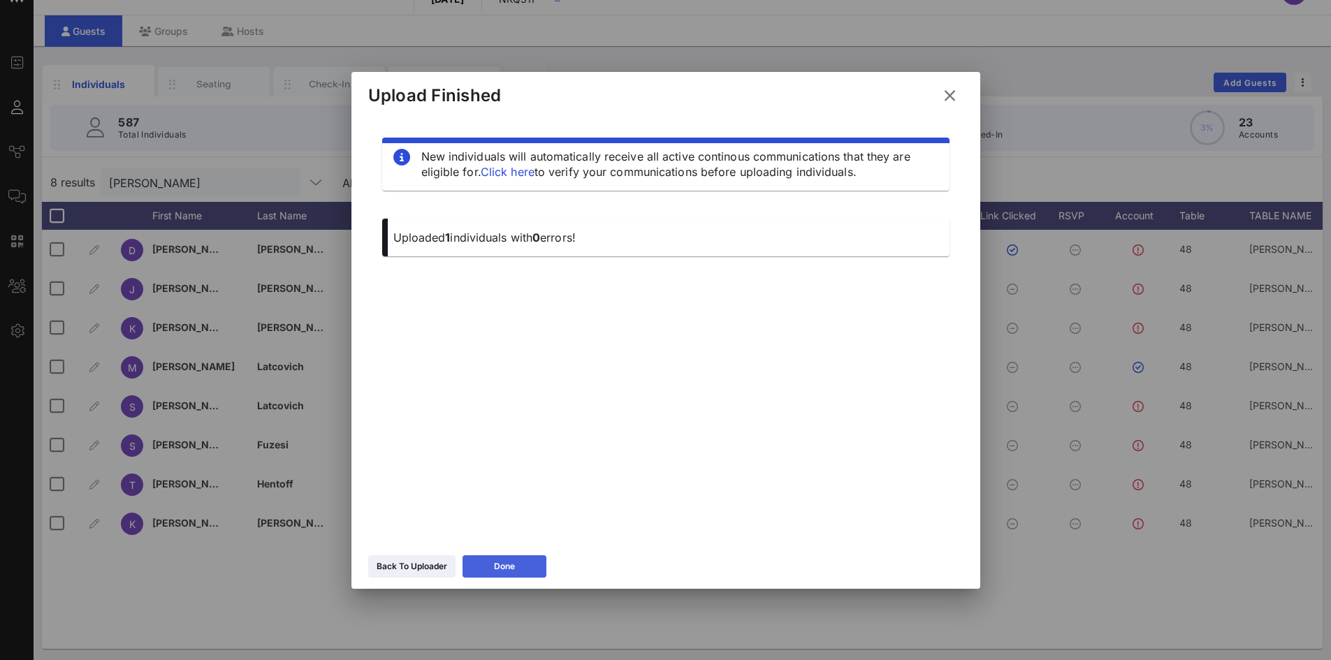
click at [495, 565] on div "Done" at bounding box center [504, 567] width 21 height 14
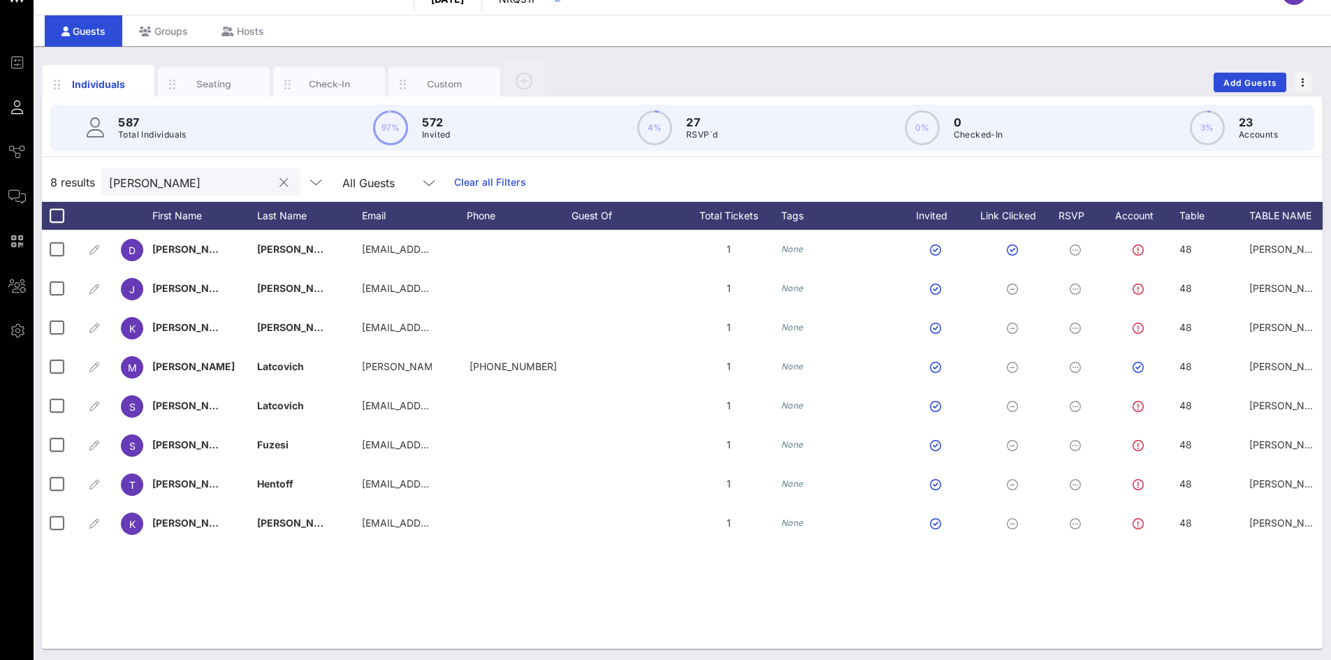
click at [182, 174] on div "8 results [PERSON_NAME] All Guests Clear all Filters" at bounding box center [682, 182] width 1281 height 39
click at [159, 185] on input "[PERSON_NAME]" at bounding box center [190, 182] width 163 height 18
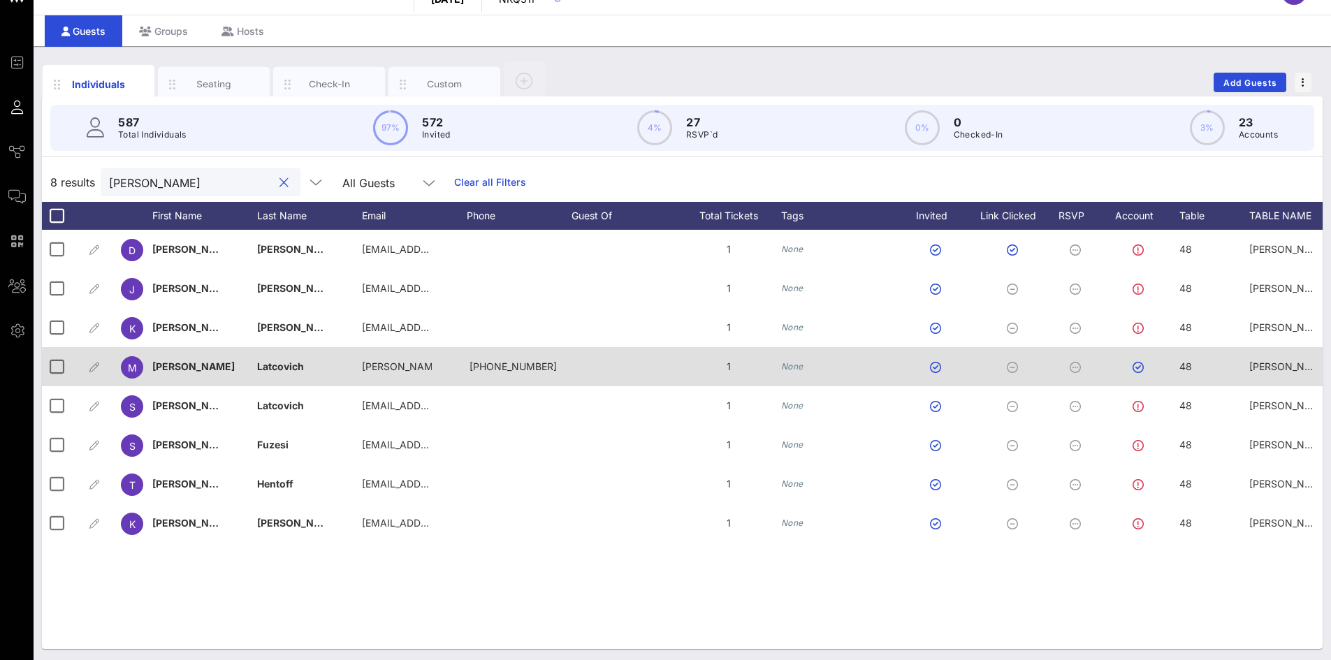
click at [1306, 370] on span "[PERSON_NAME] & [PERSON_NAME] LLP" at bounding box center [1345, 367] width 193 height 12
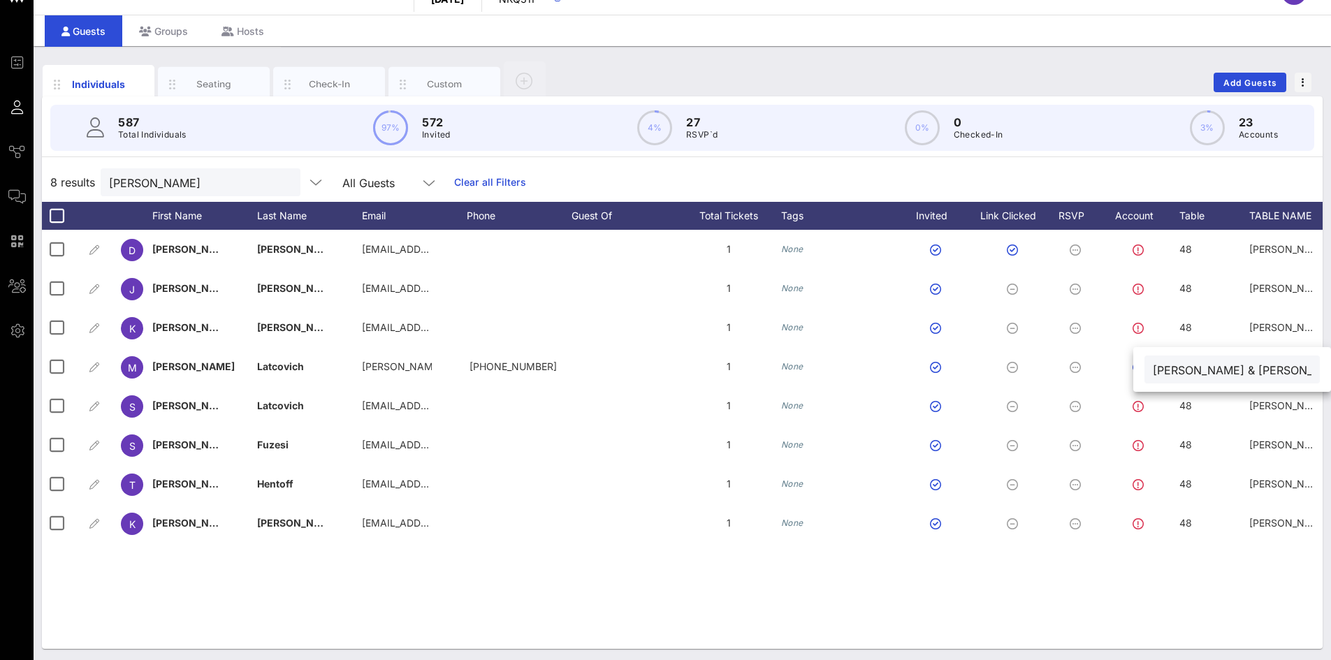
click at [1278, 375] on input "[PERSON_NAME] & [PERSON_NAME] LLP" at bounding box center [1232, 370] width 159 height 18
click at [203, 178] on input "[PERSON_NAME]" at bounding box center [190, 182] width 163 height 18
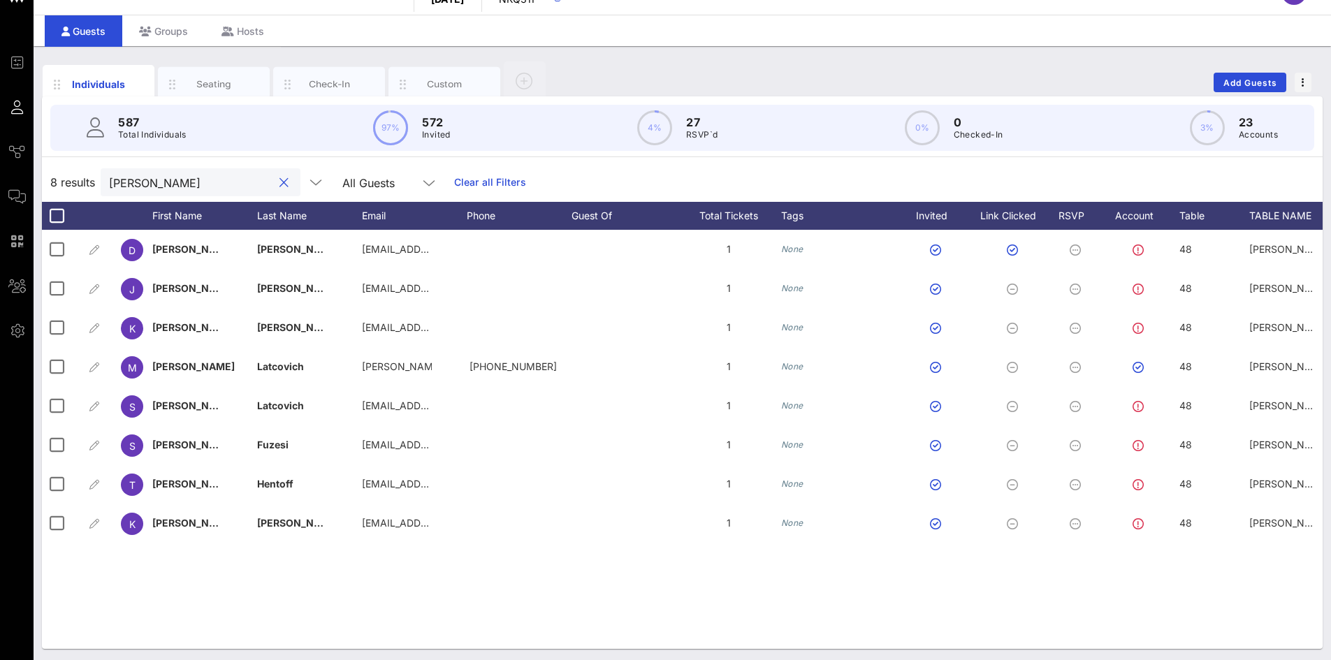
click at [203, 178] on input "[PERSON_NAME]" at bounding box center [190, 182] width 163 height 18
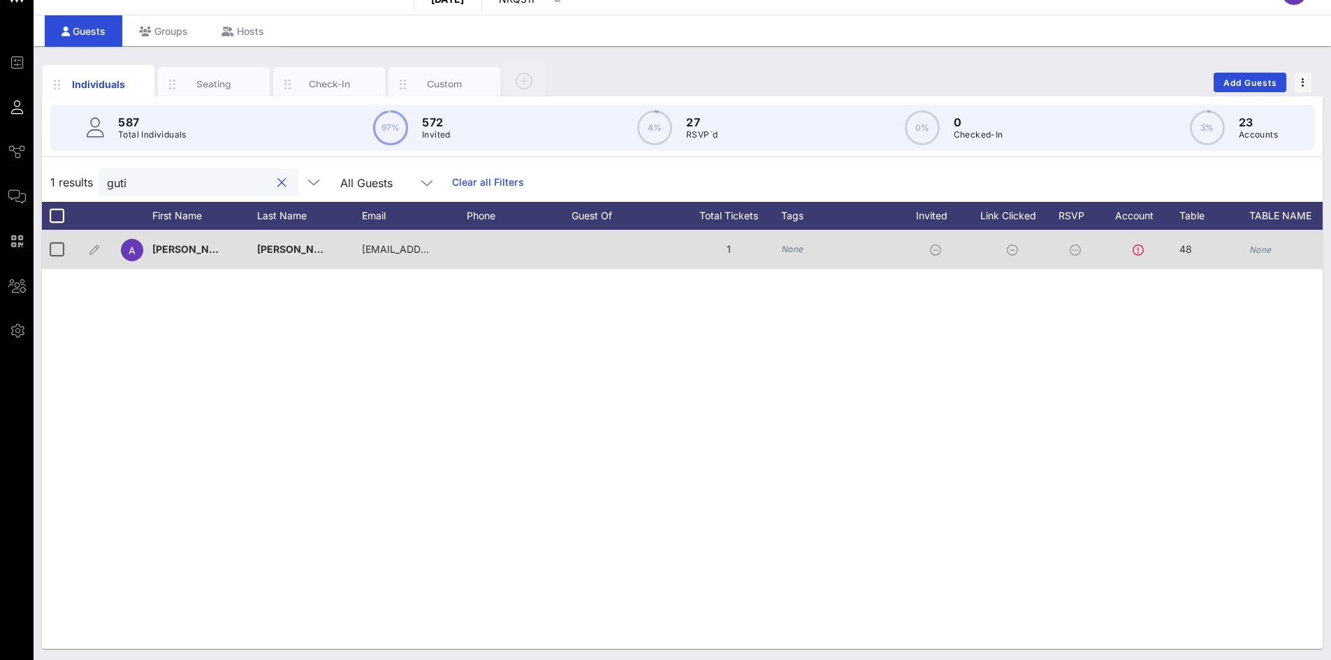
type input "guti"
click at [1256, 248] on icon "None" at bounding box center [1260, 250] width 22 height 10
paste input "[PERSON_NAME] & [PERSON_NAME] LLP"
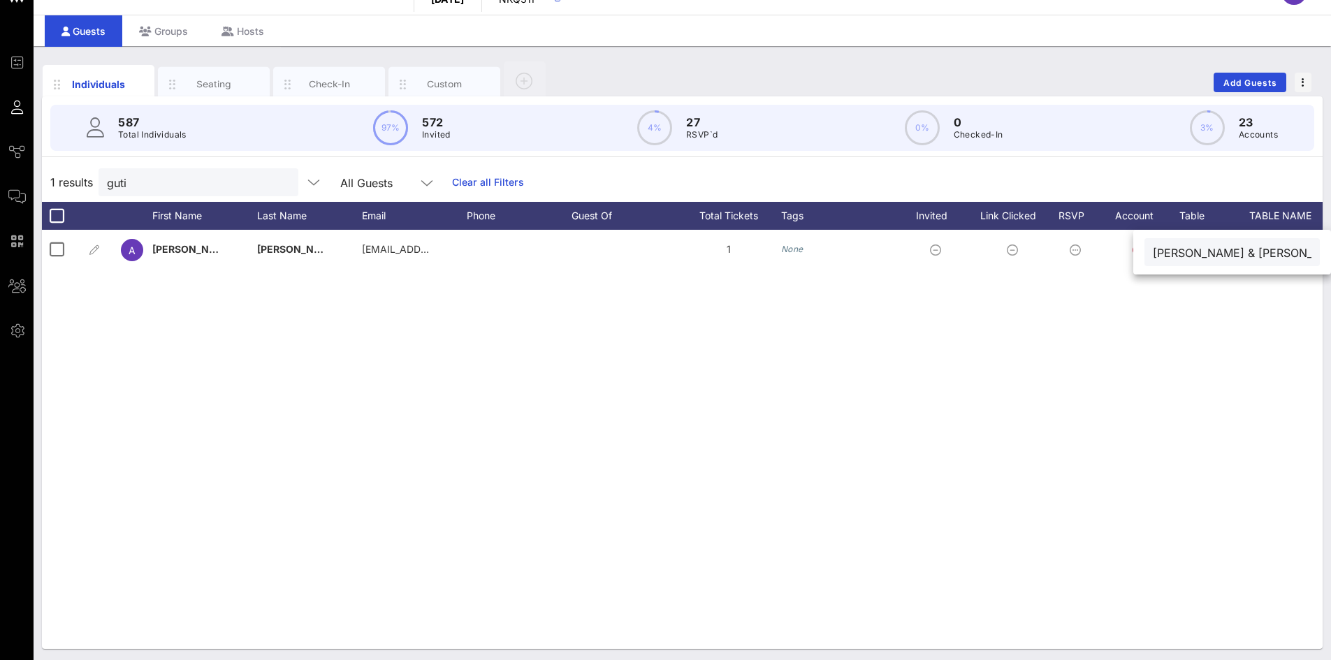
type input "[PERSON_NAME] & [PERSON_NAME] LLP"
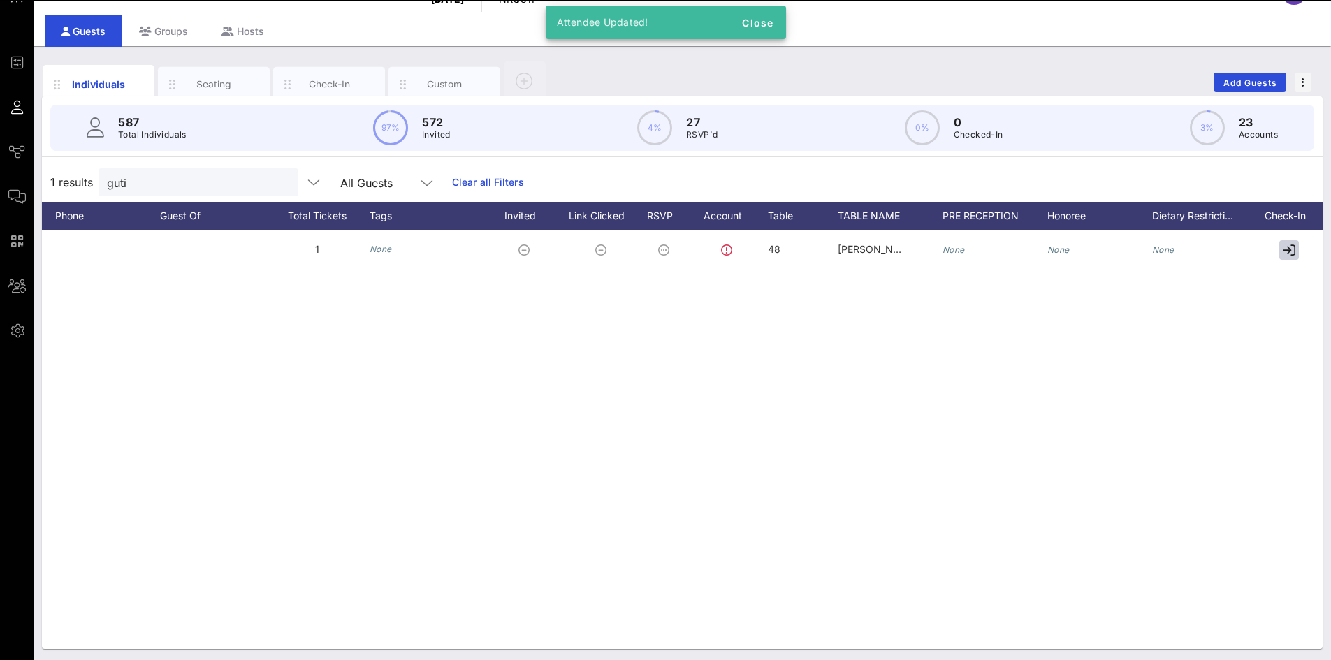
scroll to position [0, 555]
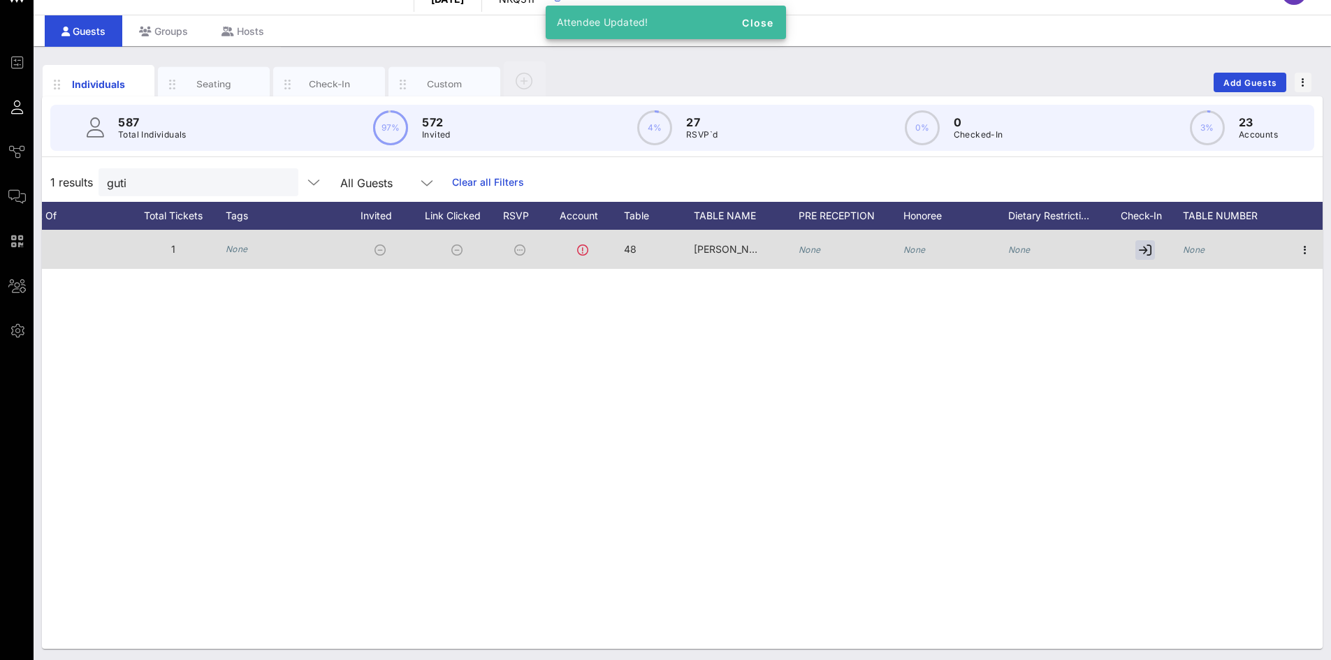
click at [1198, 249] on icon "None" at bounding box center [1194, 250] width 22 height 10
type input "48"
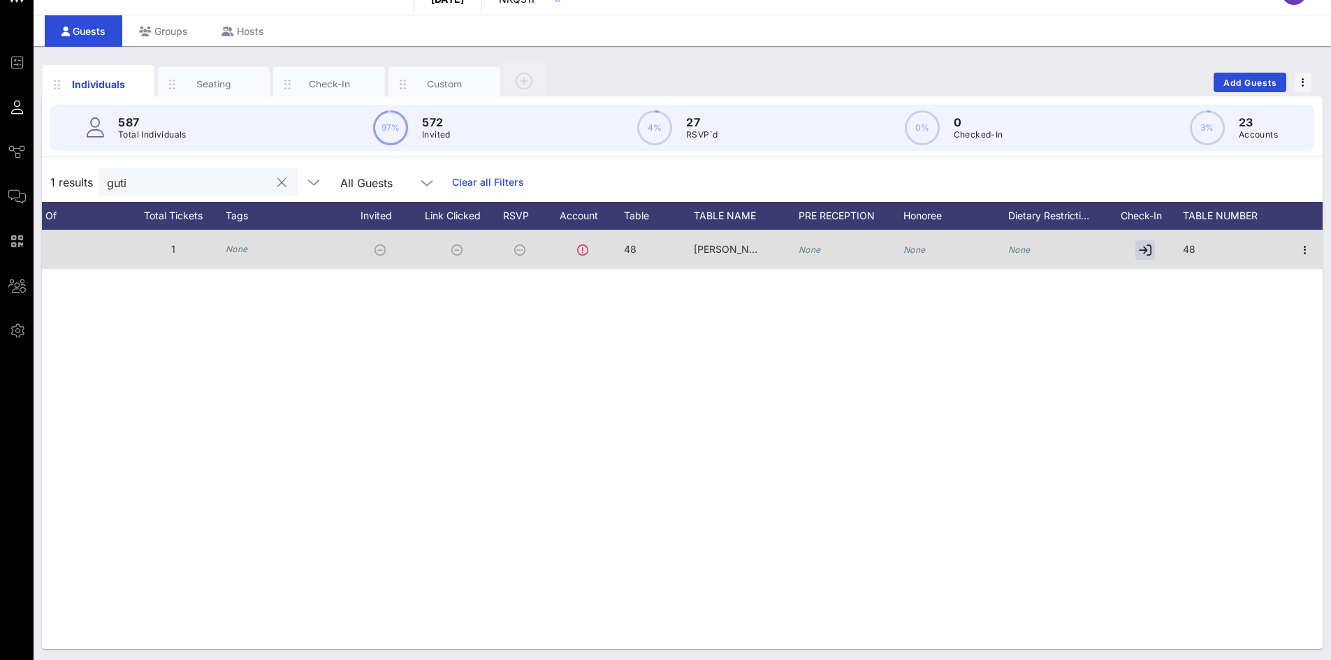
click at [250, 181] on input "guti" at bounding box center [188, 182] width 163 height 18
click at [277, 183] on button "clear icon" at bounding box center [281, 183] width 9 height 14
